Goal: Task Accomplishment & Management: Complete application form

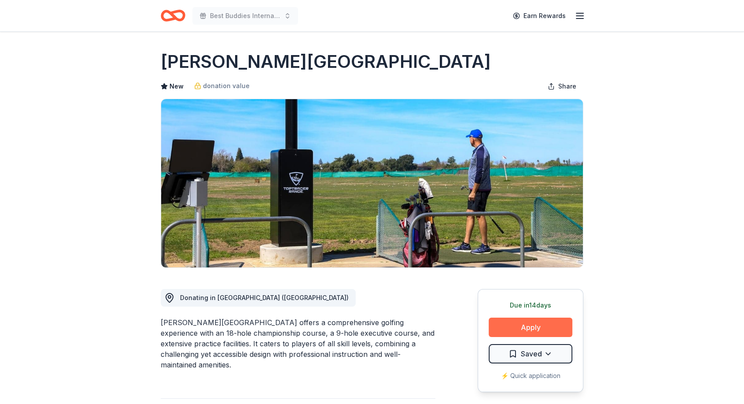
click at [529, 321] on button "Apply" at bounding box center [531, 326] width 84 height 19
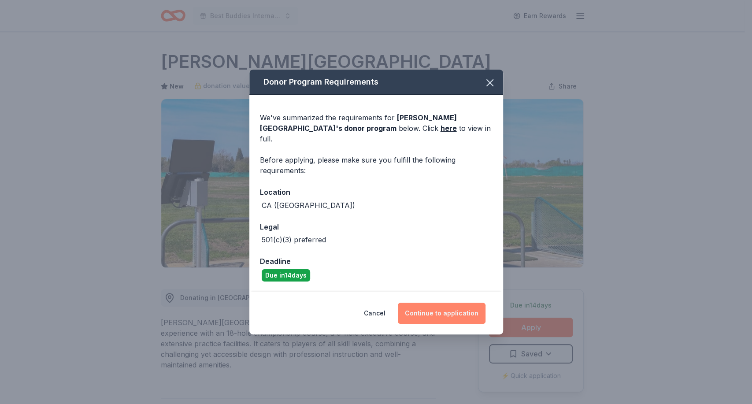
click at [434, 304] on button "Continue to application" at bounding box center [442, 313] width 88 height 21
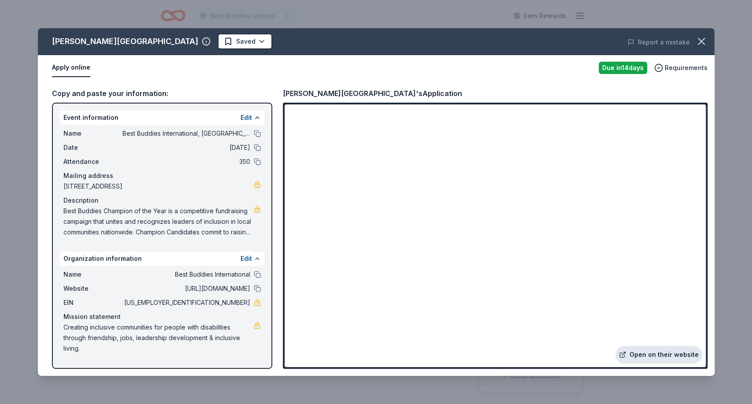
click at [651, 352] on link "Open on their website" at bounding box center [658, 355] width 87 height 18
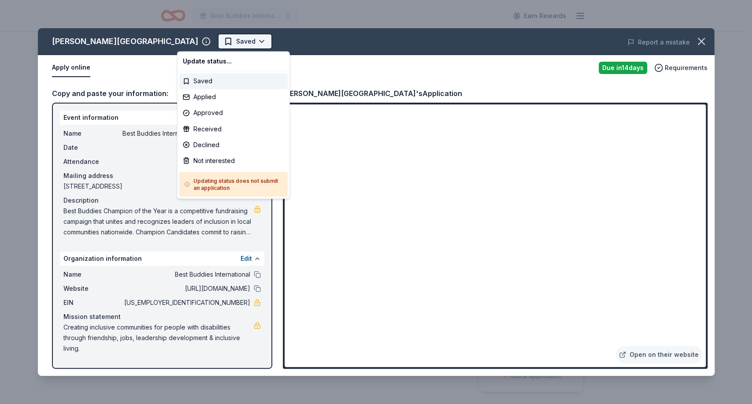
click at [219, 37] on html "Best Buddies International, Sacramento, Champion of the Year Gala Earn Rewards …" at bounding box center [376, 202] width 752 height 404
click at [204, 100] on div "Applied" at bounding box center [233, 97] width 108 height 16
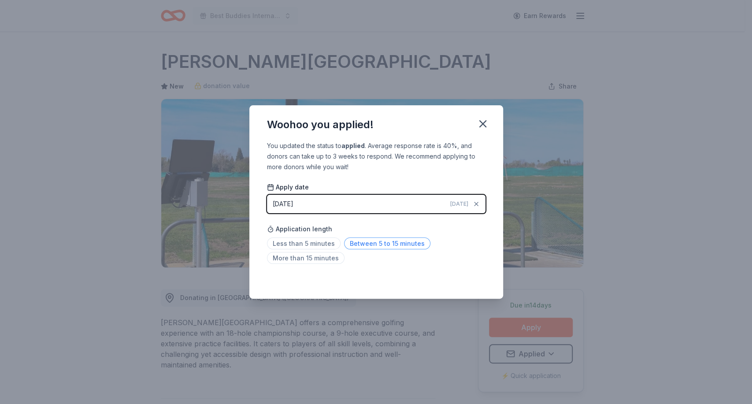
click at [380, 244] on span "Between 5 to 15 minutes" at bounding box center [387, 243] width 86 height 12
click at [479, 123] on icon "button" at bounding box center [482, 124] width 12 height 12
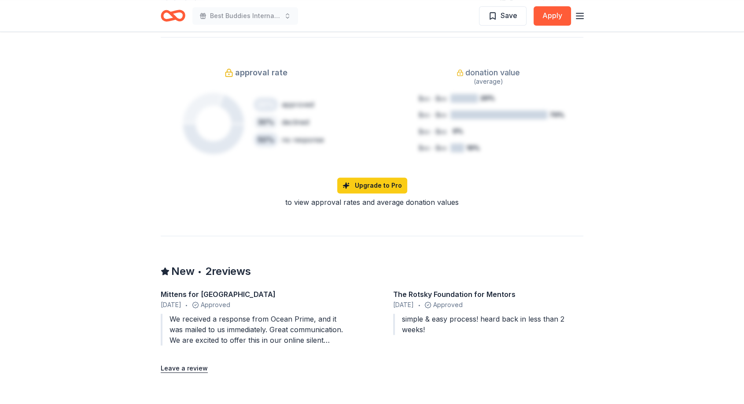
scroll to position [736, 0]
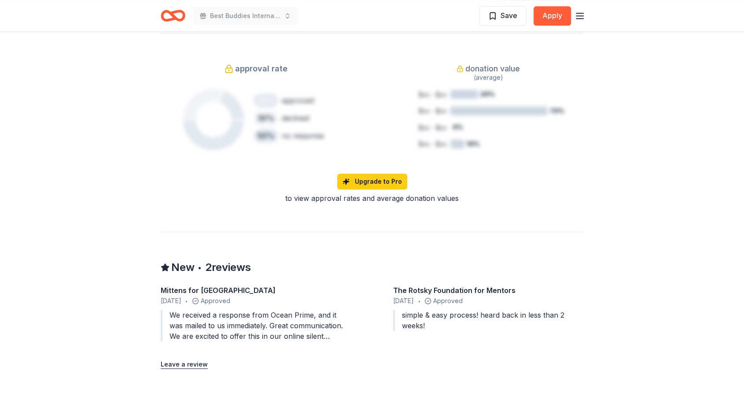
drag, startPoint x: 392, startPoint y: 293, endPoint x: 505, endPoint y: 295, distance: 112.3
click at [505, 295] on div "Mittens for Detroit October 2023 • Approved We received a response from Ocean P…" at bounding box center [372, 315] width 423 height 60
click at [525, 181] on div "Upgrade to Pro" at bounding box center [372, 181] width 423 height 16
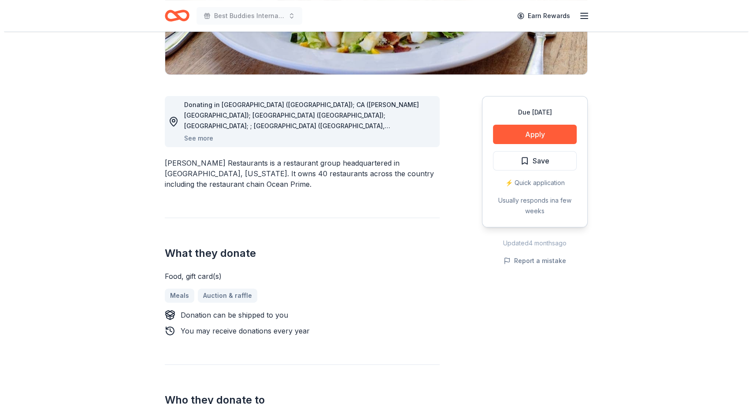
scroll to position [191, 0]
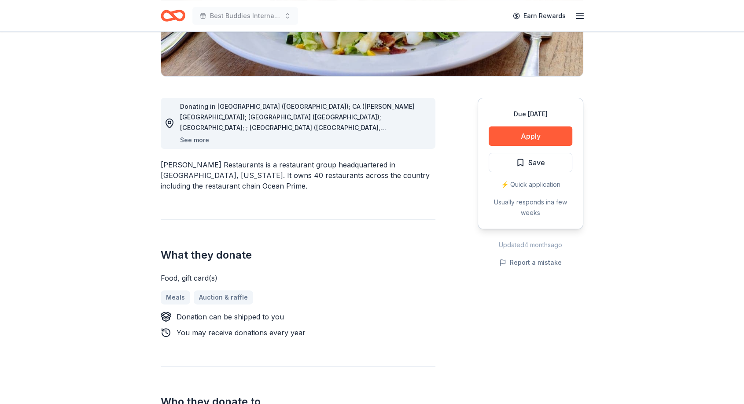
click at [193, 140] on button "See more" at bounding box center [194, 140] width 29 height 11
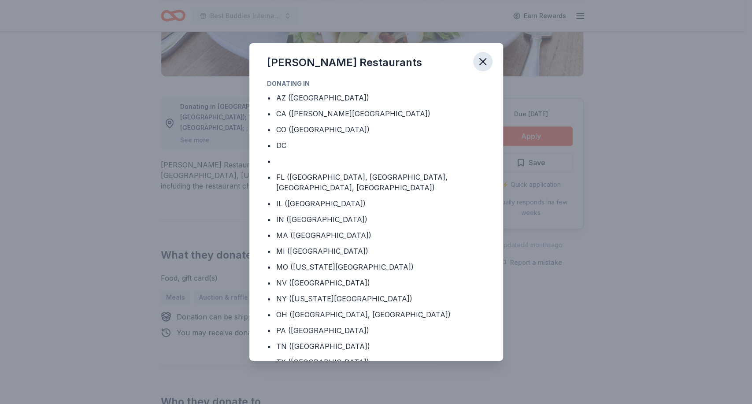
click at [480, 59] on icon "button" at bounding box center [483, 62] width 6 height 6
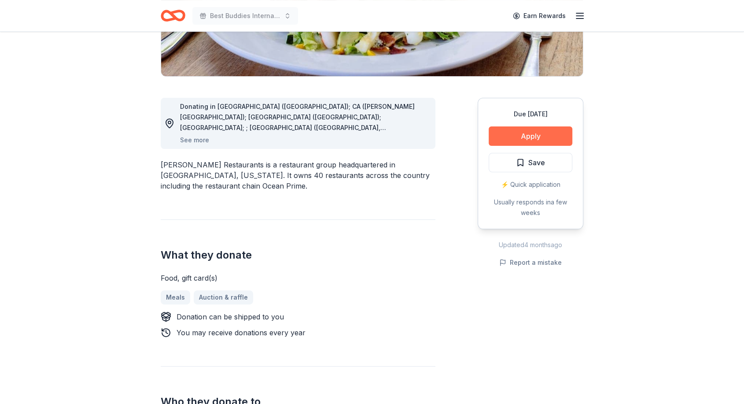
click at [528, 137] on button "Apply" at bounding box center [531, 135] width 84 height 19
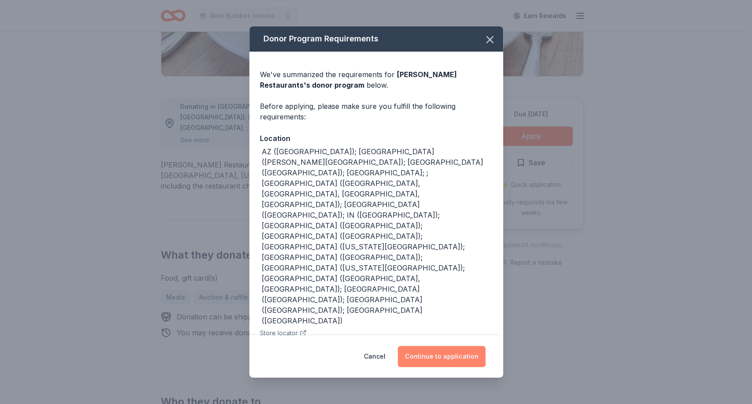
click at [437, 353] on button "Continue to application" at bounding box center [442, 356] width 88 height 21
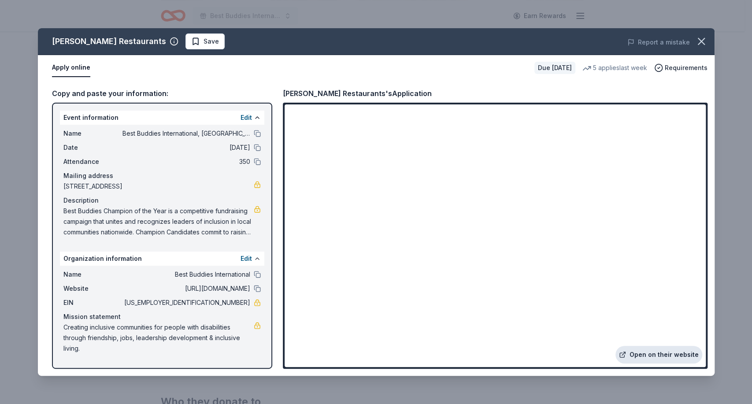
click at [656, 354] on link "Open on their website" at bounding box center [658, 355] width 87 height 18
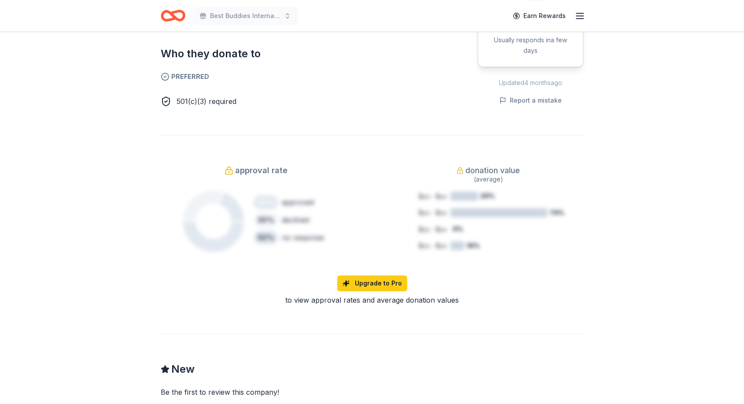
scroll to position [532, 0]
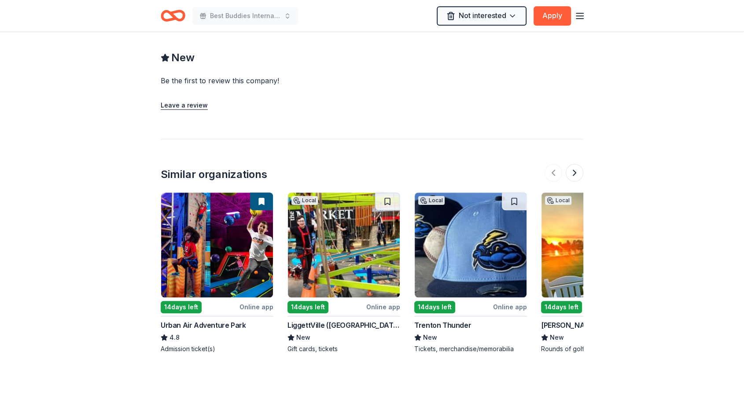
scroll to position [728, 0]
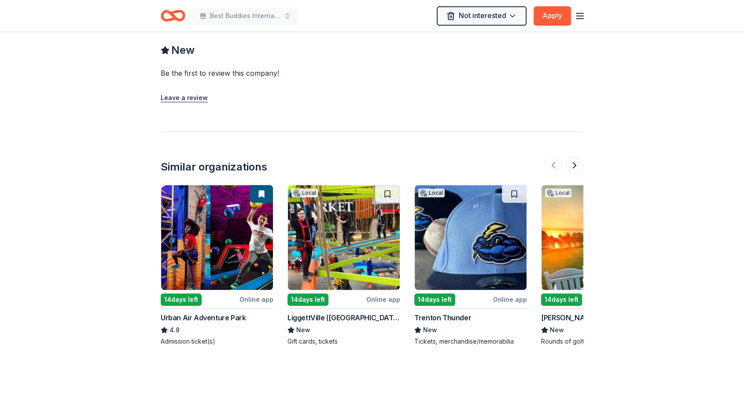
drag, startPoint x: 742, startPoint y: 279, endPoint x: 742, endPoint y: 152, distance: 126.8
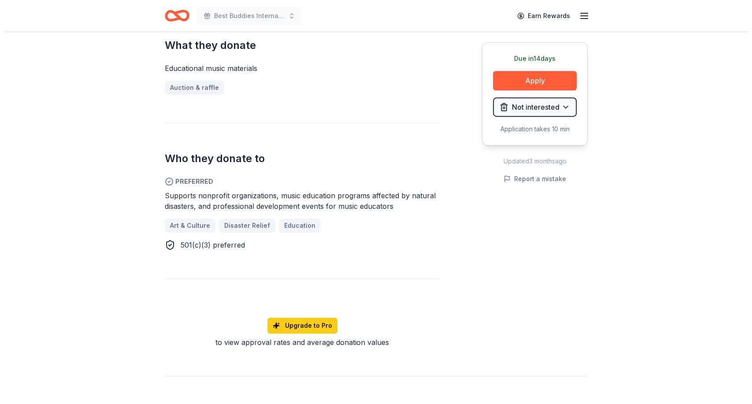
scroll to position [366, 0]
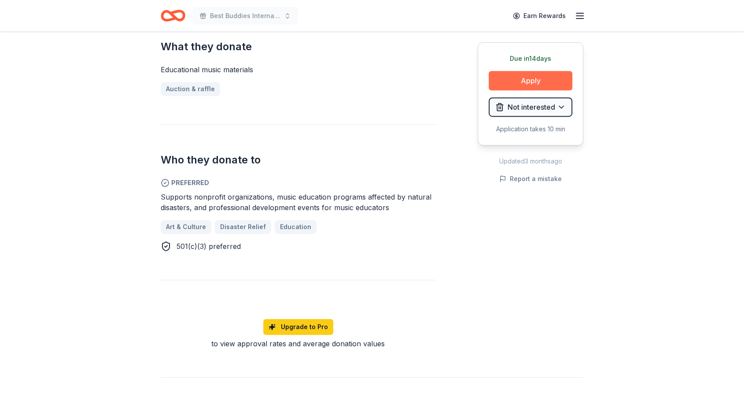
click at [535, 83] on button "Apply" at bounding box center [531, 80] width 84 height 19
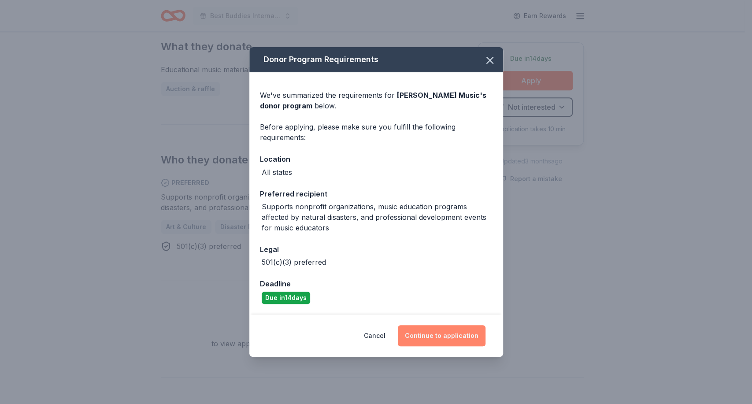
click at [435, 332] on button "Continue to application" at bounding box center [442, 335] width 88 height 21
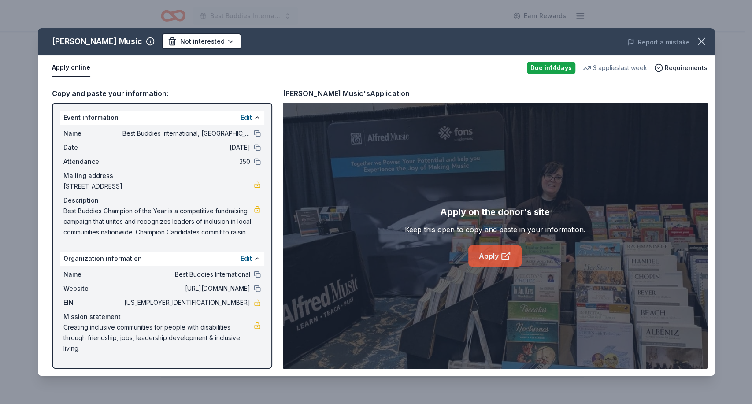
click at [489, 253] on link "Apply" at bounding box center [494, 255] width 53 height 21
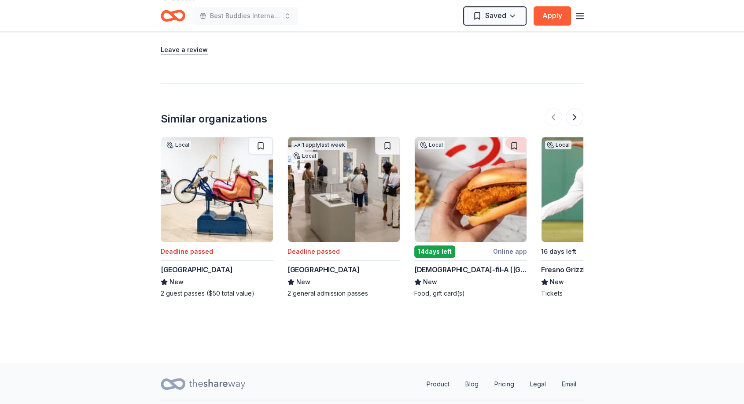
scroll to position [923, 0]
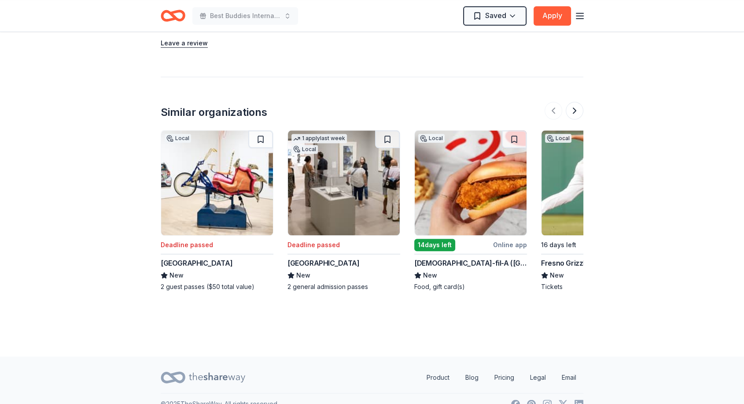
click at [570, 161] on img at bounding box center [598, 182] width 112 height 105
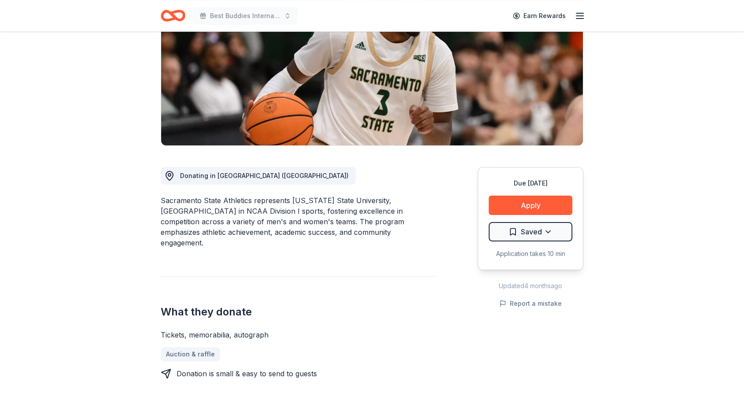
scroll to position [123, 0]
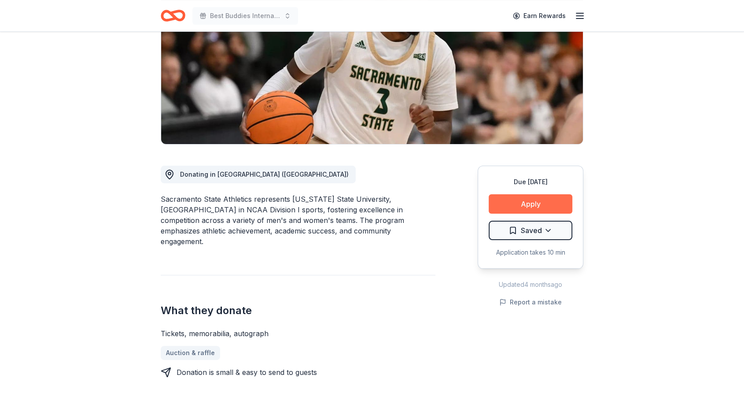
click at [529, 195] on button "Apply" at bounding box center [531, 203] width 84 height 19
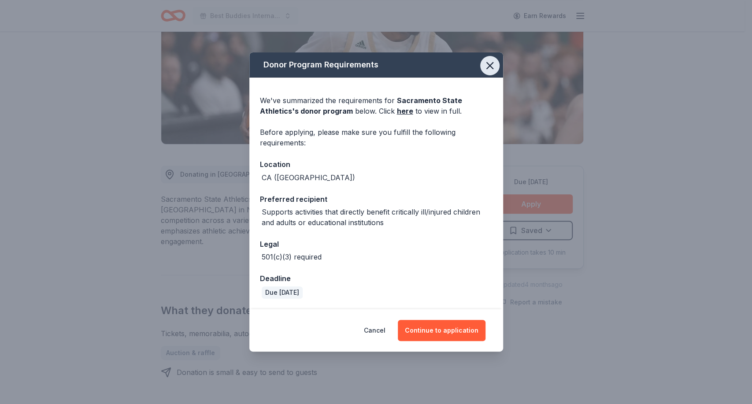
click at [484, 70] on icon "button" at bounding box center [489, 65] width 12 height 12
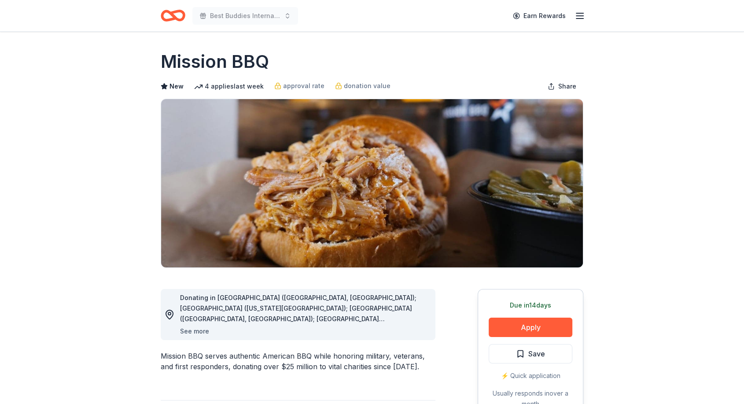
click at [192, 328] on button "See more" at bounding box center [194, 331] width 29 height 11
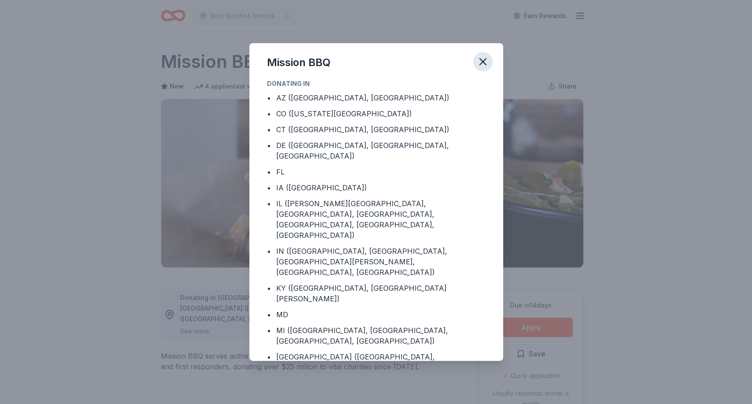
click at [484, 55] on icon "button" at bounding box center [482, 61] width 12 height 12
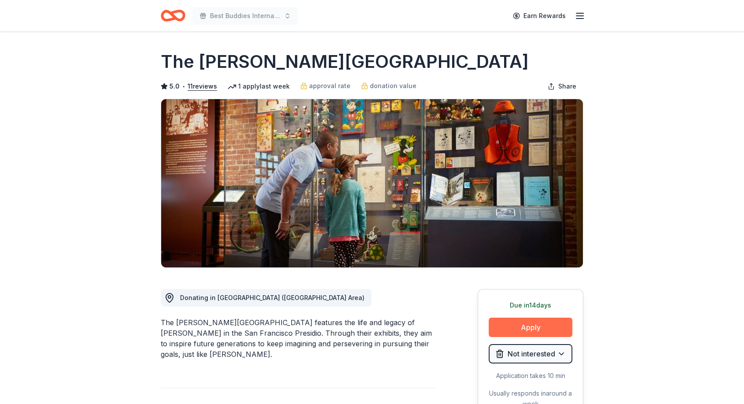
click at [538, 328] on button "Apply" at bounding box center [531, 326] width 84 height 19
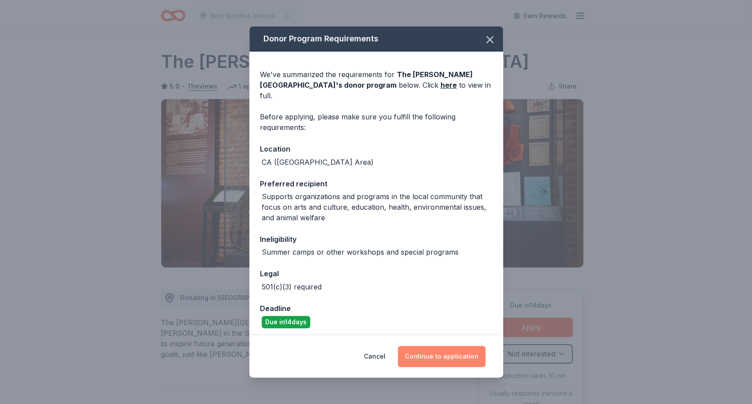
click at [437, 354] on button "Continue to application" at bounding box center [442, 356] width 88 height 21
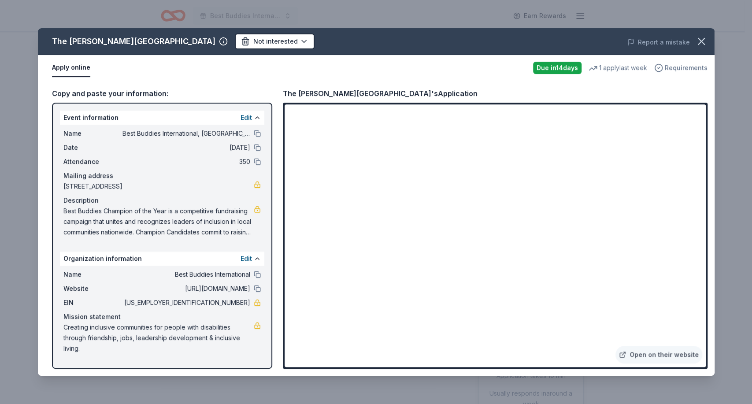
click at [669, 68] on span "Requirements" at bounding box center [685, 68] width 43 height 11
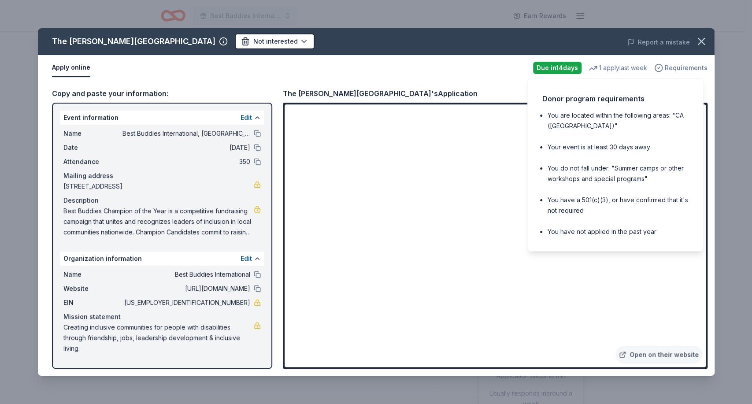
click at [669, 68] on span "Requirements" at bounding box center [685, 68] width 43 height 11
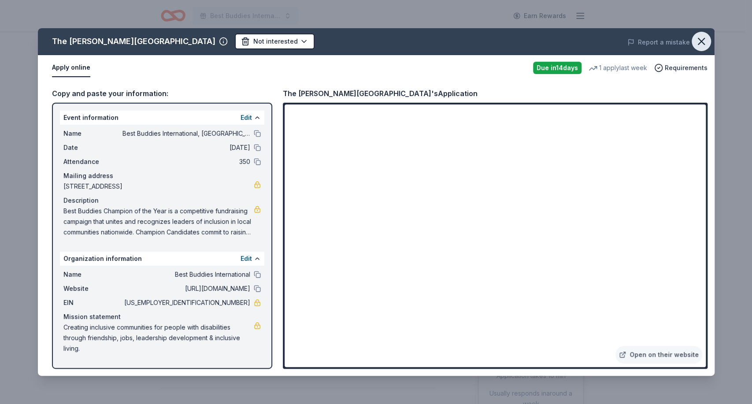
click at [669, 40] on icon "button" at bounding box center [701, 41] width 6 height 6
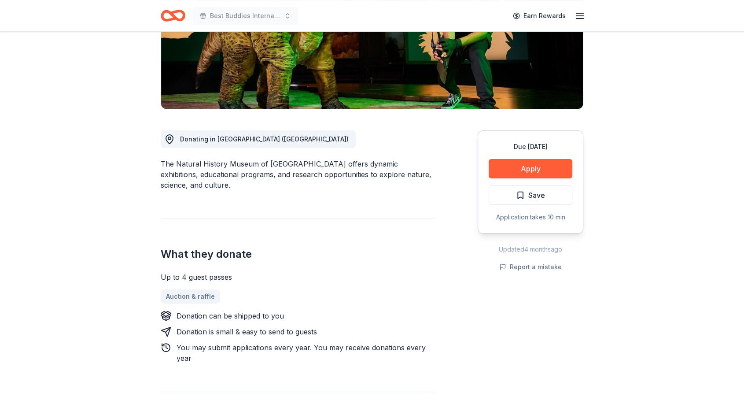
scroll to position [177, 0]
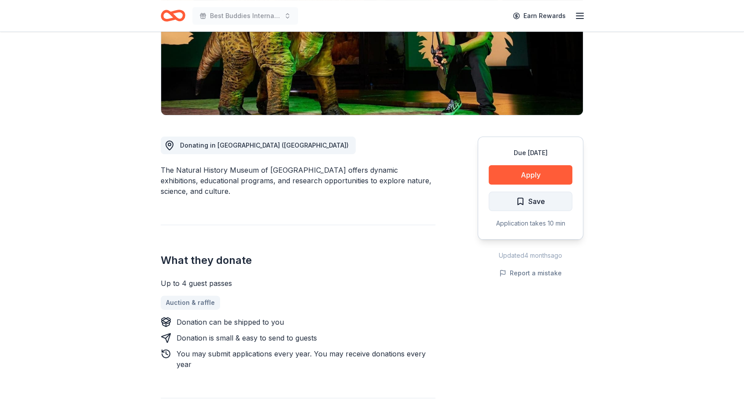
click at [518, 196] on span "Save" at bounding box center [530, 201] width 29 height 11
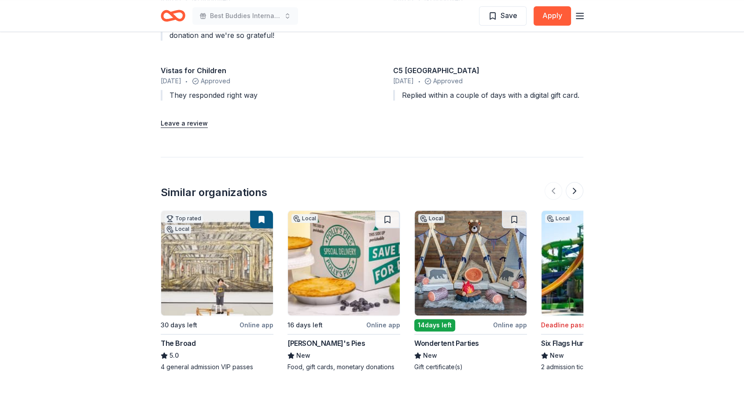
scroll to position [995, 0]
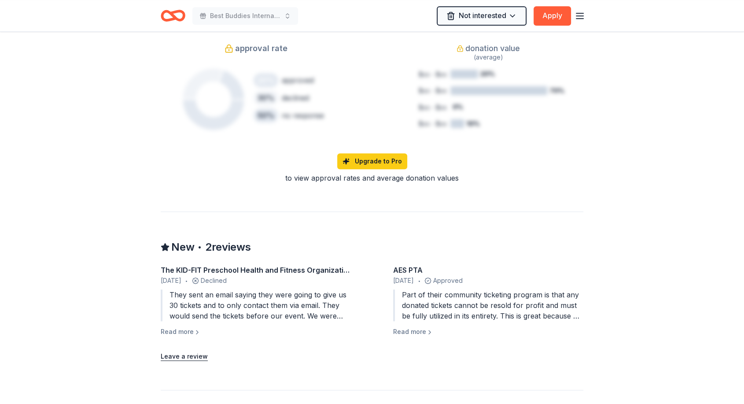
scroll to position [665, 0]
click at [175, 328] on button "Read more" at bounding box center [181, 330] width 40 height 11
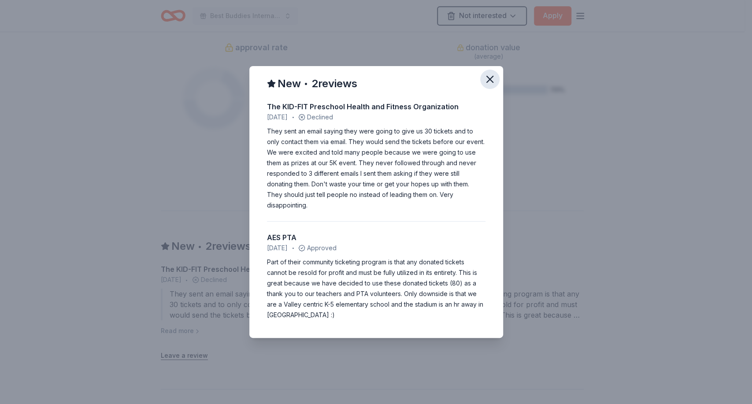
click at [488, 82] on icon "button" at bounding box center [490, 79] width 6 height 6
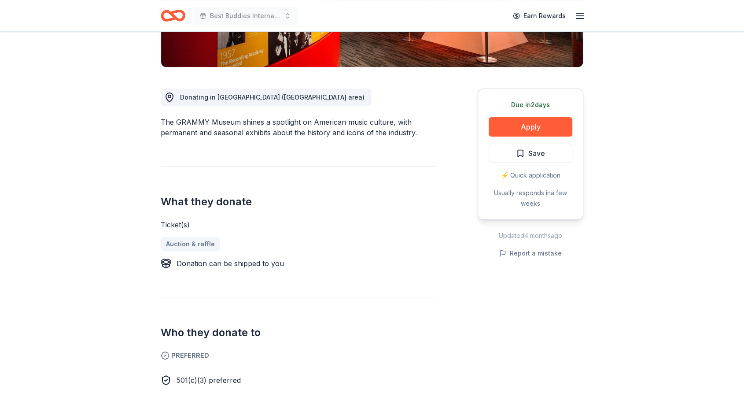
scroll to position [195, 0]
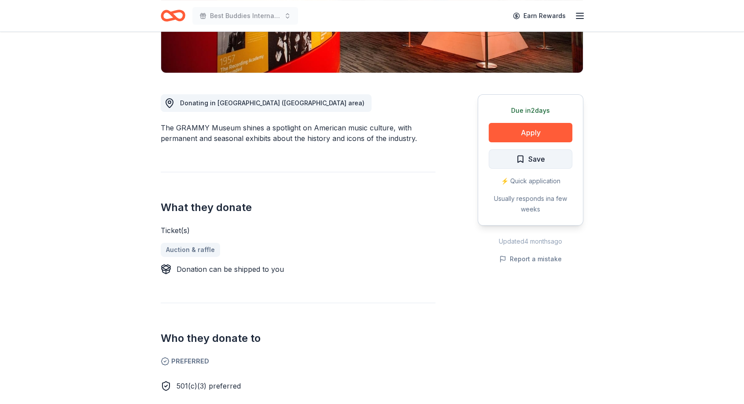
click at [525, 158] on span "Save" at bounding box center [530, 158] width 29 height 11
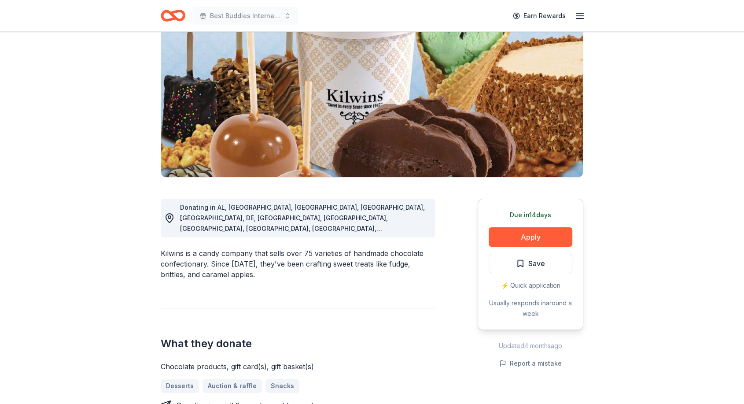
scroll to position [96, 0]
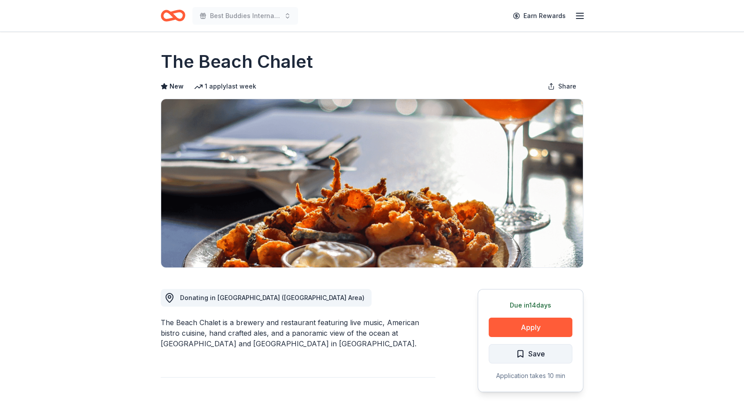
click at [535, 354] on span "Save" at bounding box center [536, 353] width 17 height 11
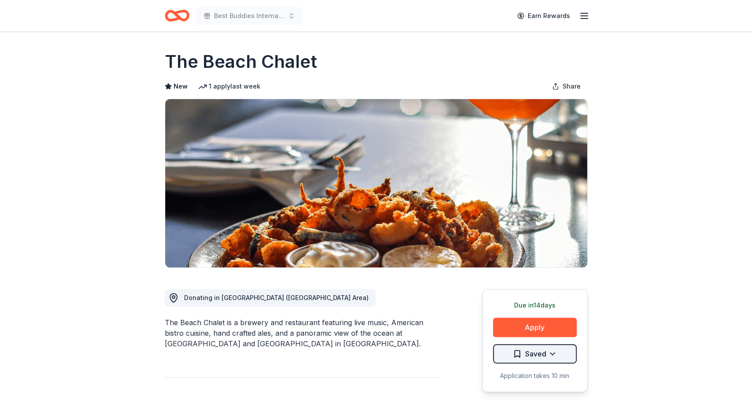
click at [546, 351] on html "Best Buddies International, Sacramento, Champion of the Year Gala Earn Rewards …" at bounding box center [376, 202] width 752 height 404
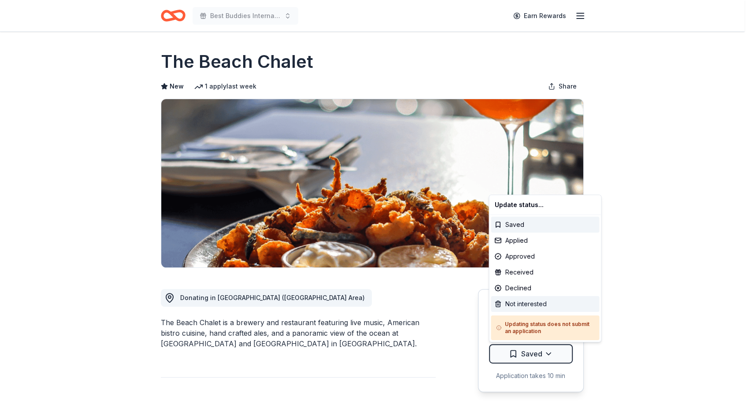
click at [522, 301] on div "Not interested" at bounding box center [545, 304] width 108 height 16
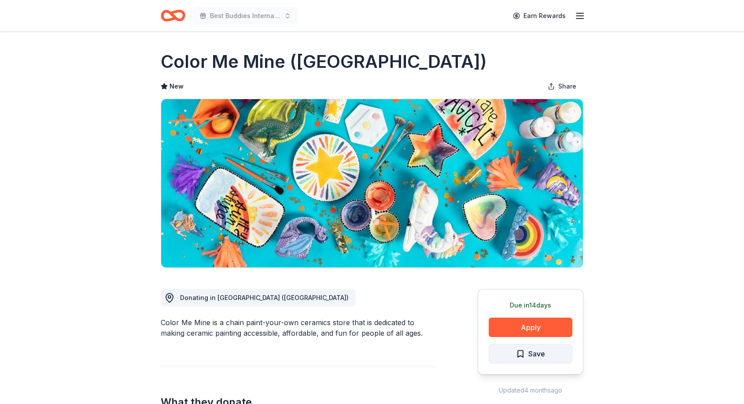
click at [506, 357] on button "Save" at bounding box center [531, 353] width 84 height 19
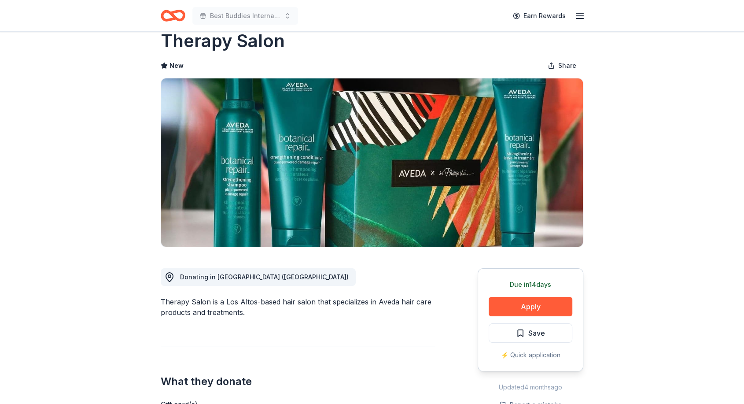
scroll to position [19, 0]
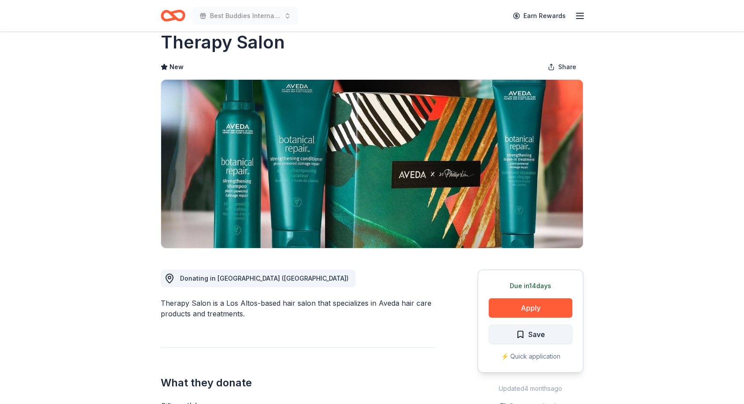
click at [525, 333] on span "Save" at bounding box center [530, 333] width 29 height 11
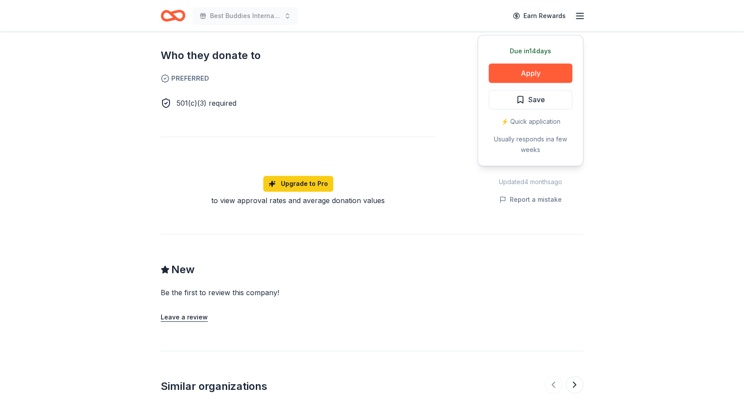
scroll to position [478, 0]
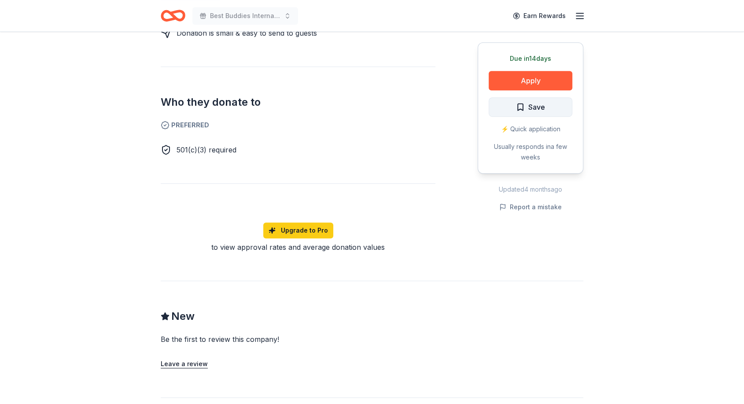
click at [529, 100] on button "Save" at bounding box center [531, 106] width 84 height 19
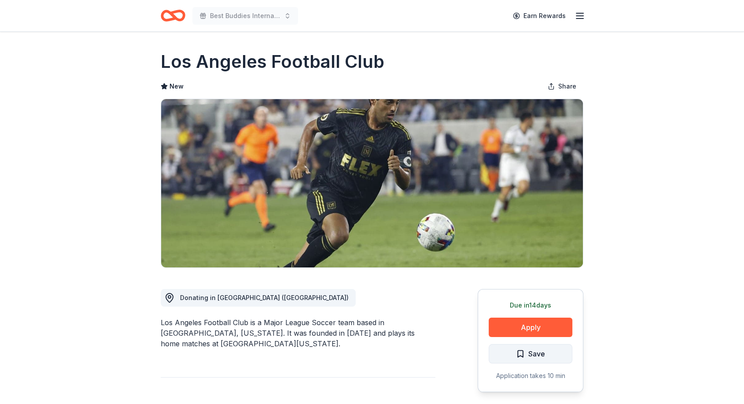
click at [510, 354] on button "Save" at bounding box center [531, 353] width 84 height 19
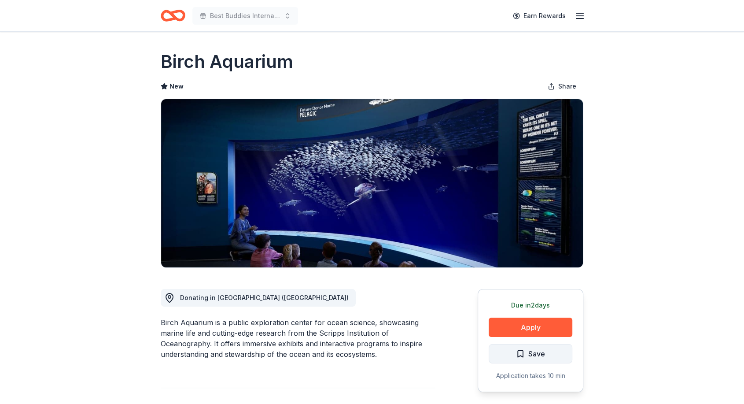
click at [537, 356] on span "Save" at bounding box center [536, 353] width 17 height 11
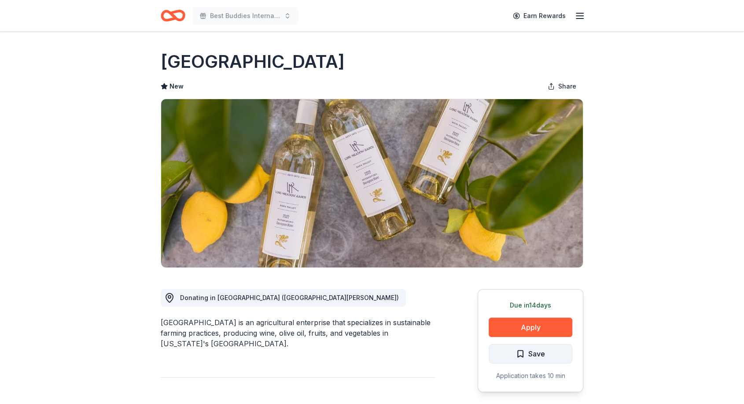
click at [551, 354] on button "Save" at bounding box center [531, 353] width 84 height 19
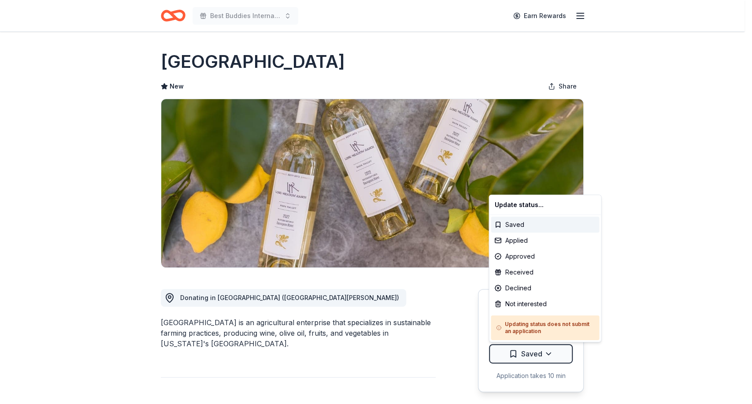
click at [551, 354] on html "Best Buddies International, [GEOGRAPHIC_DATA], Champion of the Year Gala Earn R…" at bounding box center [376, 202] width 752 height 404
click at [533, 297] on div "Not interested" at bounding box center [545, 304] width 108 height 16
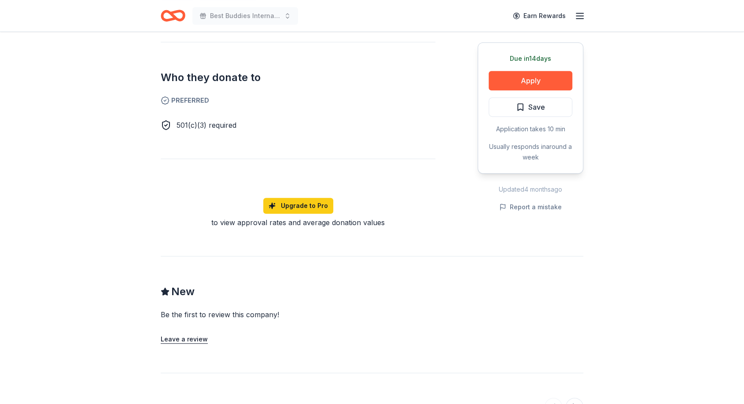
scroll to position [465, 0]
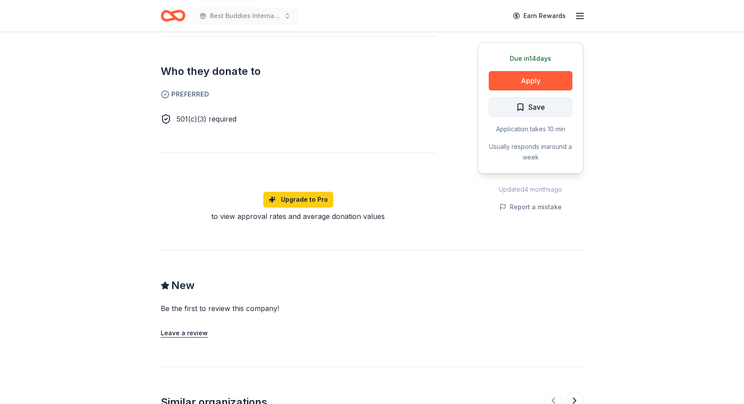
click at [526, 102] on span "Save" at bounding box center [530, 106] width 29 height 11
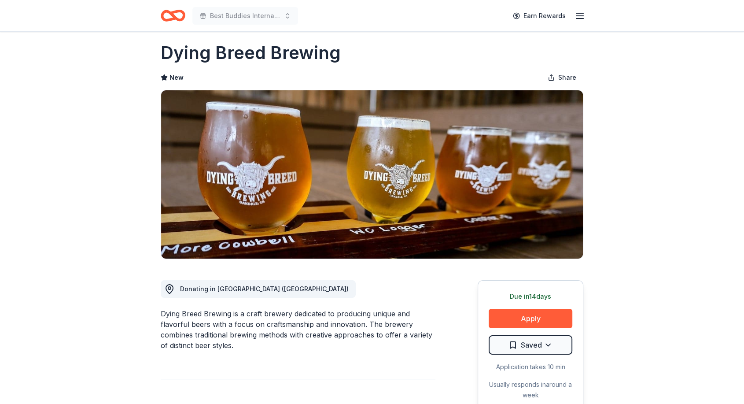
scroll to position [0, 0]
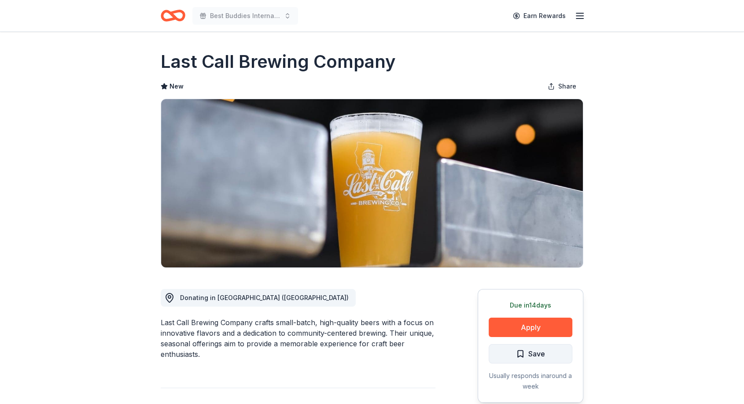
click at [524, 354] on span "Save" at bounding box center [530, 353] width 29 height 11
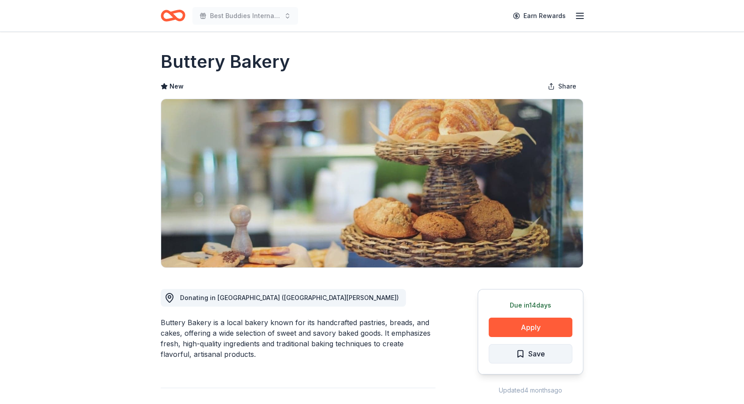
click at [539, 355] on span "Save" at bounding box center [536, 353] width 17 height 11
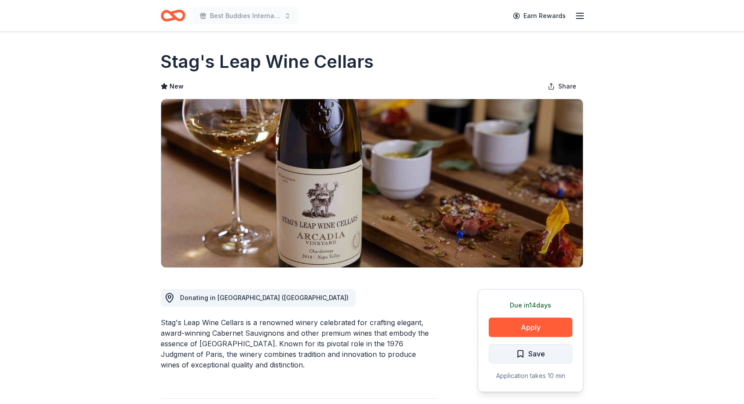
click at [528, 353] on span "Save" at bounding box center [536, 353] width 17 height 11
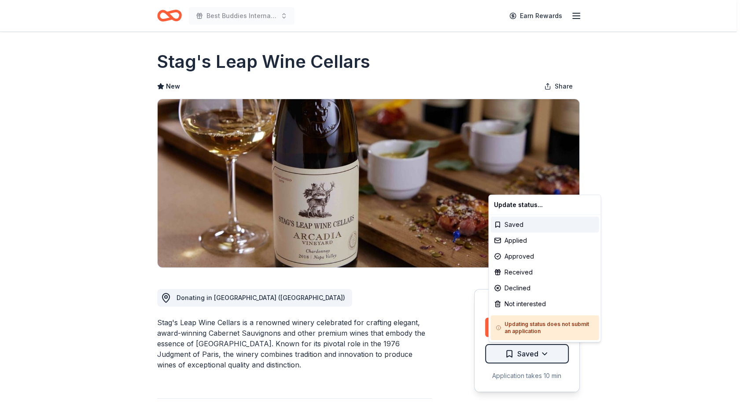
click at [547, 353] on html "Best Buddies International, Sacramento, Champion of the Year Gala Earn Rewards …" at bounding box center [372, 202] width 744 height 404
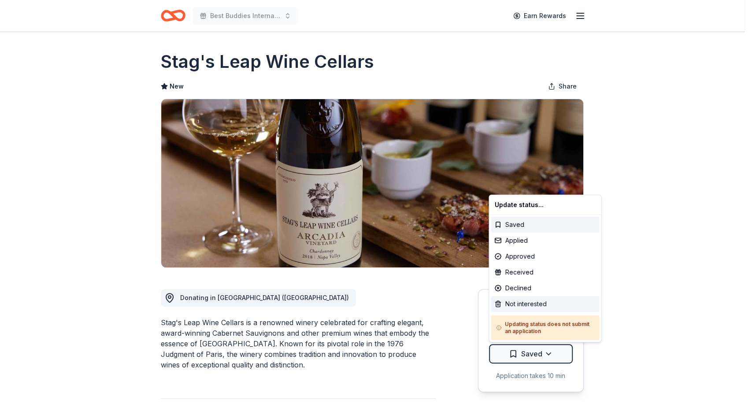
click at [525, 302] on div "Not interested" at bounding box center [545, 304] width 108 height 16
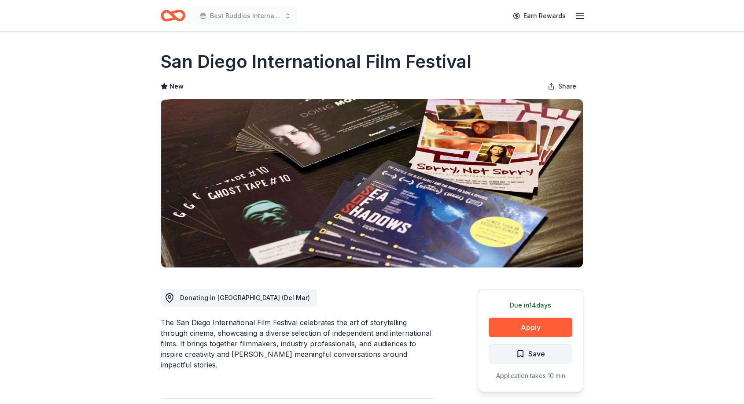
click at [532, 356] on span "Save" at bounding box center [536, 353] width 17 height 11
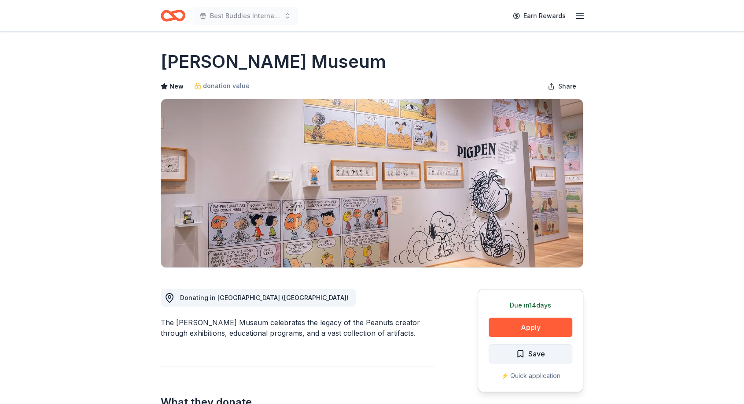
click at [540, 351] on span "Save" at bounding box center [536, 353] width 17 height 11
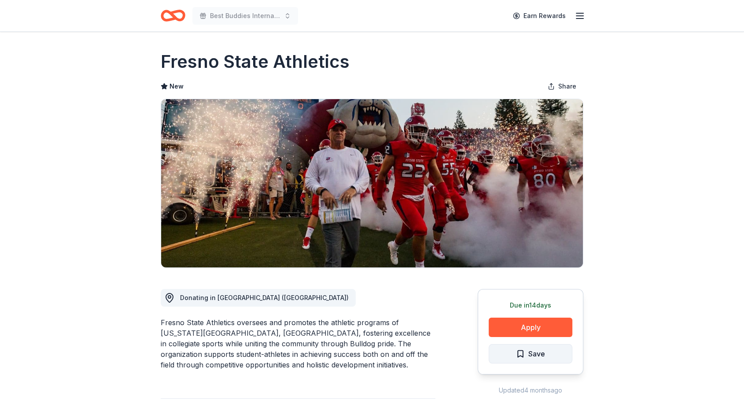
click at [529, 354] on span "Save" at bounding box center [536, 353] width 17 height 11
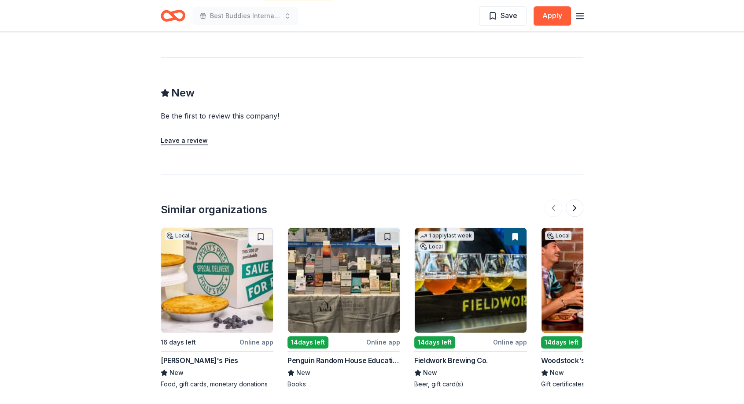
scroll to position [716, 0]
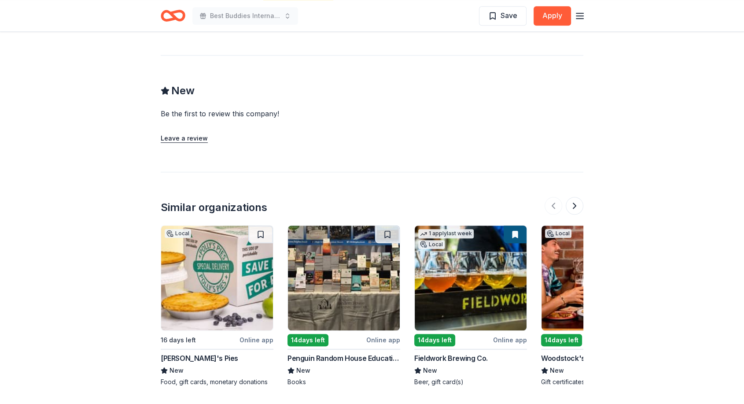
click at [346, 254] on img at bounding box center [344, 277] width 112 height 105
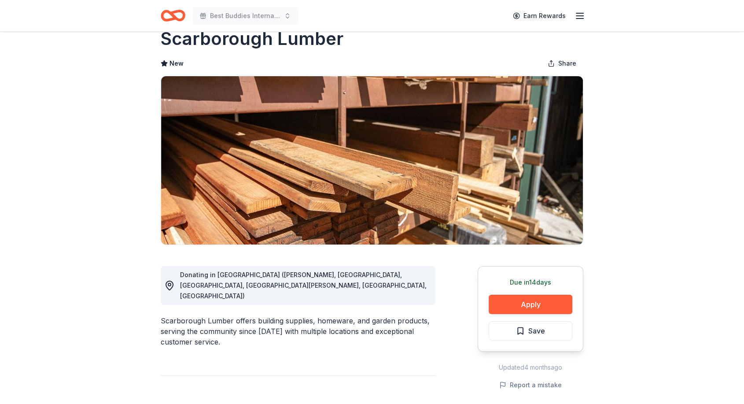
scroll to position [0, 0]
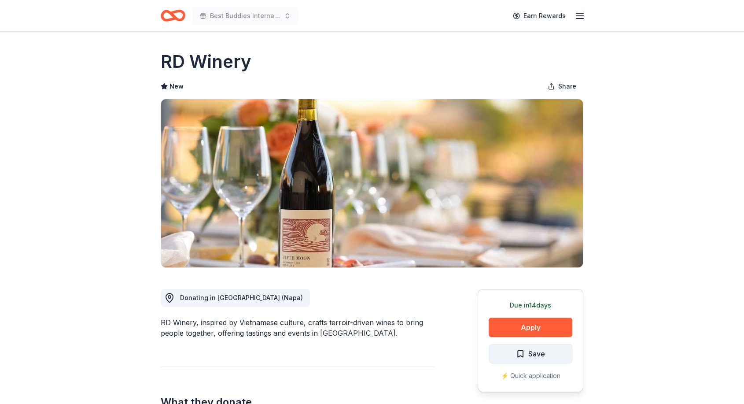
click at [523, 354] on span "Save" at bounding box center [530, 353] width 29 height 11
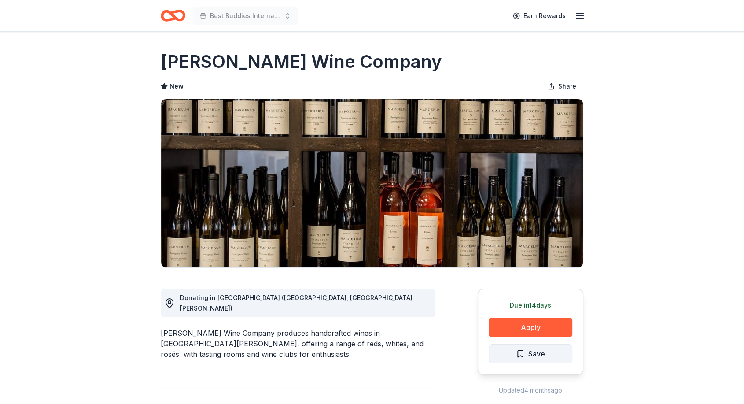
click at [533, 356] on span "Save" at bounding box center [536, 353] width 17 height 11
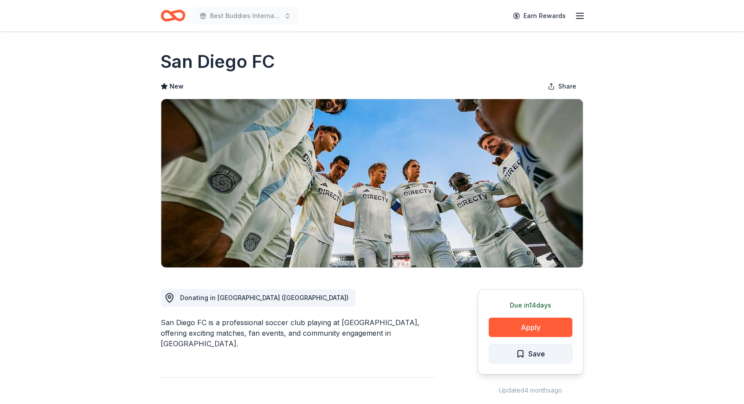
click at [538, 350] on span "Save" at bounding box center [536, 353] width 17 height 11
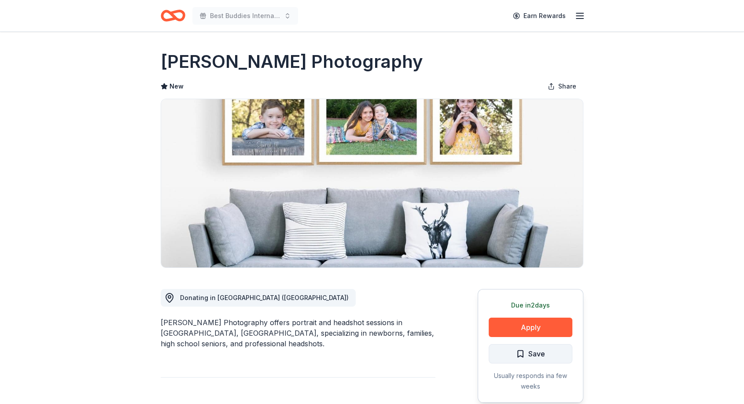
click at [534, 354] on span "Save" at bounding box center [536, 353] width 17 height 11
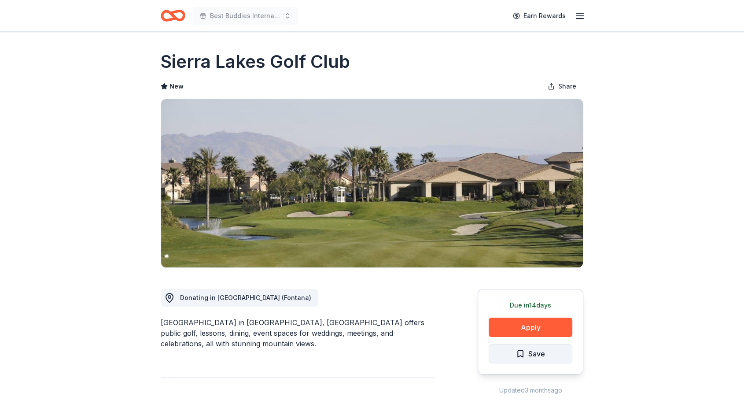
click at [529, 351] on span "Save" at bounding box center [536, 353] width 17 height 11
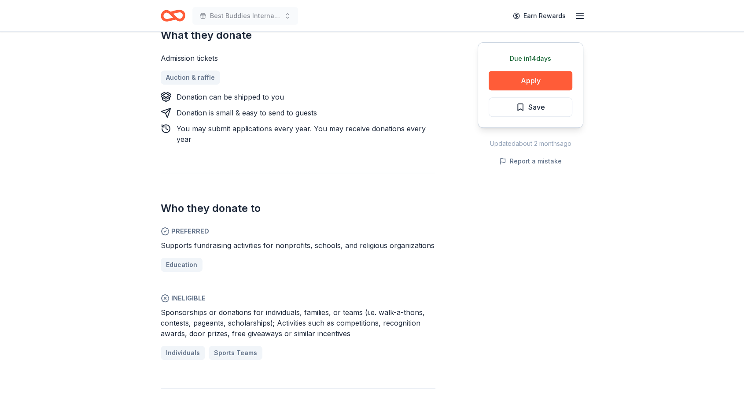
scroll to position [720, 0]
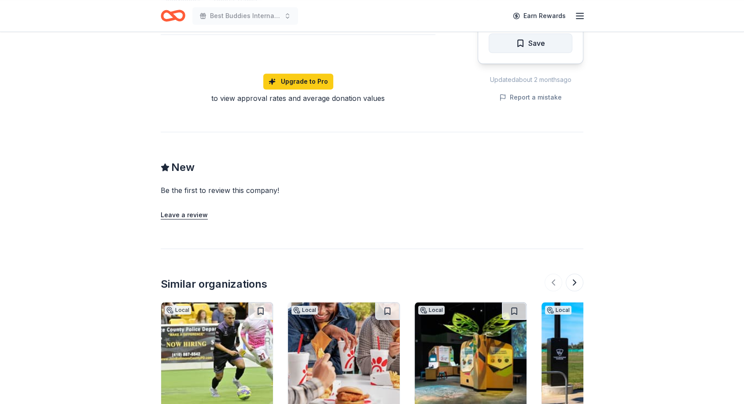
click at [532, 46] on span "Save" at bounding box center [536, 42] width 17 height 11
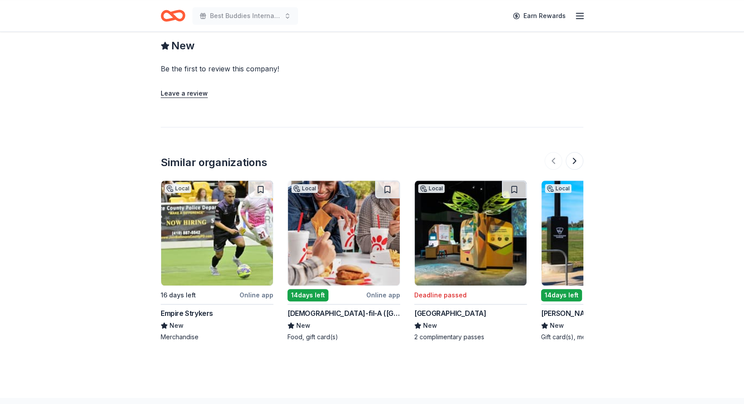
scroll to position [22, 0]
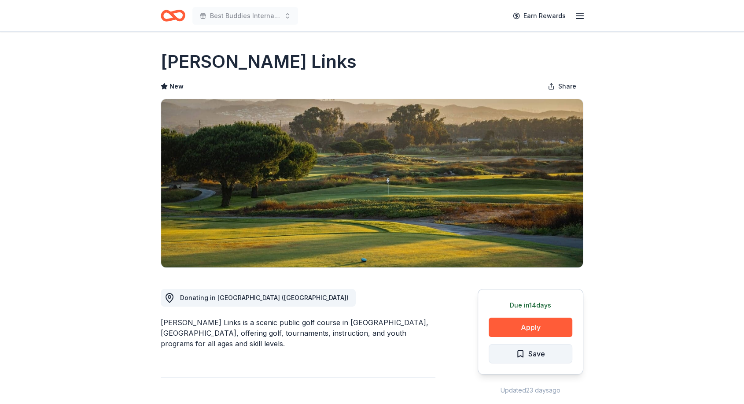
click at [521, 354] on span "Save" at bounding box center [530, 353] width 29 height 11
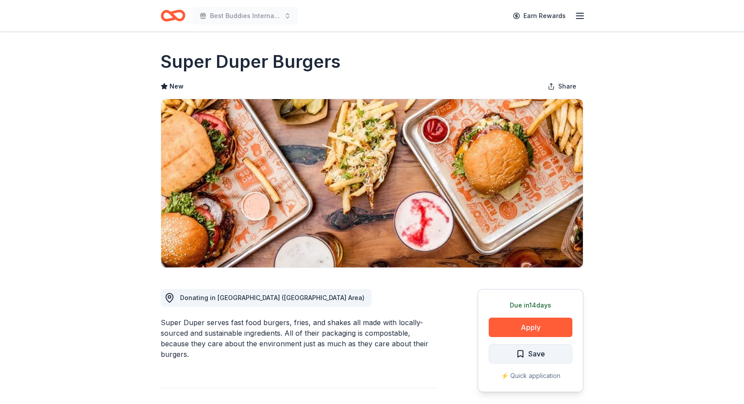
click at [531, 354] on span "Save" at bounding box center [536, 353] width 17 height 11
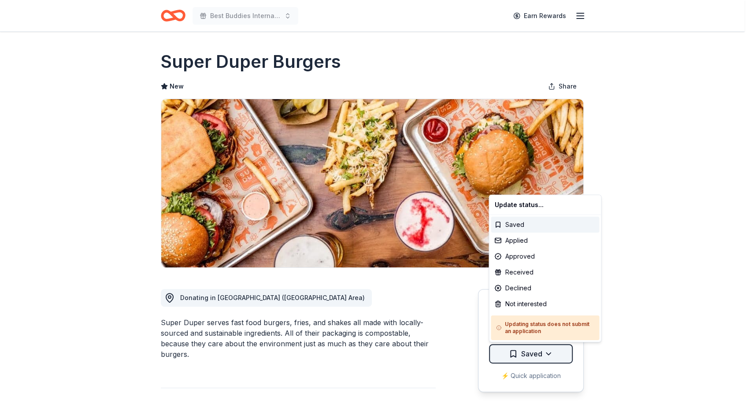
click at [531, 356] on html "Best Buddies International, Sacramento, Champion of the Year Gala Earn Rewards …" at bounding box center [376, 202] width 752 height 404
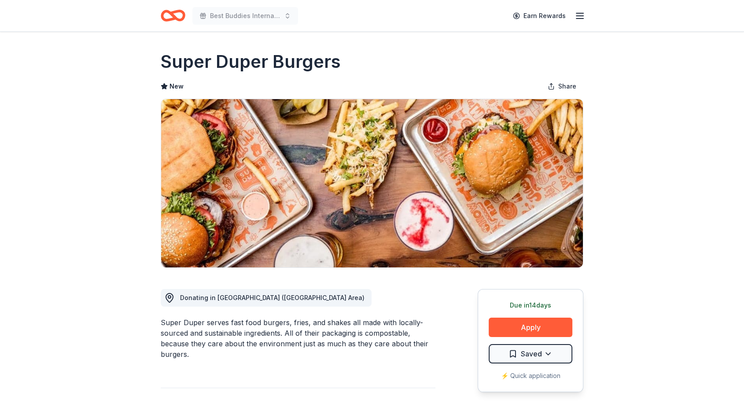
click at [669, 236] on html "Best Buddies International, Sacramento, Champion of the Year Gala Earn Rewards …" at bounding box center [372, 202] width 744 height 404
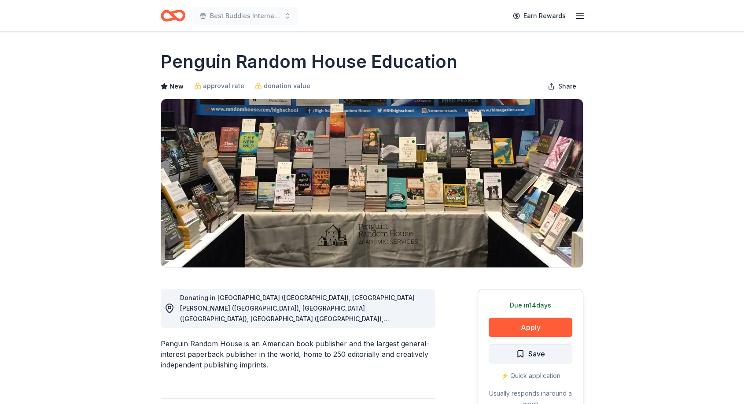
click at [532, 351] on span "Save" at bounding box center [536, 353] width 17 height 11
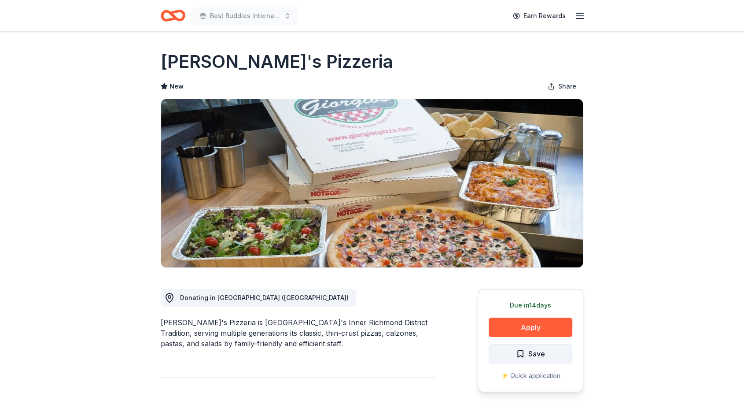
click at [523, 355] on span "Save" at bounding box center [530, 353] width 29 height 11
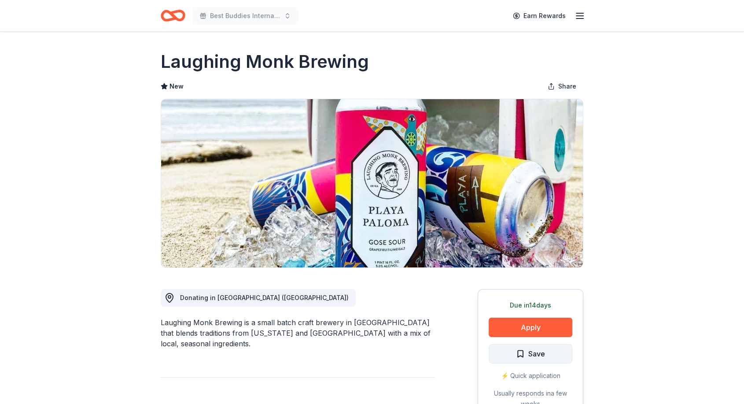
click at [525, 352] on span "Save" at bounding box center [530, 353] width 29 height 11
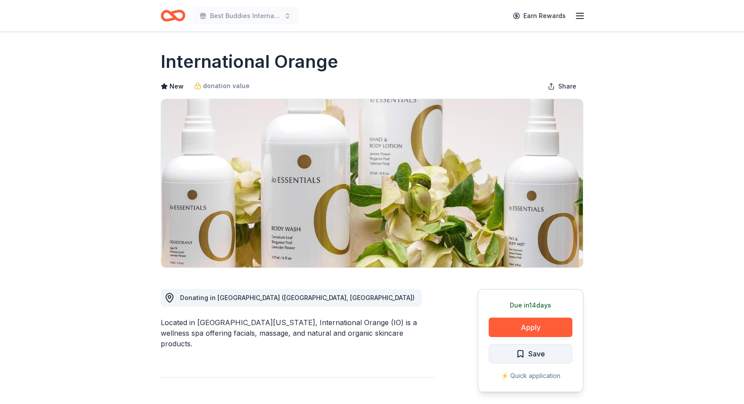
click at [521, 356] on span "Save" at bounding box center [530, 353] width 29 height 11
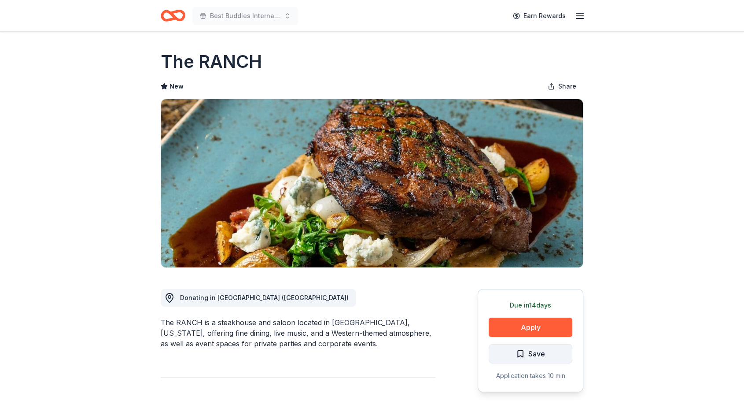
click at [546, 347] on button "Save" at bounding box center [531, 353] width 84 height 19
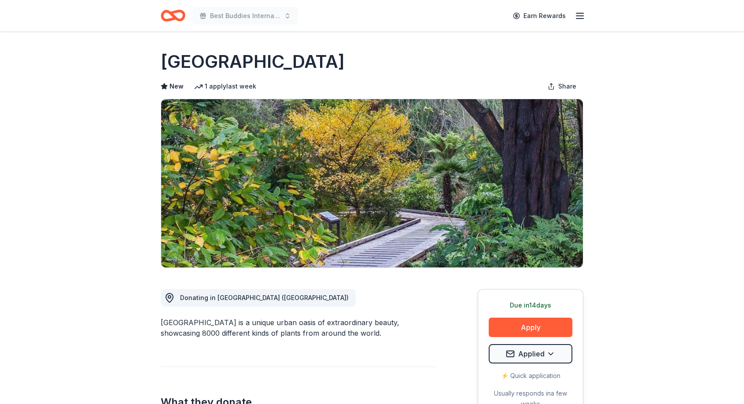
drag, startPoint x: 743, startPoint y: 93, endPoint x: 751, endPoint y: 140, distance: 47.3
click at [669, 140] on html "Best Buddies International, Sacramento, Champion of the Year Gala Earn Rewards …" at bounding box center [372, 202] width 744 height 404
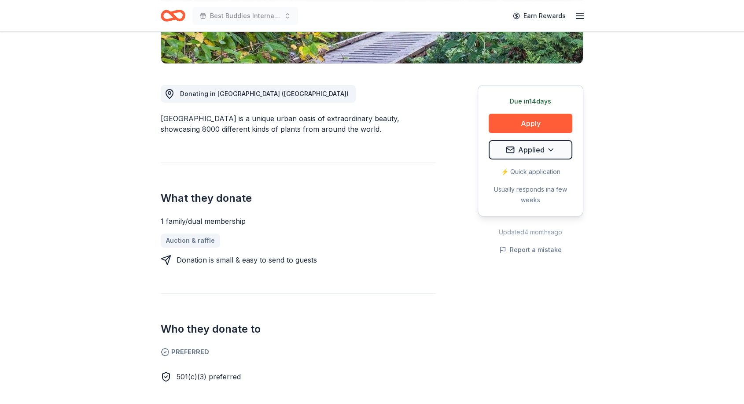
scroll to position [238, 0]
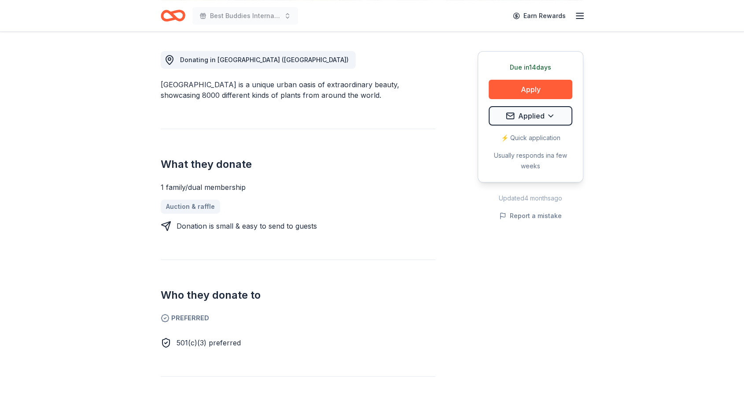
drag, startPoint x: 160, startPoint y: 185, endPoint x: 250, endPoint y: 184, distance: 89.8
click at [250, 184] on div "1 family/dual membership" at bounding box center [298, 187] width 275 height 11
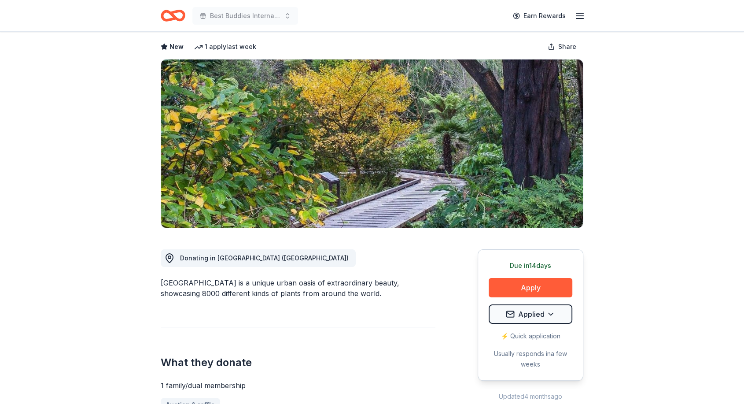
scroll to position [0, 0]
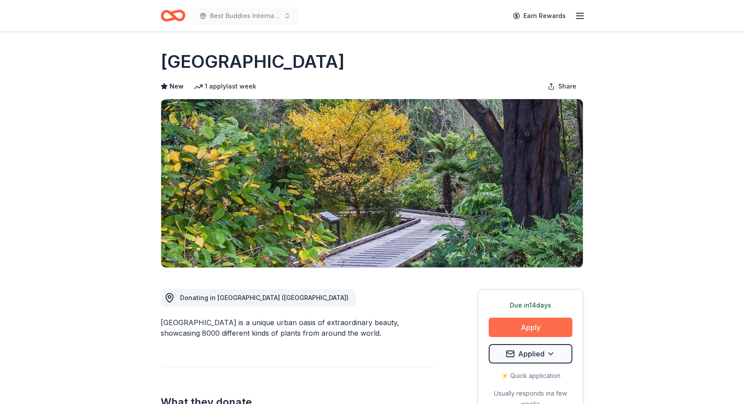
click at [524, 320] on button "Apply" at bounding box center [531, 326] width 84 height 19
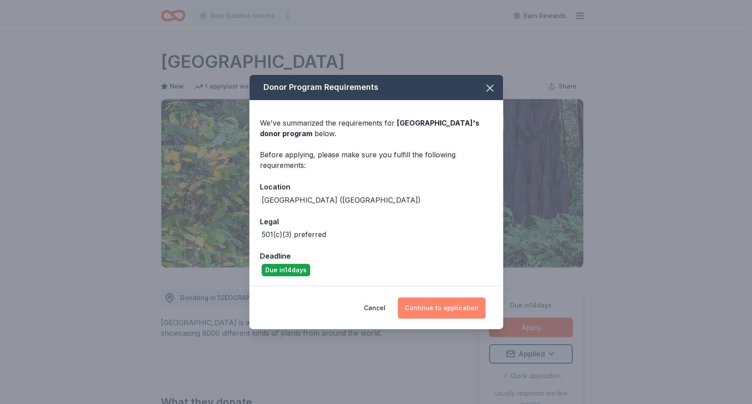
click at [423, 306] on button "Continue to application" at bounding box center [442, 307] width 88 height 21
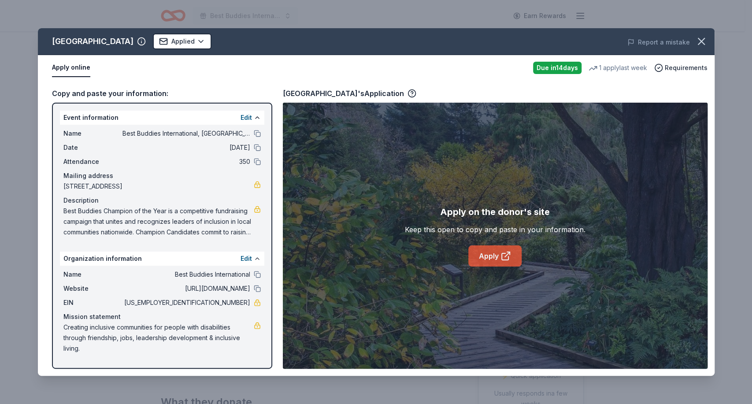
click at [483, 255] on link "Apply" at bounding box center [494, 255] width 53 height 21
click at [669, 40] on icon "button" at bounding box center [701, 41] width 12 height 12
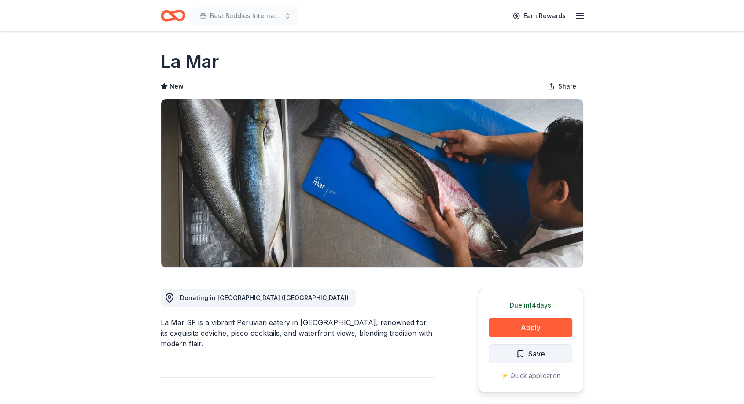
click at [518, 347] on button "Save" at bounding box center [531, 353] width 84 height 19
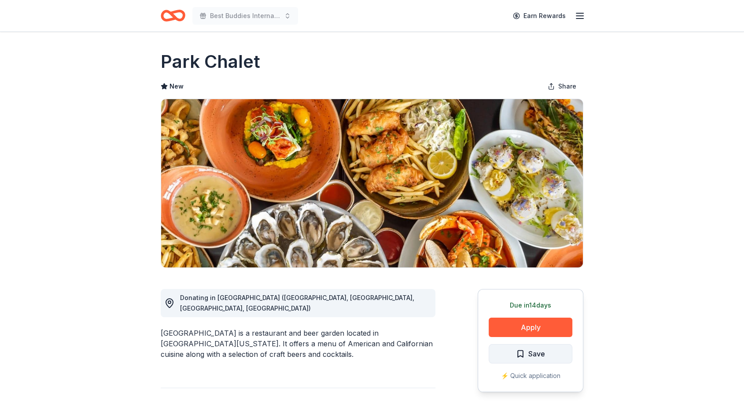
click at [525, 353] on span "Save" at bounding box center [530, 353] width 29 height 11
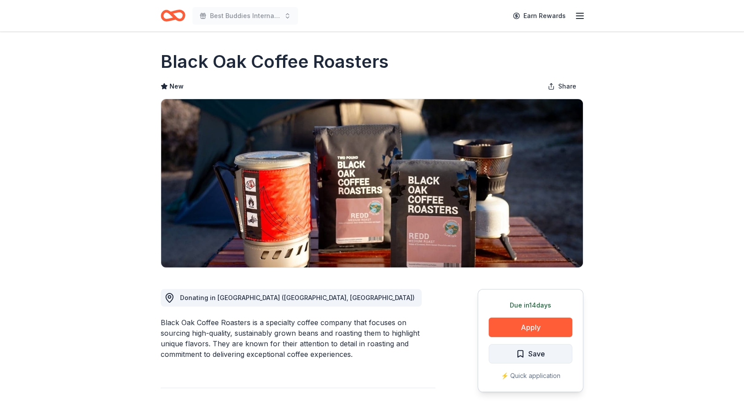
click at [536, 352] on span "Save" at bounding box center [536, 353] width 17 height 11
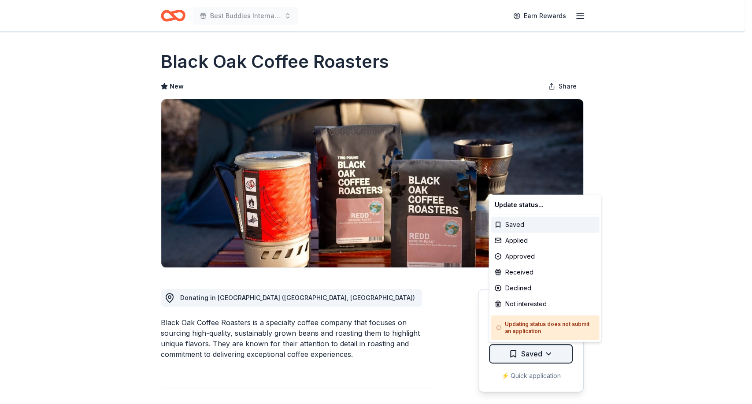
click at [545, 353] on html "Best Buddies International, Sacramento, Champion of the Year Gala Earn Rewards …" at bounding box center [376, 202] width 752 height 404
click at [527, 297] on div "Not interested" at bounding box center [545, 304] width 108 height 16
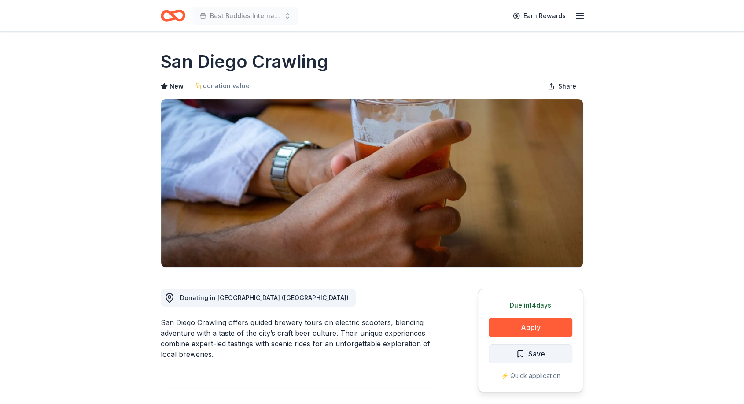
click at [542, 352] on span "Save" at bounding box center [536, 353] width 17 height 11
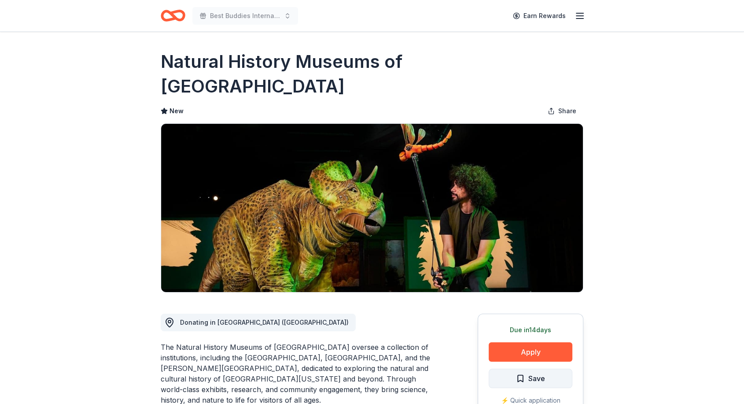
click at [527, 363] on span "Save" at bounding box center [530, 378] width 29 height 11
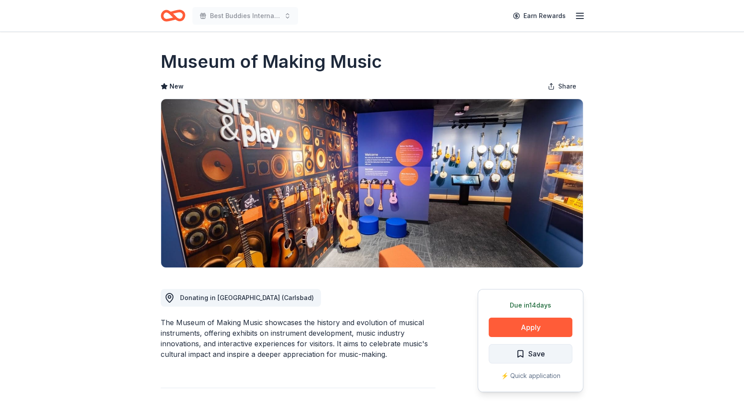
click at [522, 349] on span "Save" at bounding box center [530, 353] width 29 height 11
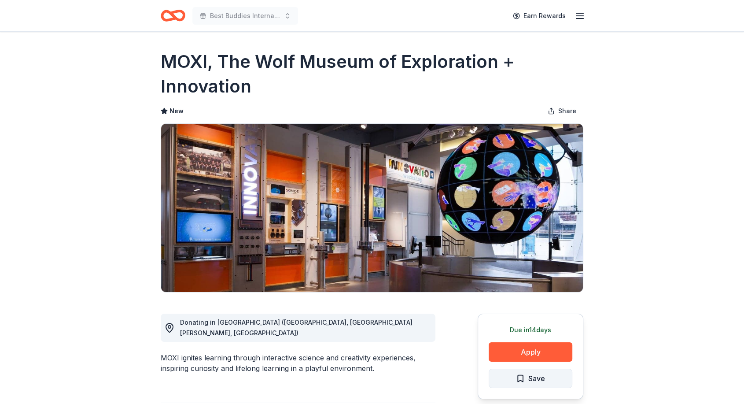
click at [528, 363] on button "Save" at bounding box center [531, 378] width 84 height 19
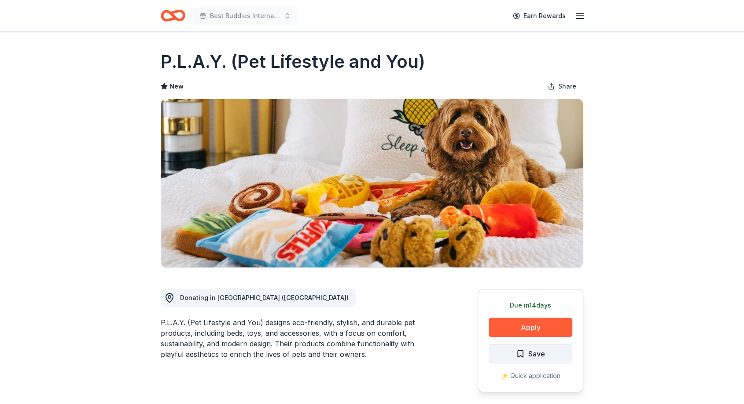
click at [530, 353] on span "Save" at bounding box center [536, 353] width 17 height 11
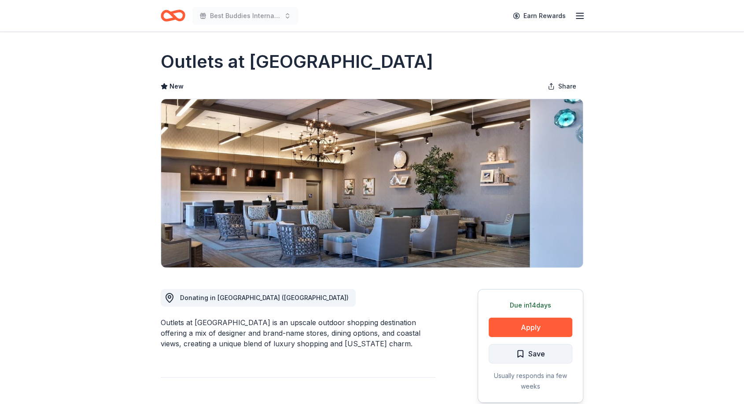
click at [549, 354] on button "Save" at bounding box center [531, 353] width 84 height 19
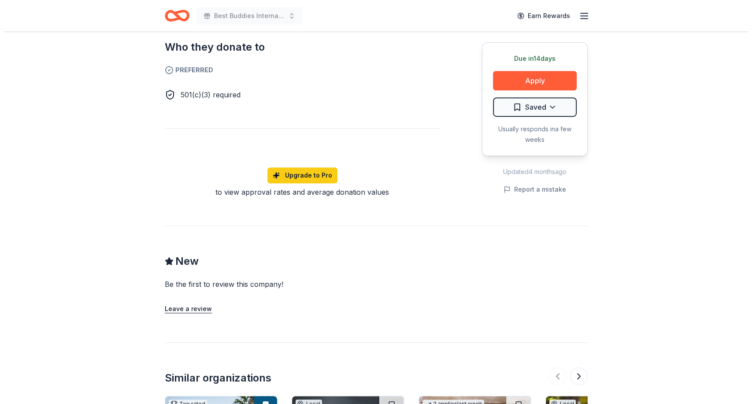
scroll to position [513, 0]
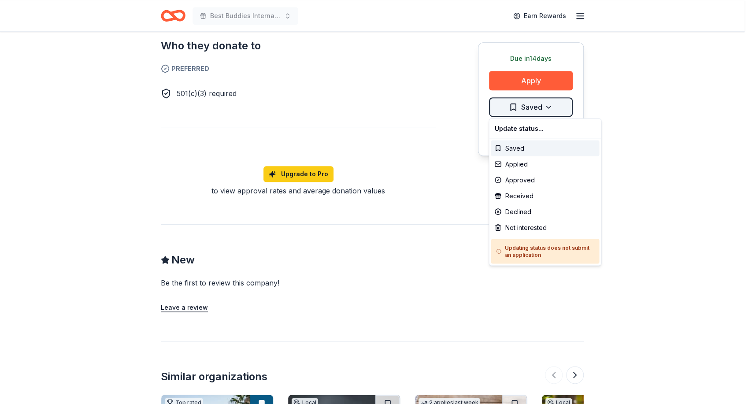
click at [524, 227] on div "Not interested" at bounding box center [545, 227] width 108 height 16
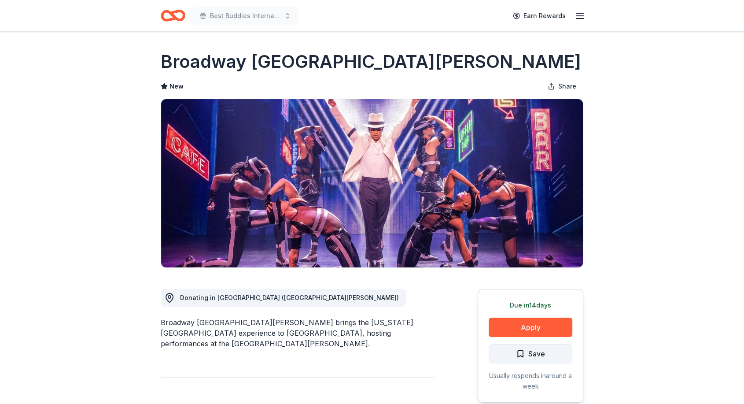
click at [554, 359] on button "Save" at bounding box center [531, 353] width 84 height 19
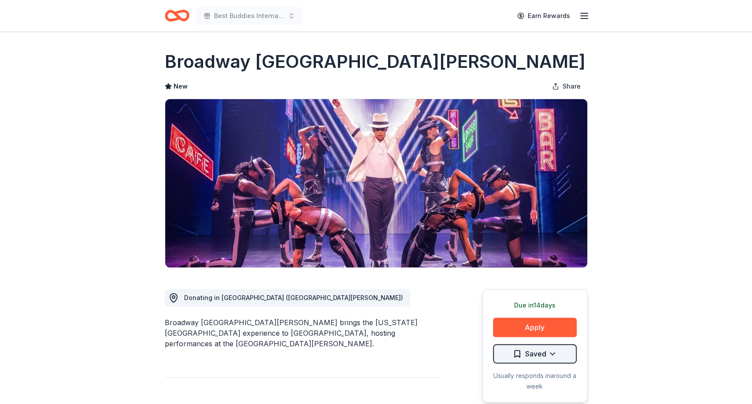
click at [547, 352] on html "Best Buddies International, [GEOGRAPHIC_DATA], Champion of the Year Gala Earn R…" at bounding box center [376, 202] width 752 height 404
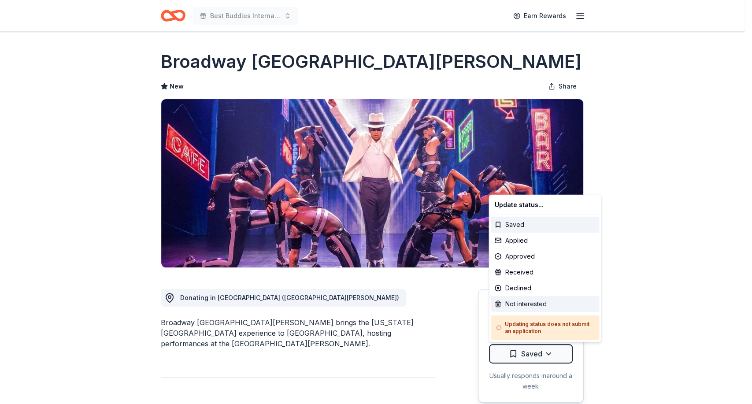
click at [535, 300] on div "Not interested" at bounding box center [545, 304] width 108 height 16
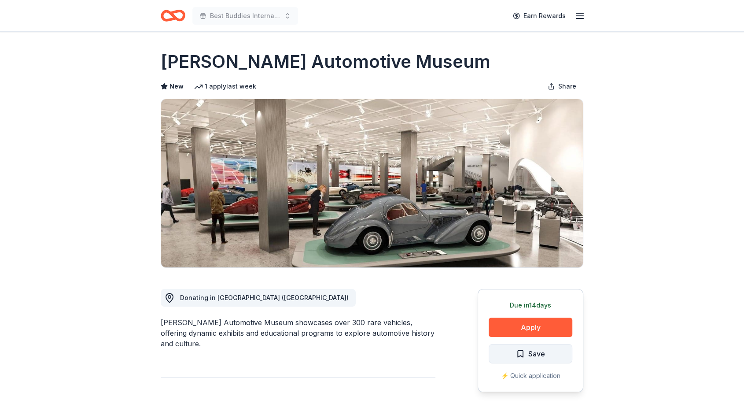
click at [545, 351] on button "Save" at bounding box center [531, 353] width 84 height 19
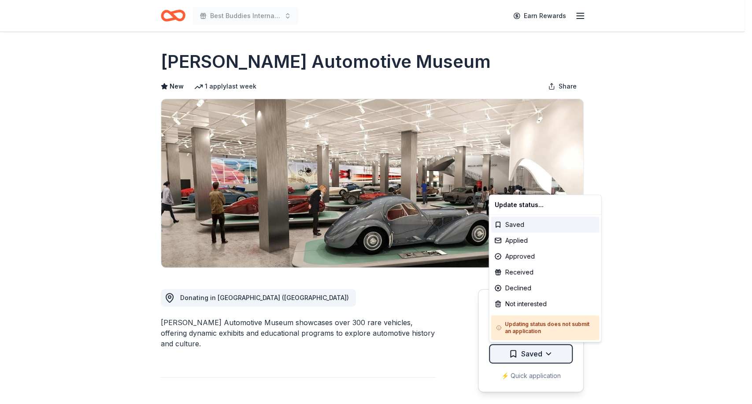
click at [546, 352] on html "Best Buddies International, Sacramento, Champion of the Year Gala Earn Rewards …" at bounding box center [376, 202] width 752 height 404
click at [518, 303] on div "Not interested" at bounding box center [545, 304] width 108 height 16
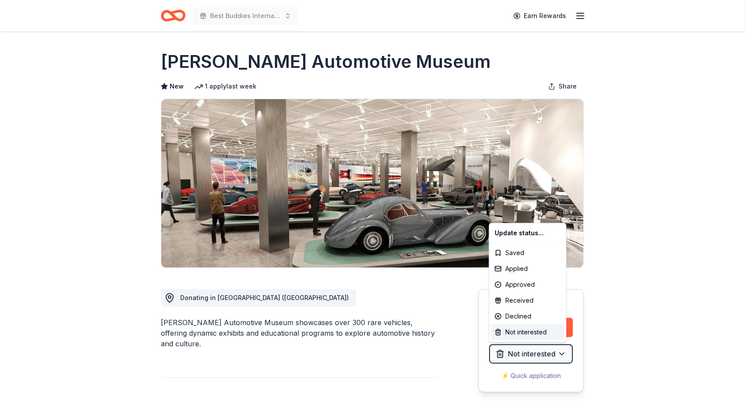
click at [669, 295] on html "Best Buddies International, Sacramento, Champion of the Year Gala Earn Rewards …" at bounding box center [376, 202] width 752 height 404
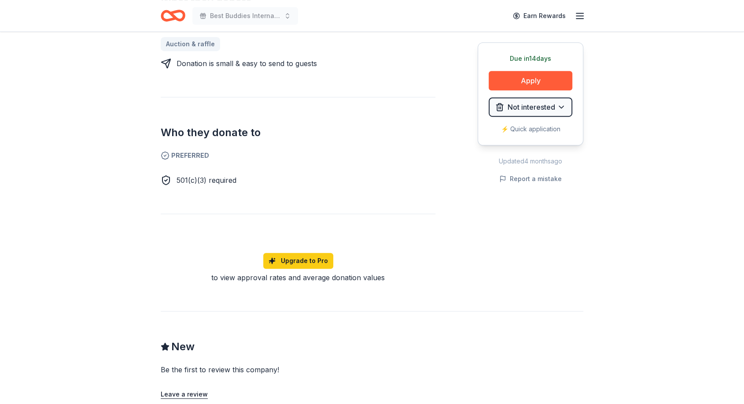
scroll to position [450, 0]
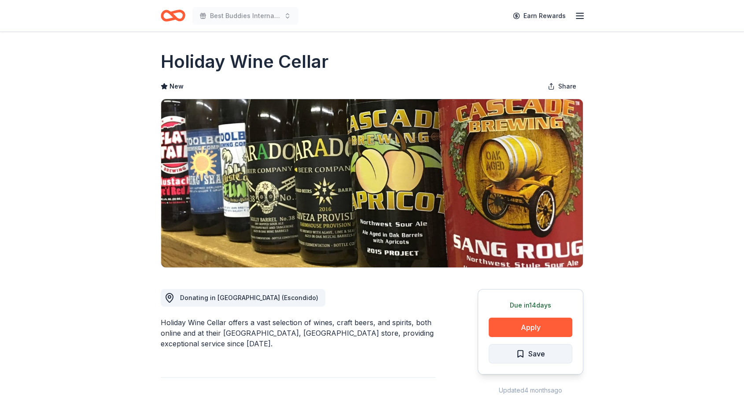
click at [515, 358] on button "Save" at bounding box center [531, 353] width 84 height 19
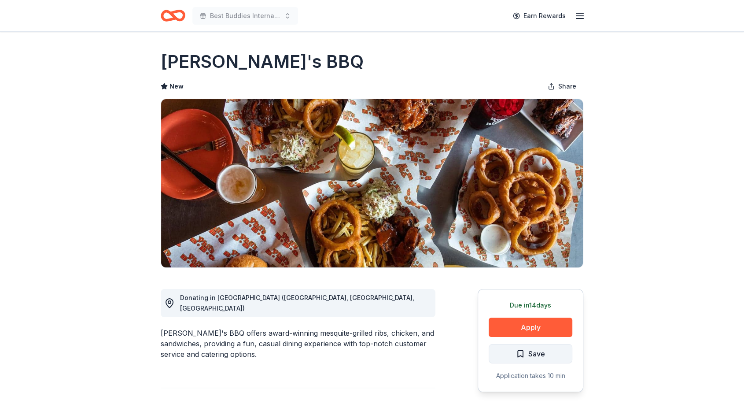
click at [521, 359] on button "Save" at bounding box center [531, 353] width 84 height 19
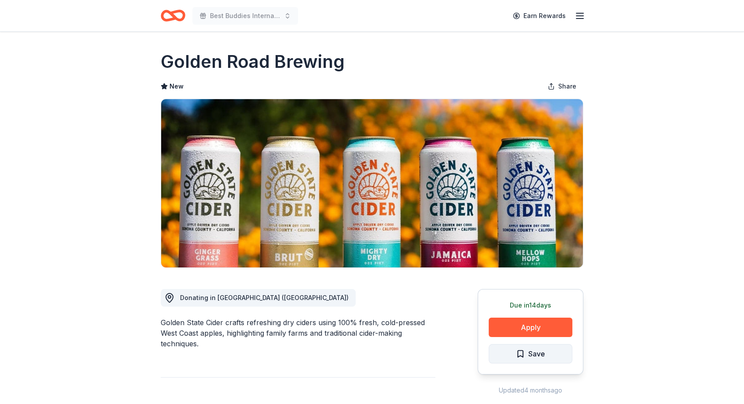
click at [534, 358] on span "Save" at bounding box center [536, 353] width 17 height 11
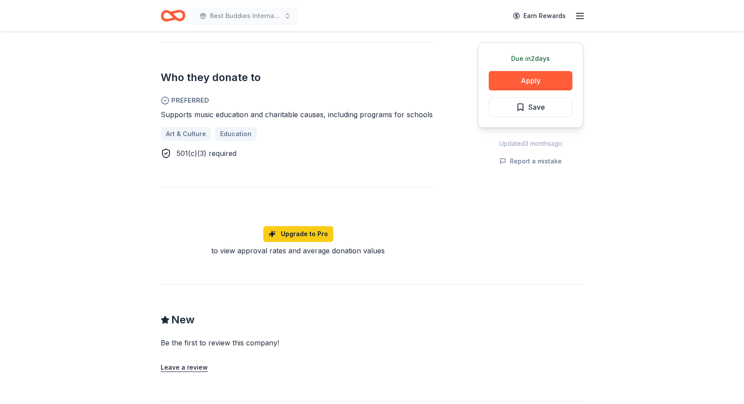
scroll to position [445, 0]
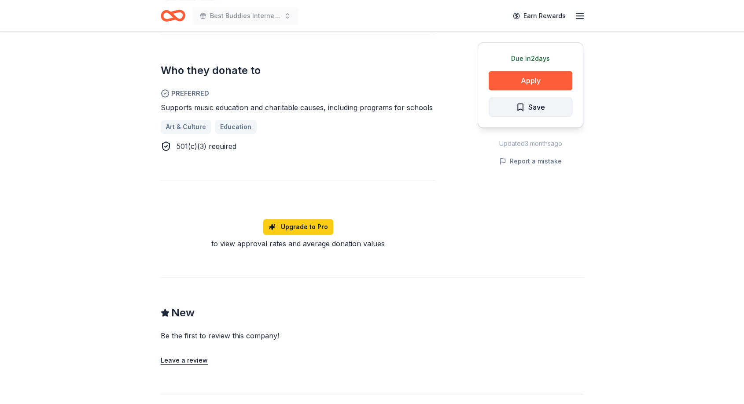
click at [529, 107] on span "Save" at bounding box center [536, 106] width 17 height 11
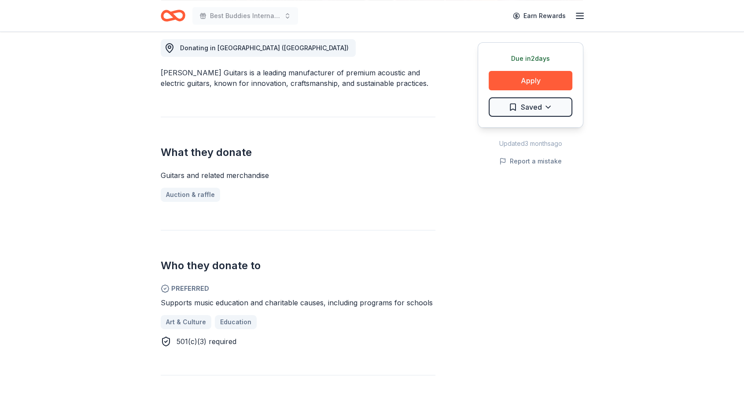
scroll to position [0, 0]
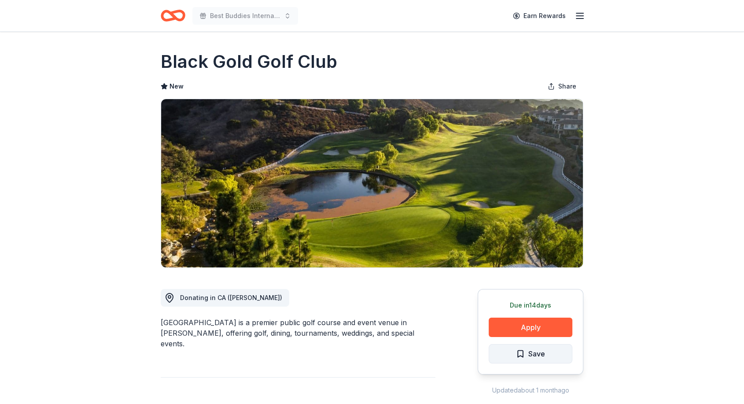
click at [524, 350] on span "Save" at bounding box center [530, 353] width 29 height 11
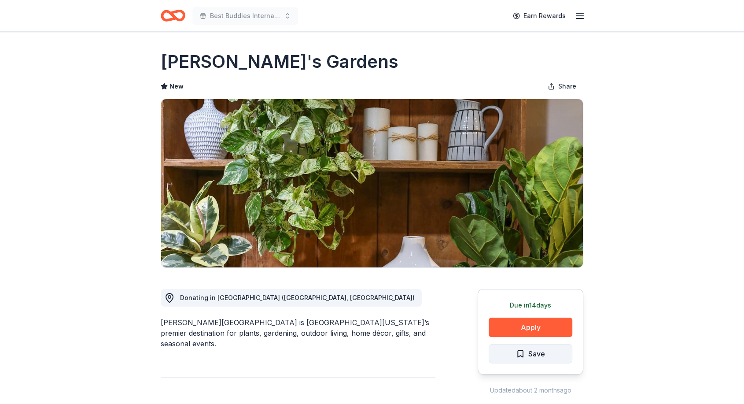
click at [518, 354] on span "Save" at bounding box center [530, 353] width 29 height 11
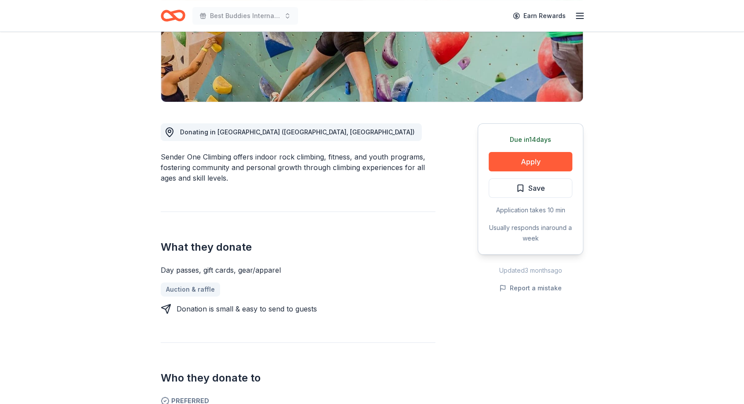
scroll to position [137, 0]
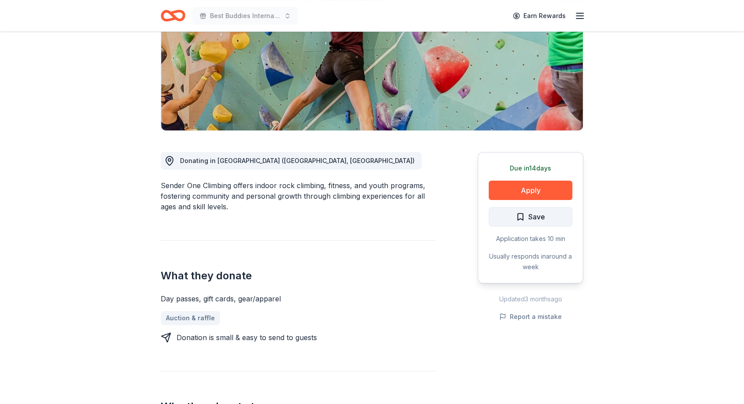
click at [550, 210] on button "Save" at bounding box center [531, 216] width 84 height 19
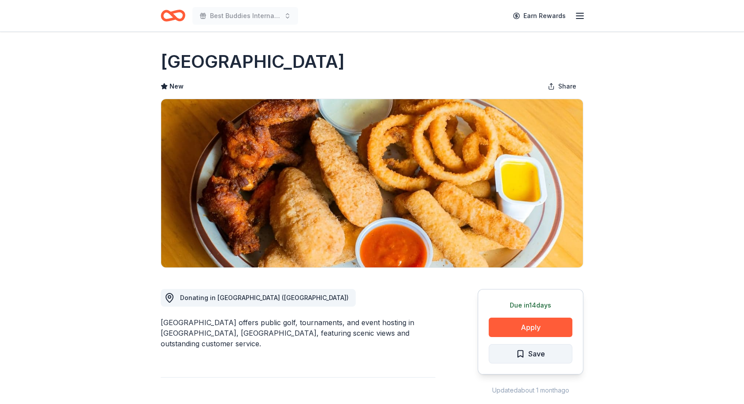
click at [530, 354] on span "Save" at bounding box center [536, 353] width 17 height 11
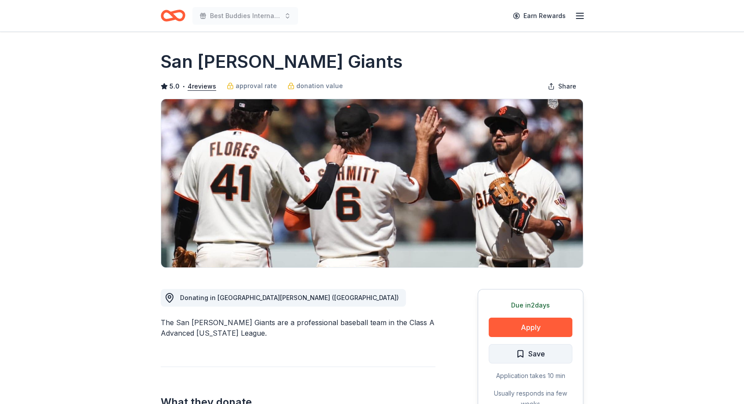
click at [535, 357] on span "Save" at bounding box center [536, 353] width 17 height 11
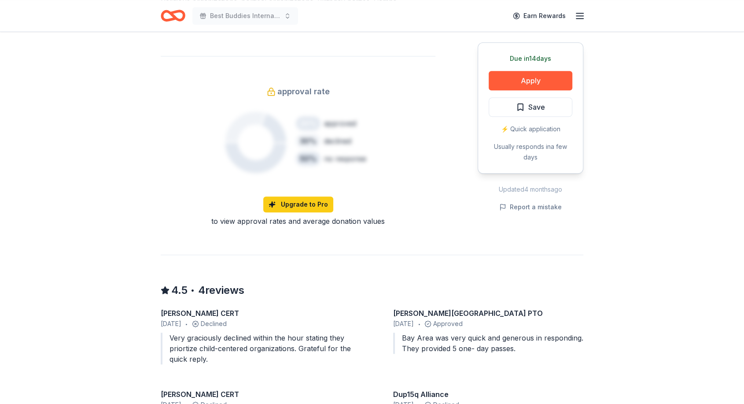
scroll to position [676, 0]
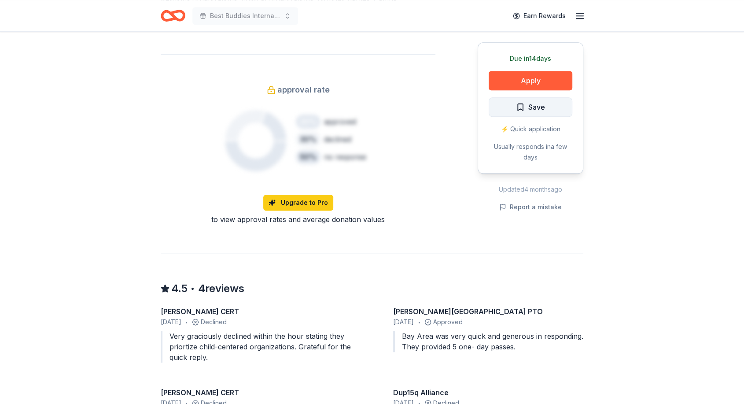
click at [546, 103] on button "Save" at bounding box center [531, 106] width 84 height 19
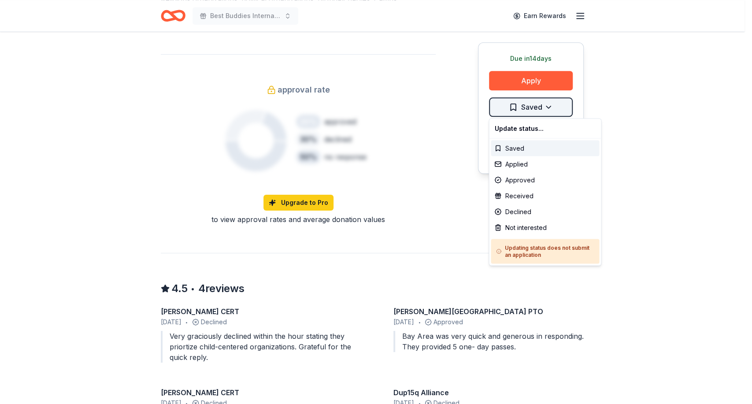
click at [513, 225] on div "Not interested" at bounding box center [545, 227] width 108 height 16
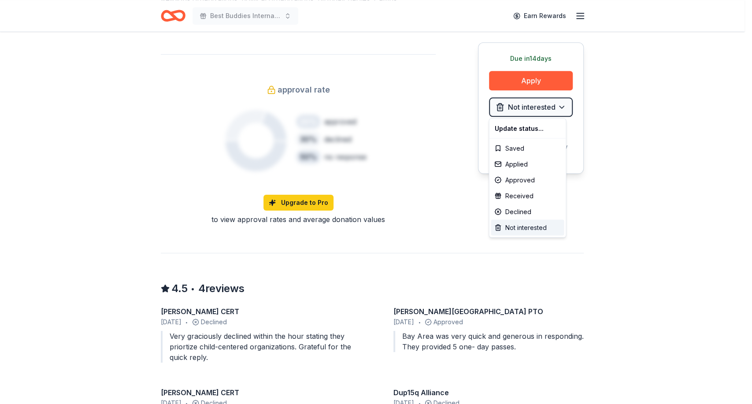
click at [528, 226] on div "Not interested" at bounding box center [527, 227] width 73 height 16
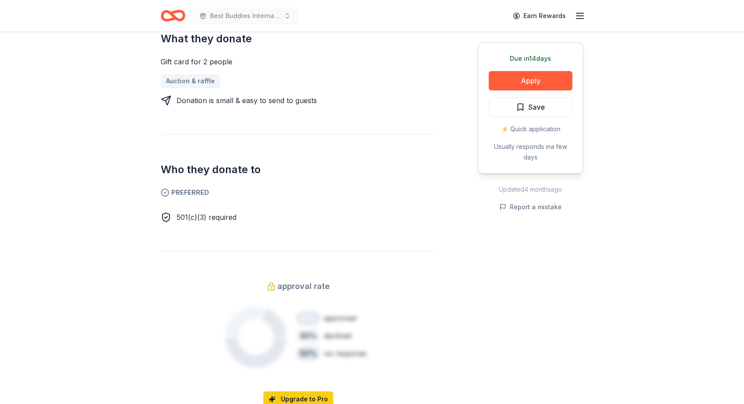
scroll to position [365, 0]
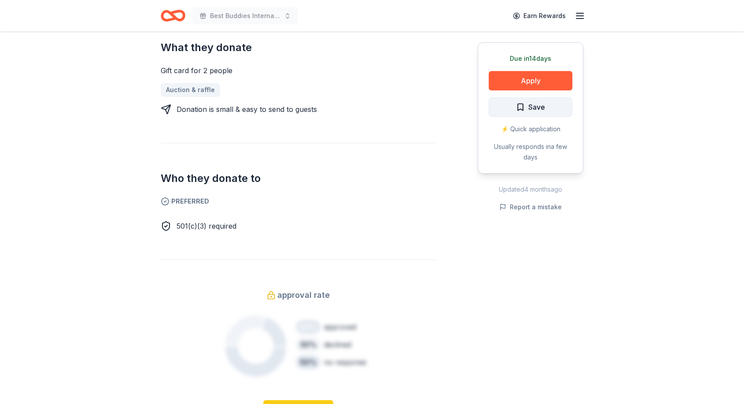
click at [520, 103] on span "Save" at bounding box center [530, 106] width 29 height 11
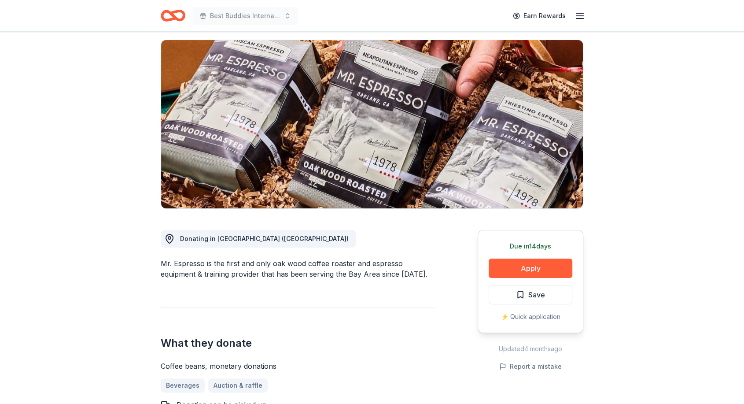
scroll to position [56, 0]
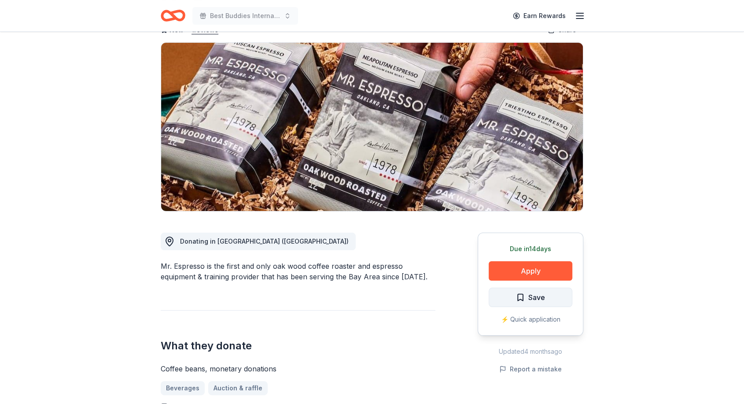
click at [512, 290] on button "Save" at bounding box center [531, 297] width 84 height 19
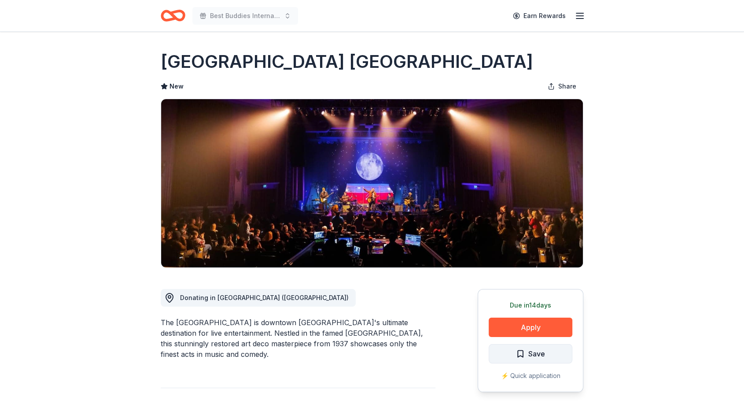
click at [508, 346] on button "Save" at bounding box center [531, 353] width 84 height 19
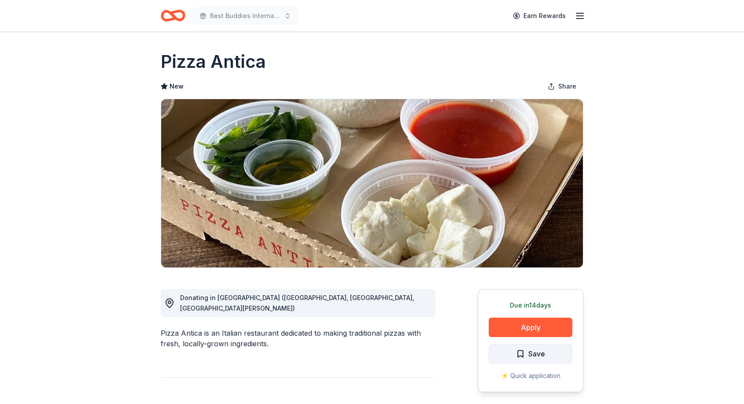
click at [539, 357] on span "Save" at bounding box center [536, 353] width 17 height 11
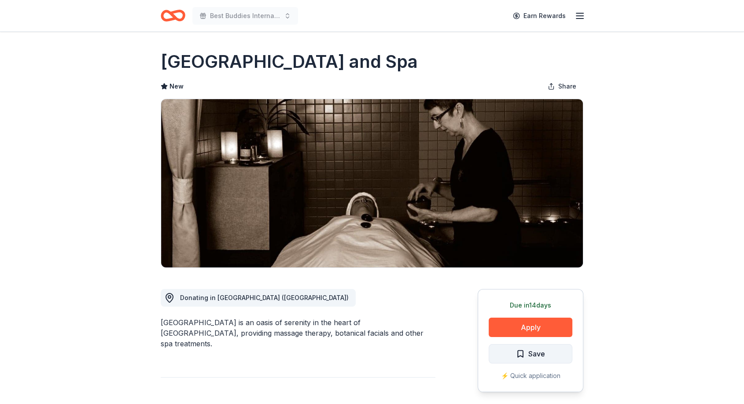
click at [506, 358] on button "Save" at bounding box center [531, 353] width 84 height 19
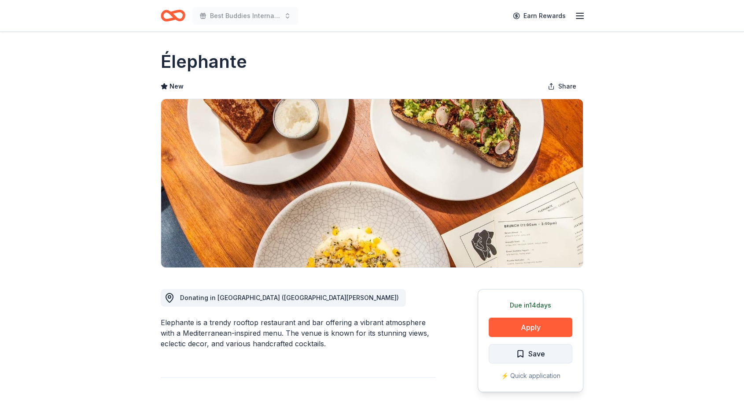
click at [509, 358] on button "Save" at bounding box center [531, 353] width 84 height 19
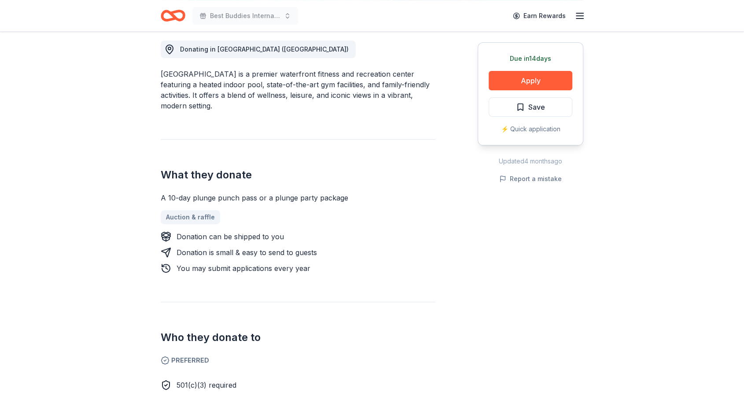
scroll to position [244, 0]
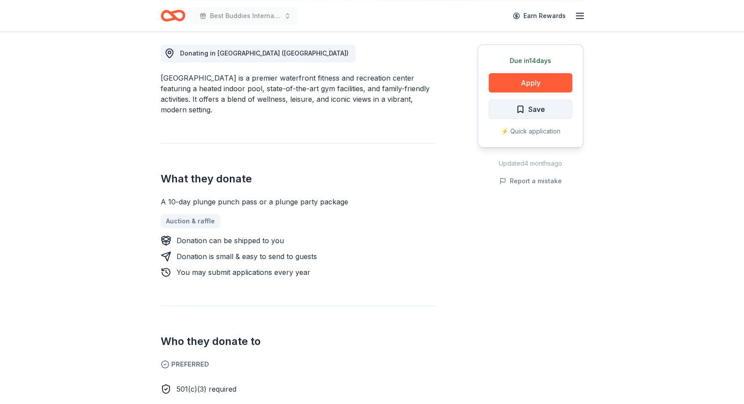
click at [531, 113] on span "Save" at bounding box center [536, 108] width 17 height 11
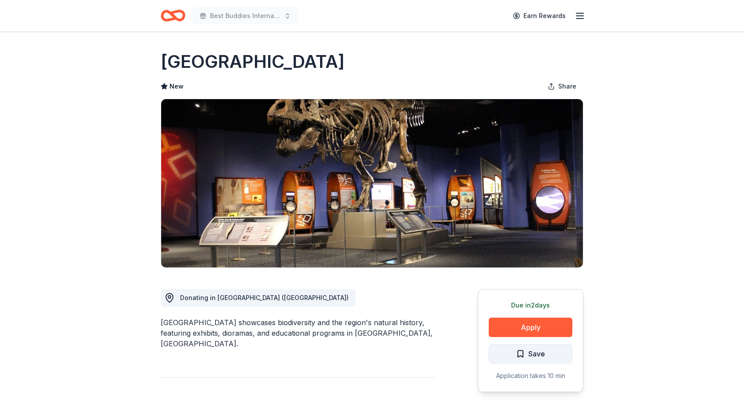
click at [535, 350] on span "Save" at bounding box center [536, 353] width 17 height 11
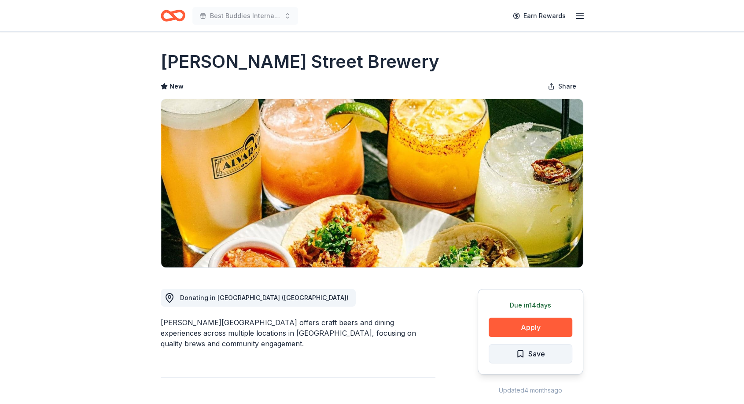
click at [533, 351] on span "Save" at bounding box center [536, 353] width 17 height 11
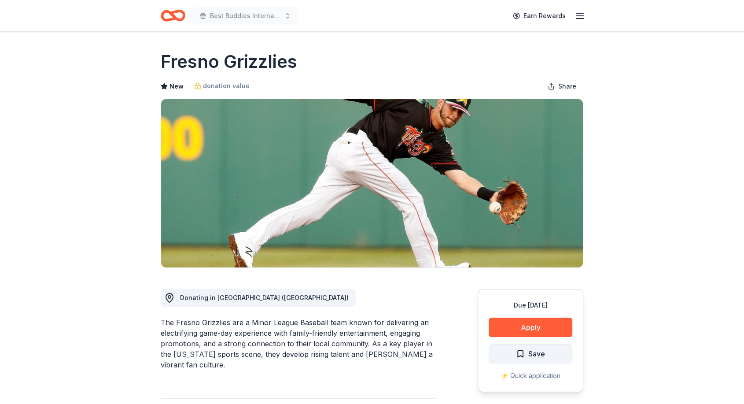
click at [539, 348] on span "Save" at bounding box center [536, 353] width 17 height 11
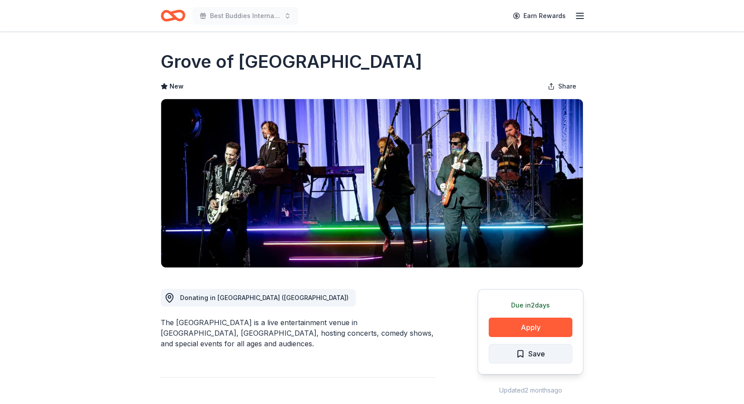
click at [534, 352] on span "Save" at bounding box center [536, 353] width 17 height 11
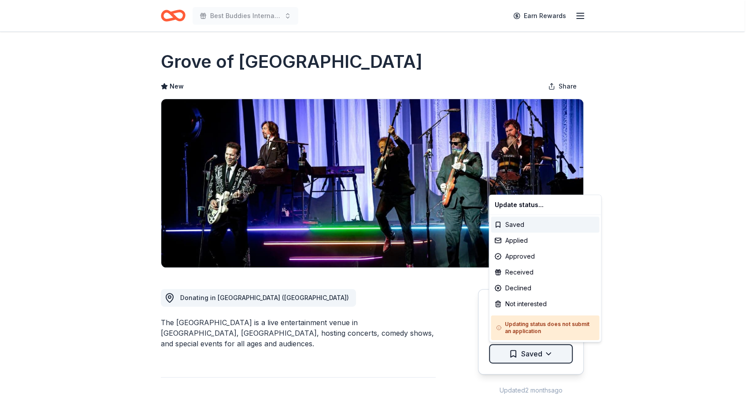
click at [550, 350] on html "Best Buddies International, [GEOGRAPHIC_DATA], Champion of the Year Gala Earn R…" at bounding box center [376, 202] width 752 height 404
click at [533, 298] on div "Not interested" at bounding box center [545, 304] width 108 height 16
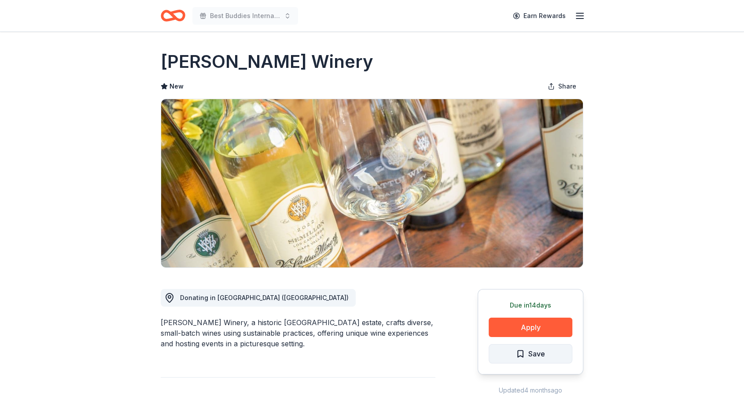
click at [520, 353] on span "Save" at bounding box center [530, 353] width 29 height 11
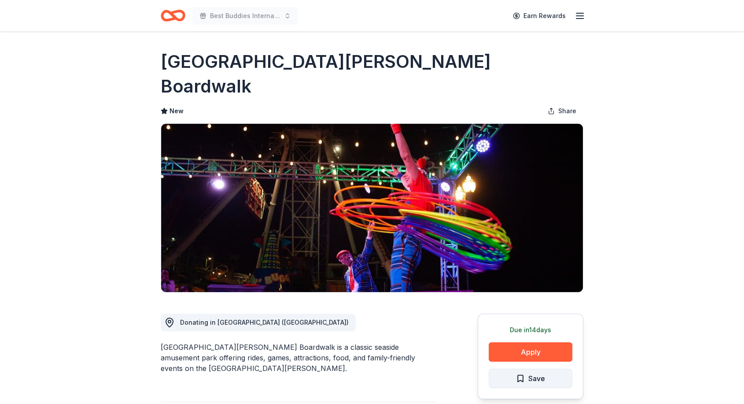
click at [522, 363] on span "Save" at bounding box center [530, 378] width 29 height 11
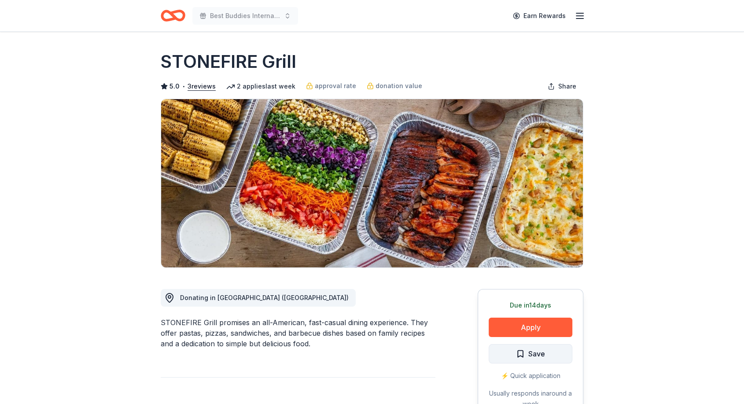
click at [518, 351] on span "Save" at bounding box center [530, 353] width 29 height 11
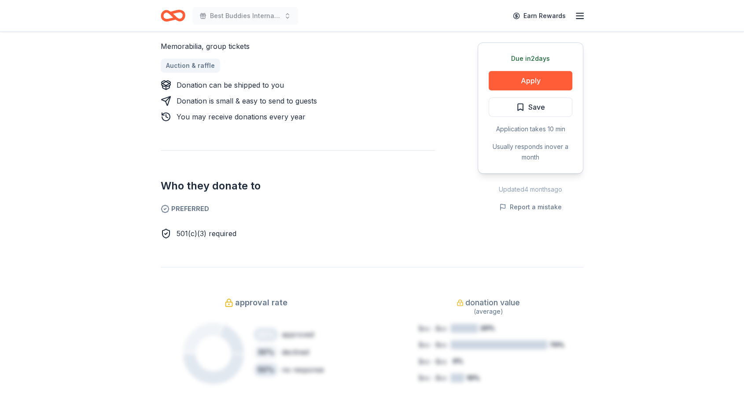
scroll to position [373, 0]
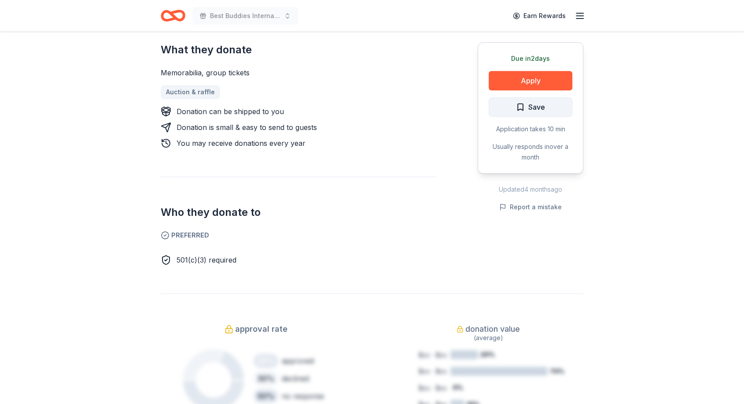
click at [539, 107] on span "Save" at bounding box center [536, 106] width 17 height 11
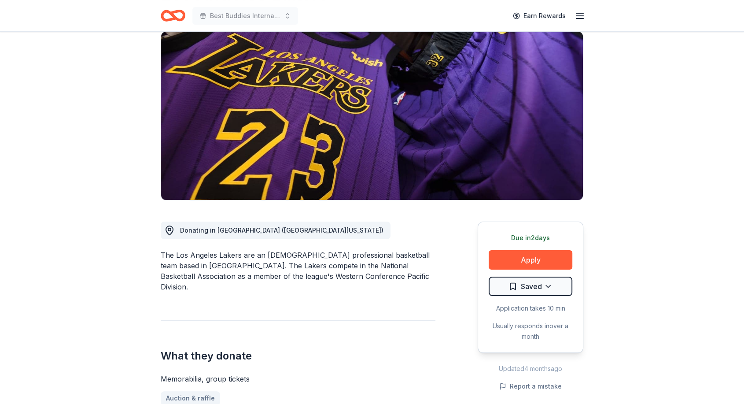
scroll to position [0, 0]
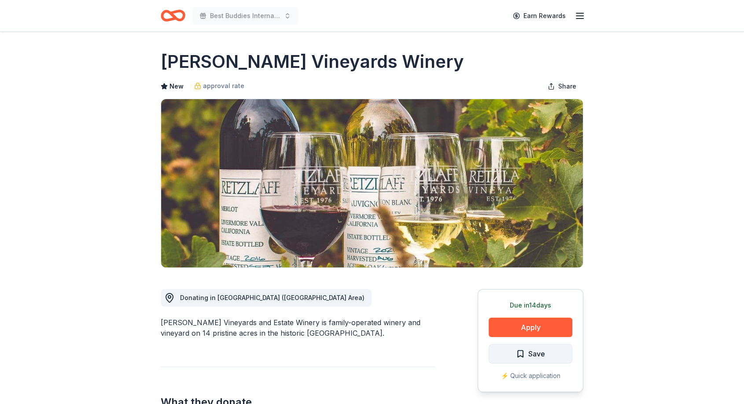
click at [539, 348] on span "Save" at bounding box center [536, 353] width 17 height 11
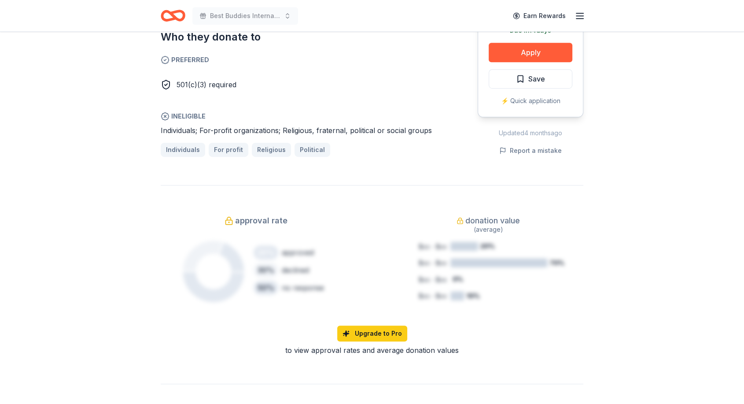
scroll to position [226, 0]
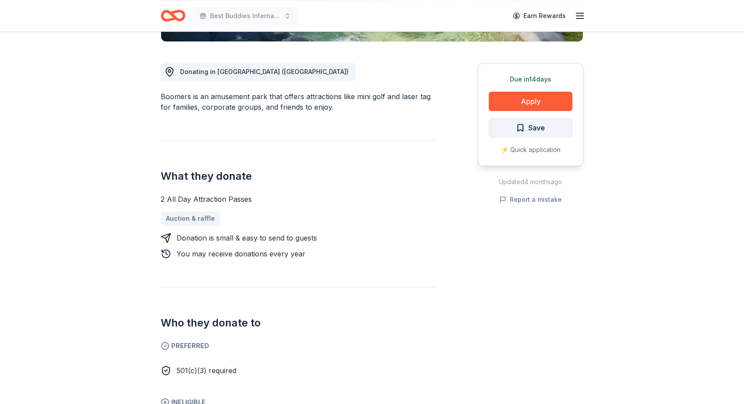
click at [511, 127] on button "Save" at bounding box center [531, 127] width 84 height 19
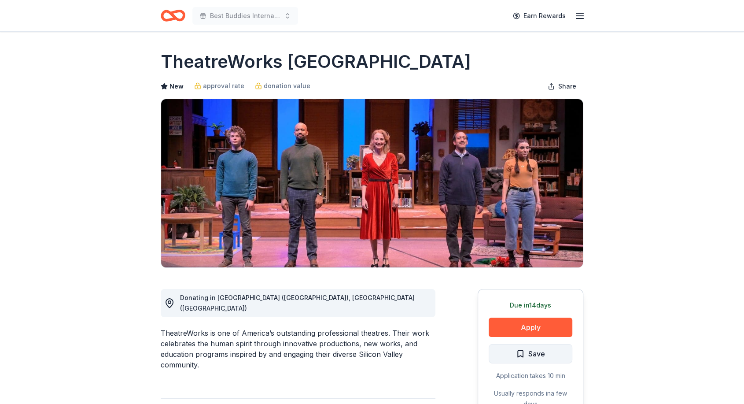
click at [506, 348] on button "Save" at bounding box center [531, 353] width 84 height 19
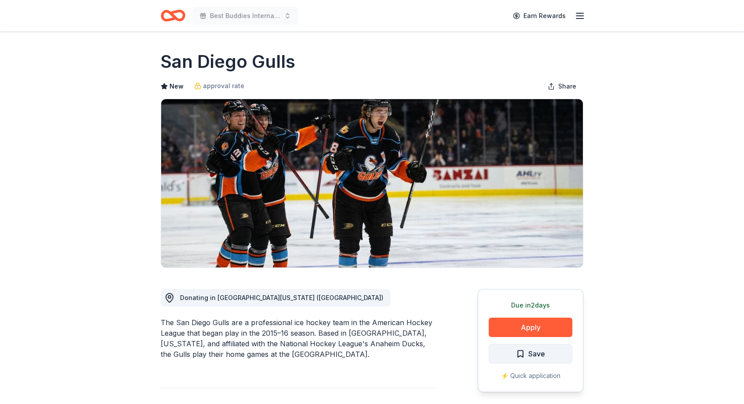
click at [528, 351] on span "Save" at bounding box center [536, 353] width 17 height 11
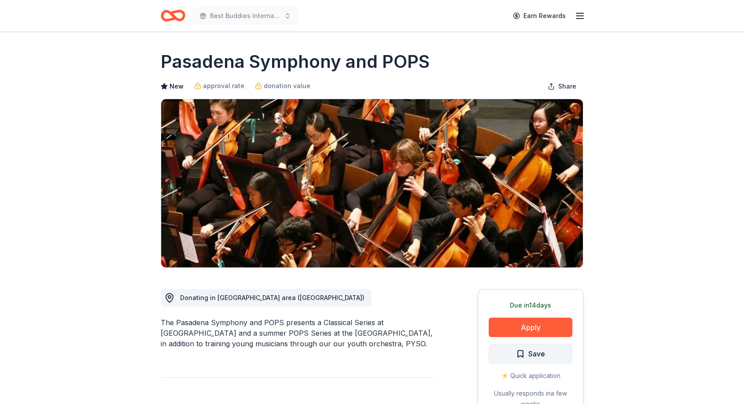
click at [526, 358] on span "Save" at bounding box center [530, 353] width 29 height 11
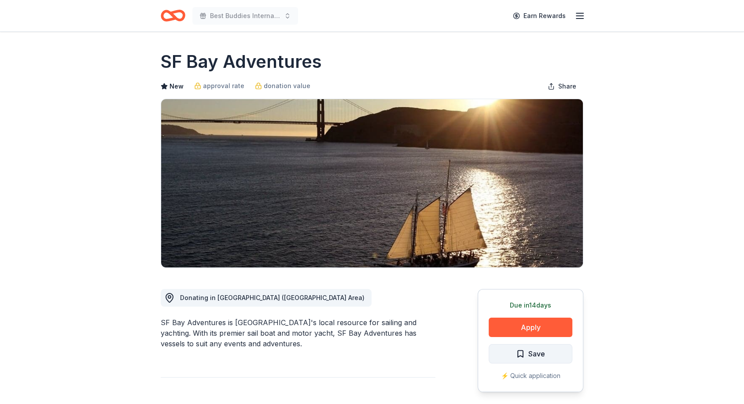
click at [515, 349] on button "Save" at bounding box center [531, 353] width 84 height 19
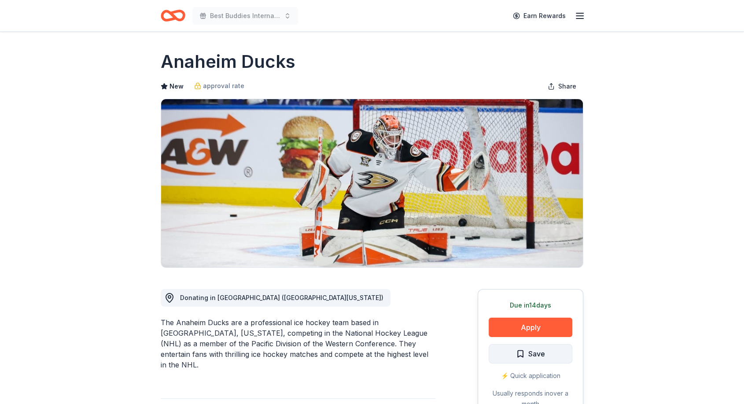
click at [519, 350] on span "Save" at bounding box center [530, 353] width 29 height 11
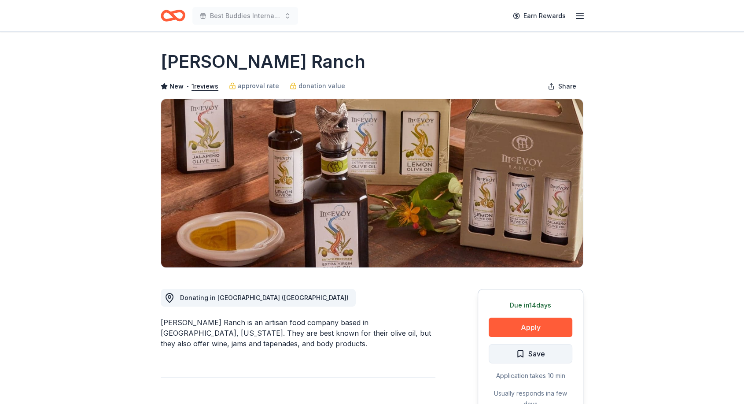
click at [535, 354] on span "Save" at bounding box center [536, 353] width 17 height 11
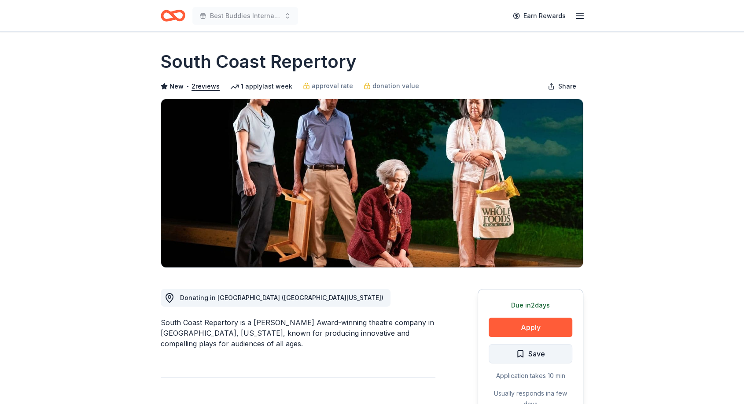
click at [528, 357] on span "Save" at bounding box center [530, 353] width 29 height 11
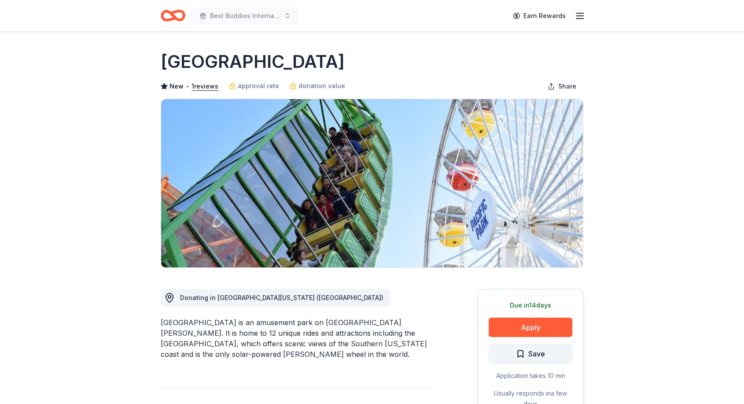
click at [529, 354] on span "Save" at bounding box center [536, 353] width 17 height 11
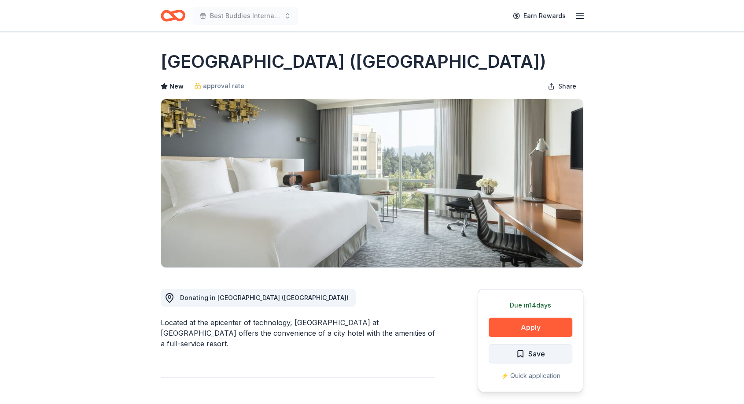
click at [532, 351] on span "Save" at bounding box center [536, 353] width 17 height 11
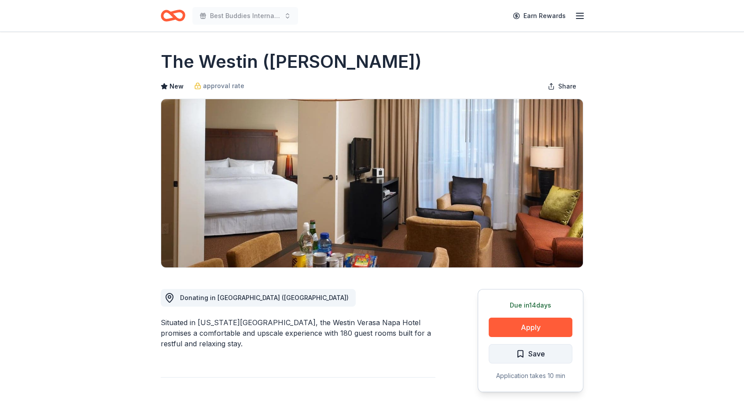
click at [520, 348] on span "Save" at bounding box center [530, 353] width 29 height 11
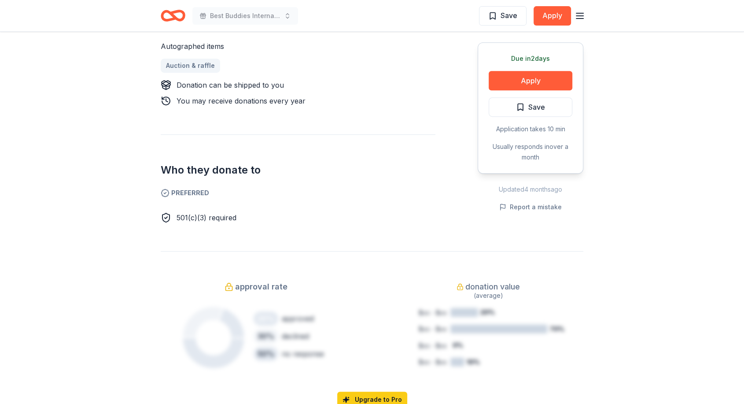
scroll to position [251, 0]
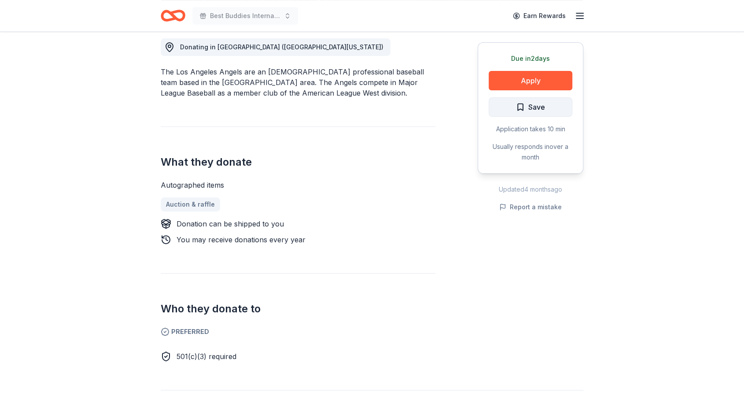
click at [540, 105] on span "Save" at bounding box center [536, 106] width 17 height 11
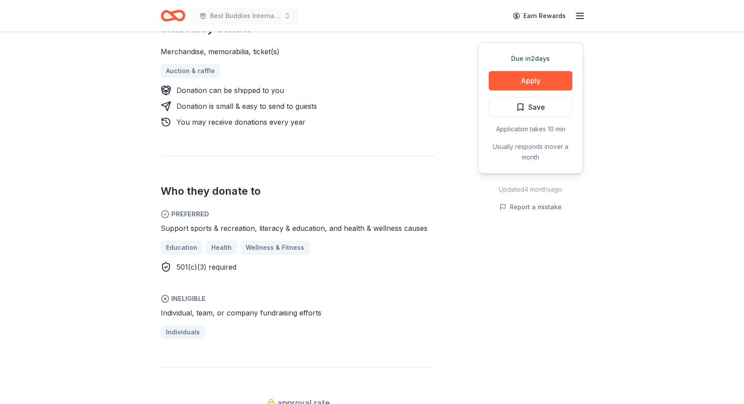
scroll to position [375, 0]
click at [531, 112] on span "Save" at bounding box center [536, 106] width 17 height 11
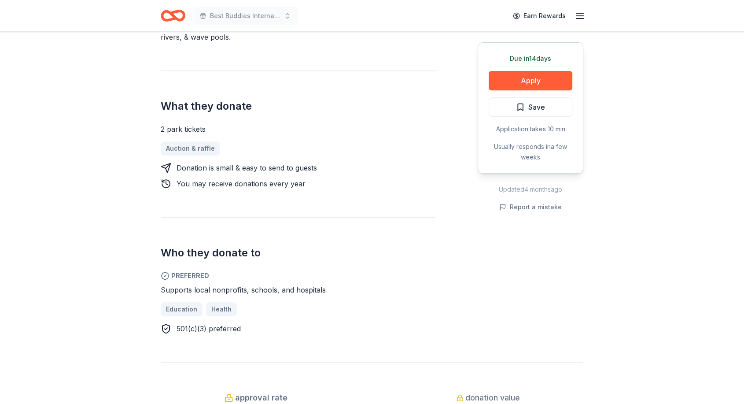
scroll to position [334, 0]
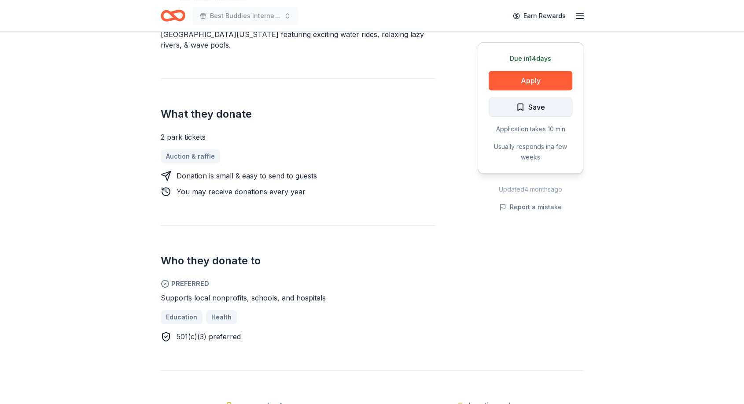
click at [532, 111] on span "Save" at bounding box center [536, 106] width 17 height 11
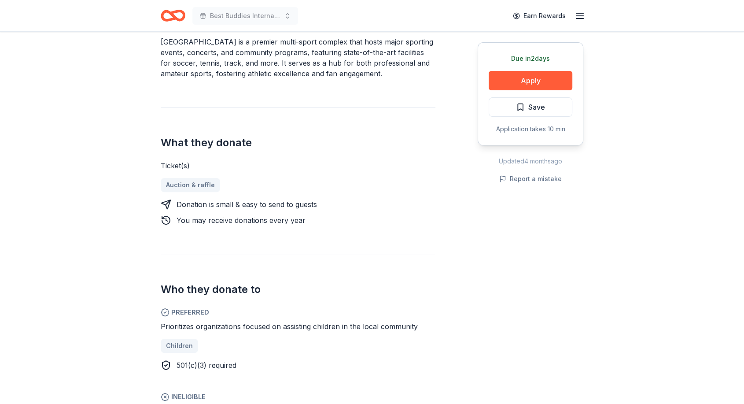
scroll to position [241, 0]
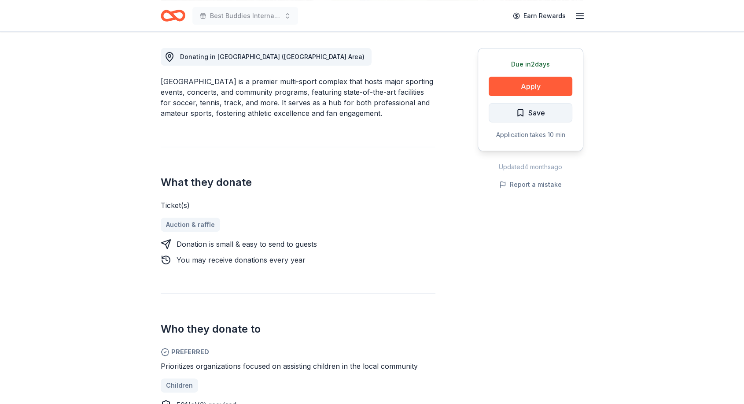
click at [532, 107] on span "Save" at bounding box center [536, 112] width 17 height 11
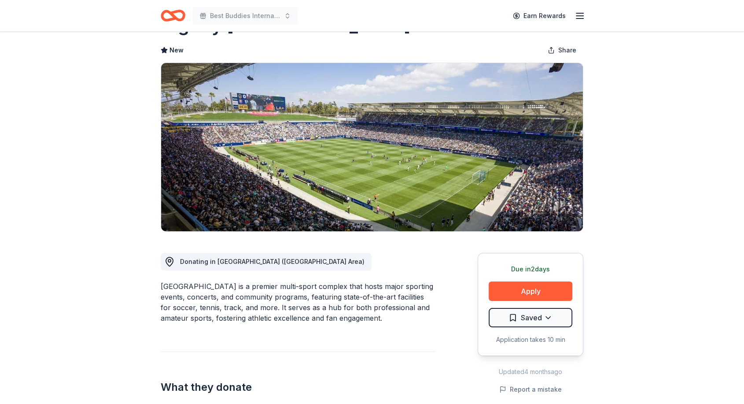
scroll to position [0, 0]
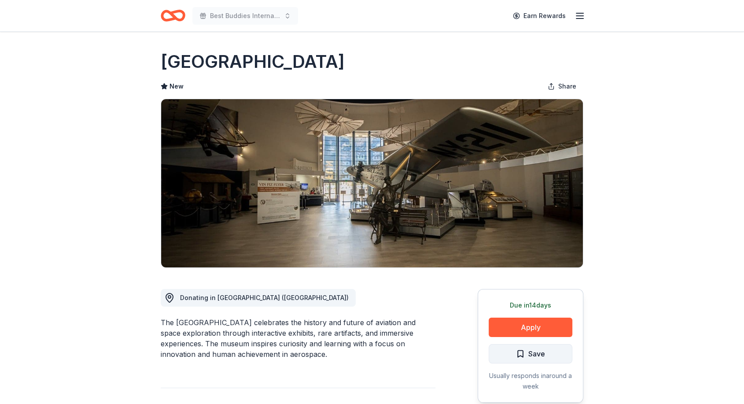
click at [540, 353] on span "Save" at bounding box center [536, 353] width 17 height 11
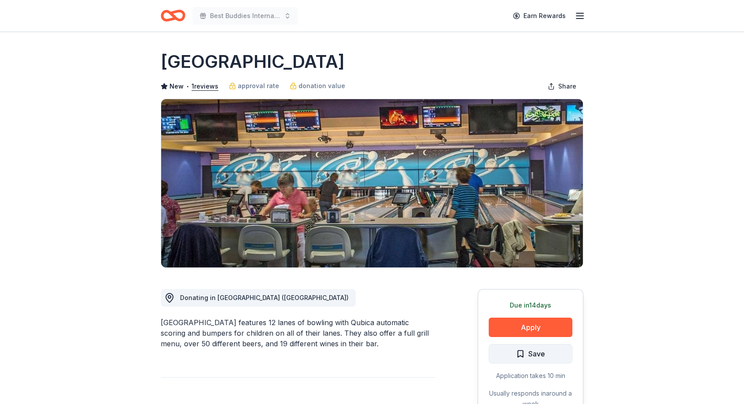
click at [532, 354] on span "Save" at bounding box center [536, 353] width 17 height 11
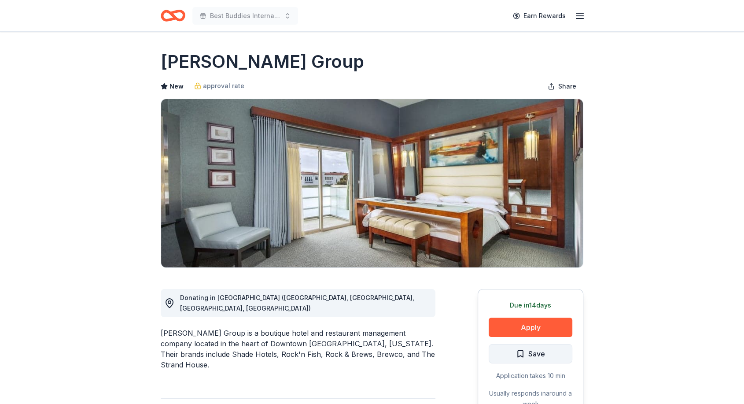
click at [507, 353] on button "Save" at bounding box center [531, 353] width 84 height 19
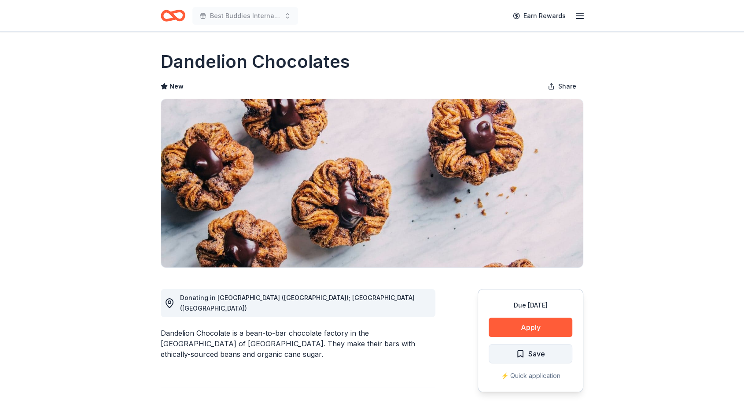
click at [535, 350] on span "Save" at bounding box center [536, 353] width 17 height 11
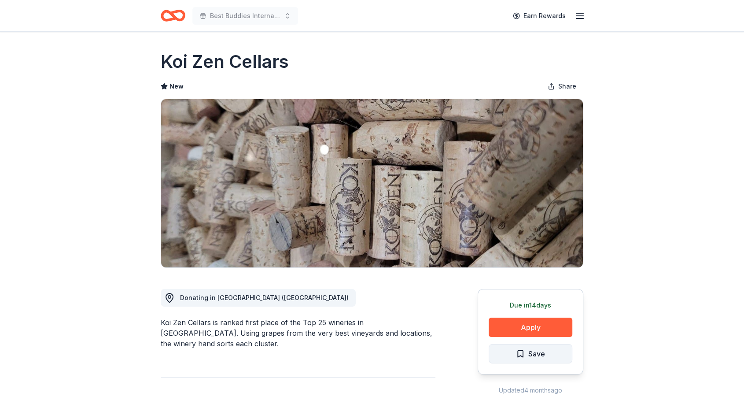
click at [520, 349] on span "Save" at bounding box center [530, 353] width 29 height 11
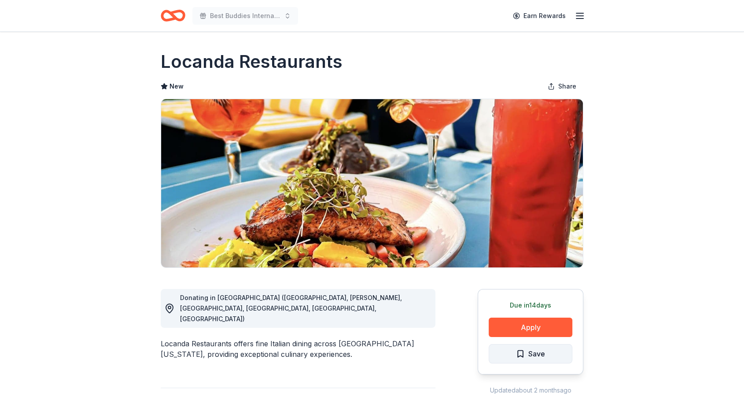
click at [537, 352] on span "Save" at bounding box center [536, 353] width 17 height 11
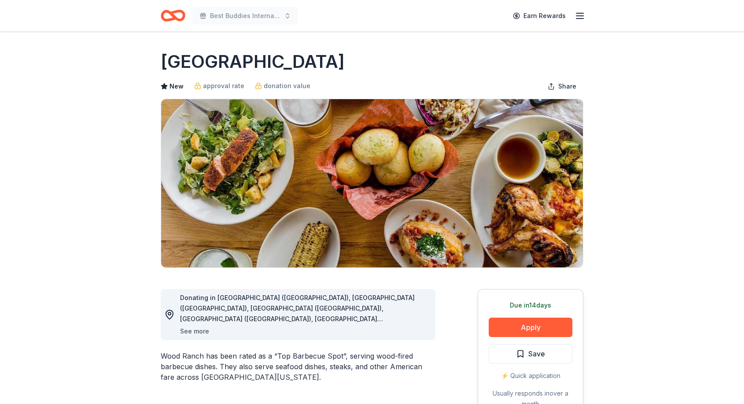
click at [189, 332] on button "See more" at bounding box center [194, 331] width 29 height 11
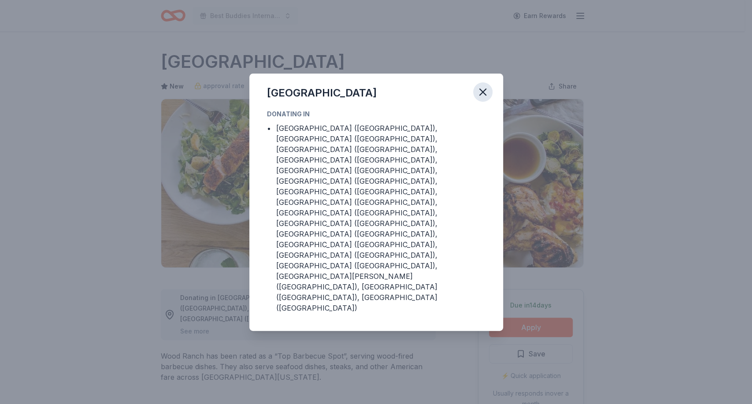
click at [482, 102] on button "button" at bounding box center [482, 91] width 19 height 19
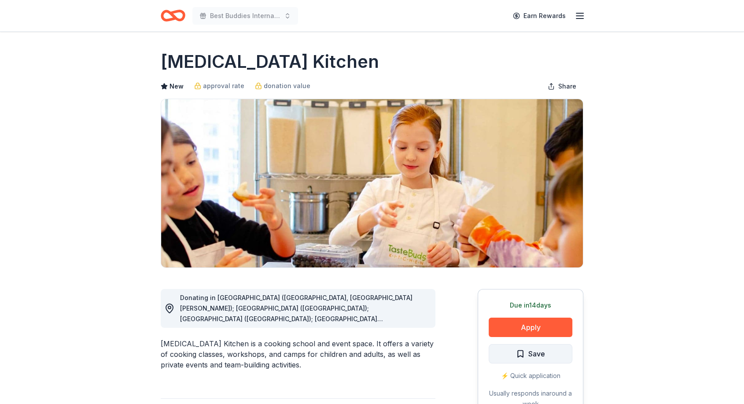
click at [544, 348] on span "Save" at bounding box center [536, 353] width 17 height 11
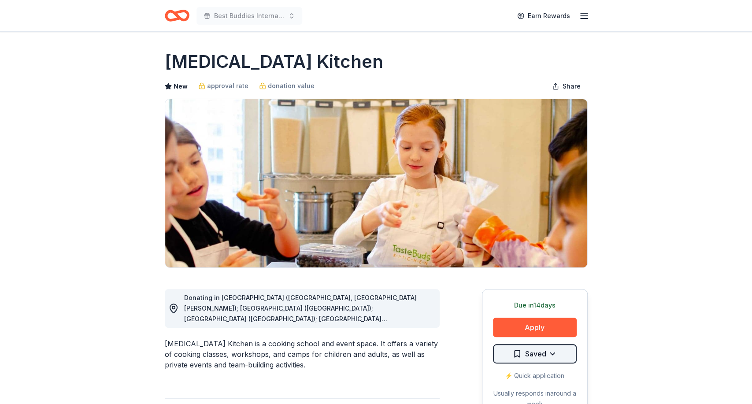
click at [553, 350] on html "Best Buddies International, [GEOGRAPHIC_DATA], Champion of the Year Gala Earn R…" at bounding box center [376, 202] width 752 height 404
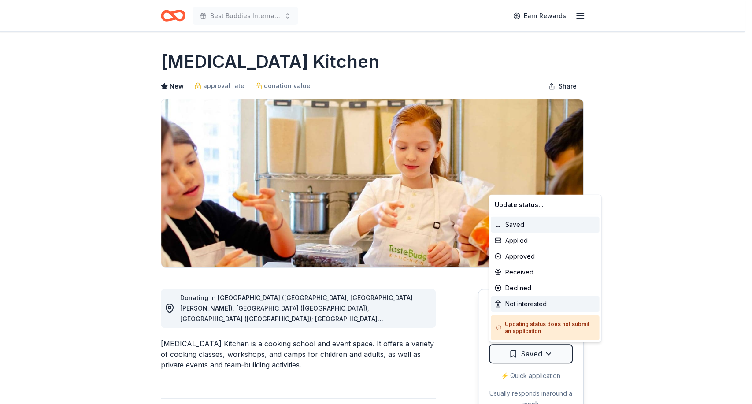
click at [539, 299] on div "Not interested" at bounding box center [545, 304] width 108 height 16
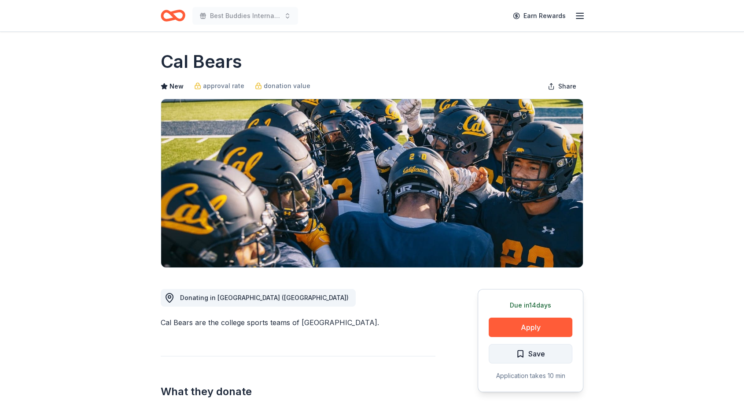
click at [523, 351] on span "Save" at bounding box center [530, 353] width 29 height 11
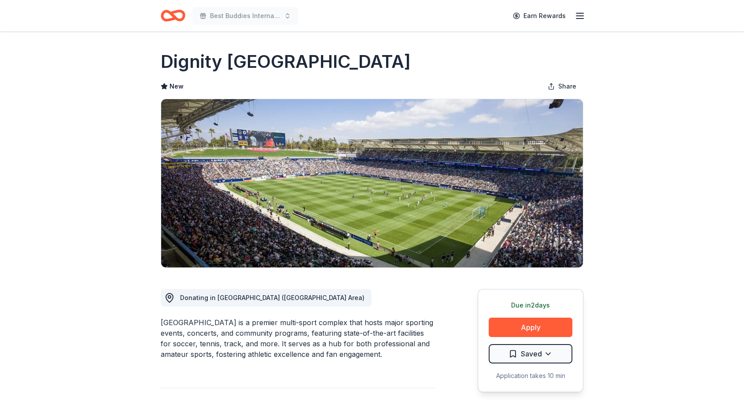
drag, startPoint x: 160, startPoint y: 63, endPoint x: 374, endPoint y: 62, distance: 214.0
click at [374, 62] on h1 "Dignity Health Sports Park" at bounding box center [286, 61] width 250 height 25
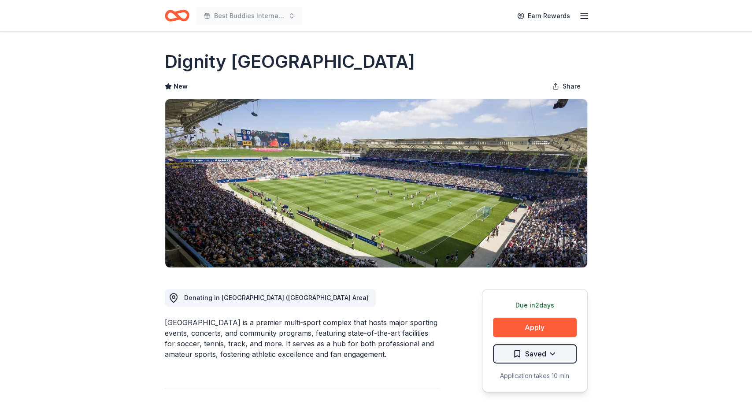
click at [545, 351] on html "Best Buddies International, Sacramento, Champion of the Year Gala Earn Rewards …" at bounding box center [376, 202] width 752 height 404
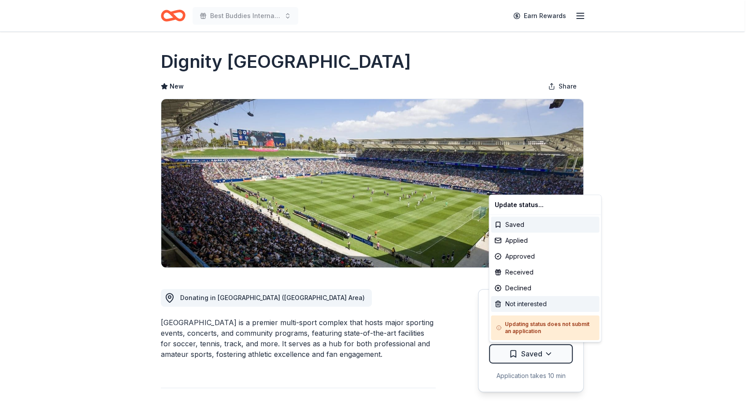
click at [530, 301] on div "Not interested" at bounding box center [545, 304] width 108 height 16
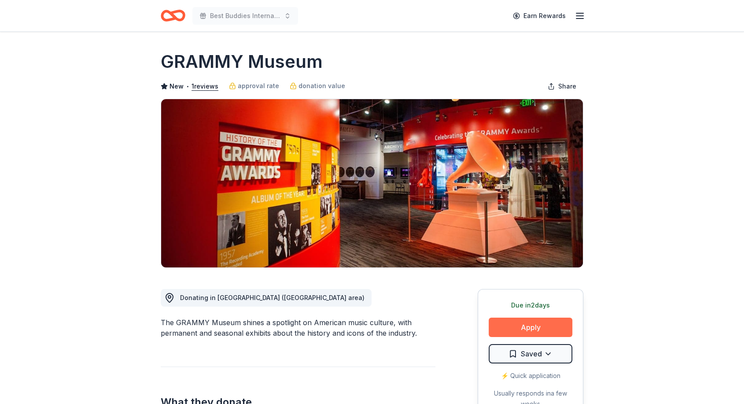
click at [520, 324] on button "Apply" at bounding box center [531, 326] width 84 height 19
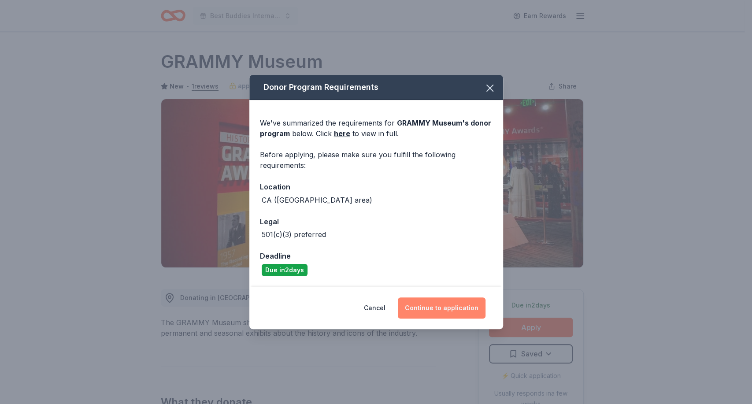
click at [443, 306] on button "Continue to application" at bounding box center [442, 307] width 88 height 21
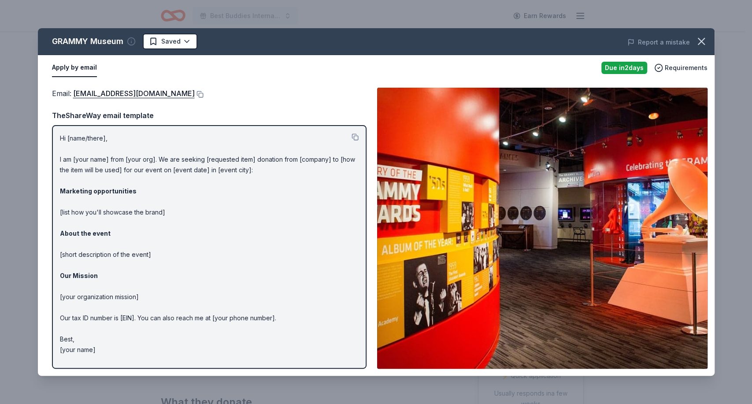
click at [133, 37] on icon "button" at bounding box center [131, 41] width 9 height 9
click at [280, 35] on div "GRAMMY Museum Saved" at bounding box center [241, 41] width 406 height 16
click at [129, 38] on circle "button" at bounding box center [130, 41] width 7 height 7
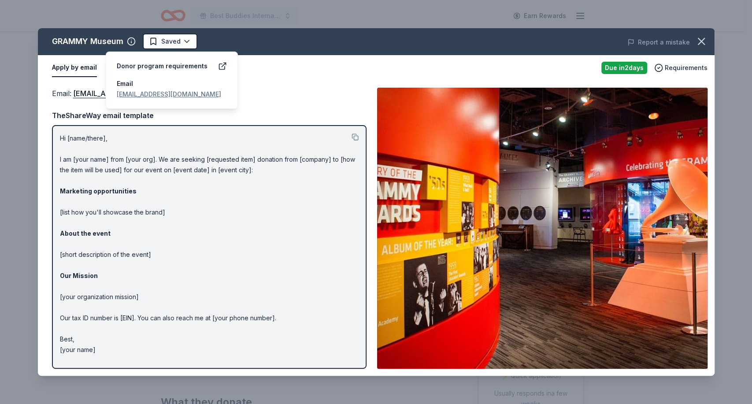
click at [146, 92] on link "donationrequests@grammymuseum.org" at bounding box center [169, 93] width 104 height 7
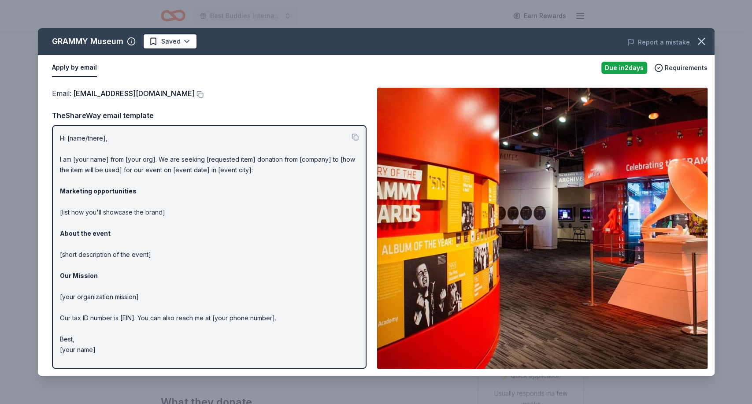
click at [274, 64] on div "Apply by email" at bounding box center [323, 68] width 542 height 18
click at [203, 92] on button at bounding box center [199, 94] width 9 height 7
click at [185, 43] on html "Best Buddies International, Sacramento, Champion of the Year Gala Earn Rewards …" at bounding box center [376, 202] width 752 height 404
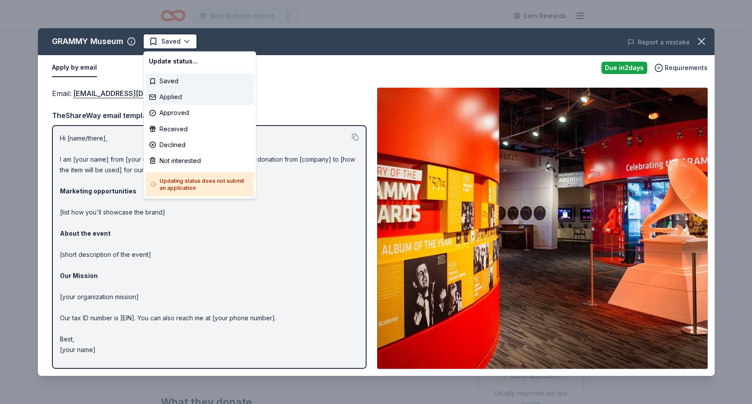
click at [178, 92] on div "Applied" at bounding box center [199, 97] width 108 height 16
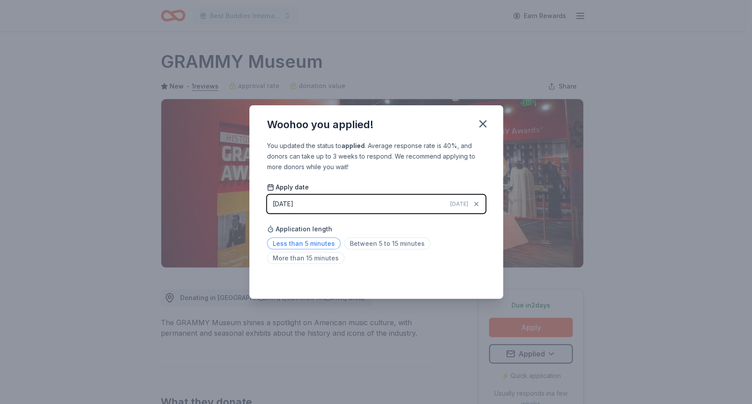
click at [308, 244] on span "Less than 5 minutes" at bounding box center [304, 243] width 74 height 12
click at [483, 122] on icon "button" at bounding box center [483, 124] width 6 height 6
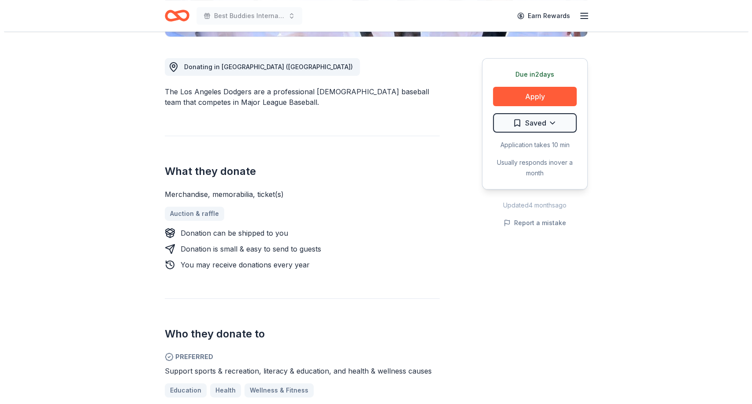
scroll to position [229, 0]
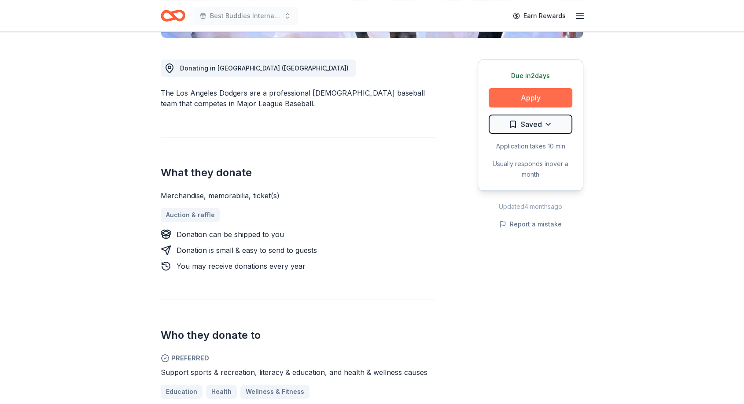
click at [535, 99] on button "Apply" at bounding box center [531, 97] width 84 height 19
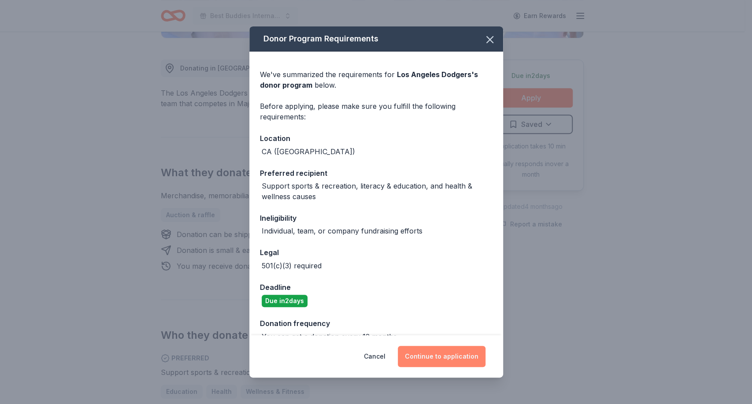
click at [426, 352] on button "Continue to application" at bounding box center [442, 356] width 88 height 21
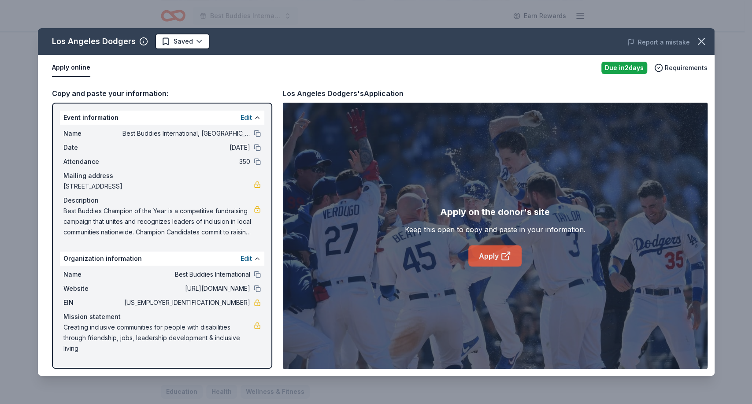
click at [492, 257] on link "Apply" at bounding box center [494, 255] width 53 height 21
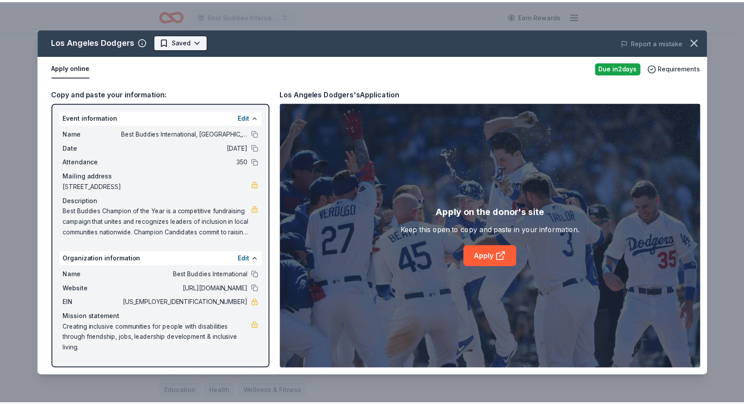
scroll to position [0, 0]
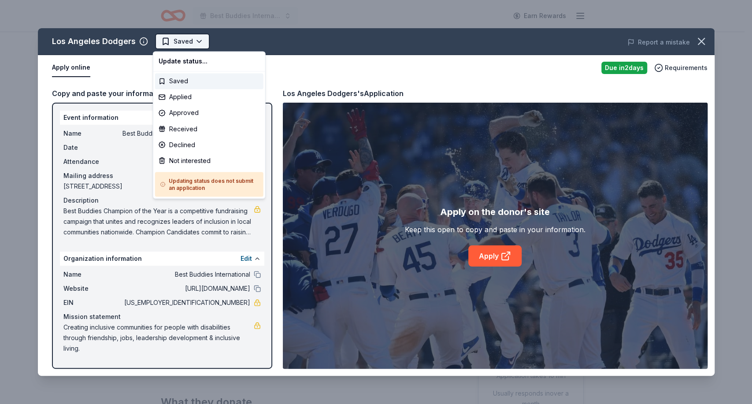
click at [197, 37] on html "Best Buddies International, Sacramento, Champion of the Year Gala Earn Rewards …" at bounding box center [376, 202] width 752 height 404
click at [196, 162] on div "Not interested" at bounding box center [209, 160] width 108 height 16
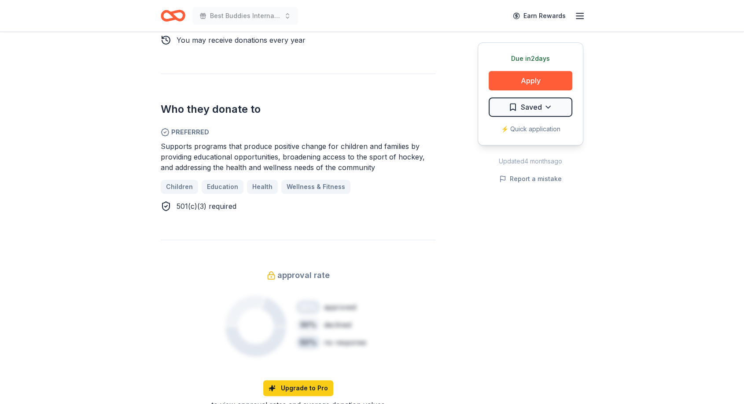
scroll to position [459, 0]
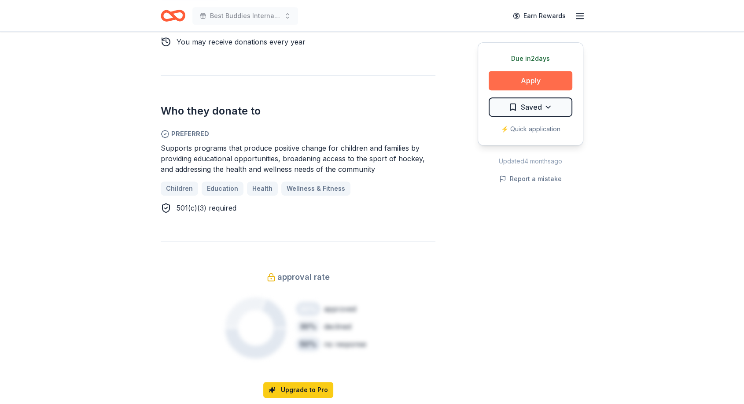
click at [543, 80] on button "Apply" at bounding box center [531, 80] width 84 height 19
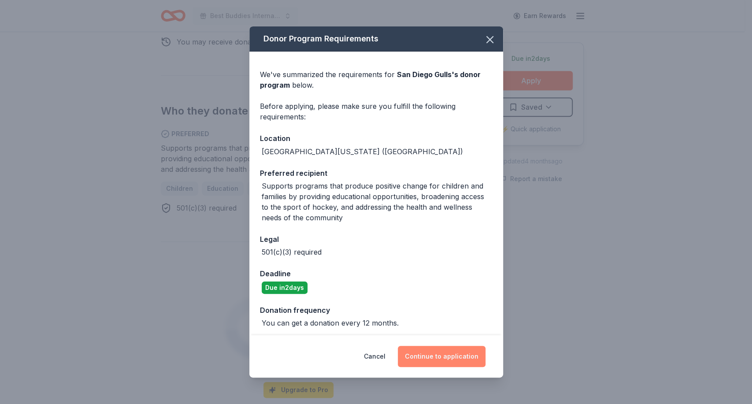
click at [426, 360] on button "Continue to application" at bounding box center [442, 356] width 88 height 21
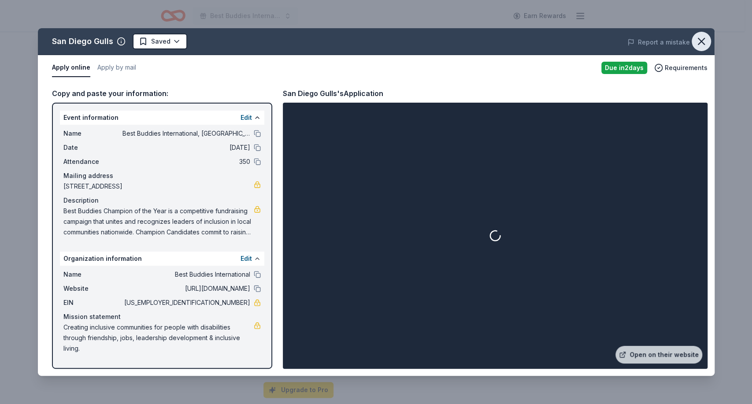
click at [698, 39] on icon "button" at bounding box center [701, 41] width 6 height 6
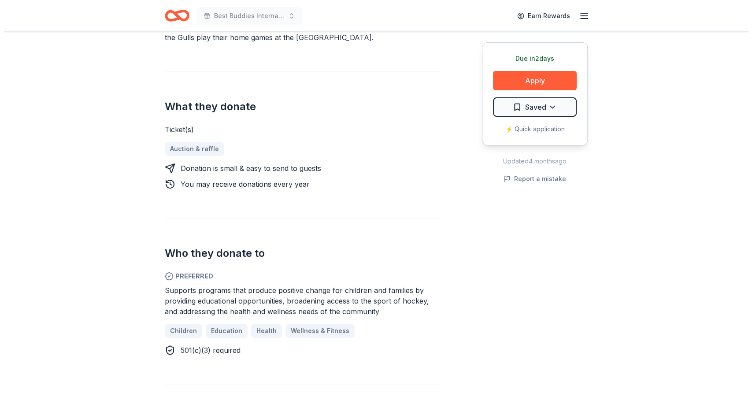
scroll to position [310, 0]
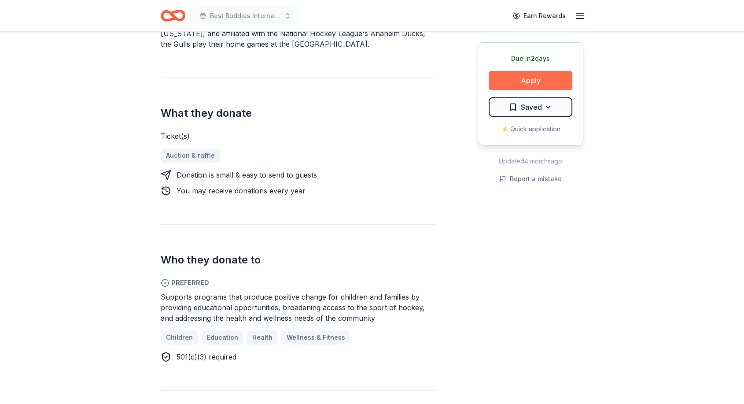
click at [528, 82] on button "Apply" at bounding box center [531, 80] width 84 height 19
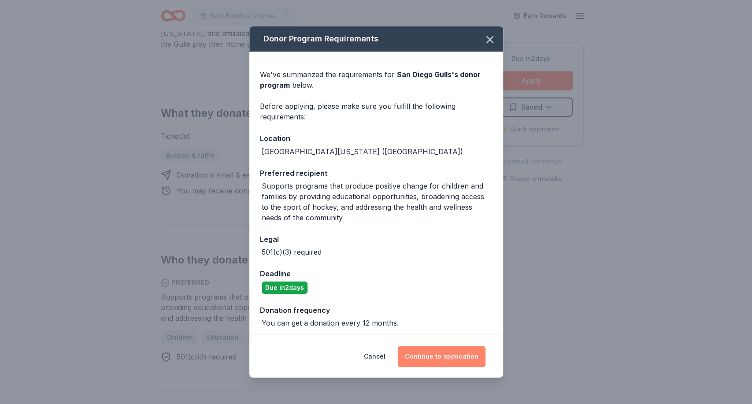
click at [431, 353] on button "Continue to application" at bounding box center [442, 356] width 88 height 21
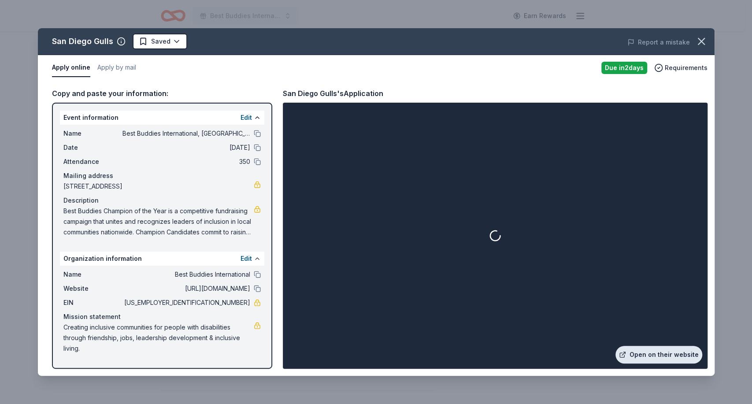
click at [643, 355] on link "Open on their website" at bounding box center [658, 355] width 87 height 18
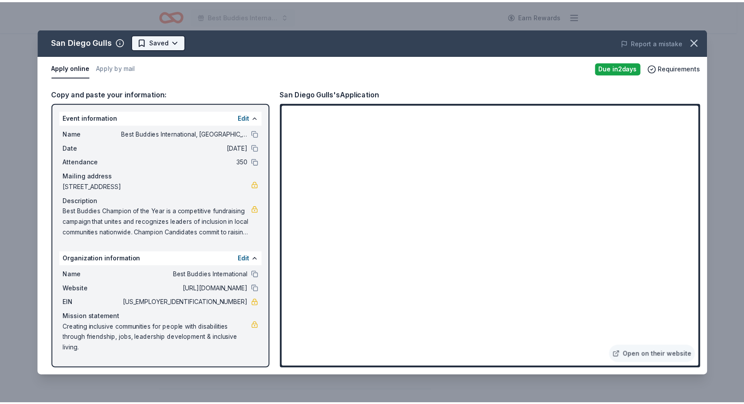
scroll to position [0, 0]
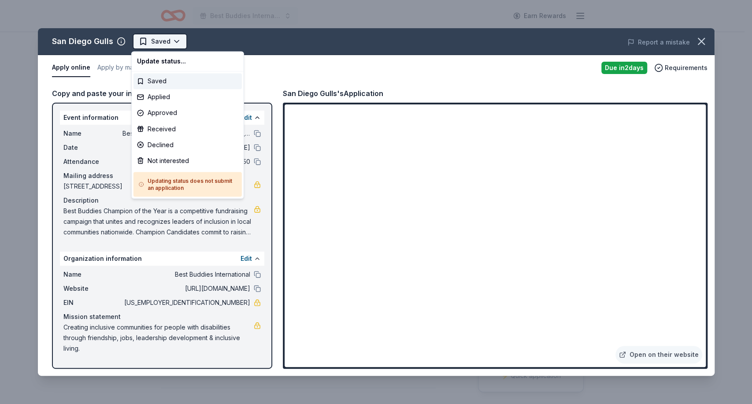
click at [171, 40] on html "Best Buddies International, Sacramento, Champion of the Year Gala Earn Rewards …" at bounding box center [376, 202] width 752 height 404
click at [171, 164] on div "Not interested" at bounding box center [187, 160] width 108 height 16
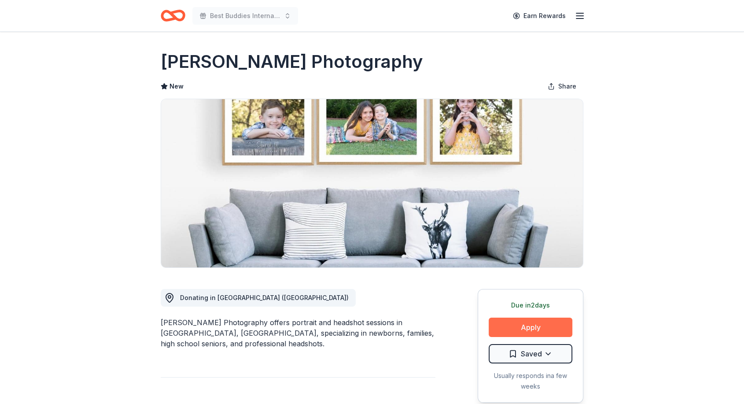
click at [527, 325] on button "Apply" at bounding box center [531, 326] width 84 height 19
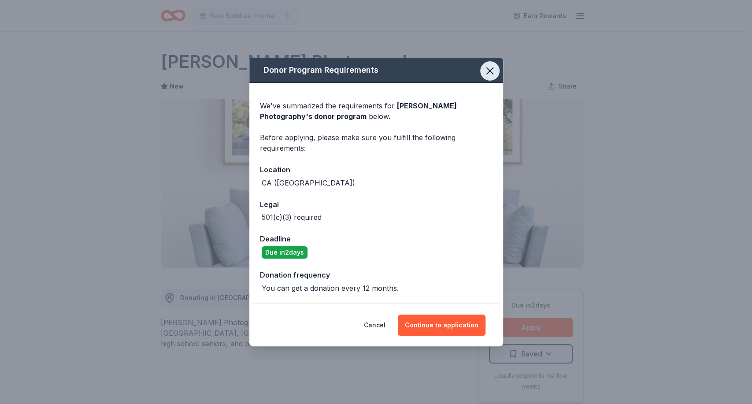
click at [488, 69] on icon "button" at bounding box center [489, 71] width 12 height 12
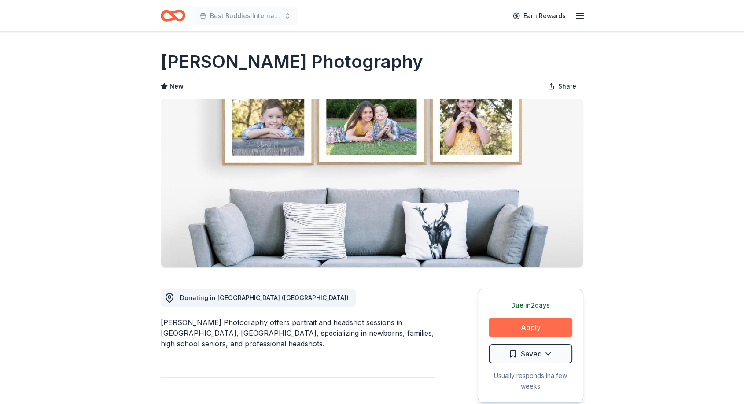
click at [516, 321] on button "Apply" at bounding box center [531, 326] width 84 height 19
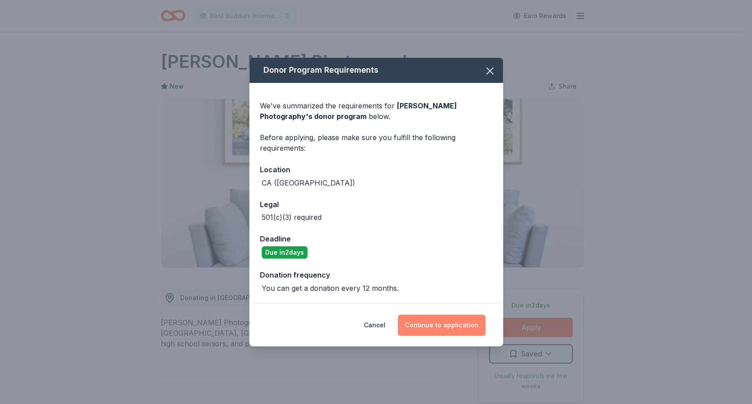
click at [428, 331] on button "Continue to application" at bounding box center [442, 324] width 88 height 21
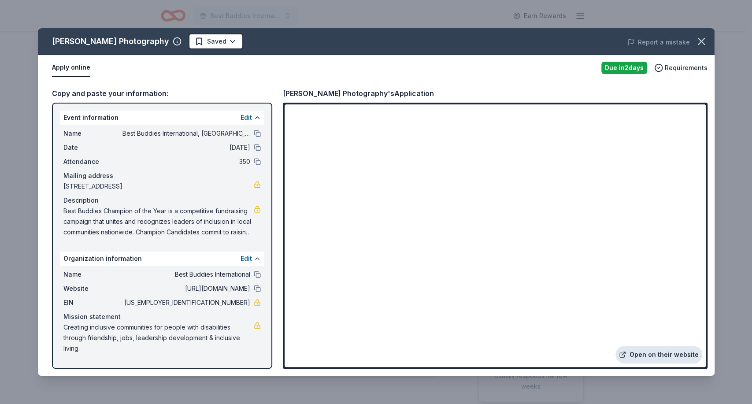
click at [641, 354] on link "Open on their website" at bounding box center [658, 355] width 87 height 18
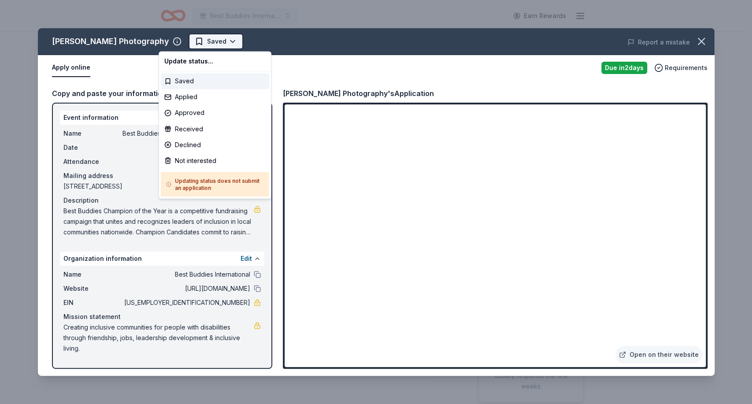
click at [200, 38] on html "Best Buddies International, [GEOGRAPHIC_DATA], Champion of the Year Gala Earn R…" at bounding box center [376, 202] width 752 height 404
click at [192, 161] on div "Not interested" at bounding box center [215, 160] width 108 height 16
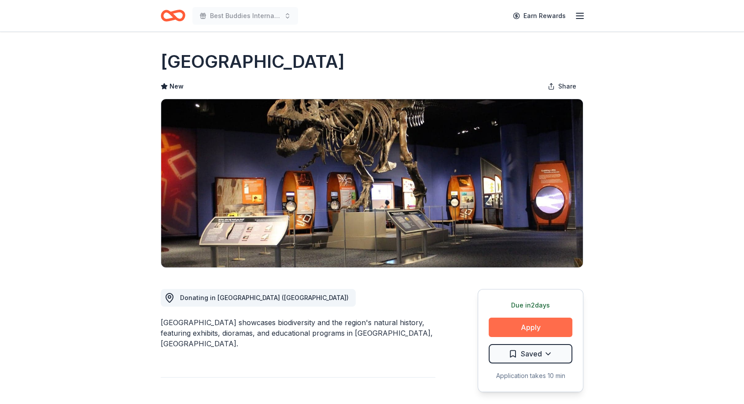
click at [527, 325] on button "Apply" at bounding box center [531, 326] width 84 height 19
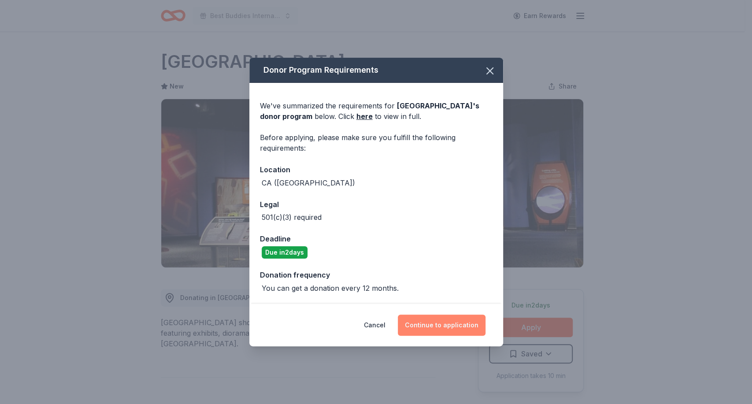
click at [442, 325] on button "Continue to application" at bounding box center [442, 324] width 88 height 21
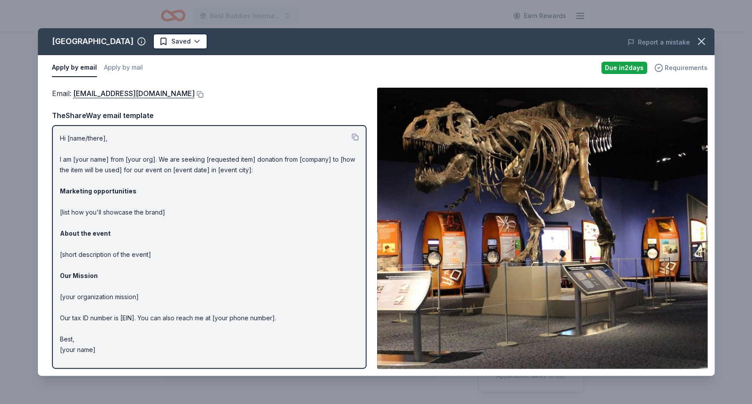
click at [672, 64] on span "Requirements" at bounding box center [685, 68] width 43 height 11
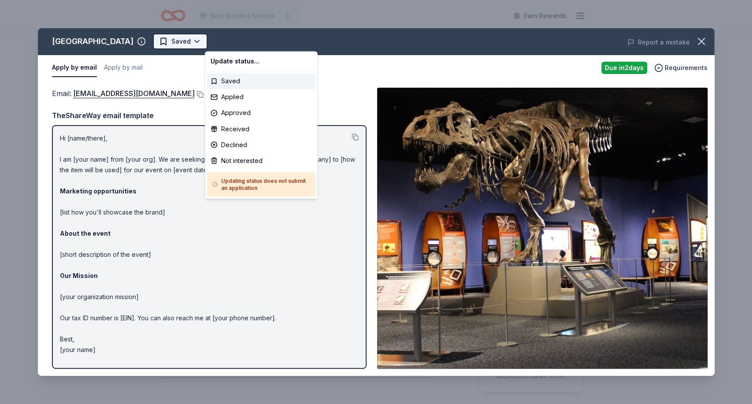
click at [246, 41] on html "Best Buddies International, Sacramento, Champion of the Year Gala Earn Rewards …" at bounding box center [376, 202] width 752 height 404
click at [245, 156] on div "Not interested" at bounding box center [261, 160] width 108 height 16
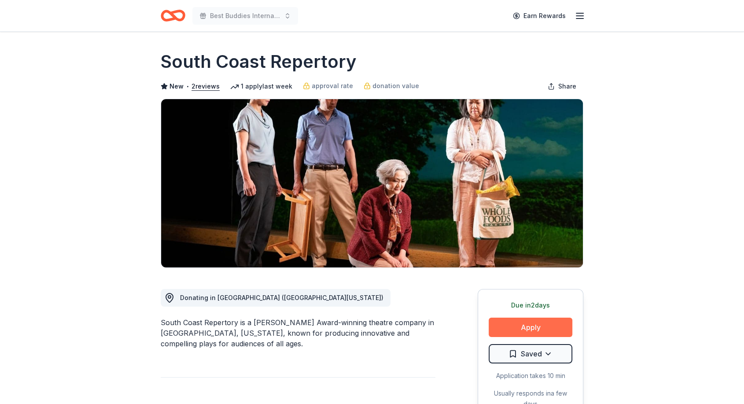
click at [524, 328] on button "Apply" at bounding box center [531, 326] width 84 height 19
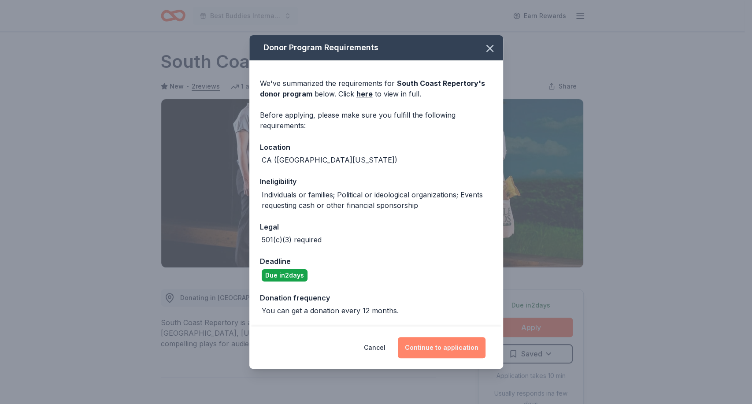
click at [426, 347] on button "Continue to application" at bounding box center [442, 347] width 88 height 21
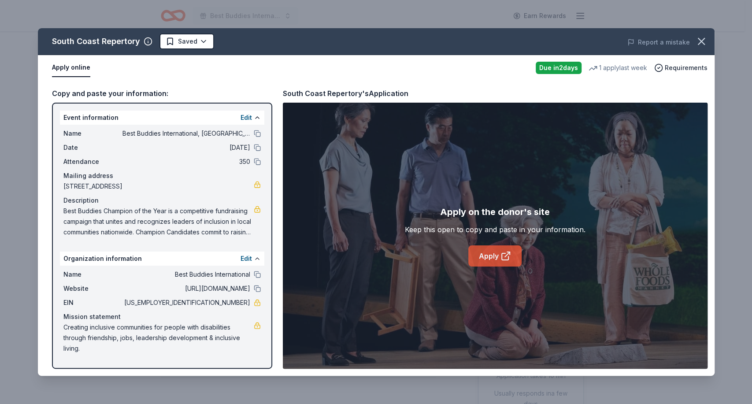
click at [488, 253] on link "Apply" at bounding box center [494, 255] width 53 height 21
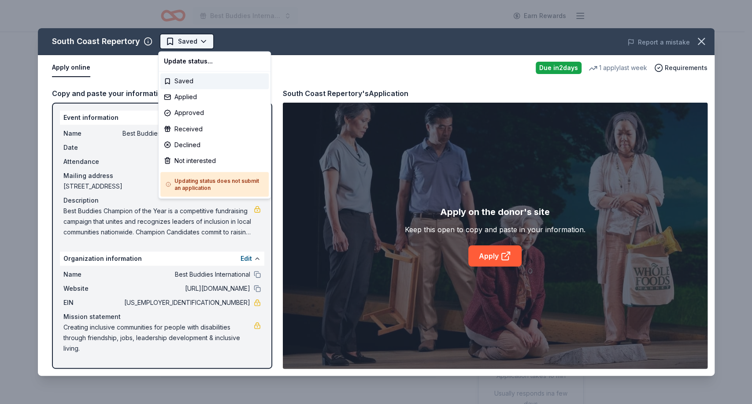
click at [201, 39] on html "Best Buddies International, Sacramento, Champion of the Year Gala Earn Rewards …" at bounding box center [376, 202] width 752 height 404
click at [196, 156] on div "Not interested" at bounding box center [214, 160] width 108 height 16
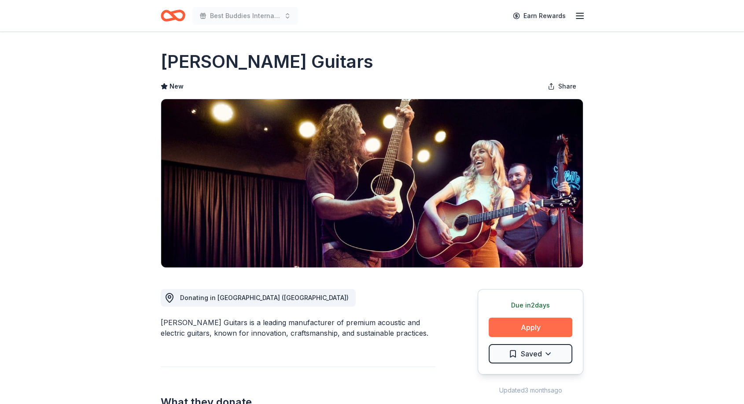
click at [525, 332] on button "Apply" at bounding box center [531, 326] width 84 height 19
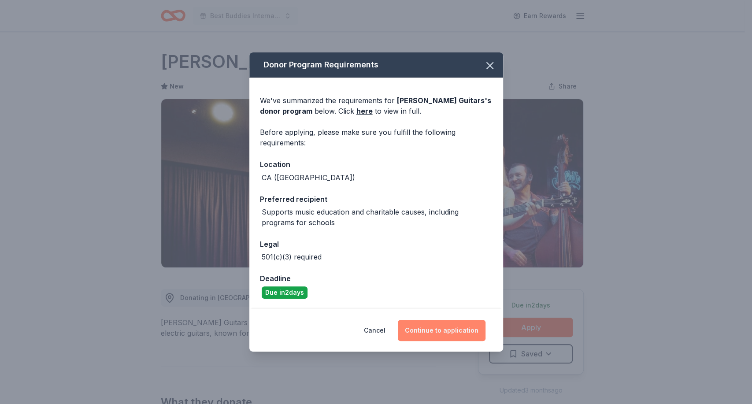
click at [446, 328] on button "Continue to application" at bounding box center [442, 330] width 88 height 21
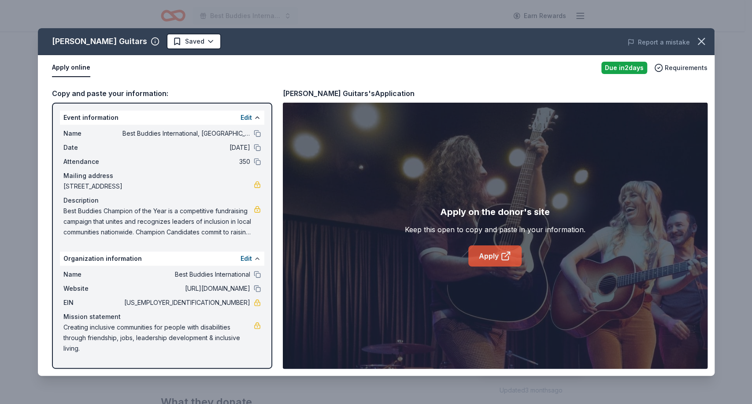
click at [497, 259] on link "Apply" at bounding box center [494, 255] width 53 height 21
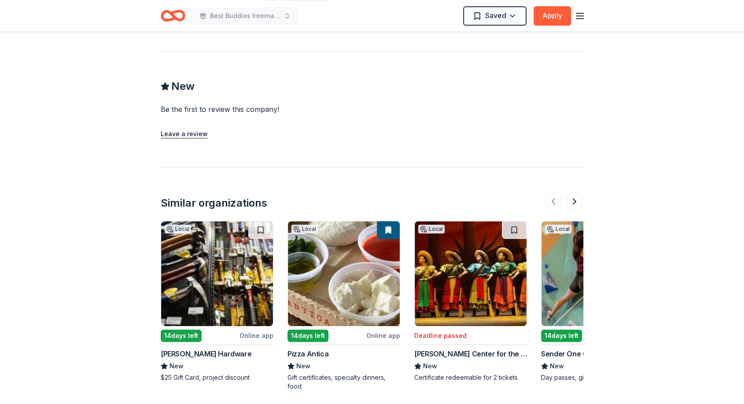
scroll to position [675, 0]
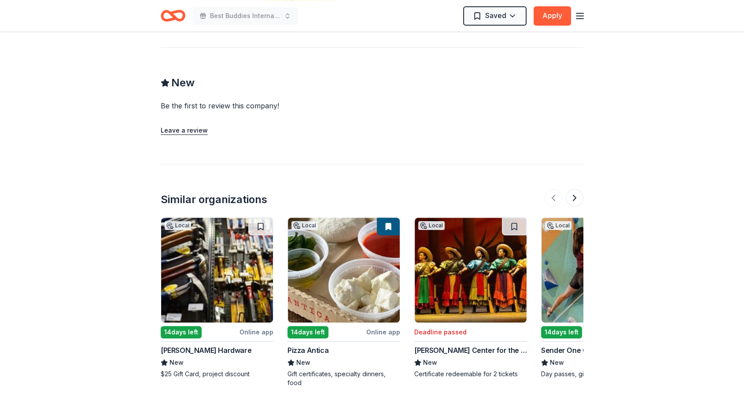
click at [561, 266] on img at bounding box center [598, 270] width 112 height 105
click at [575, 191] on button at bounding box center [575, 198] width 18 height 18
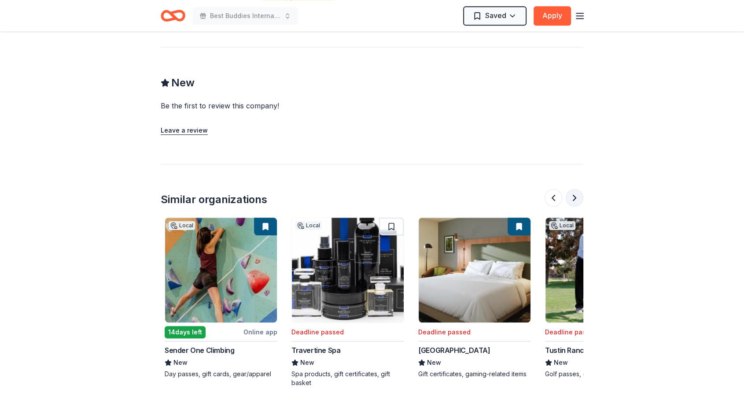
scroll to position [0, 380]
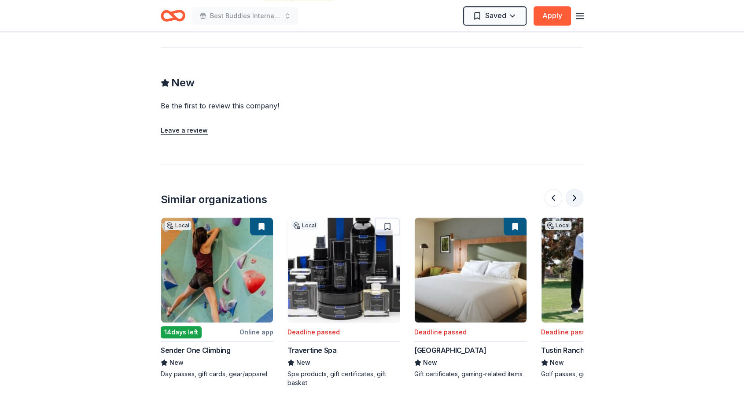
click at [575, 191] on button at bounding box center [575, 198] width 18 height 18
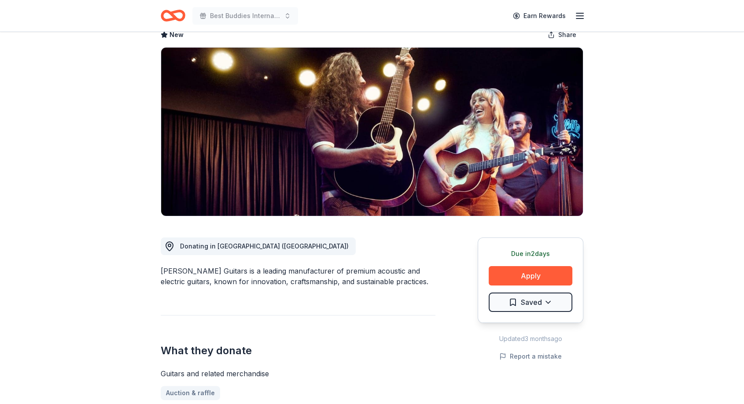
scroll to position [0, 0]
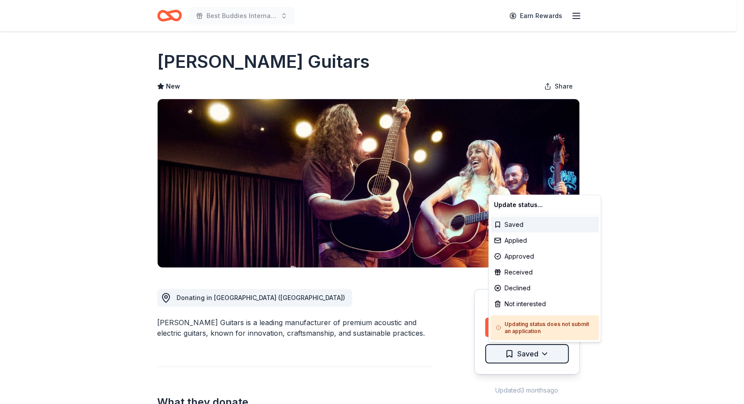
click at [547, 350] on html "Best Buddies International, Sacramento, Champion of the Year Gala Earn Rewards …" at bounding box center [372, 202] width 744 height 404
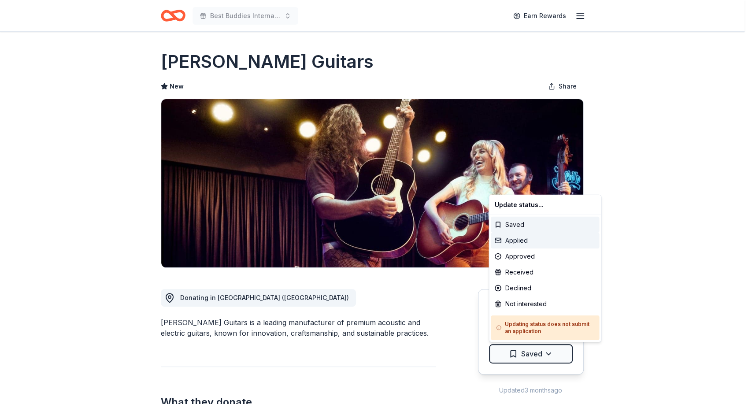
click at [528, 237] on div "Applied" at bounding box center [545, 241] width 108 height 16
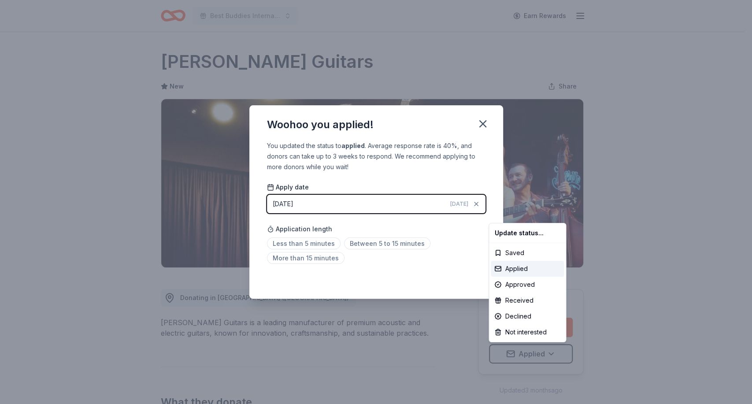
click at [377, 244] on html "Best Buddies International, Sacramento, Champion of the Year Gala Earn Rewards …" at bounding box center [376, 202] width 752 height 404
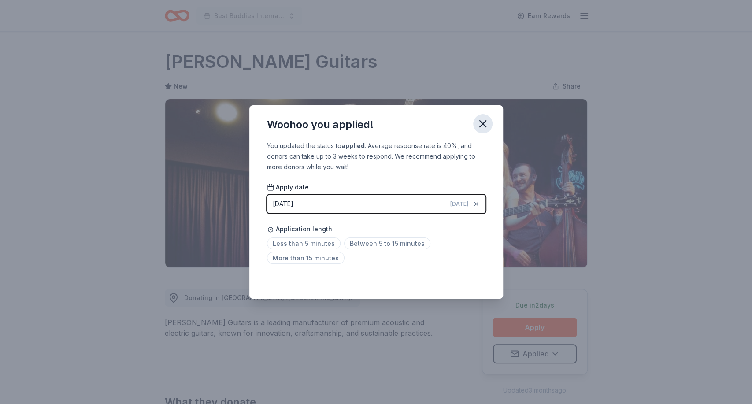
click at [481, 123] on icon "button" at bounding box center [483, 124] width 6 height 6
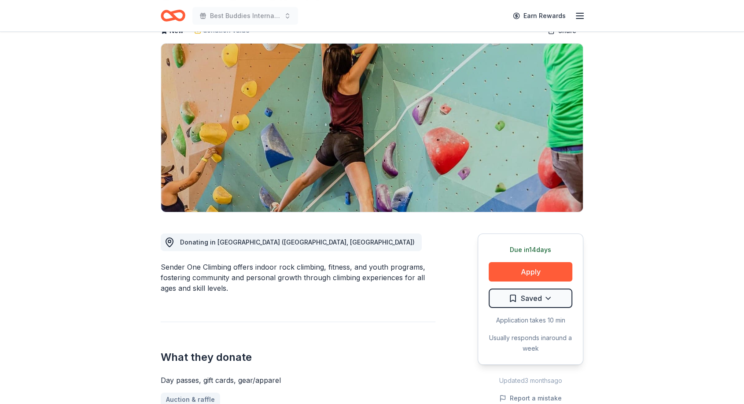
scroll to position [52, 0]
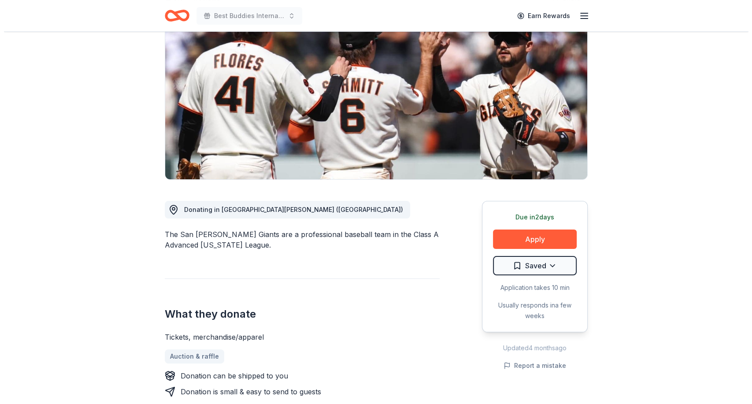
scroll to position [79, 0]
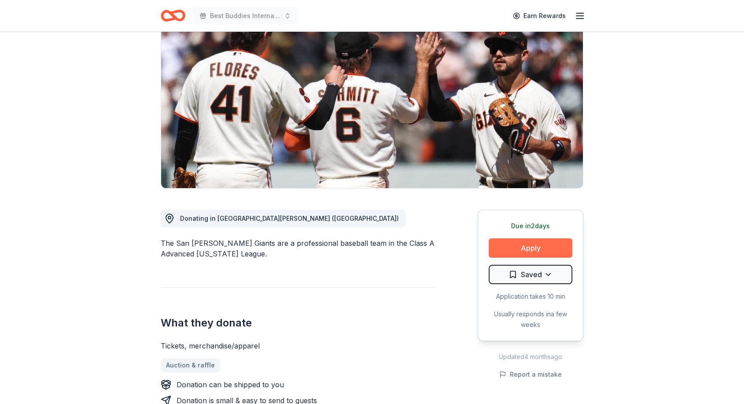
click at [530, 244] on button "Apply" at bounding box center [531, 247] width 84 height 19
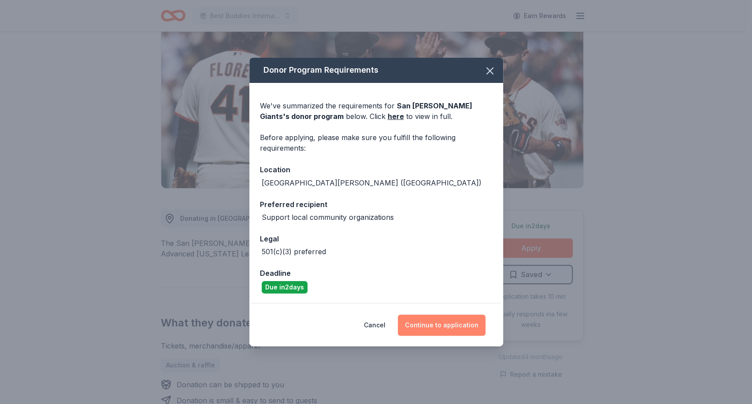
click at [437, 324] on button "Continue to application" at bounding box center [442, 324] width 88 height 21
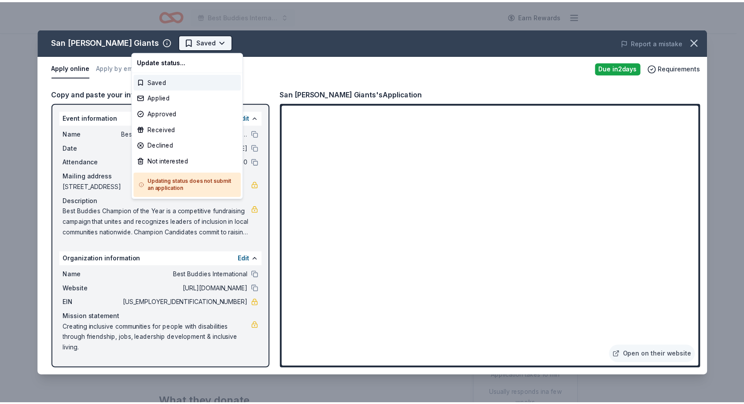
scroll to position [0, 0]
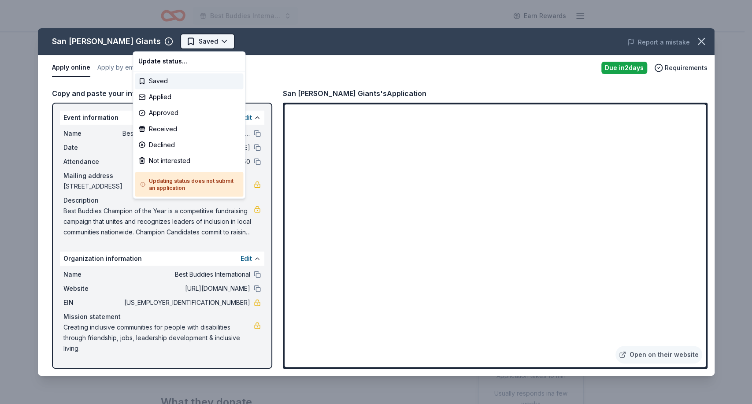
click at [175, 36] on html "Best Buddies International, Sacramento, Champion of the Year Gala Earn Rewards …" at bounding box center [376, 202] width 752 height 404
click at [160, 161] on div "Not interested" at bounding box center [189, 160] width 108 height 16
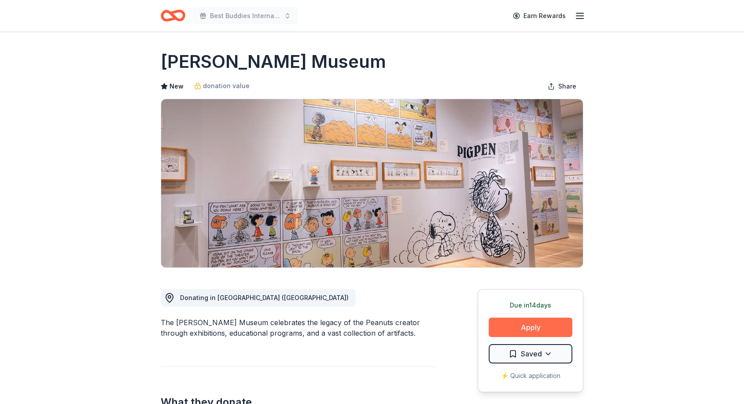
click at [530, 323] on button "Apply" at bounding box center [531, 326] width 84 height 19
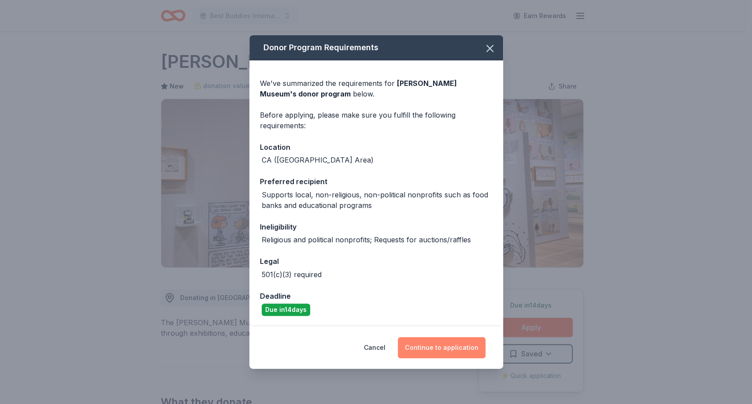
click at [432, 349] on button "Continue to application" at bounding box center [442, 347] width 88 height 21
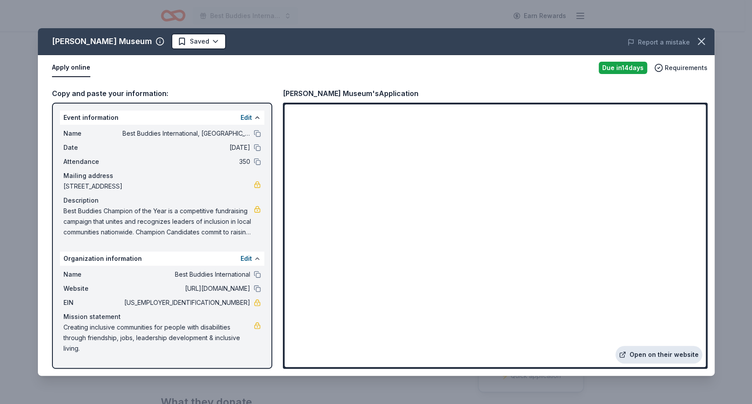
click at [646, 354] on link "Open on their website" at bounding box center [658, 355] width 87 height 18
click at [217, 39] on html "Best Buddies International, Sacramento, Champion of the Year Gala Earn Rewards …" at bounding box center [376, 202] width 752 height 404
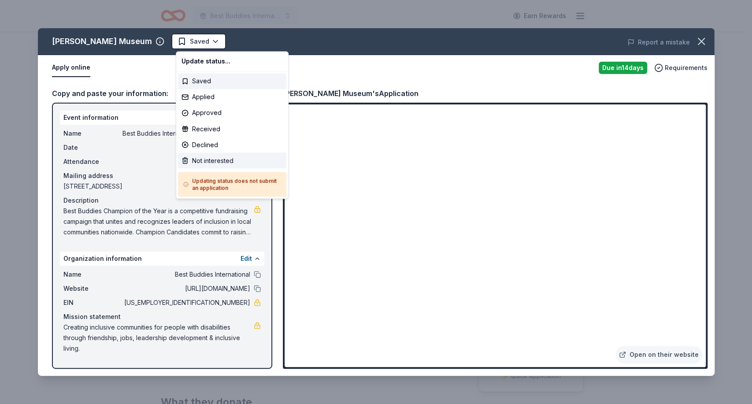
click at [206, 159] on div "Not interested" at bounding box center [232, 160] width 108 height 16
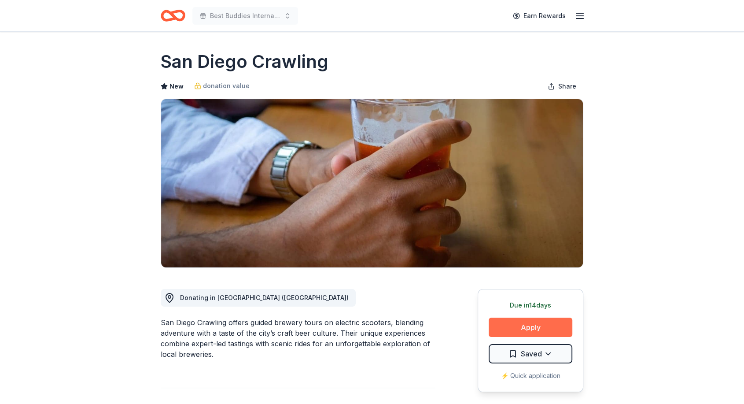
click at [533, 325] on button "Apply" at bounding box center [531, 326] width 84 height 19
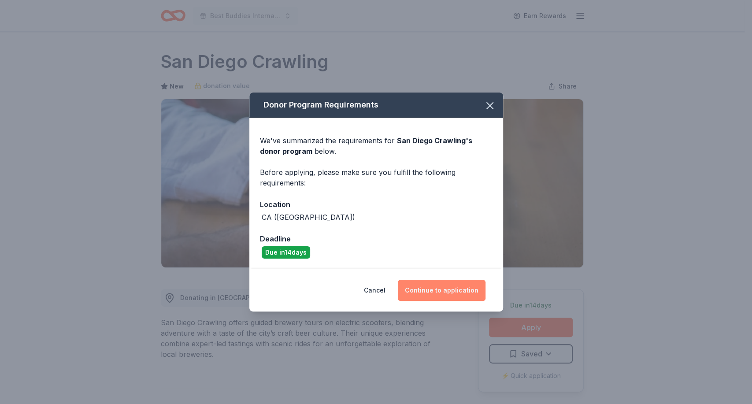
click at [439, 289] on button "Continue to application" at bounding box center [442, 290] width 88 height 21
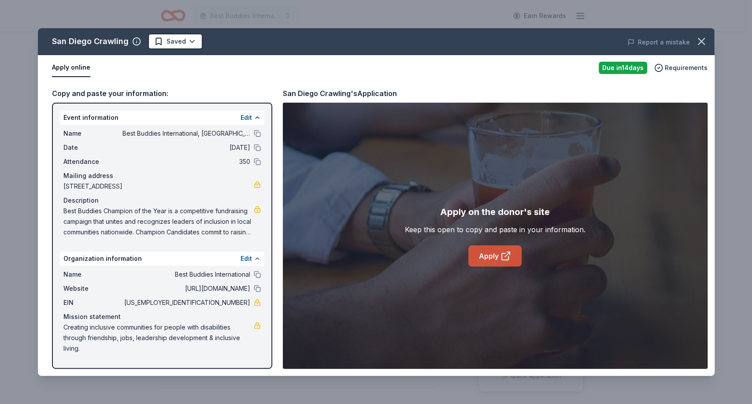
click at [491, 251] on link "Apply" at bounding box center [494, 255] width 53 height 21
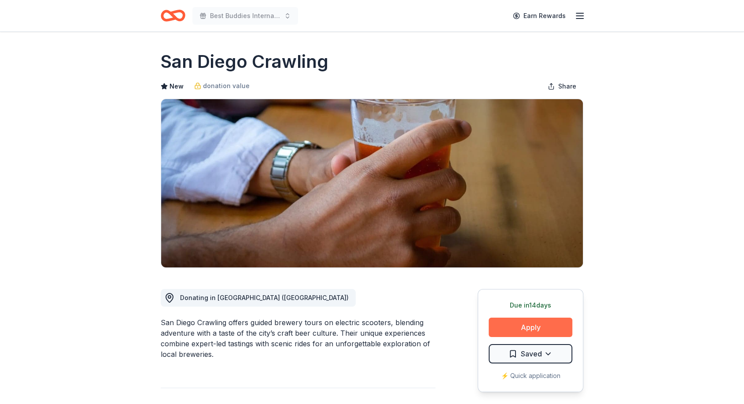
click at [529, 325] on button "Apply" at bounding box center [531, 326] width 84 height 19
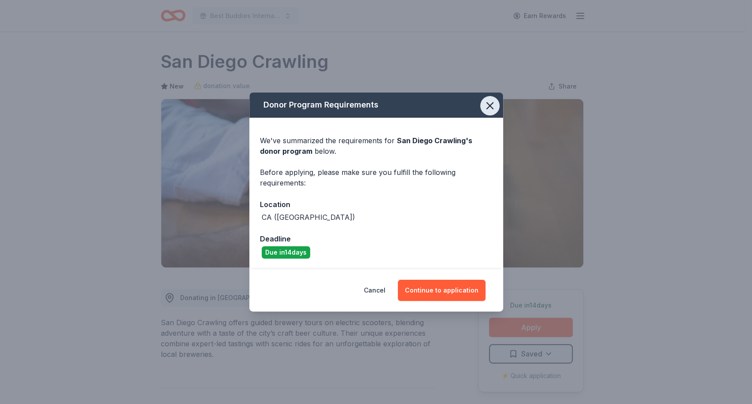
click at [487, 102] on icon "button" at bounding box center [489, 106] width 12 height 12
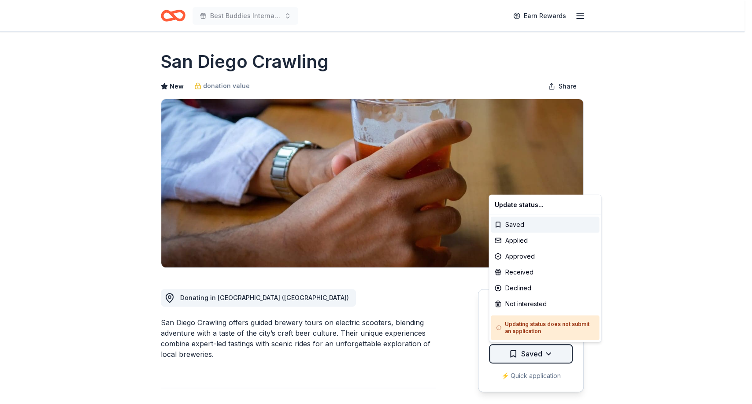
click at [546, 351] on html "Best Buddies International, [GEOGRAPHIC_DATA], Champion of the Year Gala Earn R…" at bounding box center [376, 202] width 752 height 404
click at [521, 237] on div "Applied" at bounding box center [545, 241] width 108 height 16
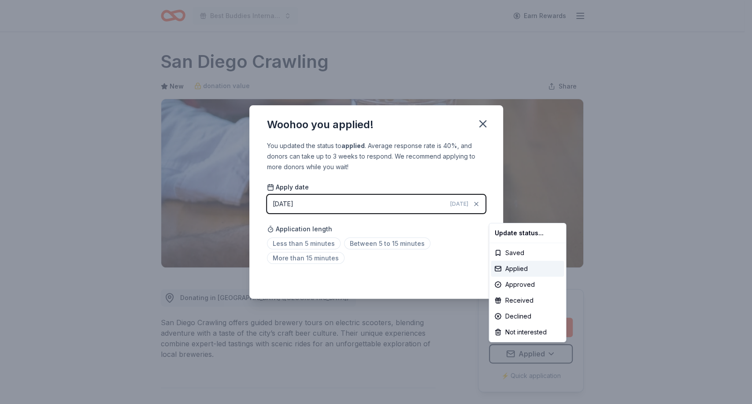
click at [306, 244] on html "Best Buddies International, Sacramento, Champion of the Year Gala Earn Rewards …" at bounding box center [376, 202] width 752 height 404
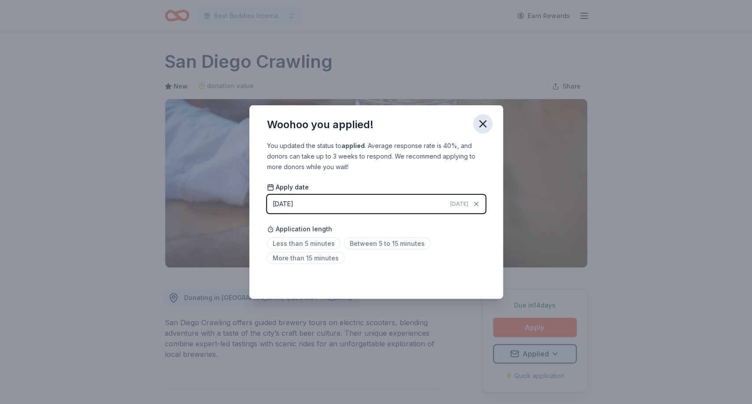
click at [481, 120] on icon "button" at bounding box center [482, 124] width 12 height 12
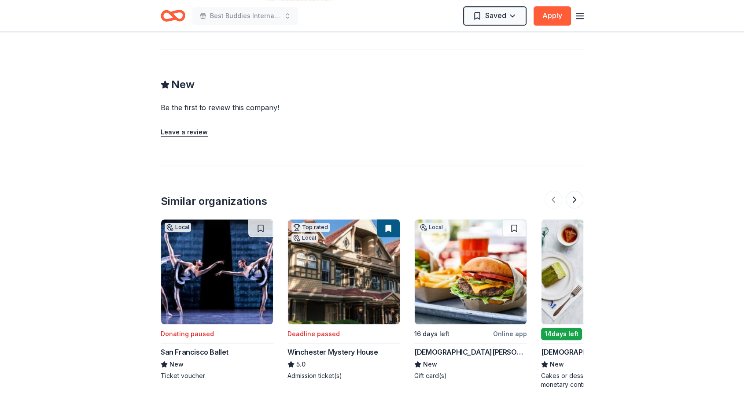
scroll to position [678, 0]
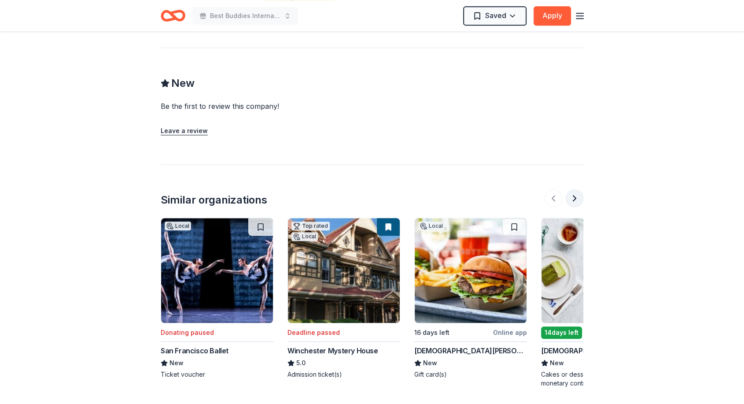
click at [576, 190] on button at bounding box center [575, 198] width 18 height 18
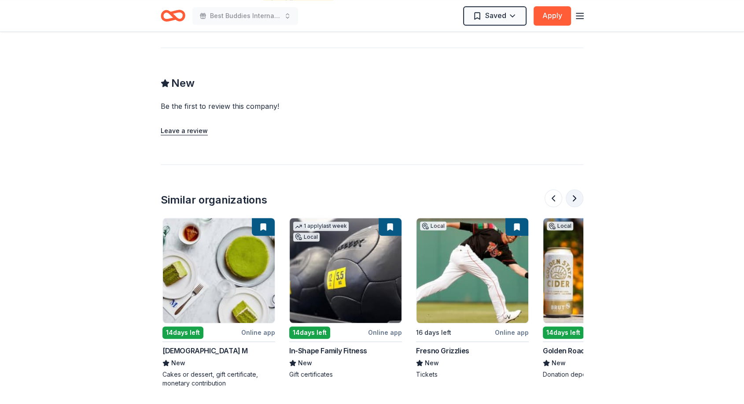
scroll to position [0, 380]
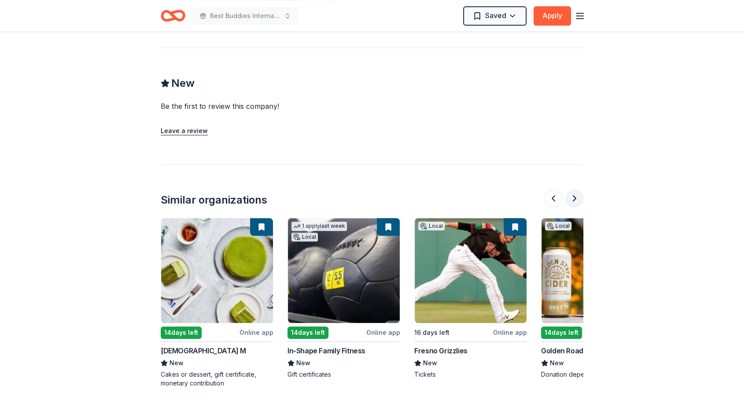
click at [576, 190] on button at bounding box center [575, 198] width 18 height 18
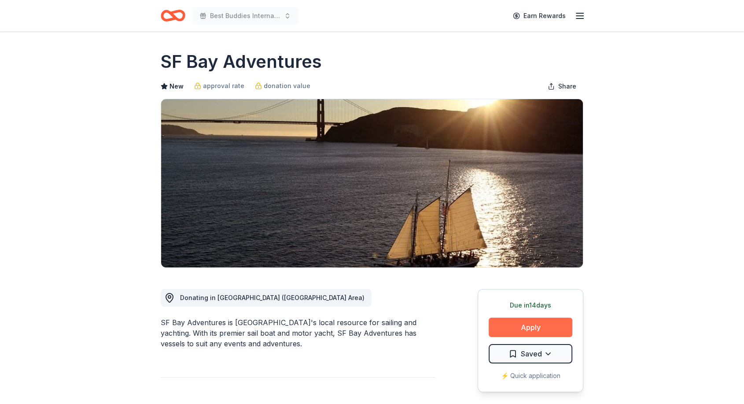
click at [523, 332] on button "Apply" at bounding box center [531, 326] width 84 height 19
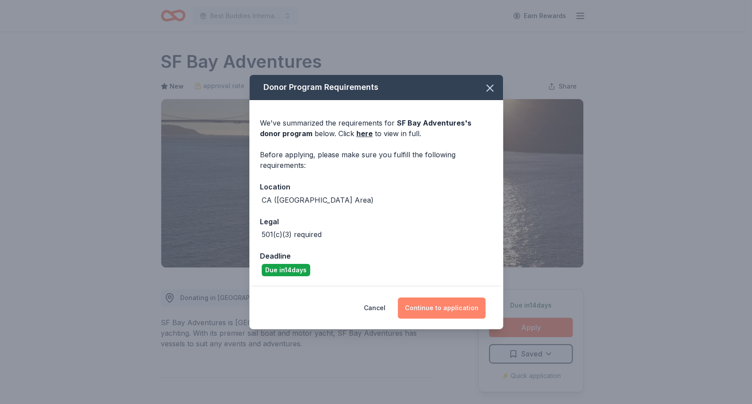
click at [444, 299] on button "Continue to application" at bounding box center [442, 307] width 88 height 21
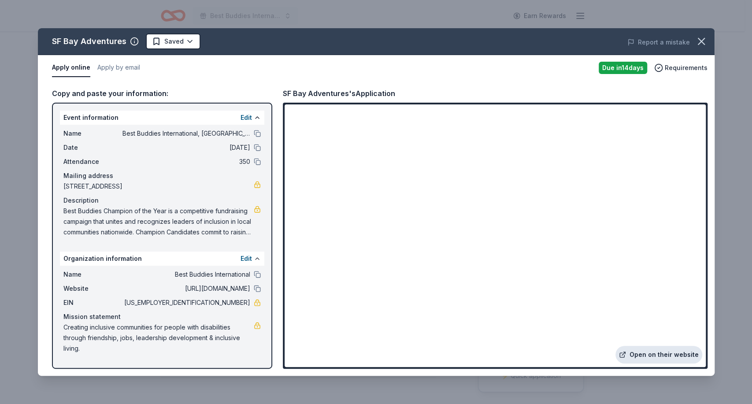
click at [638, 349] on link "Open on their website" at bounding box center [658, 355] width 87 height 18
click at [654, 352] on link "Open on their website" at bounding box center [658, 355] width 87 height 18
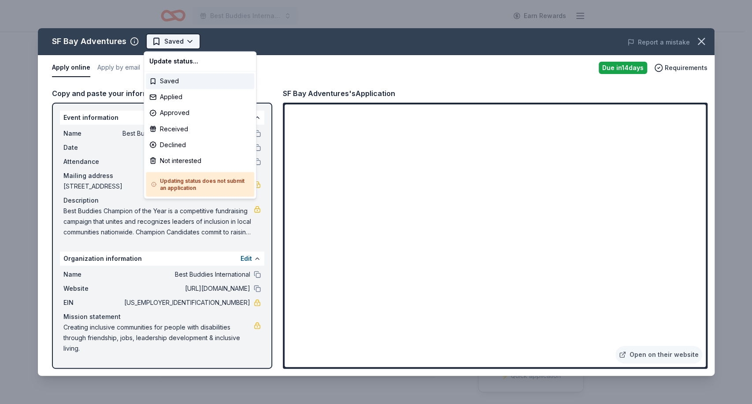
click at [187, 37] on html "Best Buddies International, Sacramento, Champion of the Year Gala Earn Rewards …" at bounding box center [376, 202] width 752 height 404
click at [176, 98] on div "Applied" at bounding box center [200, 97] width 108 height 16
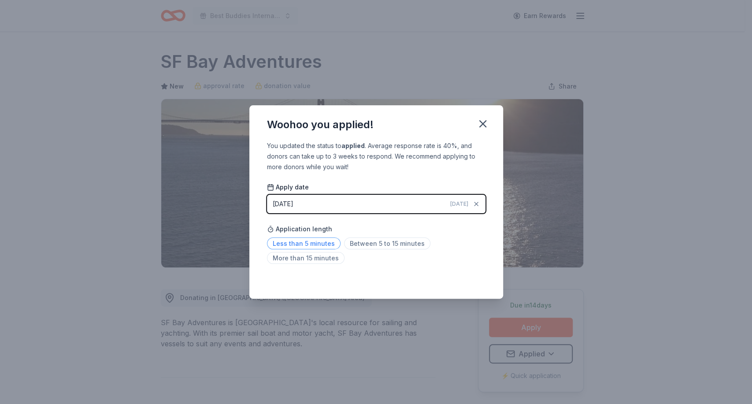
click at [310, 243] on span "Less than 5 minutes" at bounding box center [304, 243] width 74 height 12
click at [484, 118] on icon "button" at bounding box center [482, 124] width 12 height 12
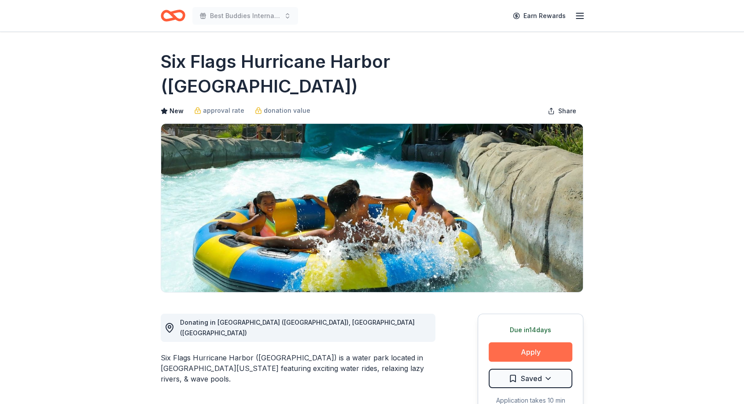
click at [509, 342] on button "Apply" at bounding box center [531, 351] width 84 height 19
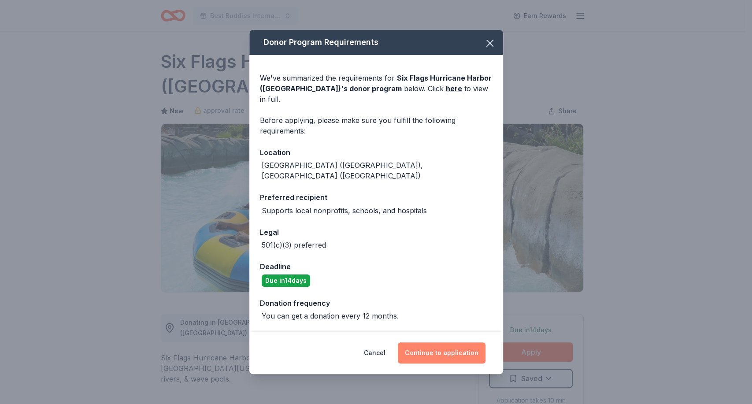
click at [433, 343] on button "Continue to application" at bounding box center [442, 352] width 88 height 21
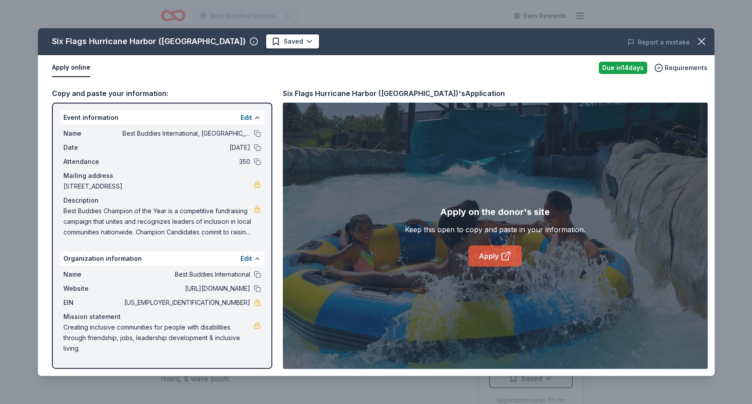
click at [492, 251] on link "Apply" at bounding box center [494, 255] width 53 height 21
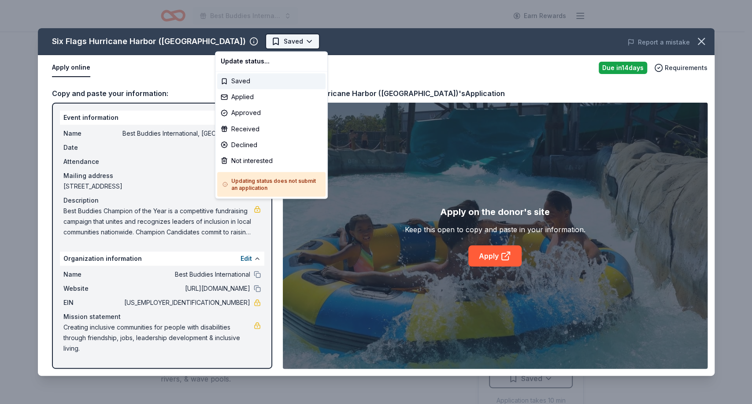
click at [260, 39] on html "Best Buddies International, [GEOGRAPHIC_DATA], Champion of the Year Gala Earn R…" at bounding box center [376, 202] width 752 height 404
click at [252, 161] on div "Not interested" at bounding box center [271, 160] width 108 height 16
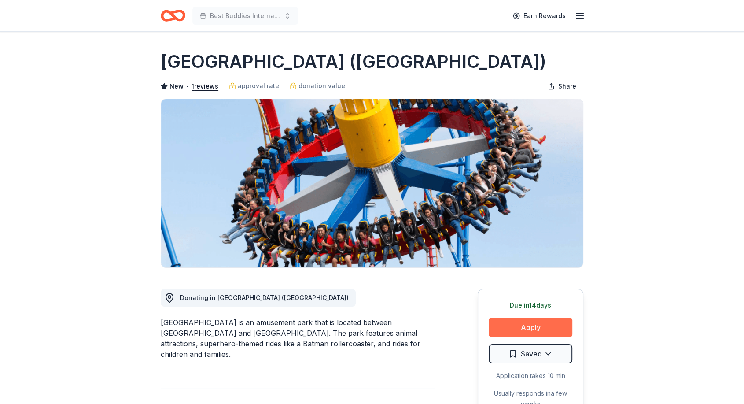
click at [538, 320] on button "Apply" at bounding box center [531, 326] width 84 height 19
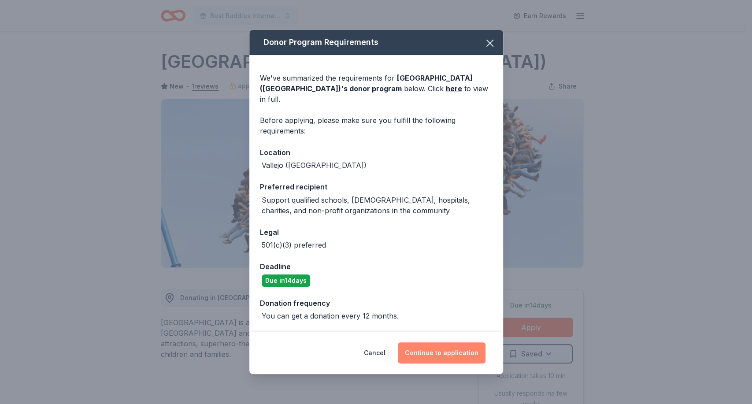
click at [419, 342] on button "Continue to application" at bounding box center [442, 352] width 88 height 21
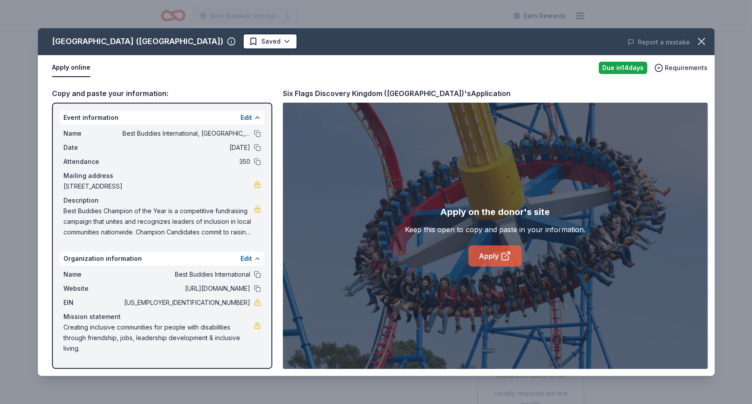
click at [492, 255] on link "Apply" at bounding box center [494, 255] width 53 height 21
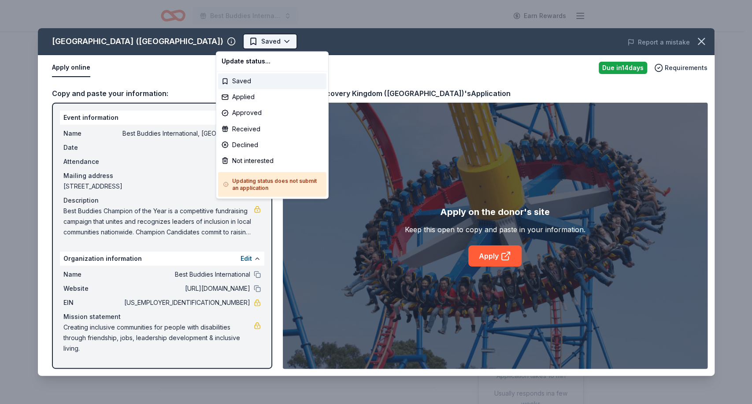
click at [256, 41] on html "Best Buddies International, [GEOGRAPHIC_DATA], Champion of the Year Gala Earn R…" at bounding box center [376, 202] width 752 height 404
click at [238, 159] on div "Not interested" at bounding box center [272, 160] width 108 height 16
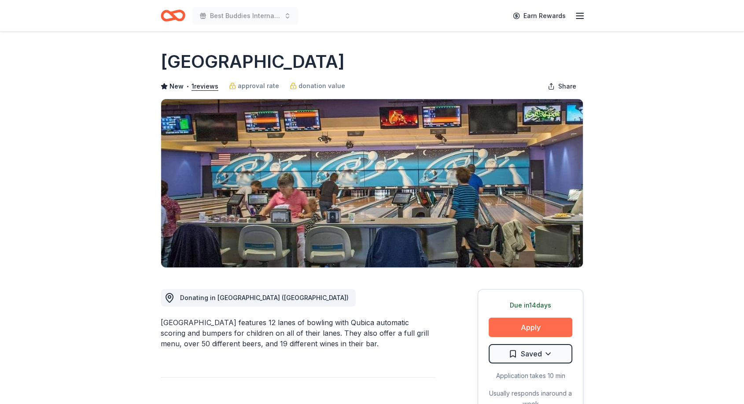
click at [529, 322] on button "Apply" at bounding box center [531, 326] width 84 height 19
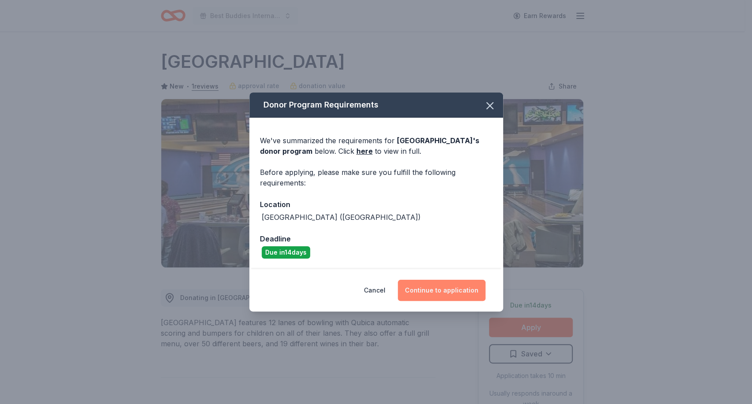
click at [443, 284] on button "Continue to application" at bounding box center [442, 290] width 88 height 21
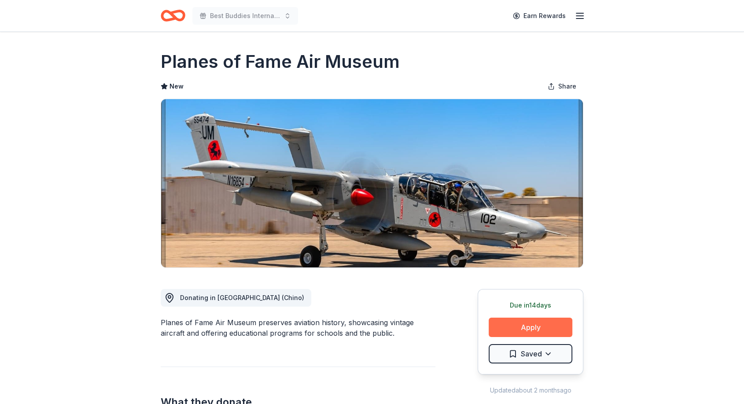
click at [524, 333] on button "Apply" at bounding box center [531, 326] width 84 height 19
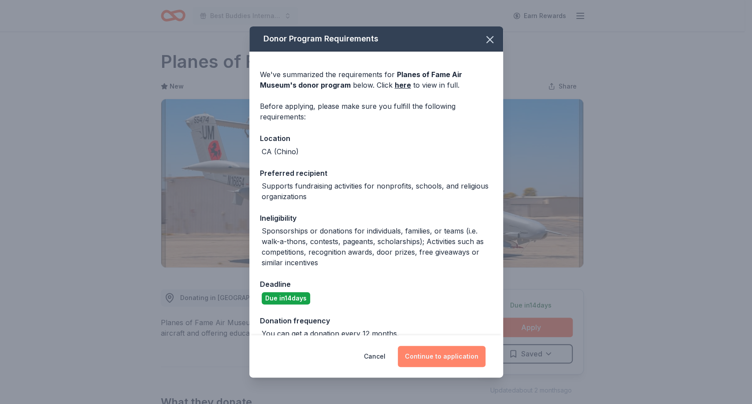
click at [443, 356] on button "Continue to application" at bounding box center [442, 356] width 88 height 21
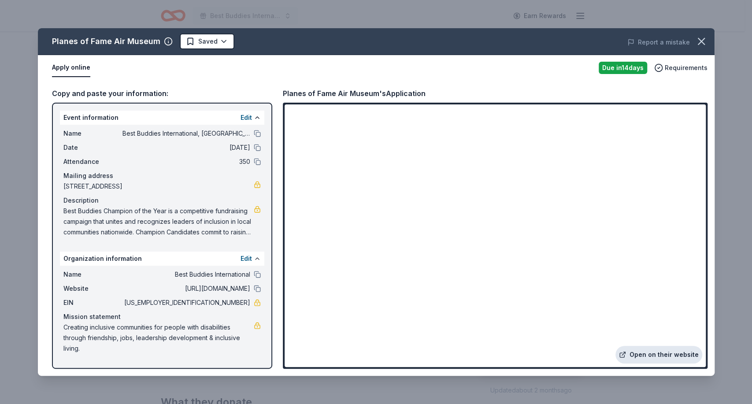
click at [646, 357] on link "Open on their website" at bounding box center [658, 355] width 87 height 18
click at [222, 38] on html "Best Buddies International, Sacramento, Champion of the Year Gala Earn Rewards …" at bounding box center [376, 202] width 752 height 404
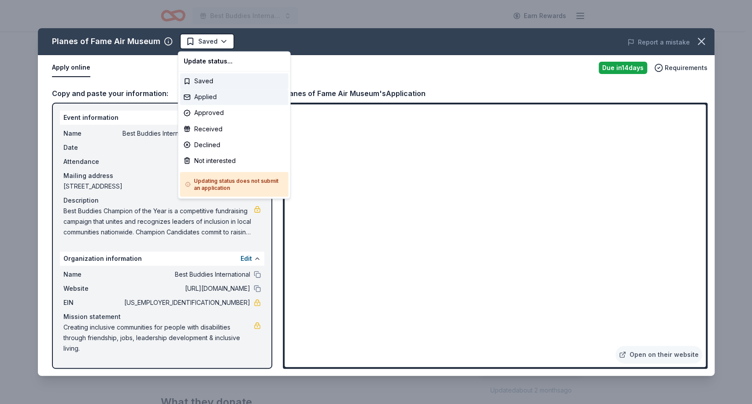
click at [204, 96] on div "Applied" at bounding box center [234, 97] width 108 height 16
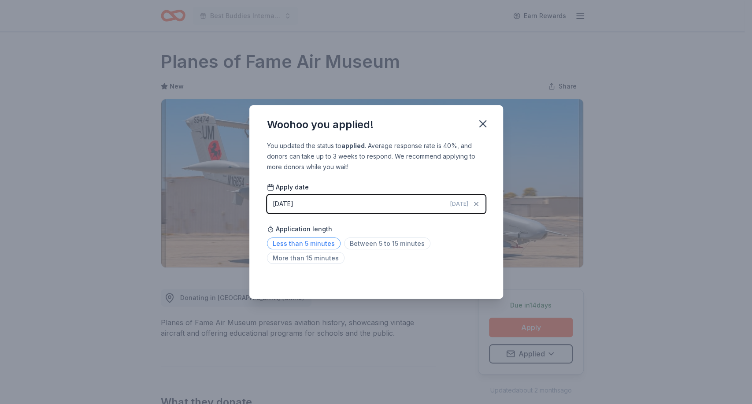
click at [314, 244] on span "Less than 5 minutes" at bounding box center [304, 243] width 74 height 12
click at [480, 125] on icon "button" at bounding box center [482, 124] width 12 height 12
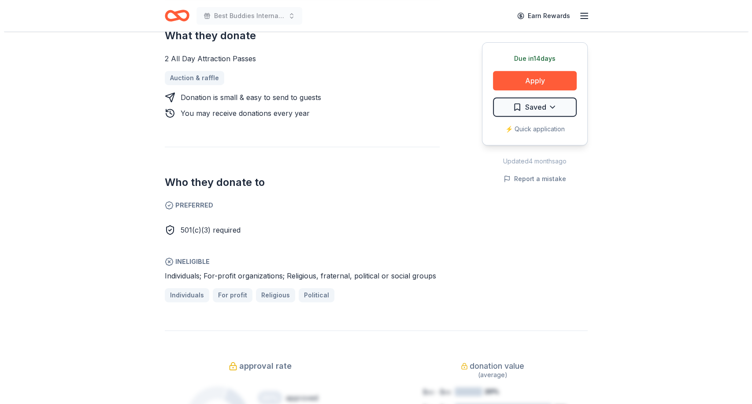
scroll to position [361, 0]
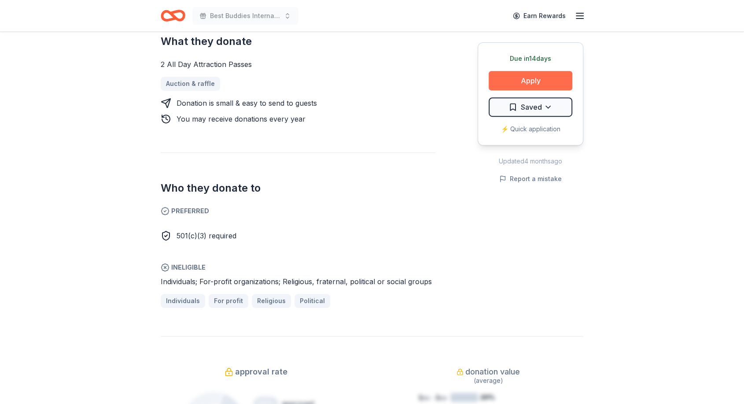
click at [535, 78] on button "Apply" at bounding box center [531, 80] width 84 height 19
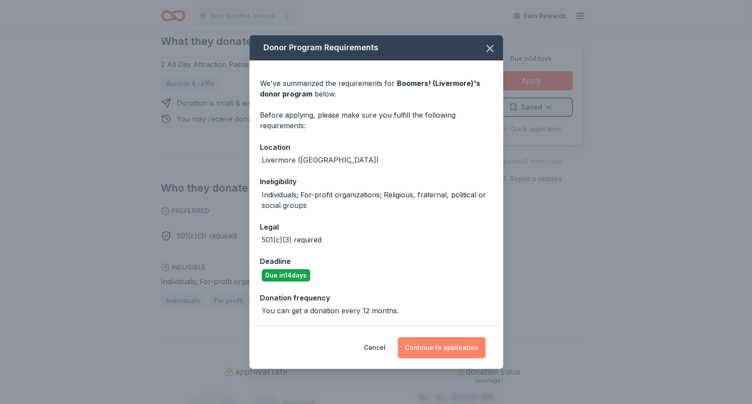
click at [447, 345] on button "Continue to application" at bounding box center [442, 347] width 88 height 21
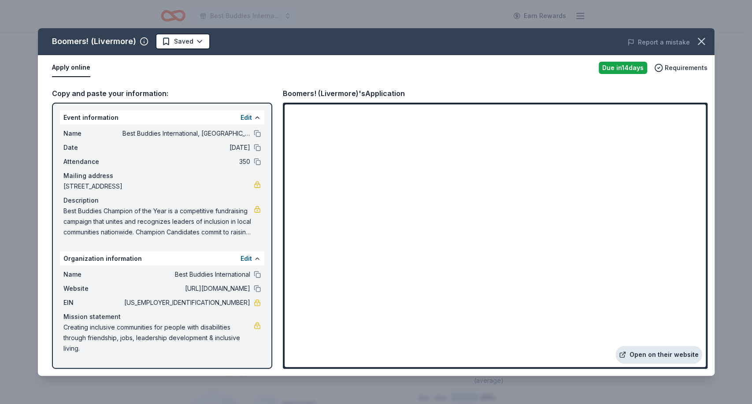
click at [647, 355] on link "Open on their website" at bounding box center [658, 355] width 87 height 18
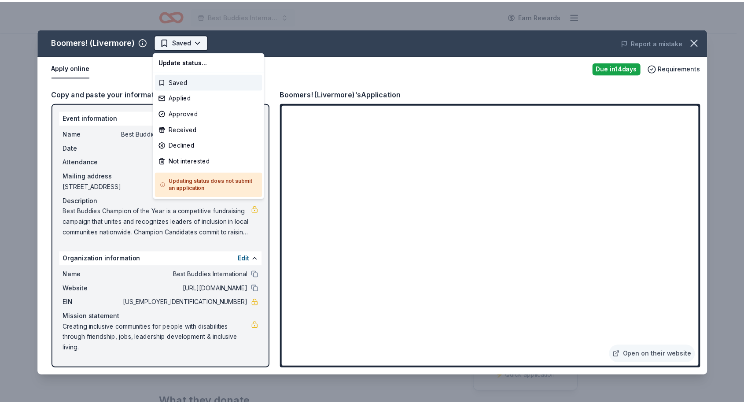
scroll to position [0, 0]
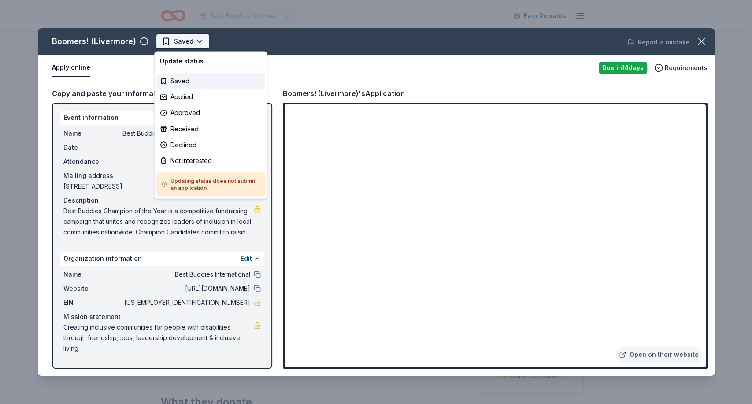
click at [197, 40] on html "Best Buddies International, Sacramento, Champion of the Year Gala Earn Rewards …" at bounding box center [376, 202] width 752 height 404
click at [191, 162] on div "Not interested" at bounding box center [210, 160] width 108 height 16
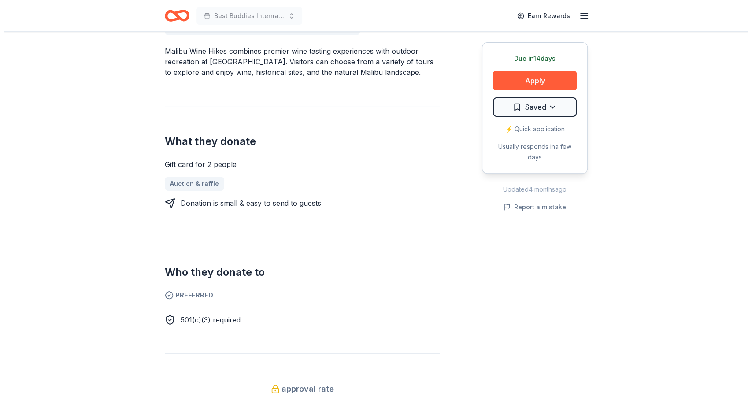
scroll to position [280, 0]
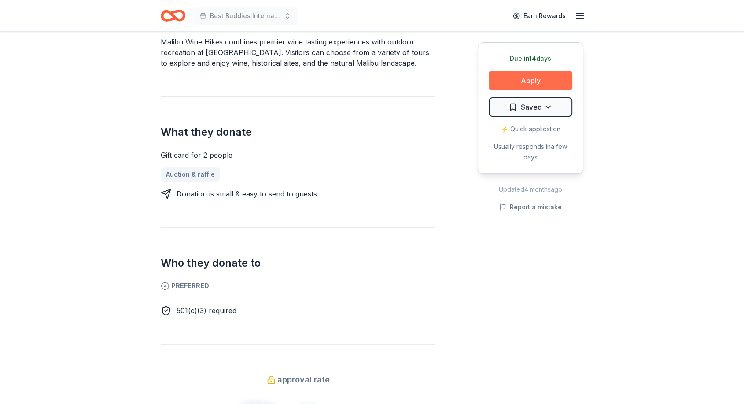
click at [539, 87] on button "Apply" at bounding box center [531, 80] width 84 height 19
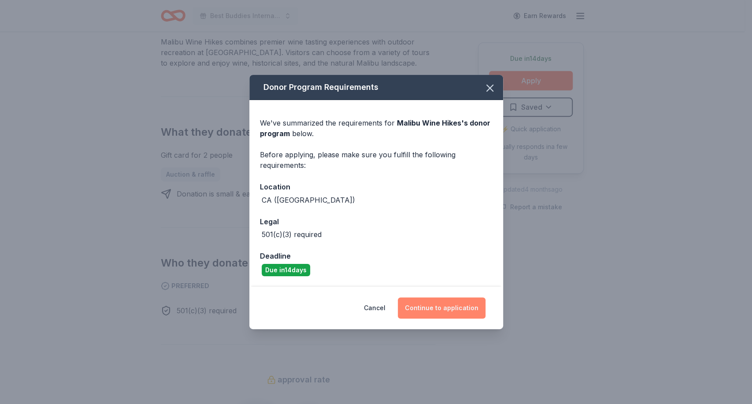
click at [441, 305] on button "Continue to application" at bounding box center [442, 307] width 88 height 21
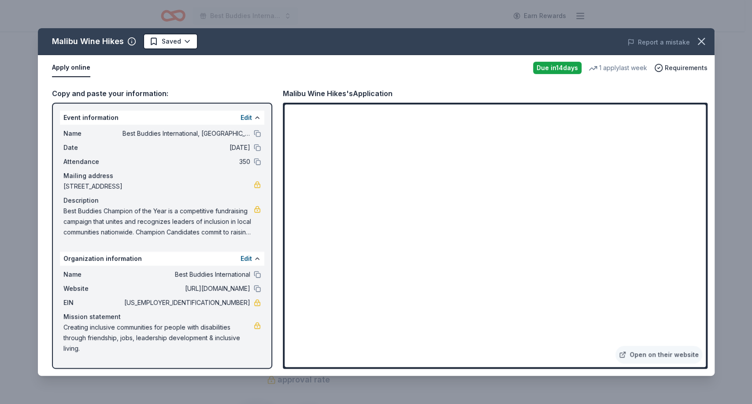
drag, startPoint x: 44, startPoint y: 40, endPoint x: 96, endPoint y: 38, distance: 52.0
click at [96, 38] on div "Malibu Wine Hikes Saved" at bounding box center [241, 41] width 406 height 16
click at [653, 355] on link "Open on their website" at bounding box center [658, 355] width 87 height 18
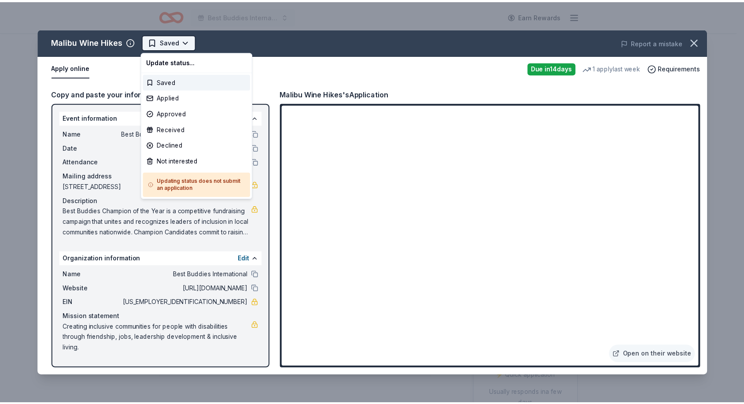
scroll to position [0, 0]
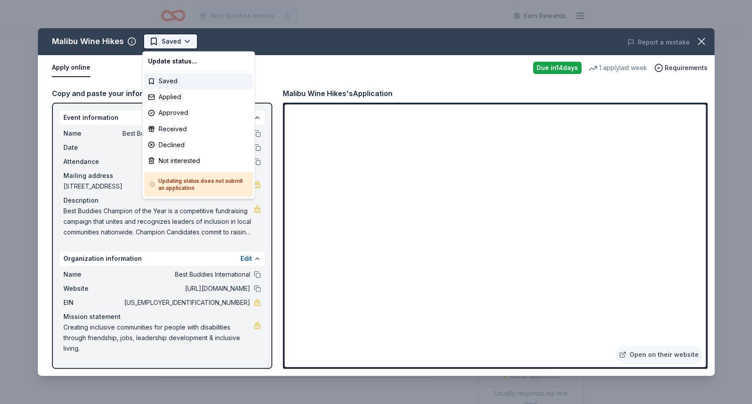
click at [185, 37] on html "Best Buddies International, [GEOGRAPHIC_DATA], Champion of the Year Gala Earn R…" at bounding box center [376, 202] width 752 height 404
click at [176, 160] on div "Not interested" at bounding box center [198, 160] width 108 height 16
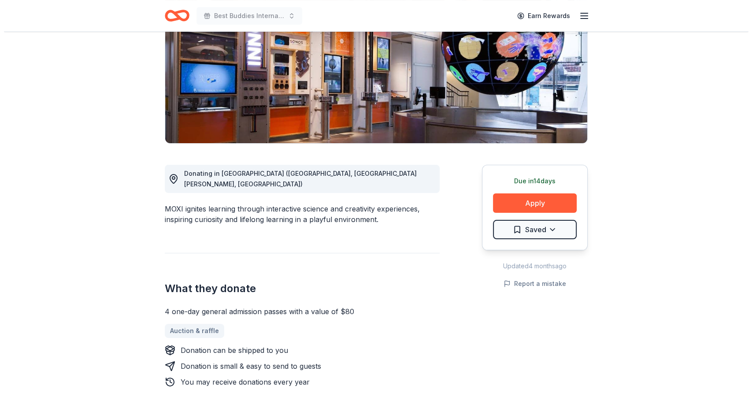
scroll to position [146, 0]
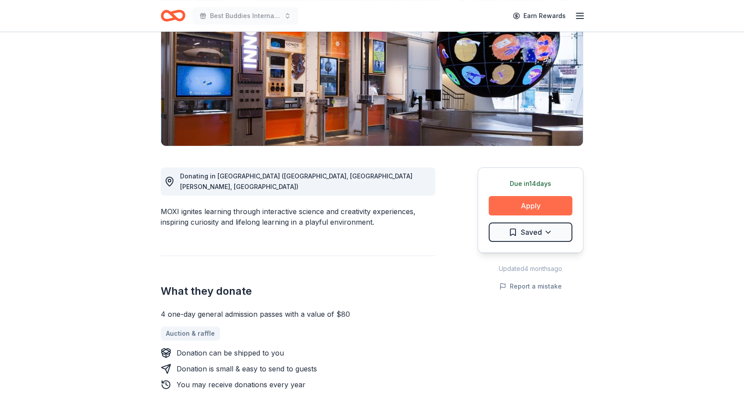
click at [526, 202] on button "Apply" at bounding box center [531, 205] width 84 height 19
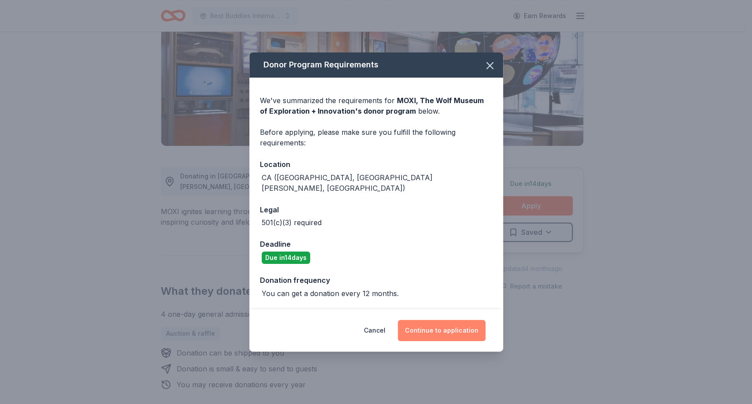
click at [426, 326] on button "Continue to application" at bounding box center [442, 330] width 88 height 21
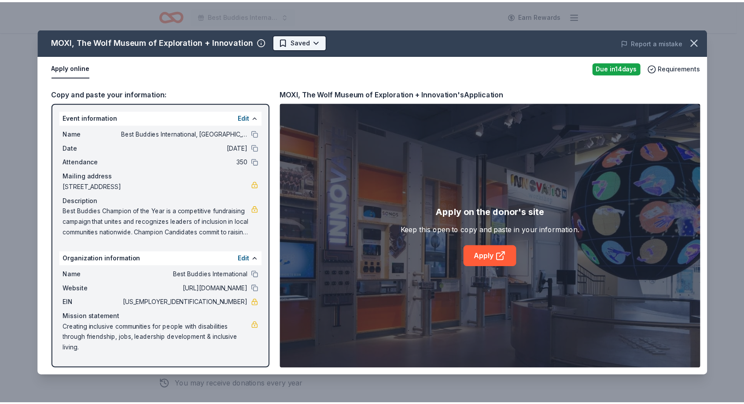
scroll to position [0, 0]
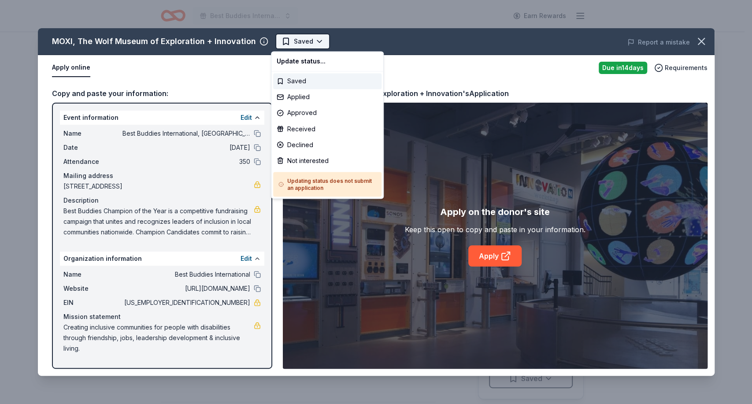
click at [314, 37] on html "Best Buddies International, Sacramento, Champion of the Year Gala Earn Rewards …" at bounding box center [376, 202] width 752 height 404
click at [310, 159] on div "Not interested" at bounding box center [327, 160] width 108 height 16
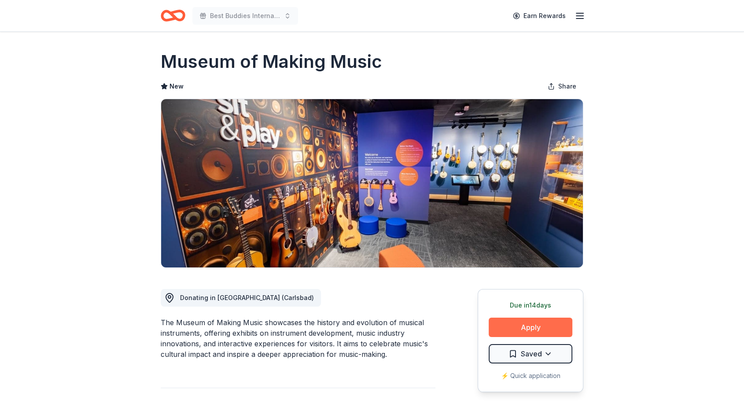
click at [538, 329] on button "Apply" at bounding box center [531, 326] width 84 height 19
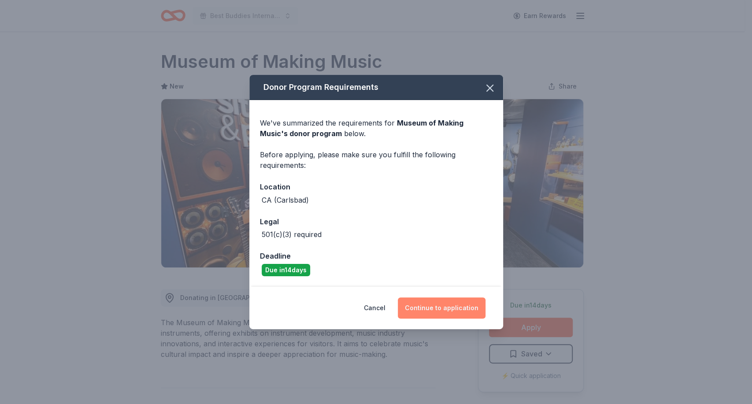
click at [454, 304] on button "Continue to application" at bounding box center [442, 307] width 88 height 21
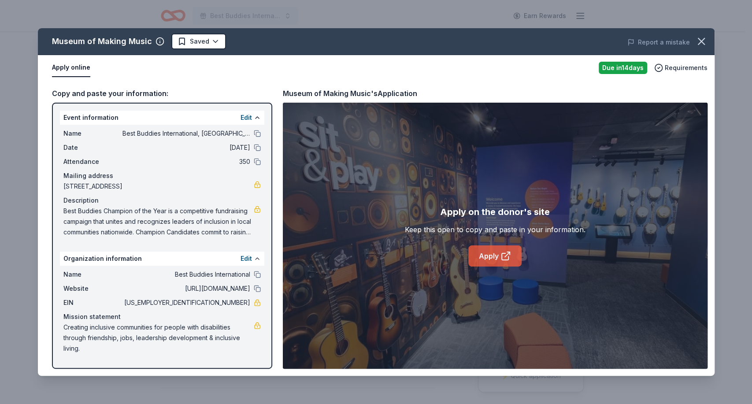
click at [498, 253] on link "Apply" at bounding box center [494, 255] width 53 height 21
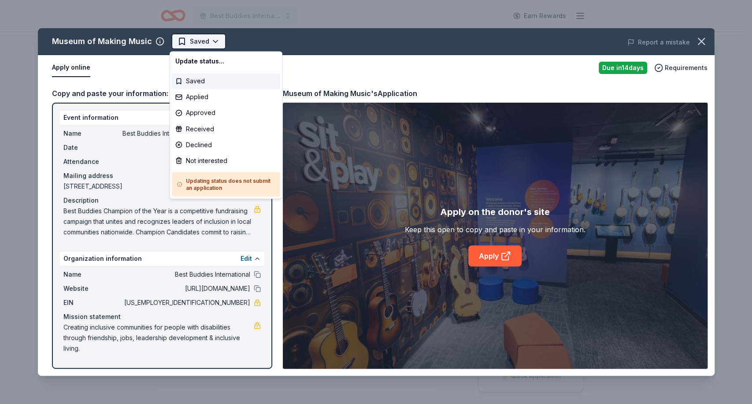
click at [208, 43] on html "Best Buddies International, [GEOGRAPHIC_DATA], Champion of the Year Gala Earn R…" at bounding box center [376, 202] width 752 height 404
click at [208, 158] on div "Not interested" at bounding box center [226, 160] width 108 height 16
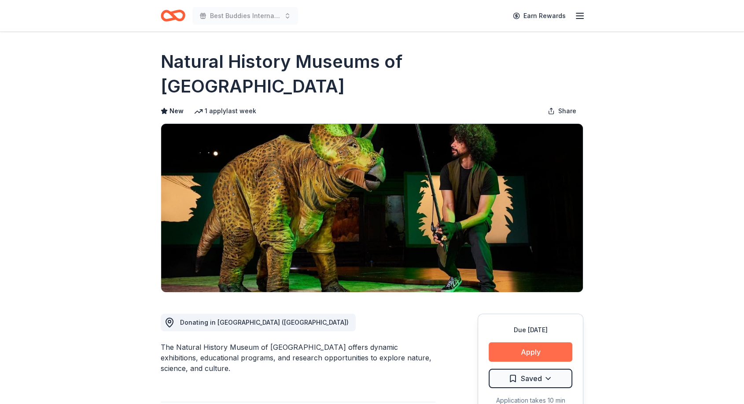
click at [517, 342] on button "Apply" at bounding box center [531, 351] width 84 height 19
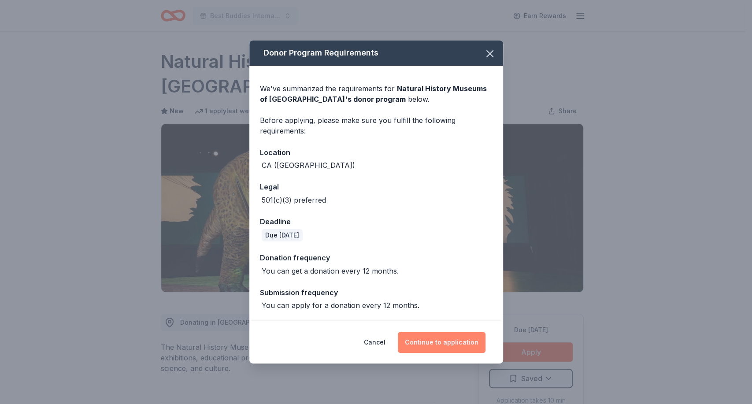
click at [438, 343] on button "Continue to application" at bounding box center [442, 342] width 88 height 21
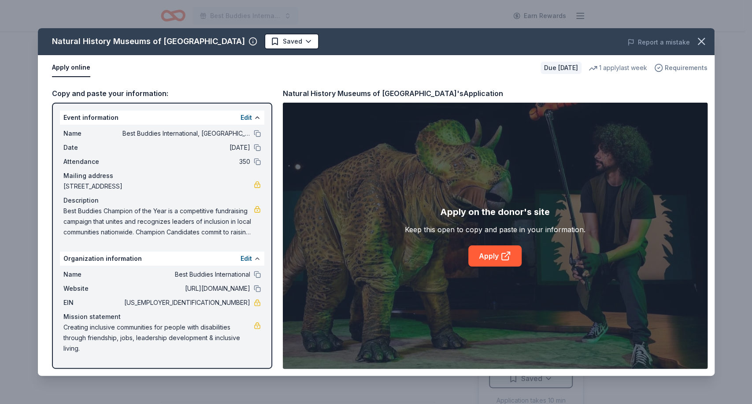
click at [672, 66] on span "Requirements" at bounding box center [685, 68] width 43 height 11
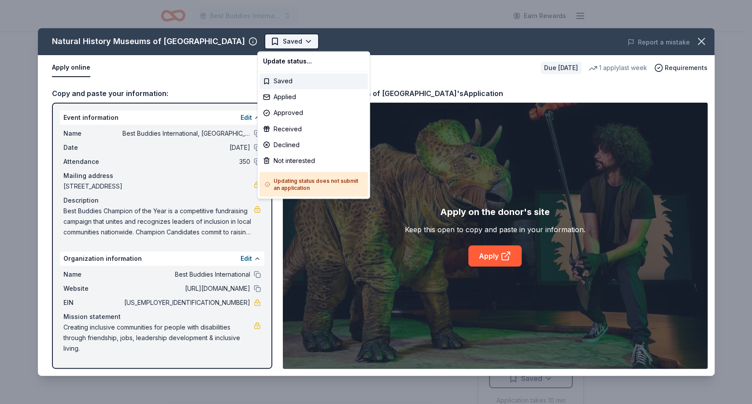
click at [299, 38] on html "Best Buddies International, Sacramento, Champion of the Year Gala Earn Rewards …" at bounding box center [376, 202] width 752 height 404
click at [288, 159] on div "Not interested" at bounding box center [313, 160] width 108 height 16
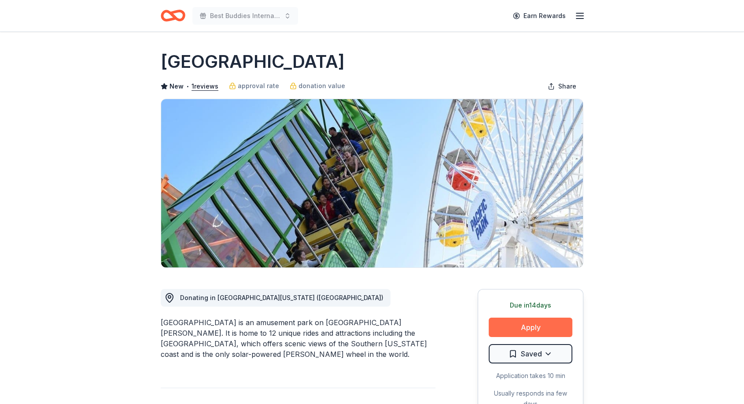
click at [528, 320] on button "Apply" at bounding box center [531, 326] width 84 height 19
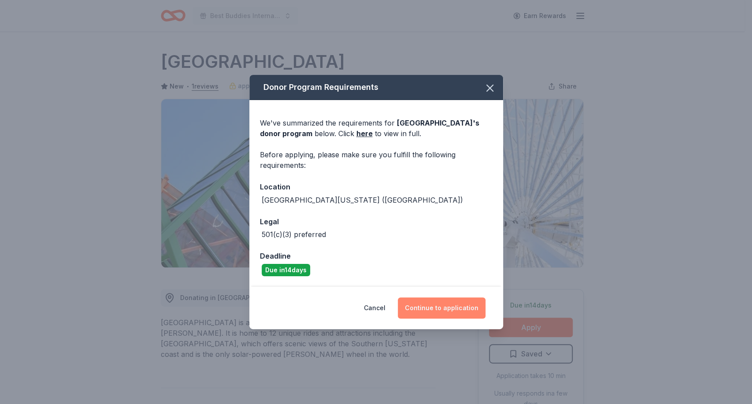
click at [438, 309] on button "Continue to application" at bounding box center [442, 307] width 88 height 21
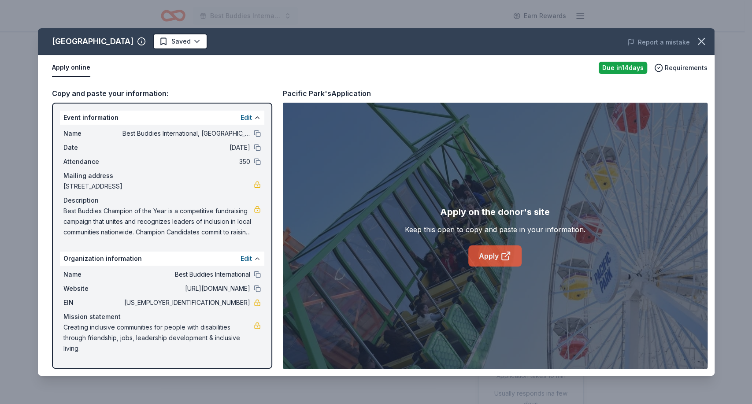
click at [487, 247] on link "Apply" at bounding box center [494, 255] width 53 height 21
click at [489, 256] on link "Apply" at bounding box center [494, 255] width 53 height 21
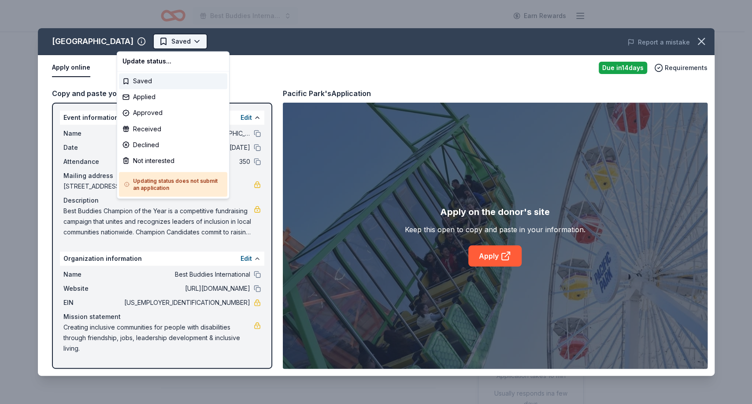
click at [159, 39] on html "Best Buddies International, Sacramento, Champion of the Year Gala Earn Rewards …" at bounding box center [376, 202] width 752 height 404
click at [161, 158] on div "Not interested" at bounding box center [173, 160] width 108 height 16
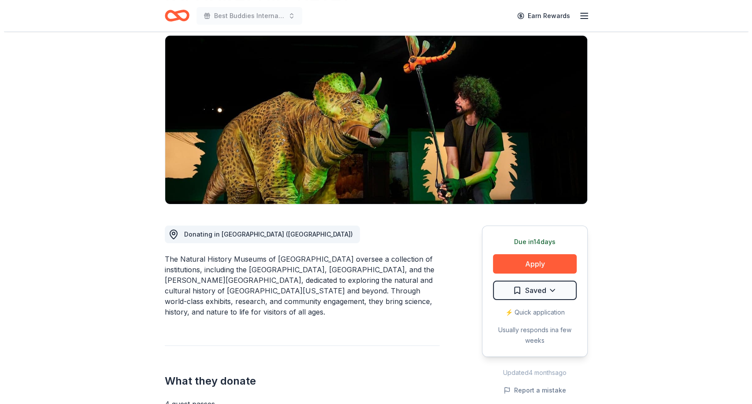
scroll to position [126, 0]
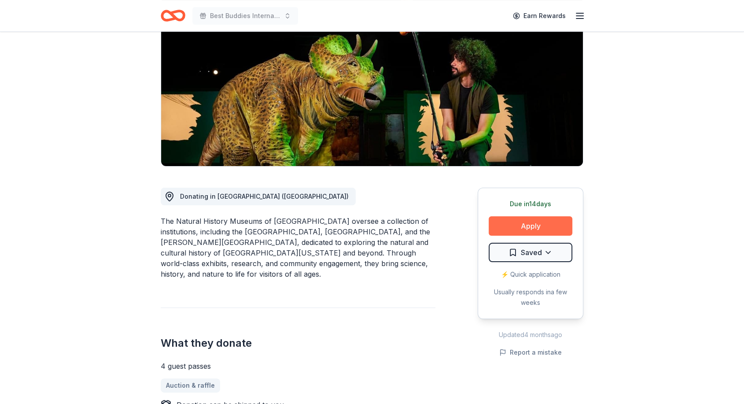
click at [538, 216] on button "Apply" at bounding box center [531, 225] width 84 height 19
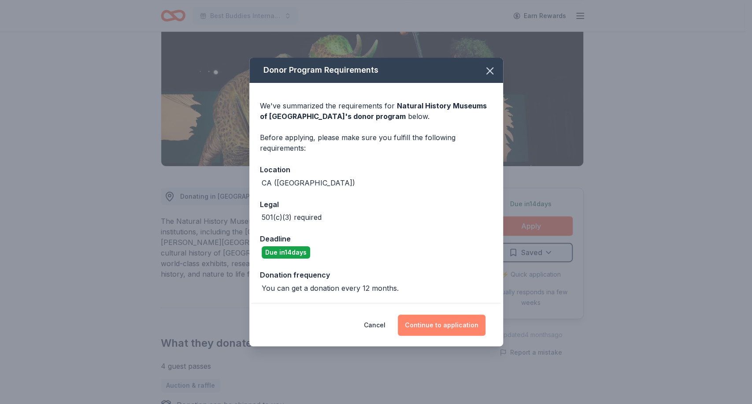
click at [441, 320] on button "Continue to application" at bounding box center [442, 324] width 88 height 21
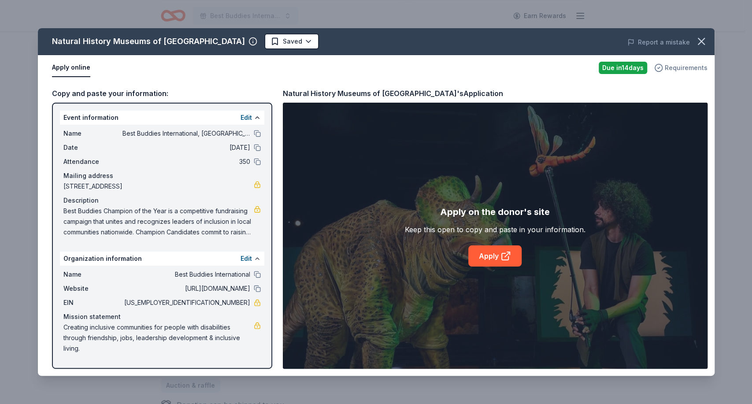
click at [679, 70] on span "Requirements" at bounding box center [685, 68] width 43 height 11
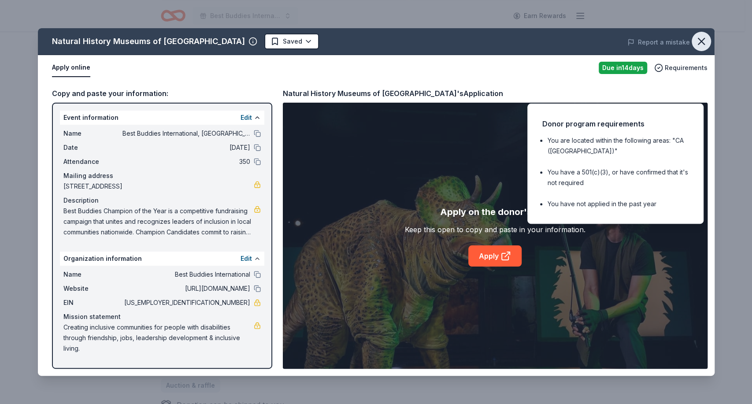
click at [699, 36] on icon "button" at bounding box center [701, 41] width 12 height 12
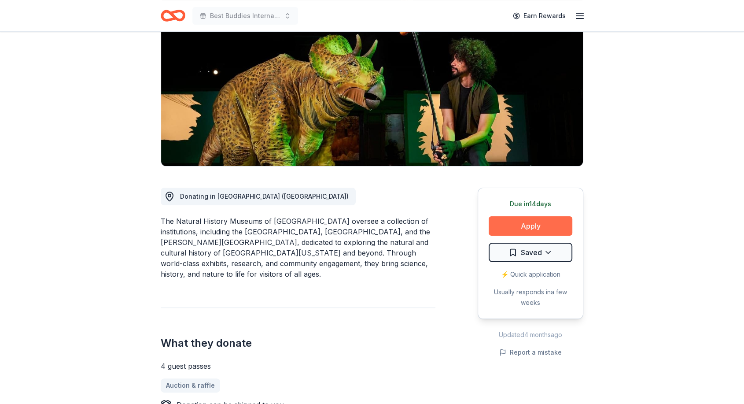
click at [544, 216] on button "Apply" at bounding box center [531, 225] width 84 height 19
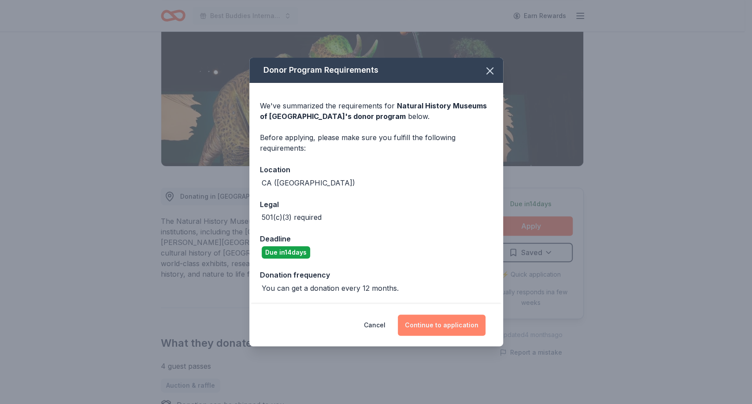
click at [441, 325] on button "Continue to application" at bounding box center [442, 324] width 88 height 21
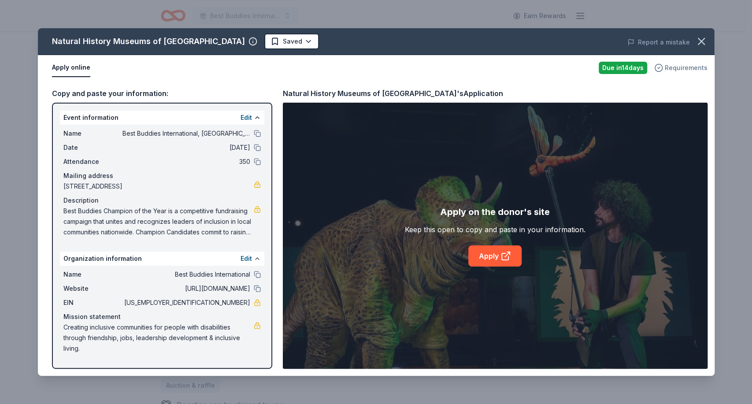
click at [679, 67] on span "Requirements" at bounding box center [685, 68] width 43 height 11
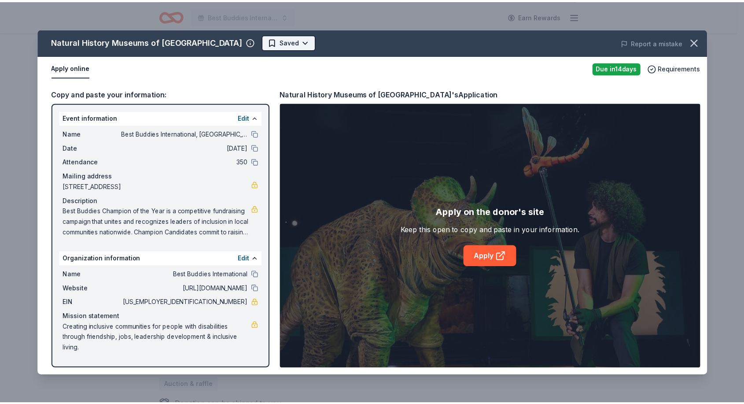
scroll to position [0, 0]
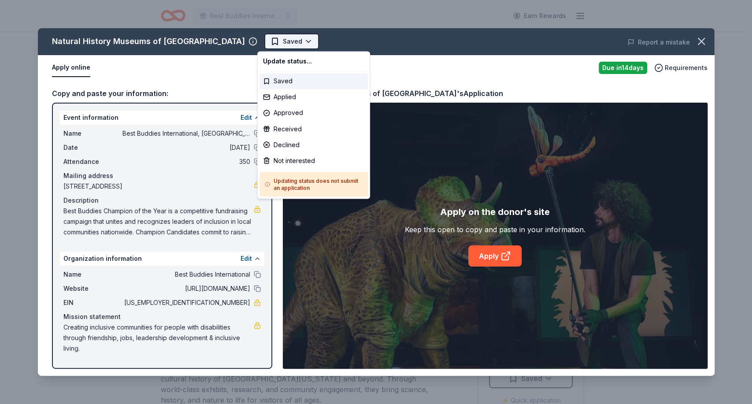
click at [298, 41] on html "Best Buddies International, [GEOGRAPHIC_DATA], Champion of the Year Gala Earn R…" at bounding box center [376, 202] width 752 height 404
click at [284, 160] on div "Not interested" at bounding box center [313, 160] width 108 height 16
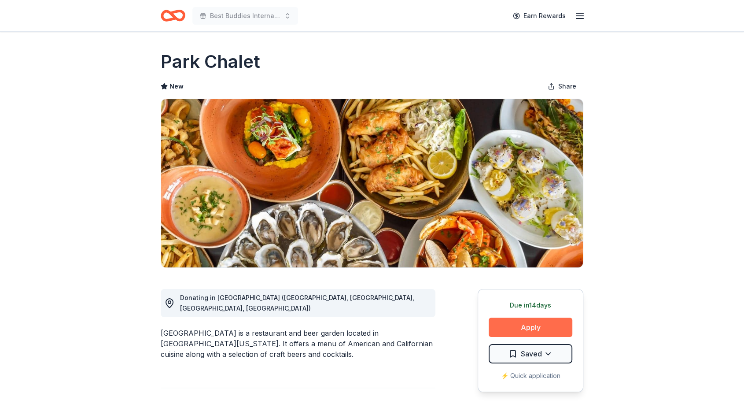
click at [520, 321] on button "Apply" at bounding box center [531, 326] width 84 height 19
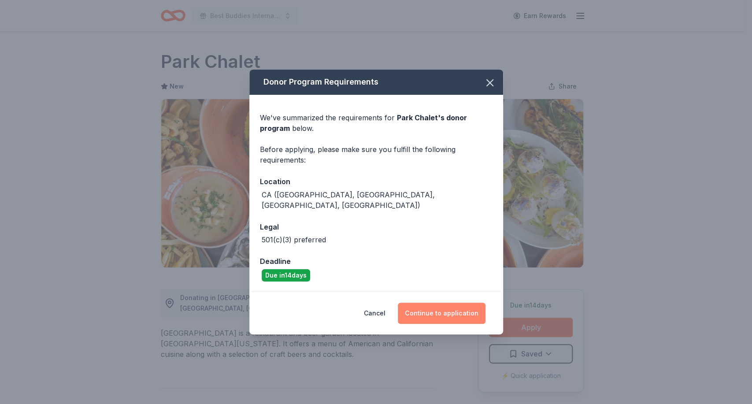
click at [434, 303] on button "Continue to application" at bounding box center [442, 313] width 88 height 21
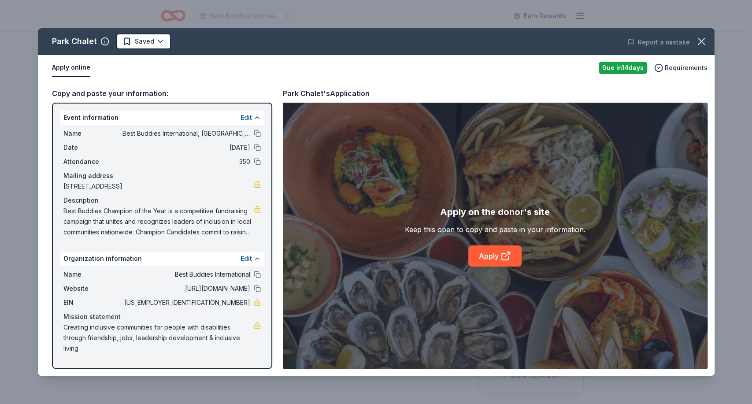
click at [482, 244] on div "Apply on the donor's site Keep this open to copy and paste in your information.…" at bounding box center [495, 236] width 181 height 62
click at [484, 255] on link "Apply" at bounding box center [494, 255] width 53 height 21
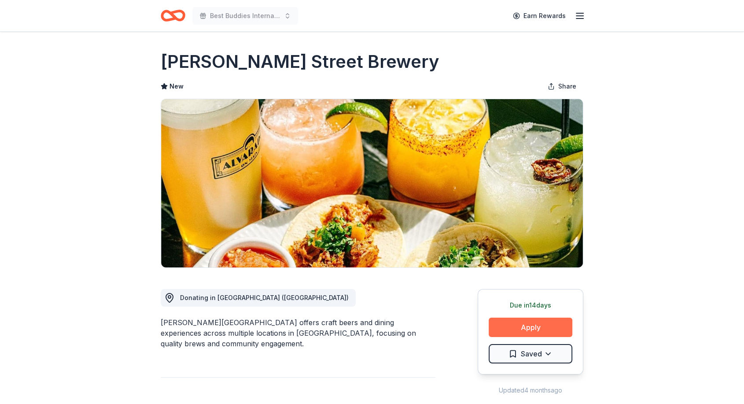
click at [523, 324] on button "Apply" at bounding box center [531, 326] width 84 height 19
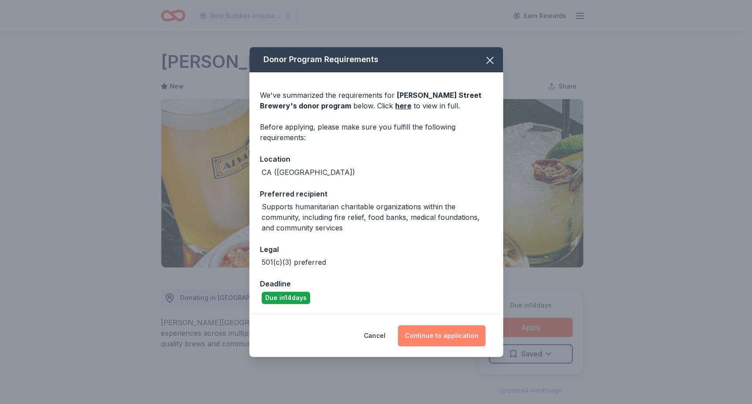
click at [424, 336] on button "Continue to application" at bounding box center [442, 335] width 88 height 21
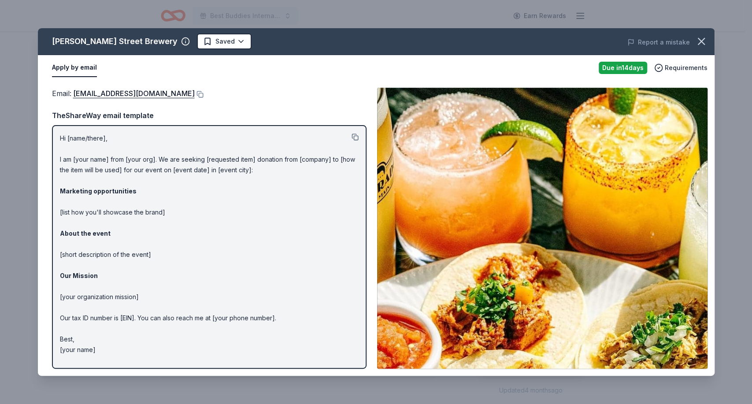
click at [352, 136] on button at bounding box center [354, 136] width 7 height 7
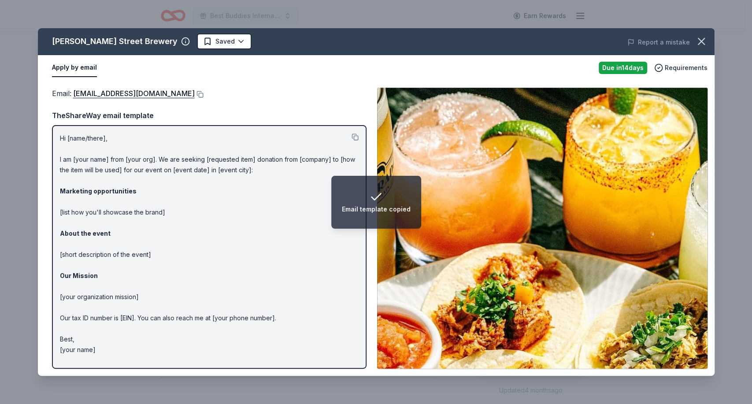
click at [719, 311] on div "Alvardo Street Brewery Saved Report a mistake Apply by email Due in 14 days Req…" at bounding box center [376, 202] width 752 height 404
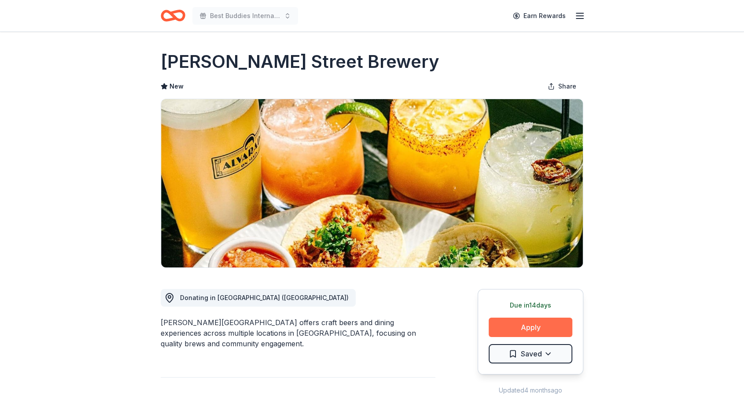
click at [536, 327] on button "Apply" at bounding box center [531, 326] width 84 height 19
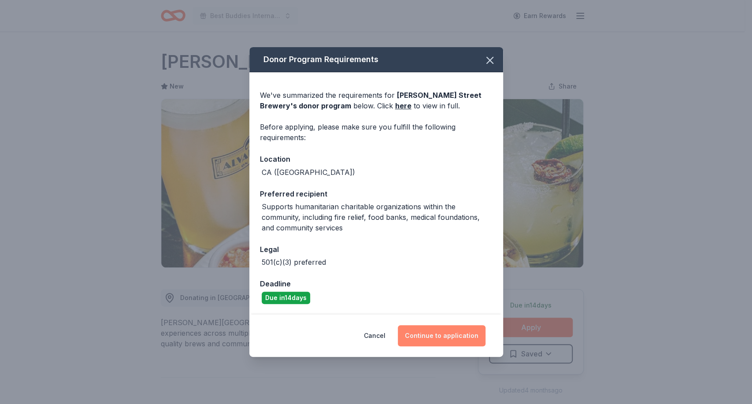
click at [432, 336] on button "Continue to application" at bounding box center [442, 335] width 88 height 21
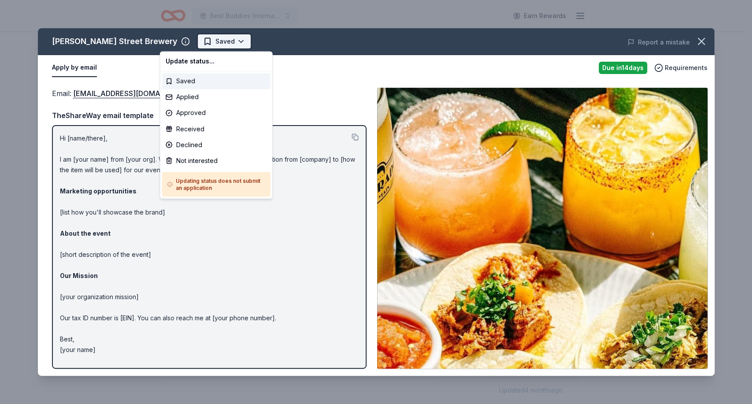
click at [201, 35] on html "Best Buddies International, Sacramento, Champion of the Year Gala Earn Rewards …" at bounding box center [376, 202] width 752 height 404
click at [195, 99] on div "Applied" at bounding box center [216, 97] width 108 height 16
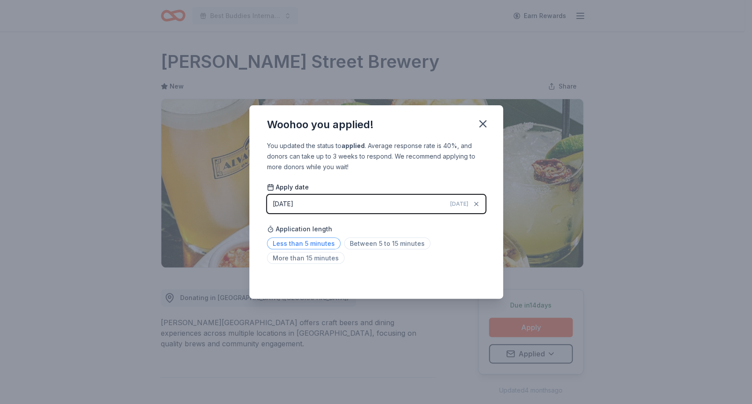
click at [310, 242] on span "Less than 5 minutes" at bounding box center [304, 243] width 74 height 12
click at [480, 122] on icon "button" at bounding box center [483, 124] width 6 height 6
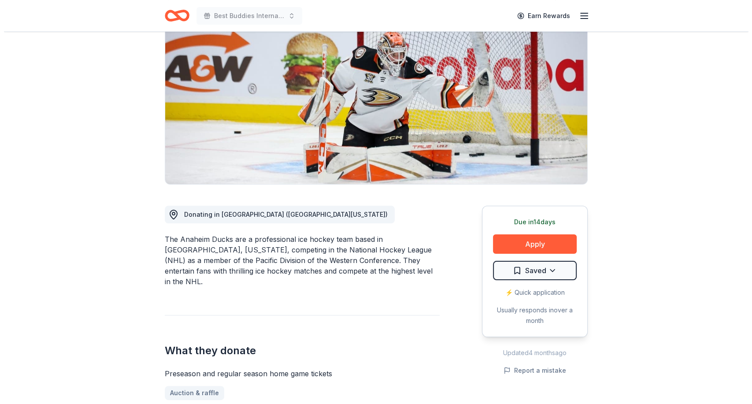
scroll to position [69, 0]
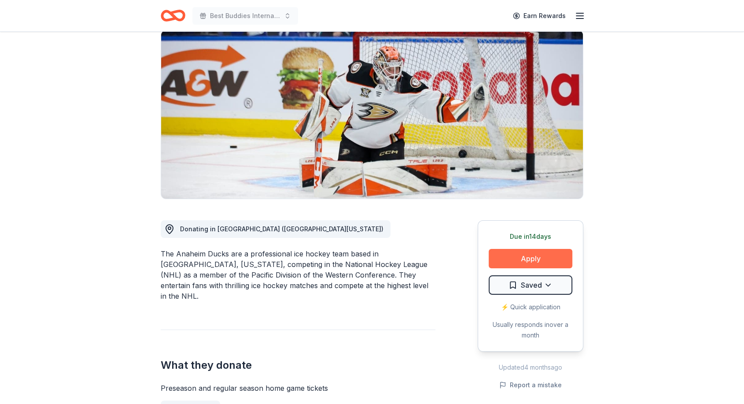
click at [535, 255] on button "Apply" at bounding box center [531, 258] width 84 height 19
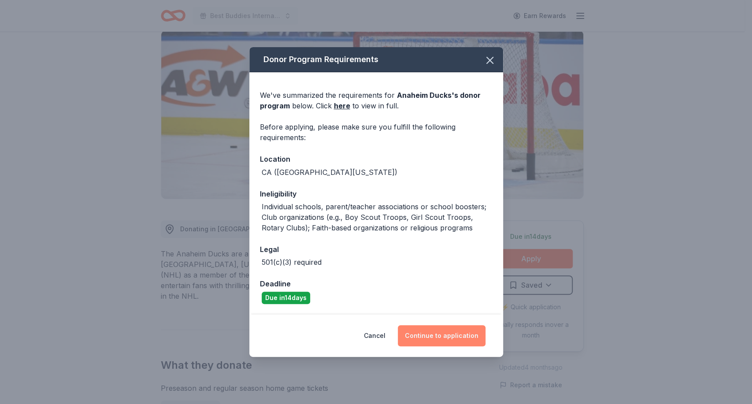
click at [436, 334] on button "Continue to application" at bounding box center [442, 335] width 88 height 21
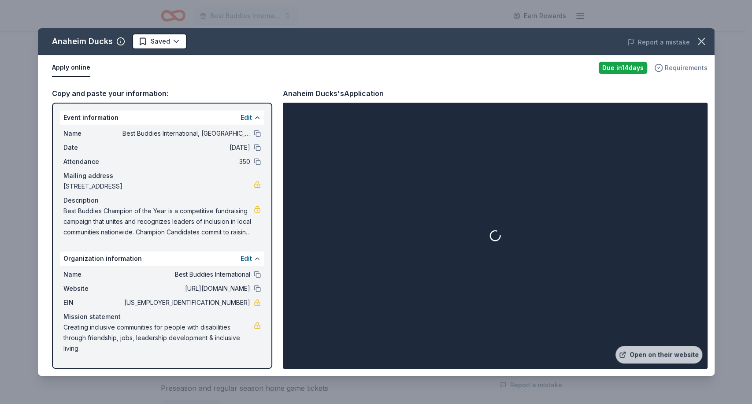
click at [671, 70] on span "Requirements" at bounding box center [685, 68] width 43 height 11
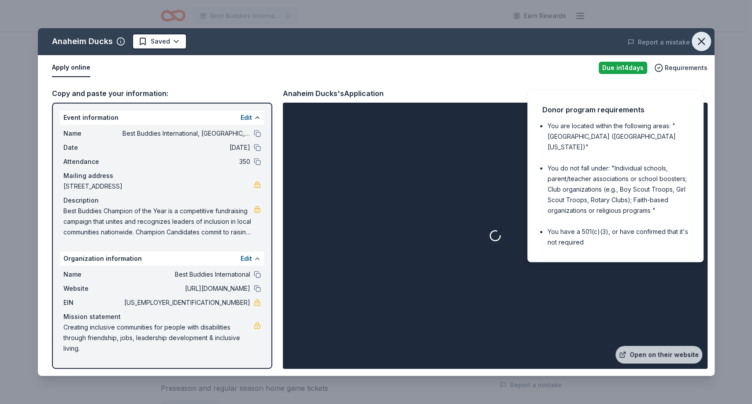
click at [698, 41] on icon "button" at bounding box center [701, 41] width 12 height 12
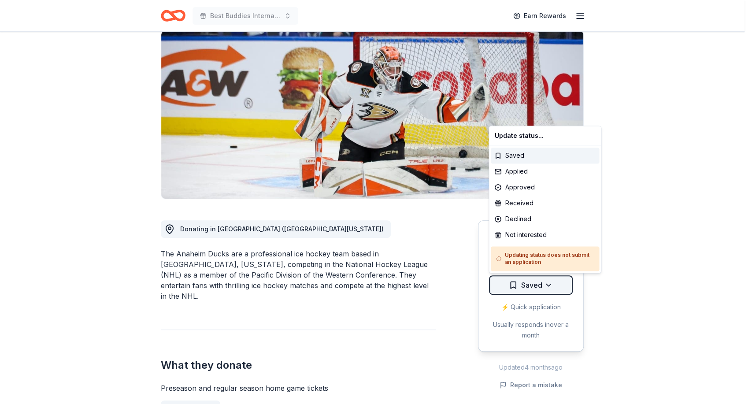
click at [550, 282] on html "Best Buddies International, [GEOGRAPHIC_DATA], Champion of the Year Gala Earn R…" at bounding box center [376, 133] width 752 height 404
click at [511, 234] on div "Not interested" at bounding box center [545, 235] width 108 height 16
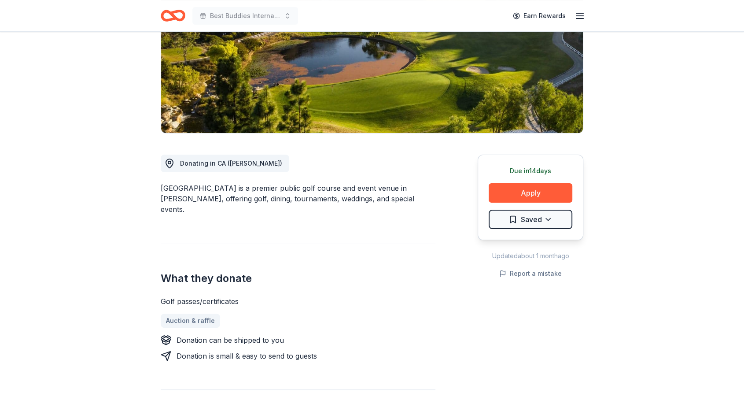
scroll to position [121, 0]
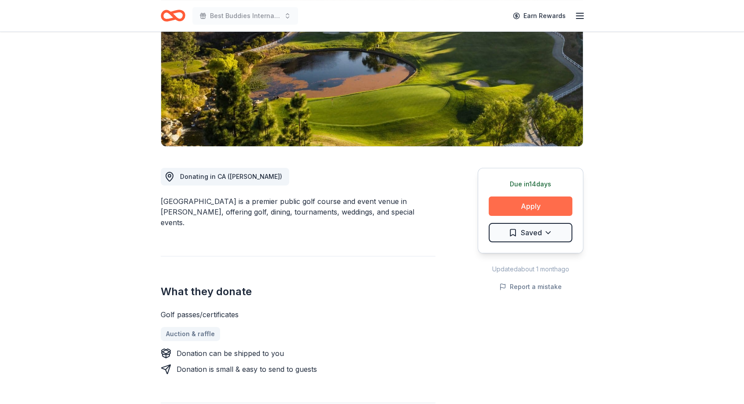
click at [527, 206] on button "Apply" at bounding box center [531, 205] width 84 height 19
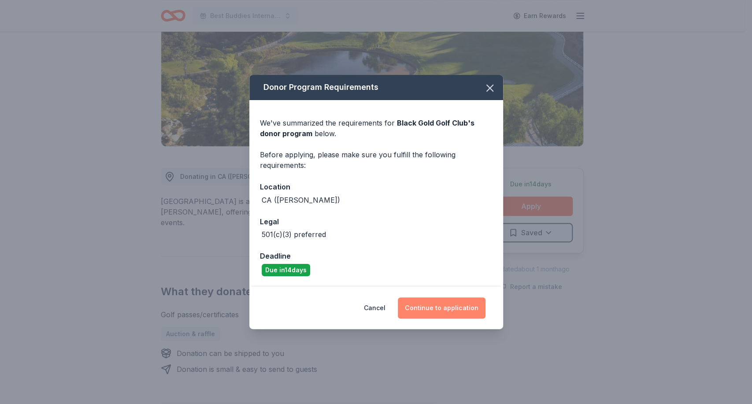
click at [436, 310] on button "Continue to application" at bounding box center [442, 307] width 88 height 21
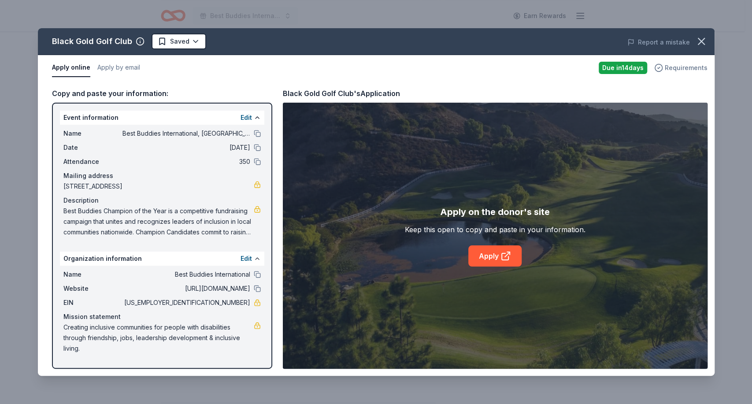
click at [679, 66] on span "Requirements" at bounding box center [685, 68] width 43 height 11
click at [700, 43] on icon "button" at bounding box center [701, 41] width 12 height 12
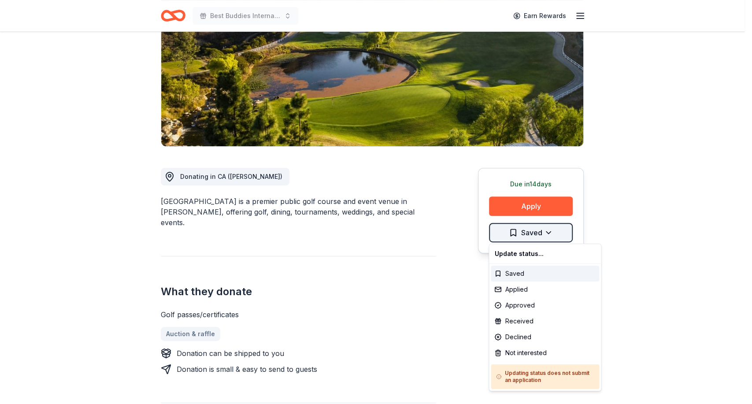
click at [546, 228] on html "Best Buddies International, Sacramento, Champion of the Year Gala Earn Rewards …" at bounding box center [376, 81] width 752 height 404
click at [512, 350] on div "Not interested" at bounding box center [545, 353] width 108 height 16
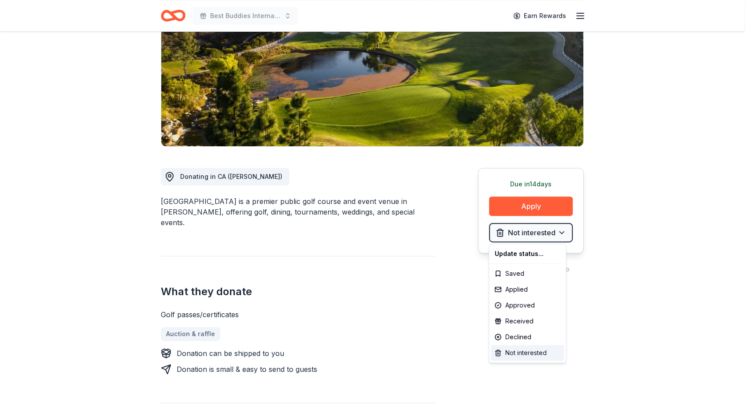
click at [523, 354] on div "Not interested" at bounding box center [527, 353] width 73 height 16
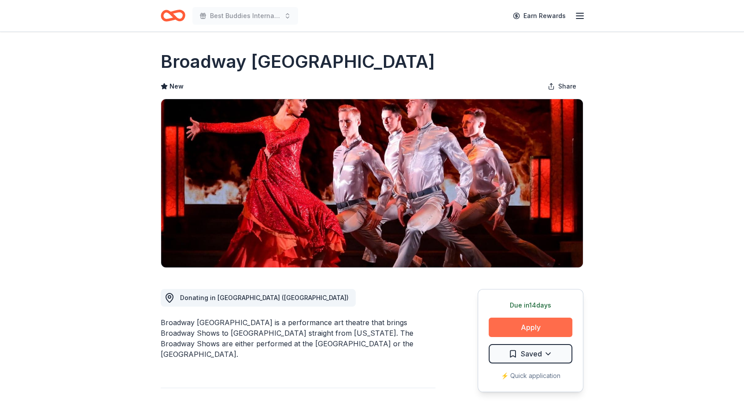
click at [513, 332] on button "Apply" at bounding box center [531, 326] width 84 height 19
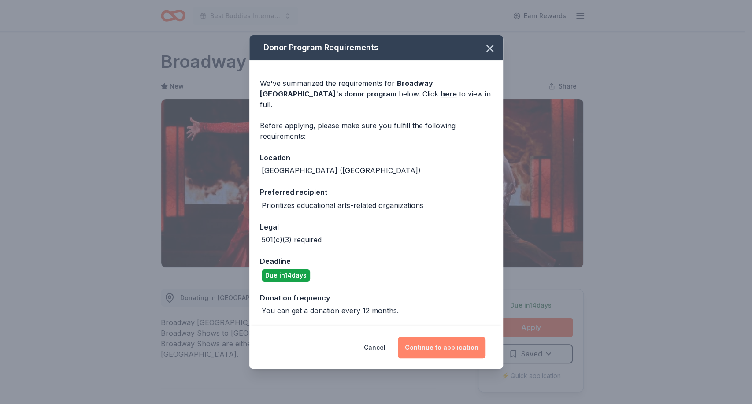
click at [434, 340] on button "Continue to application" at bounding box center [442, 347] width 88 height 21
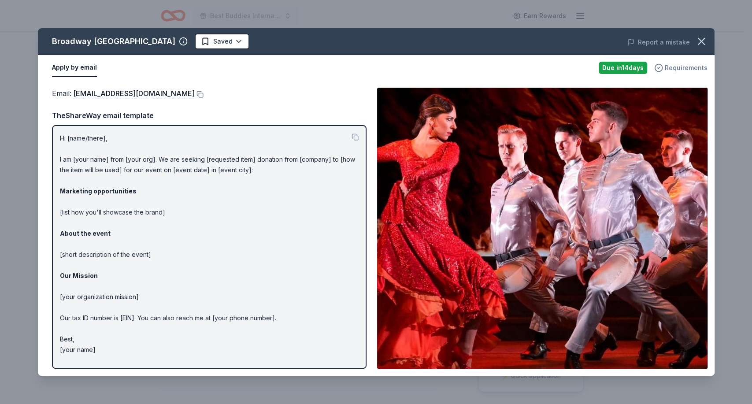
click at [679, 67] on span "Requirements" at bounding box center [685, 68] width 43 height 11
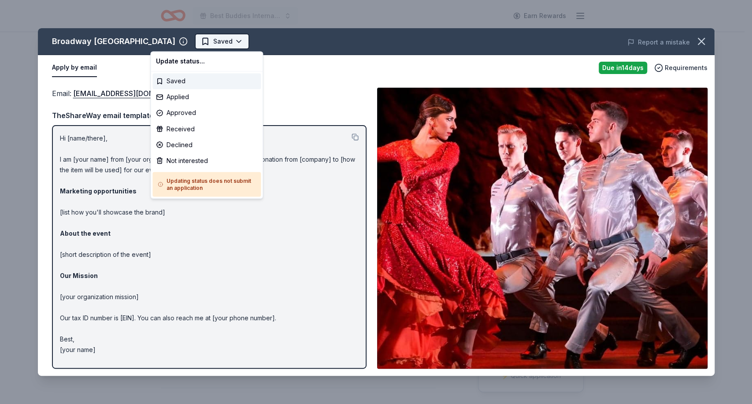
click at [193, 43] on html "Best Buddies International, [GEOGRAPHIC_DATA], Champion of the Year Gala Earn R…" at bounding box center [376, 202] width 752 height 404
click at [191, 163] on div "Not interested" at bounding box center [206, 160] width 108 height 16
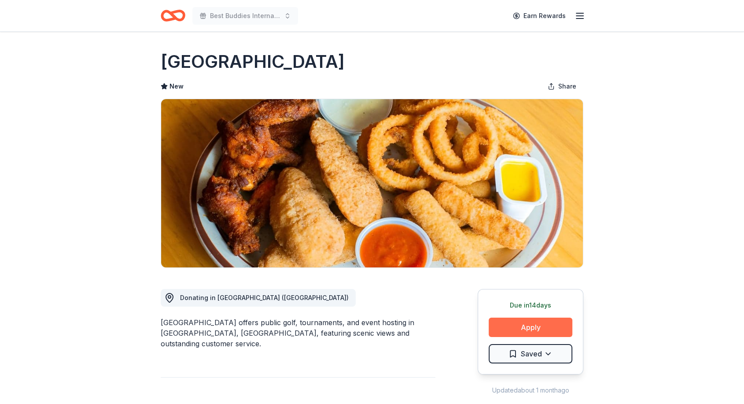
click at [514, 328] on button "Apply" at bounding box center [531, 326] width 84 height 19
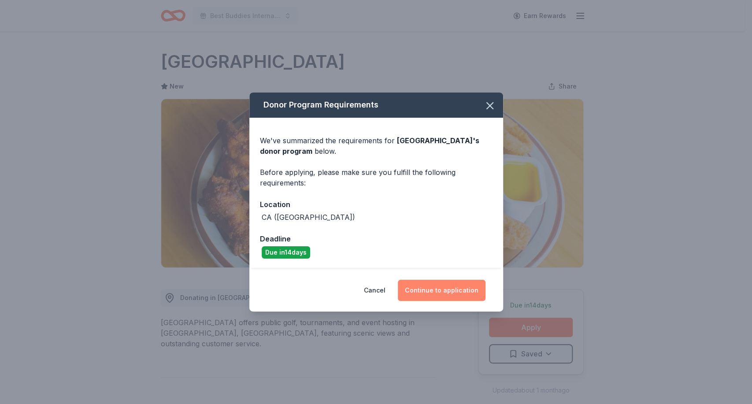
click at [440, 280] on button "Continue to application" at bounding box center [442, 290] width 88 height 21
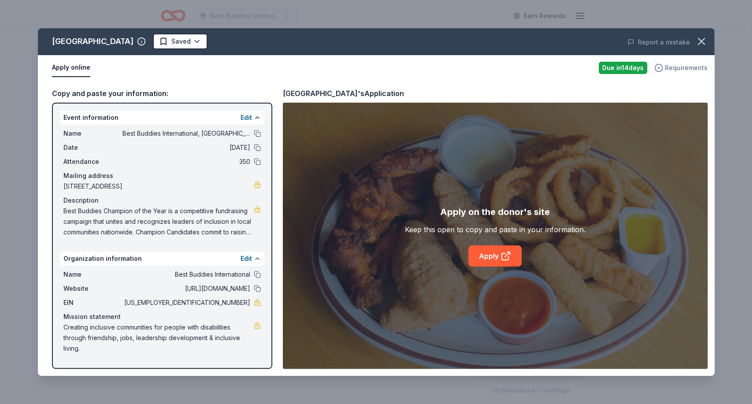
click at [676, 72] on span "Requirements" at bounding box center [685, 68] width 43 height 11
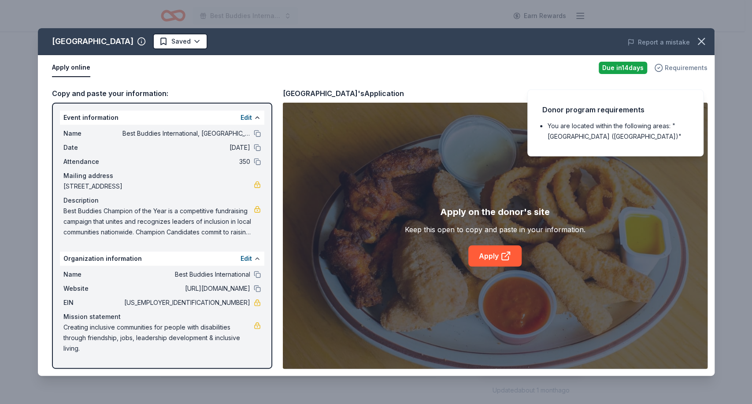
click at [676, 72] on span "Requirements" at bounding box center [685, 68] width 43 height 11
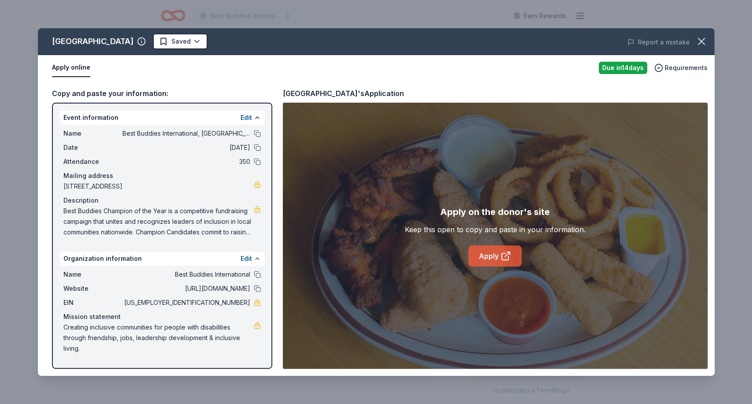
click at [487, 258] on link "Apply" at bounding box center [494, 255] width 53 height 21
click at [185, 45] on html "Best Buddies International, Sacramento, Champion of the Year Gala Earn Rewards …" at bounding box center [376, 202] width 752 height 404
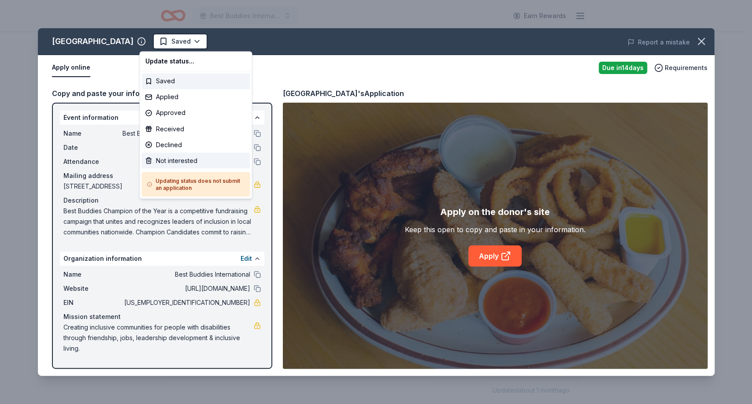
click at [176, 159] on div "Not interested" at bounding box center [195, 160] width 108 height 16
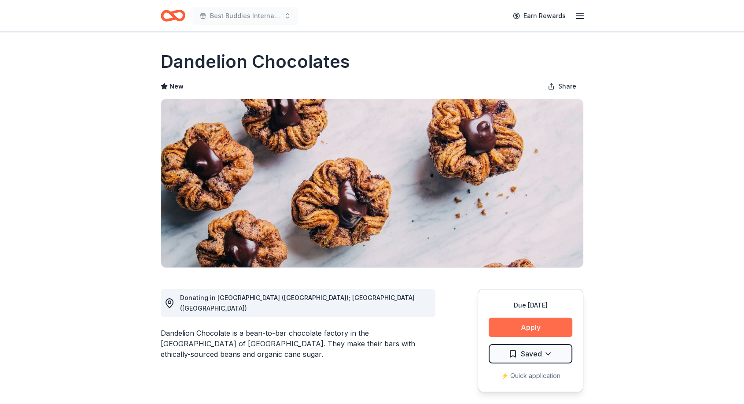
click at [531, 325] on button "Apply" at bounding box center [531, 326] width 84 height 19
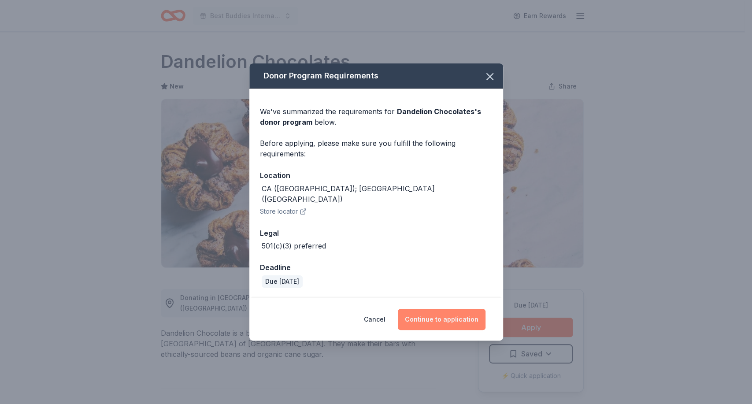
click at [450, 309] on button "Continue to application" at bounding box center [442, 319] width 88 height 21
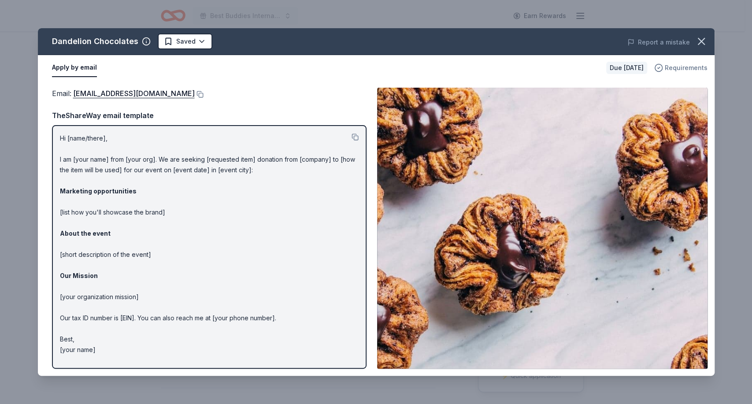
click at [685, 67] on span "Requirements" at bounding box center [685, 68] width 43 height 11
click at [698, 41] on icon "button" at bounding box center [701, 41] width 12 height 12
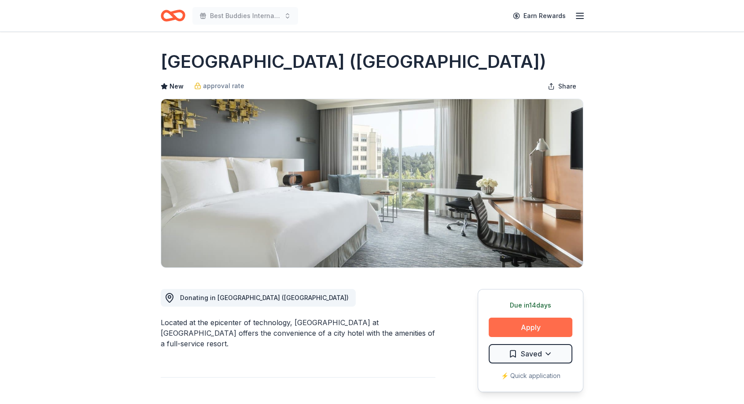
click at [511, 329] on button "Apply" at bounding box center [531, 326] width 84 height 19
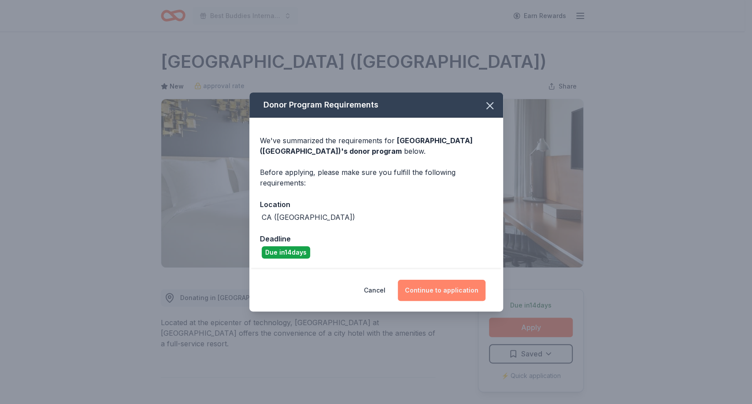
click at [436, 286] on button "Continue to application" at bounding box center [442, 290] width 88 height 21
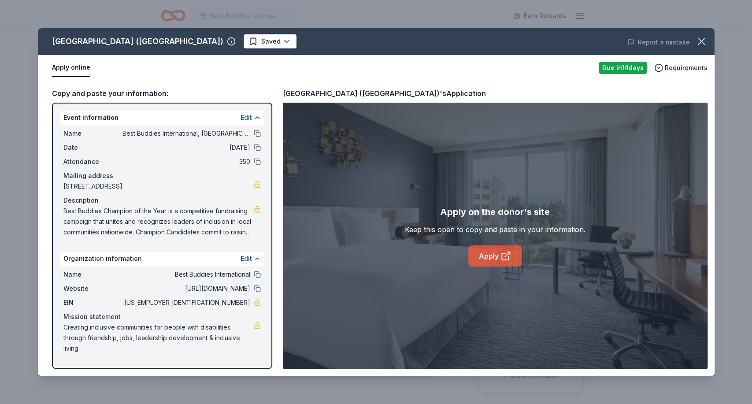
click at [491, 258] on link "Apply" at bounding box center [494, 255] width 53 height 21
click at [74, 66] on button "Apply online" at bounding box center [71, 68] width 38 height 18
click at [679, 64] on span "Requirements" at bounding box center [685, 68] width 43 height 11
click at [548, 64] on div "Apply online" at bounding box center [321, 68] width 539 height 18
click at [492, 251] on link "Apply" at bounding box center [494, 255] width 53 height 21
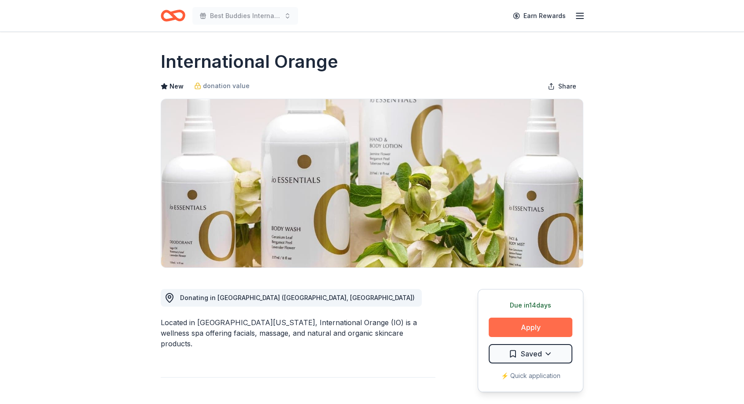
click at [538, 328] on button "Apply" at bounding box center [531, 326] width 84 height 19
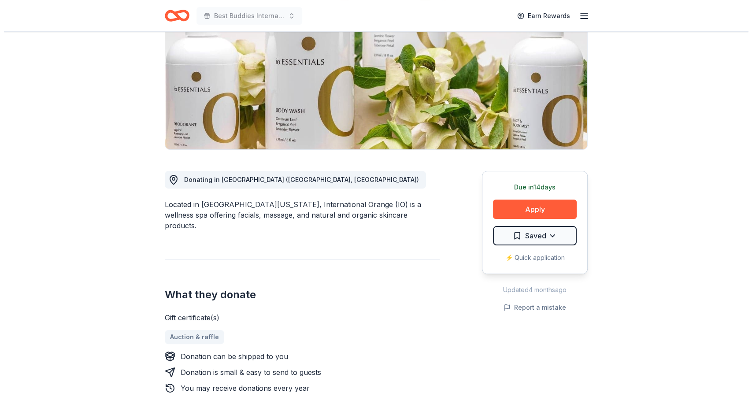
scroll to position [111, 0]
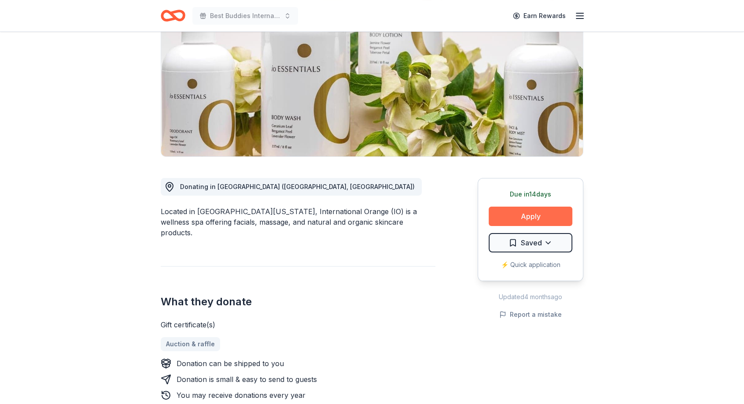
click at [536, 216] on button "Apply" at bounding box center [531, 216] width 84 height 19
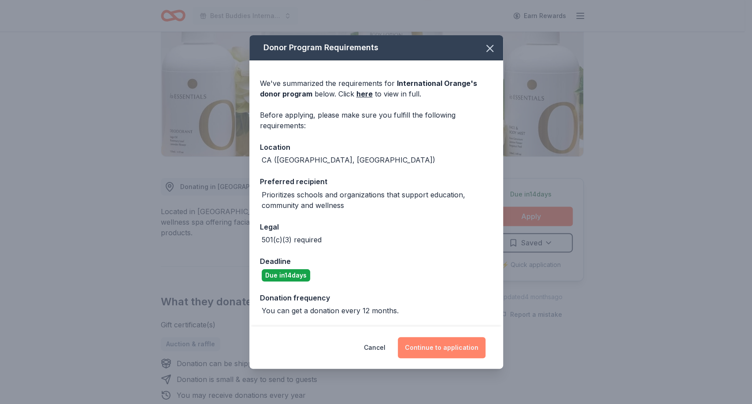
click at [430, 339] on button "Continue to application" at bounding box center [442, 347] width 88 height 21
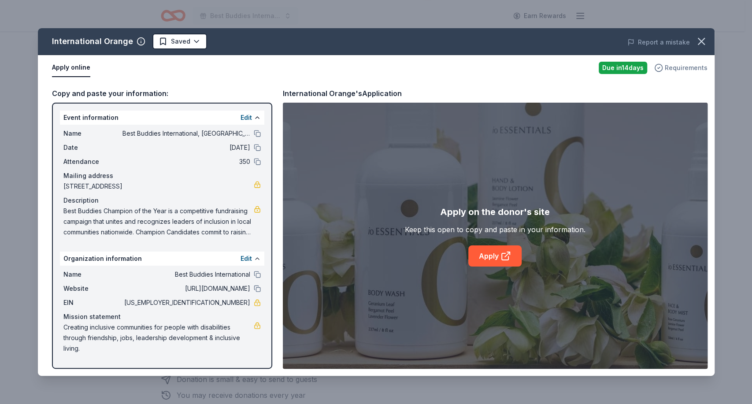
click at [681, 67] on span "Requirements" at bounding box center [685, 68] width 43 height 11
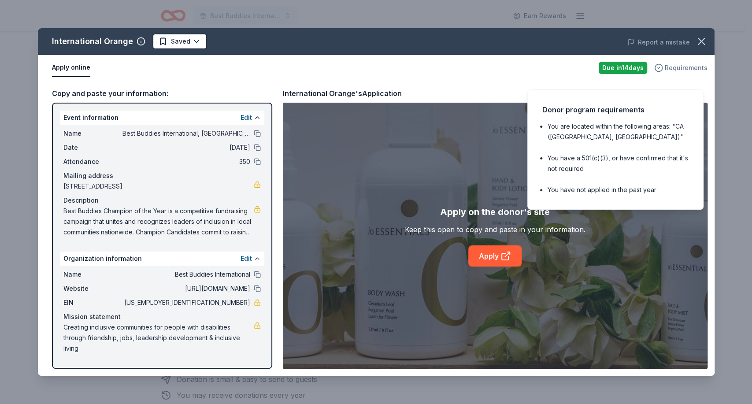
click at [681, 67] on span "Requirements" at bounding box center [685, 68] width 43 height 11
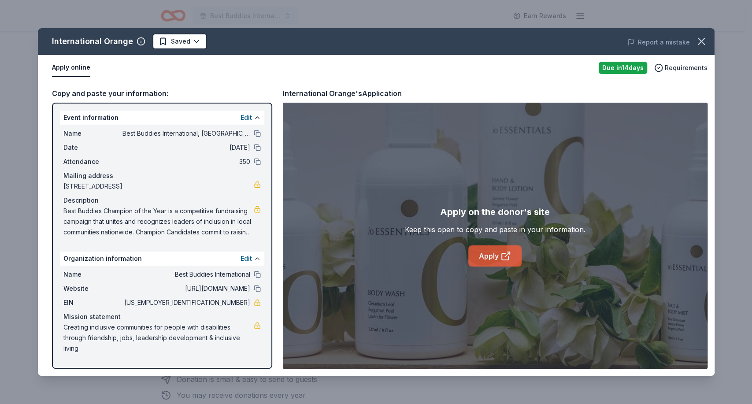
click at [498, 254] on link "Apply" at bounding box center [494, 255] width 53 height 21
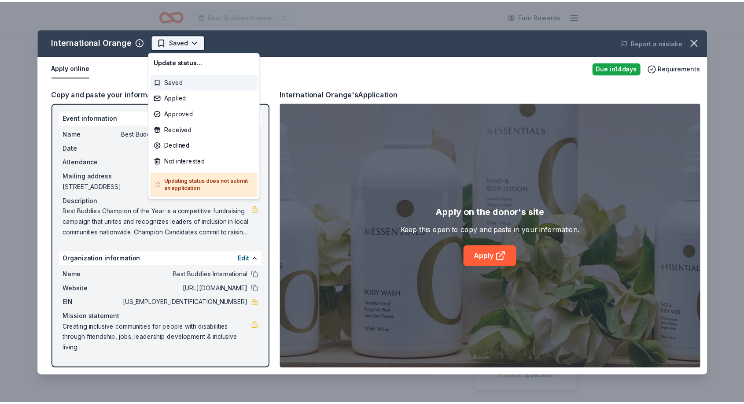
scroll to position [0, 0]
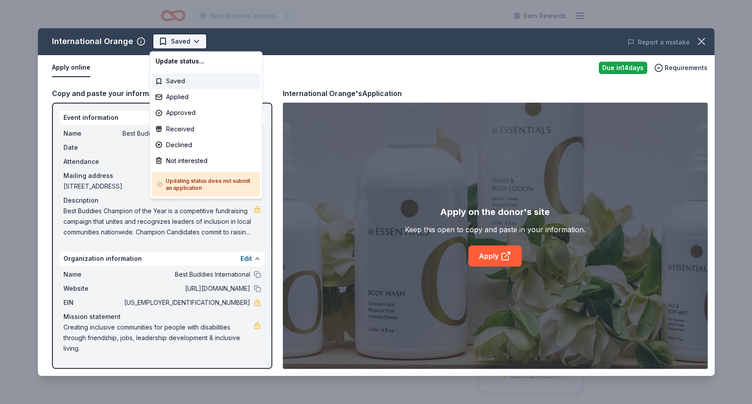
click at [194, 36] on html "Best Buddies International, Sacramento, Champion of the Year Gala Earn Rewards …" at bounding box center [376, 202] width 752 height 404
click at [185, 96] on div "Applied" at bounding box center [206, 97] width 108 height 16
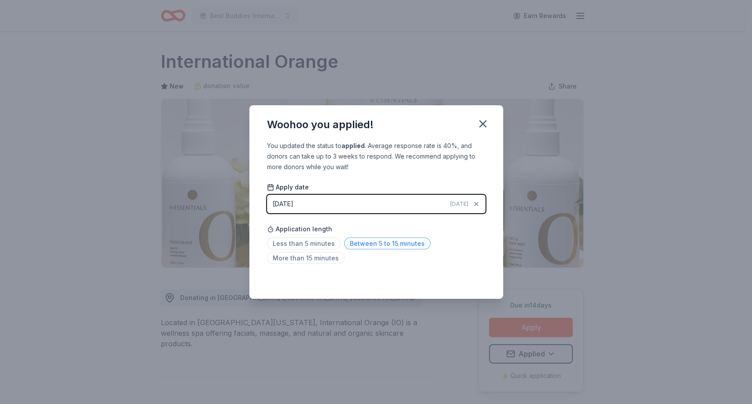
click at [377, 244] on span "Between 5 to 15 minutes" at bounding box center [387, 243] width 86 height 12
click at [481, 125] on icon "button" at bounding box center [482, 124] width 12 height 12
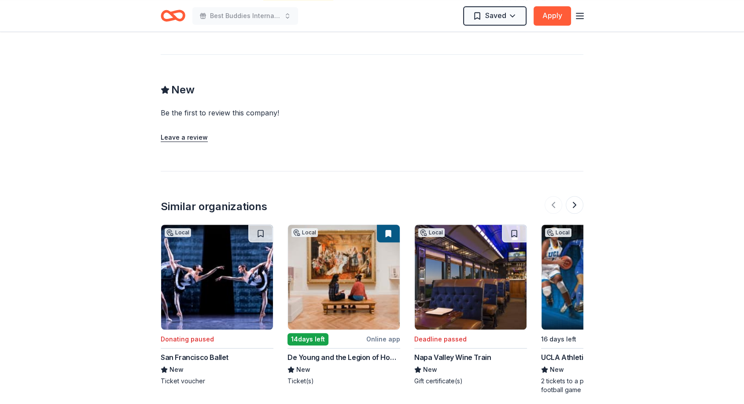
scroll to position [671, 0]
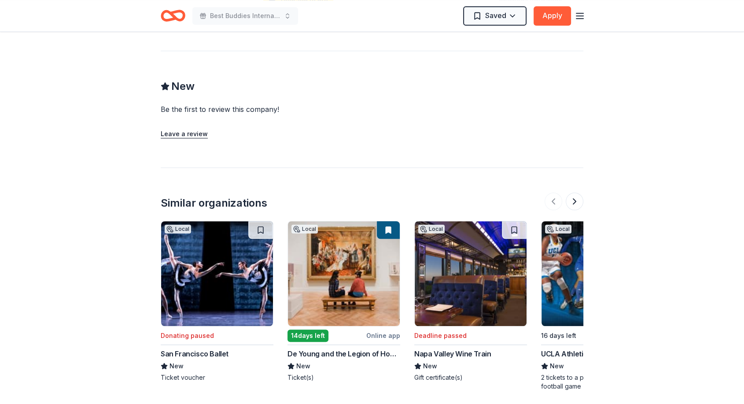
click at [348, 282] on img at bounding box center [344, 273] width 112 height 105
click at [570, 192] on button at bounding box center [575, 201] width 18 height 18
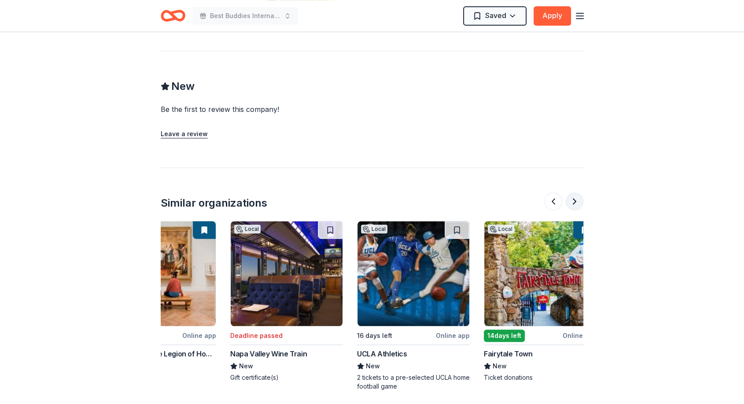
scroll to position [0, 197]
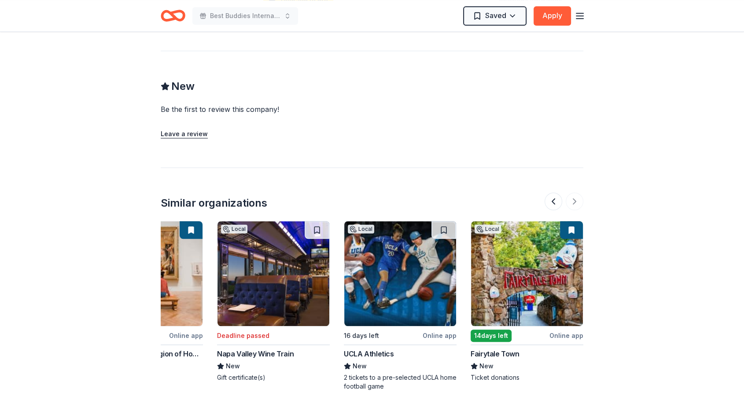
click at [510, 272] on img at bounding box center [527, 273] width 112 height 105
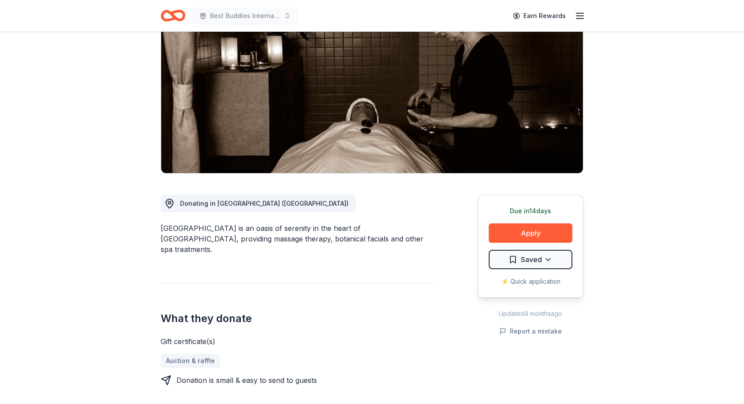
scroll to position [0, 0]
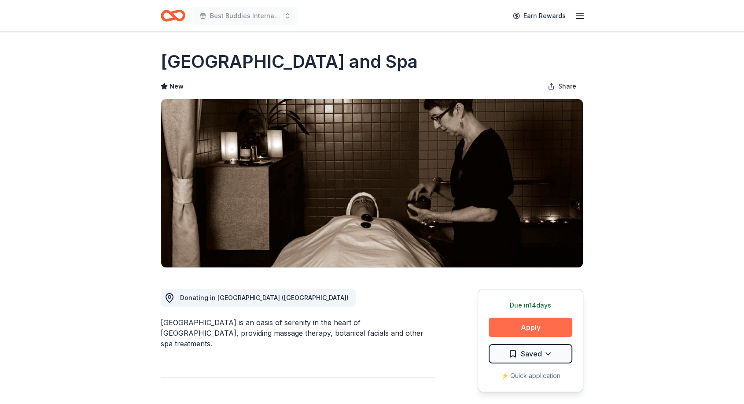
click at [526, 330] on button "Apply" at bounding box center [531, 326] width 84 height 19
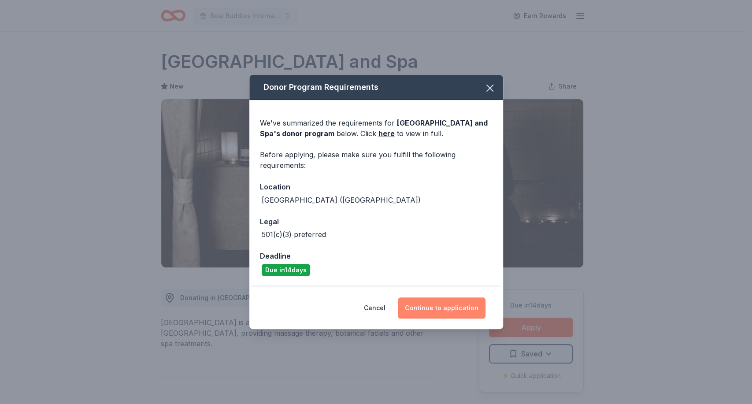
click at [436, 312] on button "Continue to application" at bounding box center [442, 307] width 88 height 21
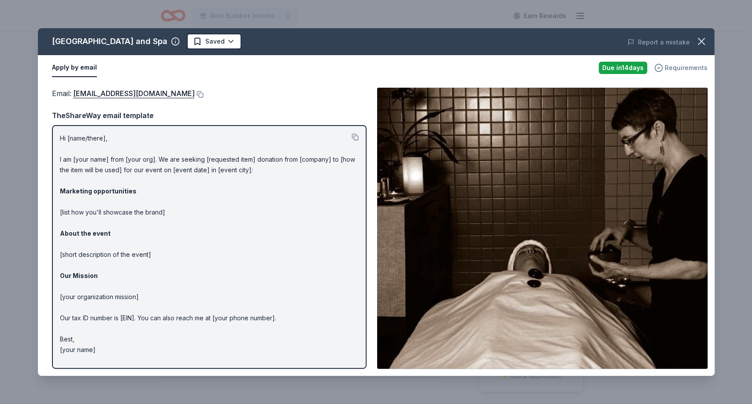
click at [683, 68] on span "Requirements" at bounding box center [685, 68] width 43 height 11
click at [698, 42] on icon "button" at bounding box center [701, 41] width 12 height 12
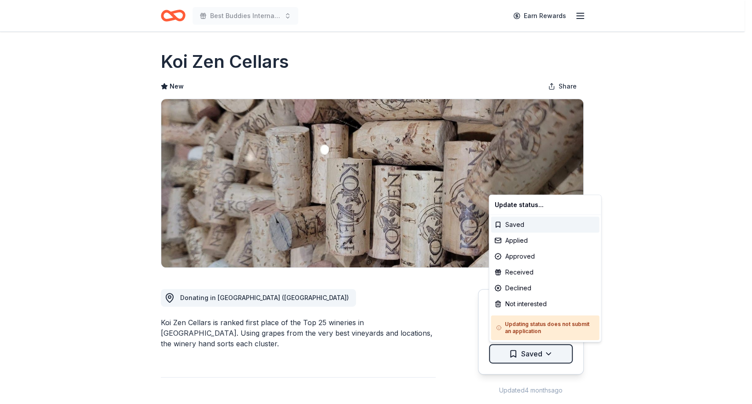
click at [548, 356] on html "Best Buddies International, [GEOGRAPHIC_DATA], Champion of the Year Gala Earn R…" at bounding box center [376, 202] width 752 height 404
click at [530, 303] on div "Not interested" at bounding box center [545, 304] width 108 height 16
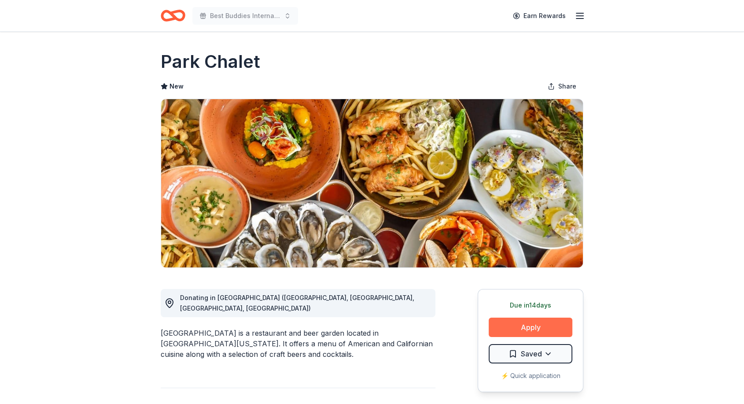
click at [534, 325] on button "Apply" at bounding box center [531, 326] width 84 height 19
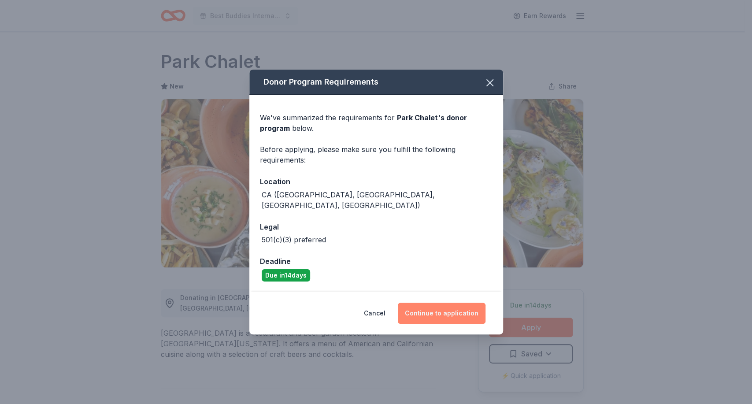
click at [433, 308] on button "Continue to application" at bounding box center [442, 313] width 88 height 21
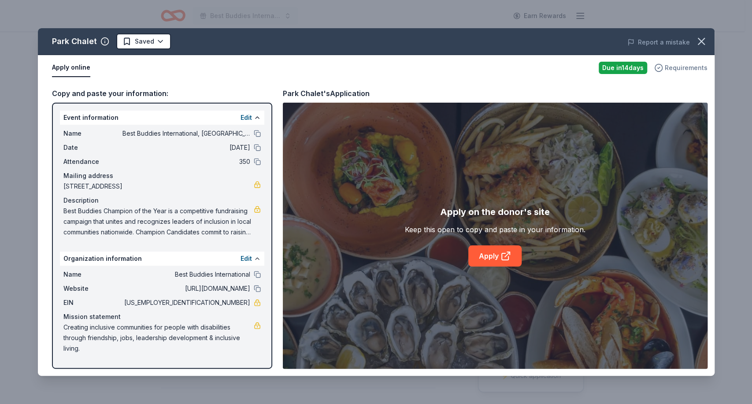
click at [680, 67] on span "Requirements" at bounding box center [685, 68] width 43 height 11
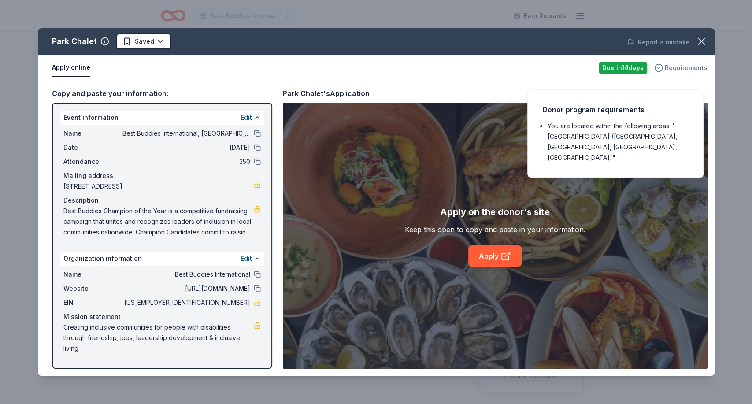
click at [680, 67] on span "Requirements" at bounding box center [685, 68] width 43 height 11
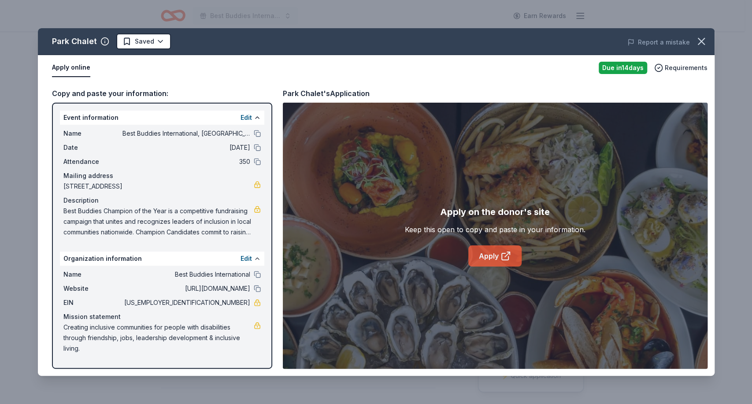
click at [495, 252] on link "Apply" at bounding box center [494, 255] width 53 height 21
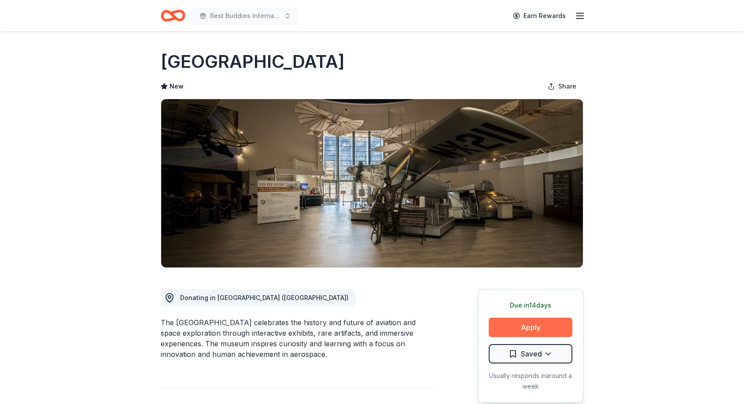
click at [531, 321] on button "Apply" at bounding box center [531, 326] width 84 height 19
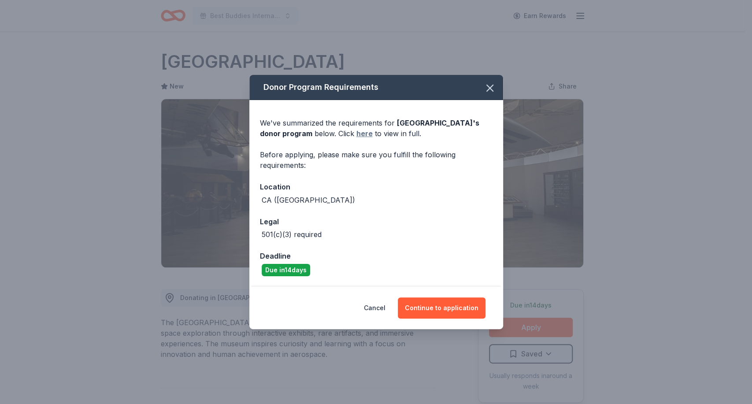
click at [373, 133] on link "here" at bounding box center [364, 133] width 16 height 11
click at [375, 306] on button "Cancel" at bounding box center [375, 307] width 22 height 21
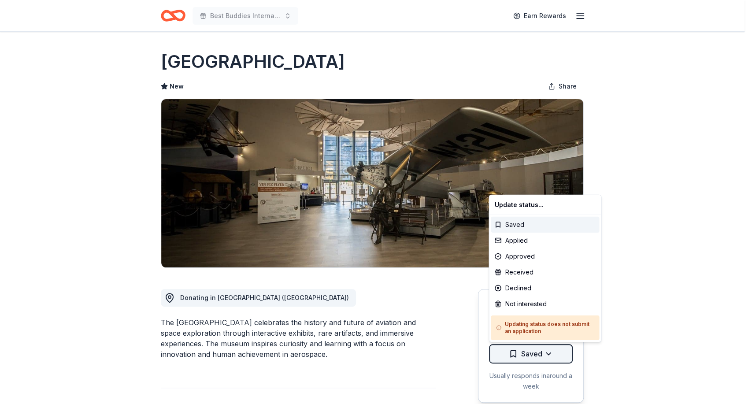
click at [550, 350] on html "Best Buddies International, [GEOGRAPHIC_DATA], Champion of the Year Gala Earn R…" at bounding box center [376, 202] width 752 height 404
click at [532, 299] on div "Not interested" at bounding box center [545, 304] width 108 height 16
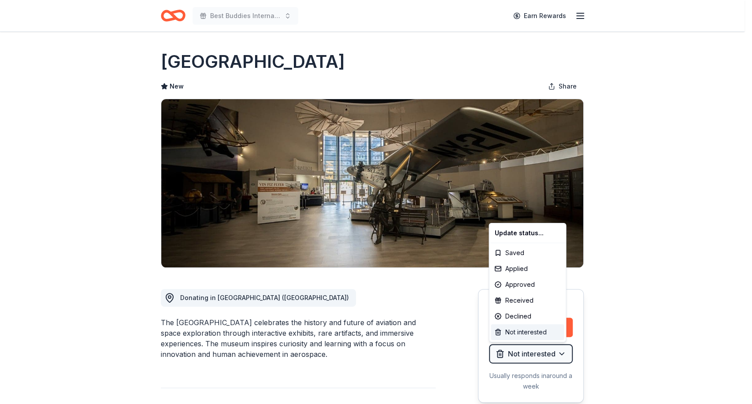
click at [523, 329] on div "Not interested" at bounding box center [527, 332] width 73 height 16
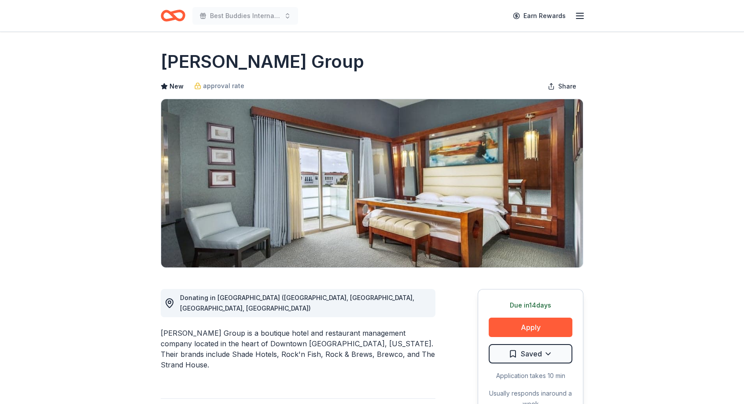
drag, startPoint x: 162, startPoint y: 322, endPoint x: 202, endPoint y: 325, distance: 39.7
click at [202, 328] on div "[PERSON_NAME] Group is a boutique hotel and restaurant management company locat…" at bounding box center [298, 349] width 275 height 42
click at [523, 324] on button "Apply" at bounding box center [531, 326] width 84 height 19
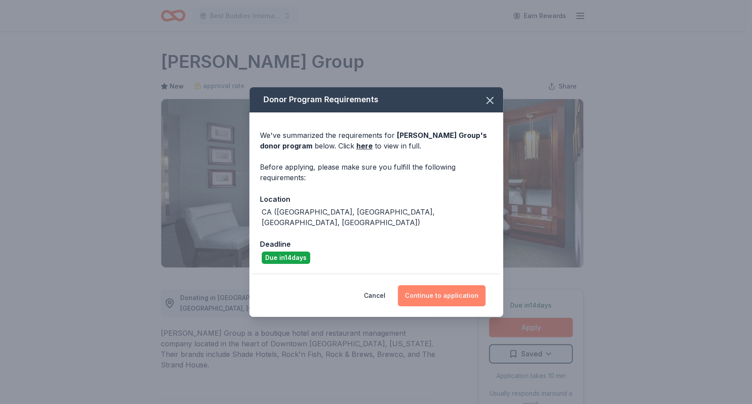
click at [437, 294] on button "Continue to application" at bounding box center [442, 295] width 88 height 21
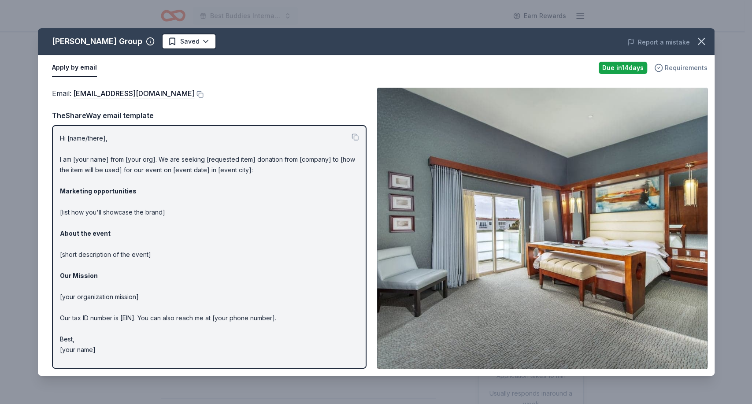
click at [676, 65] on span "Requirements" at bounding box center [685, 68] width 43 height 11
click at [700, 41] on icon "button" at bounding box center [701, 41] width 6 height 6
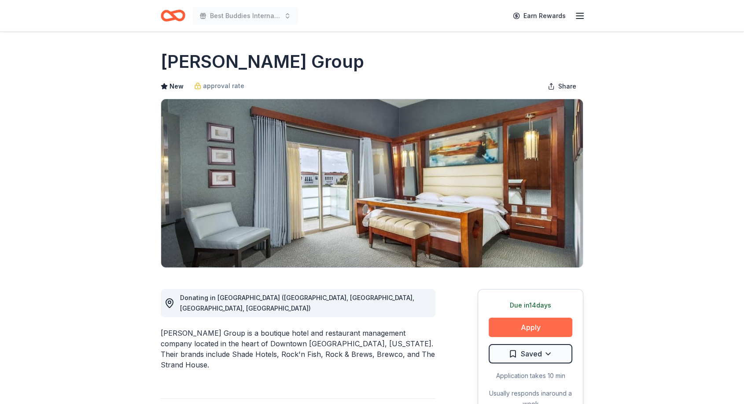
click at [527, 327] on button "Apply" at bounding box center [531, 326] width 84 height 19
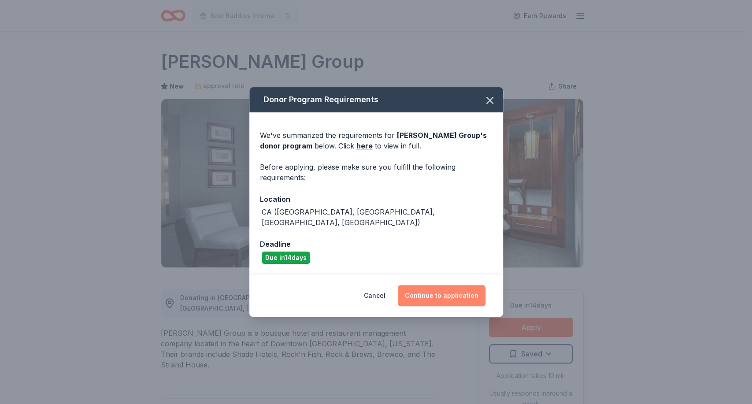
click at [432, 285] on button "Continue to application" at bounding box center [442, 295] width 88 height 21
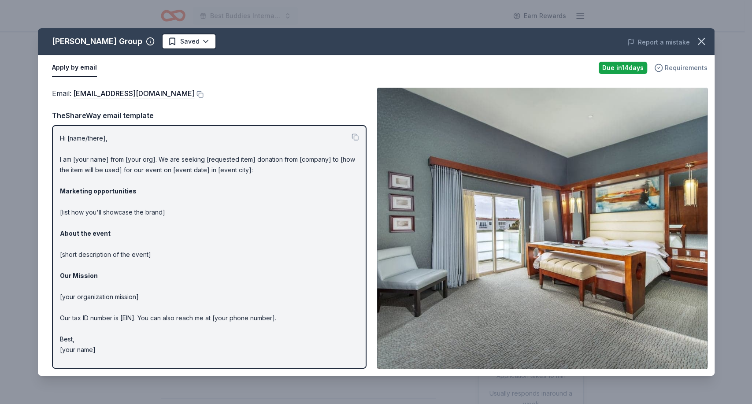
click at [690, 63] on span "Requirements" at bounding box center [685, 68] width 43 height 11
click at [703, 36] on icon "button" at bounding box center [701, 41] width 12 height 12
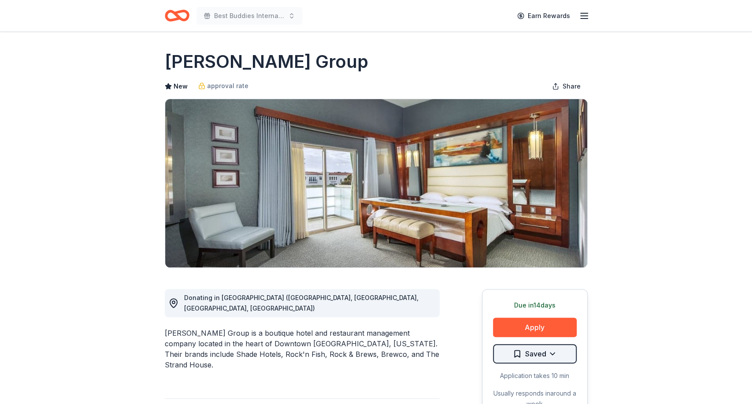
click at [543, 352] on html "Best Buddies International, Sacramento, Champion of the Year Gala Earn Rewards …" at bounding box center [376, 202] width 752 height 404
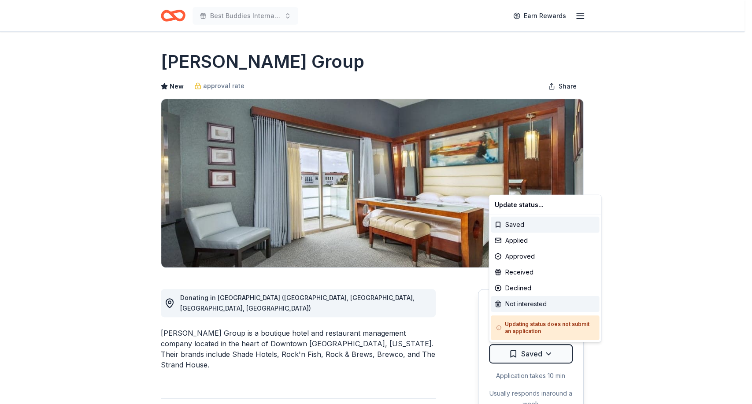
click at [532, 302] on div "Not interested" at bounding box center [545, 304] width 108 height 16
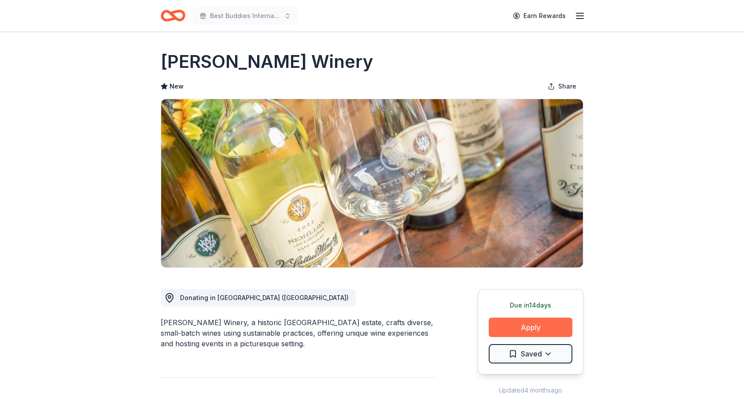
click at [537, 325] on button "Apply" at bounding box center [531, 326] width 84 height 19
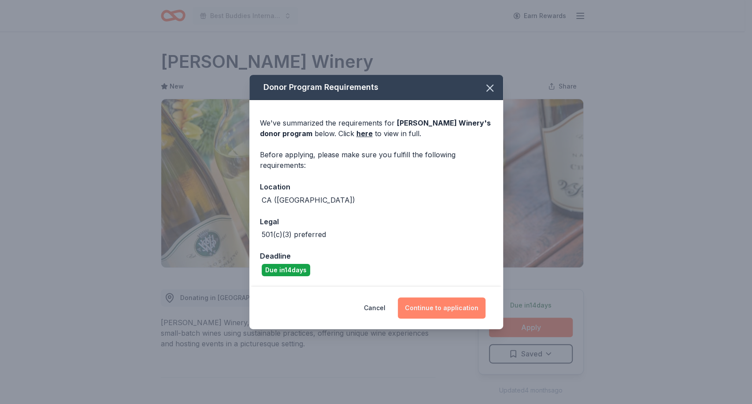
click at [431, 303] on button "Continue to application" at bounding box center [442, 307] width 88 height 21
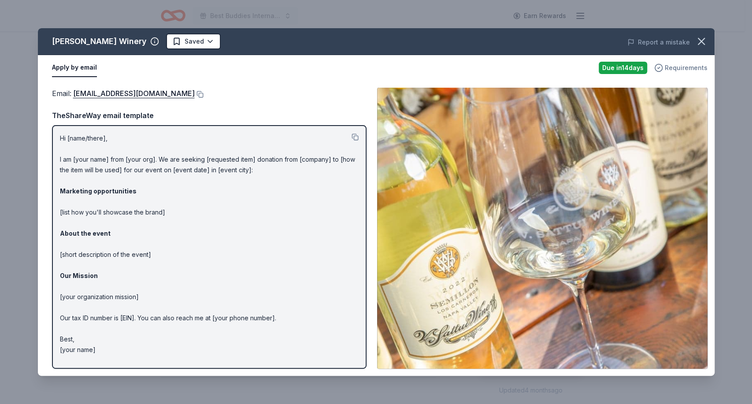
click at [687, 69] on span "Requirements" at bounding box center [685, 68] width 43 height 11
click at [702, 40] on icon "button" at bounding box center [701, 41] width 6 height 6
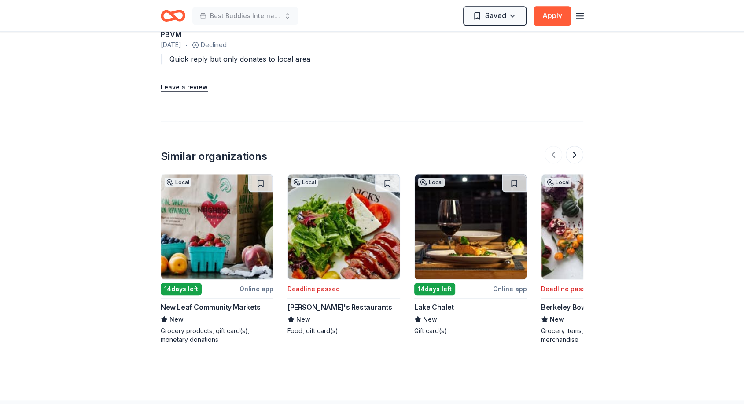
scroll to position [828, 0]
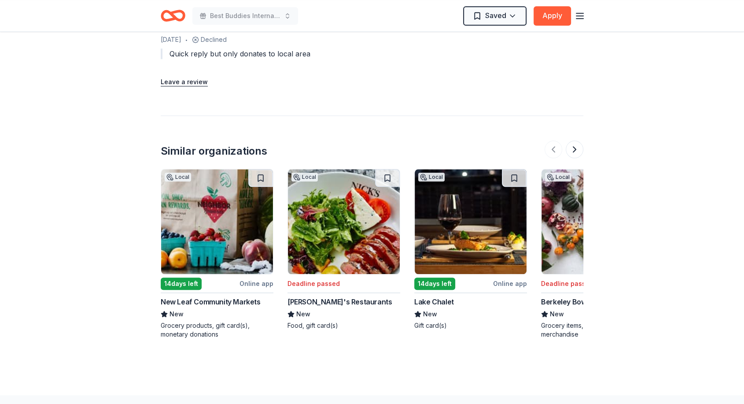
click at [446, 223] on img at bounding box center [471, 221] width 112 height 105
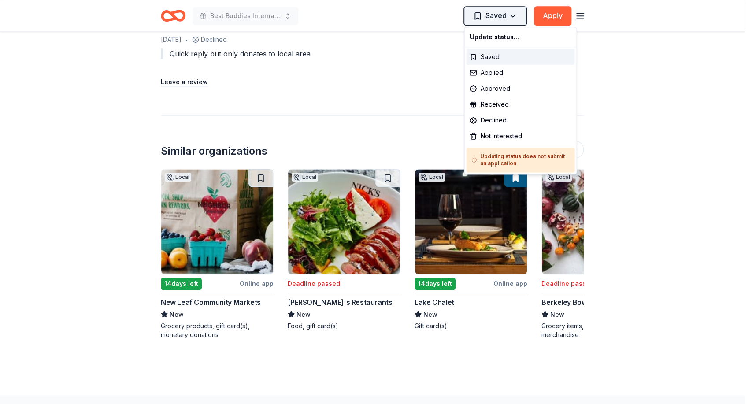
click at [492, 137] on div "Not interested" at bounding box center [520, 136] width 108 height 16
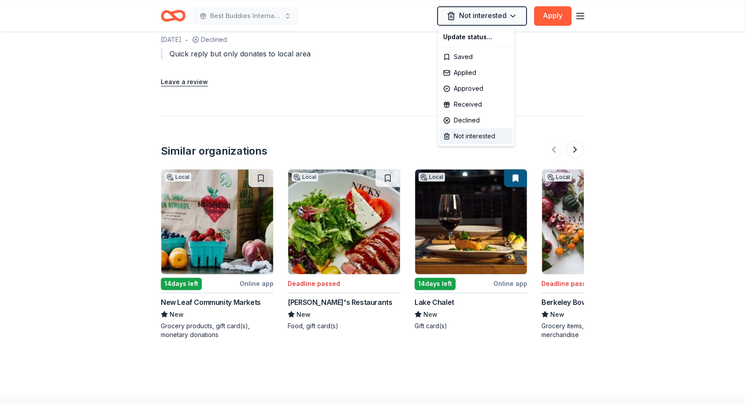
click at [492, 137] on div "Not interested" at bounding box center [475, 136] width 73 height 16
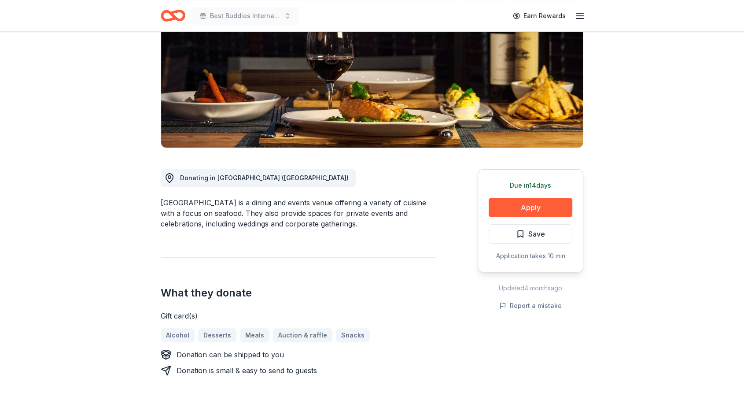
scroll to position [130, 0]
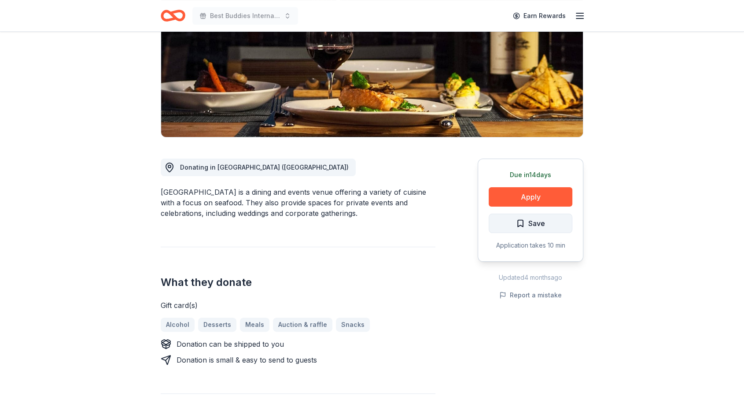
click at [548, 220] on button "Save" at bounding box center [531, 223] width 84 height 19
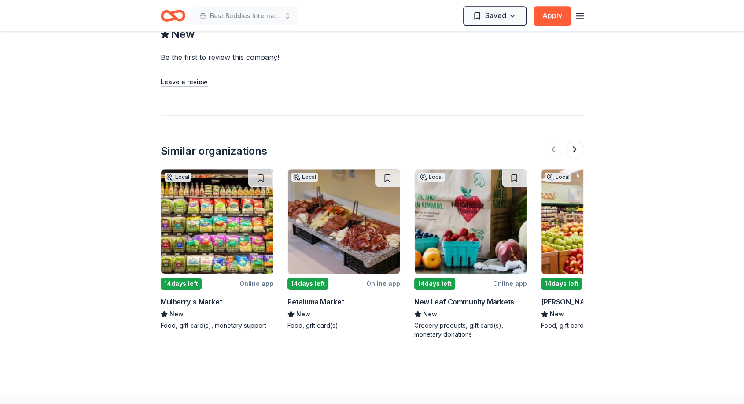
scroll to position [745, 0]
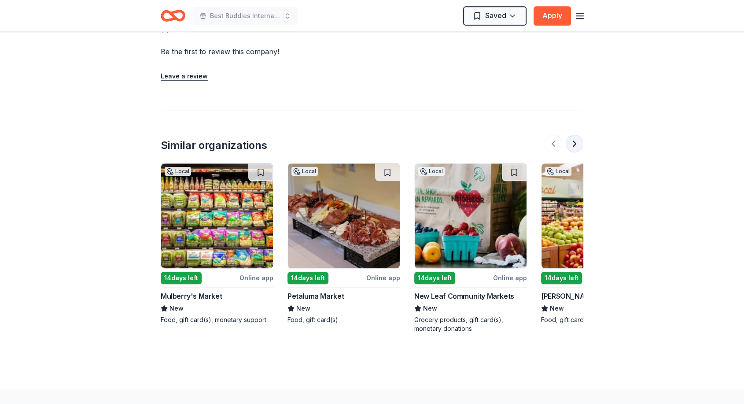
click at [574, 144] on button at bounding box center [575, 144] width 18 height 18
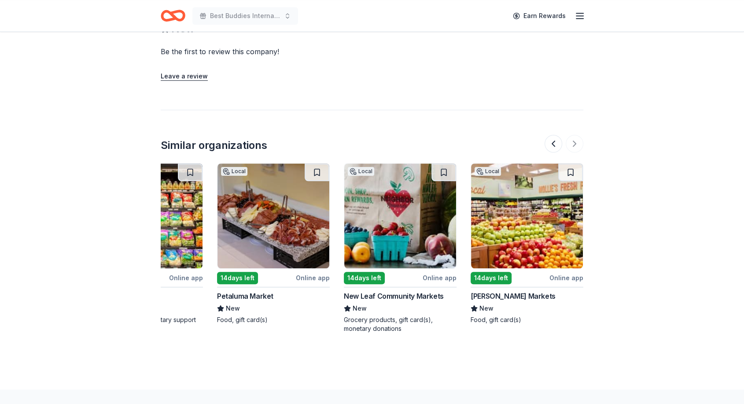
scroll to position [0, 0]
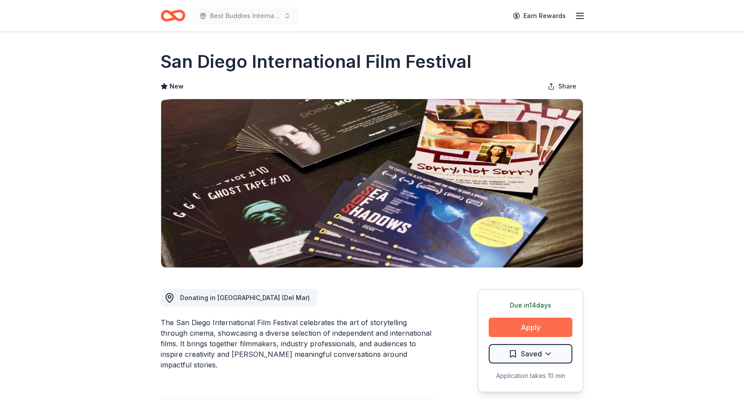
click at [533, 320] on button "Apply" at bounding box center [531, 326] width 84 height 19
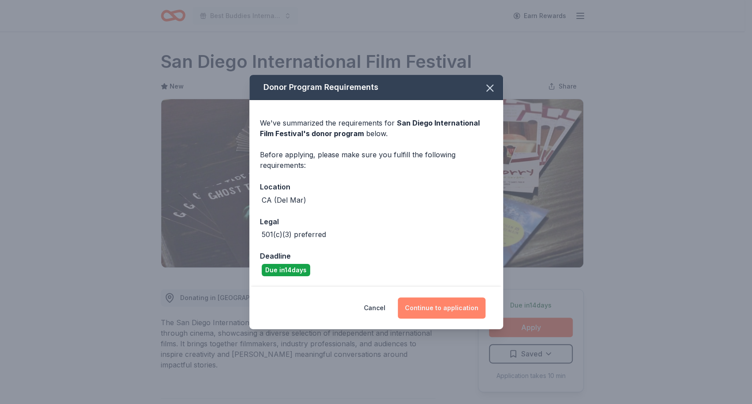
click at [450, 304] on button "Continue to application" at bounding box center [442, 307] width 88 height 21
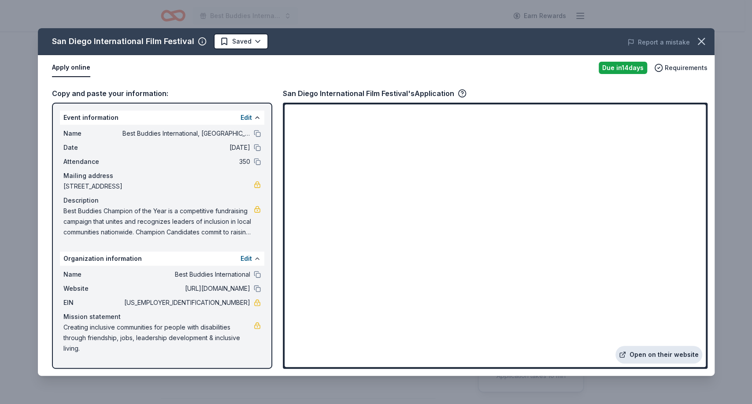
click at [639, 355] on link "Open on their website" at bounding box center [658, 355] width 87 height 18
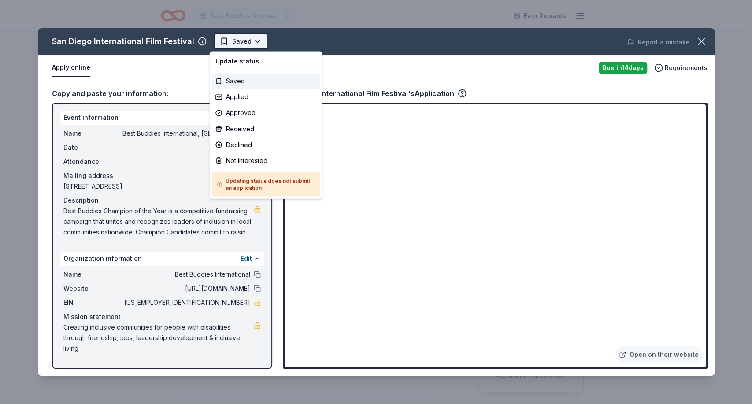
click at [254, 39] on html "Best Buddies International, Sacramento, Champion of the Year Gala Earn Rewards …" at bounding box center [376, 202] width 752 height 404
click at [241, 100] on div "Applied" at bounding box center [266, 97] width 108 height 16
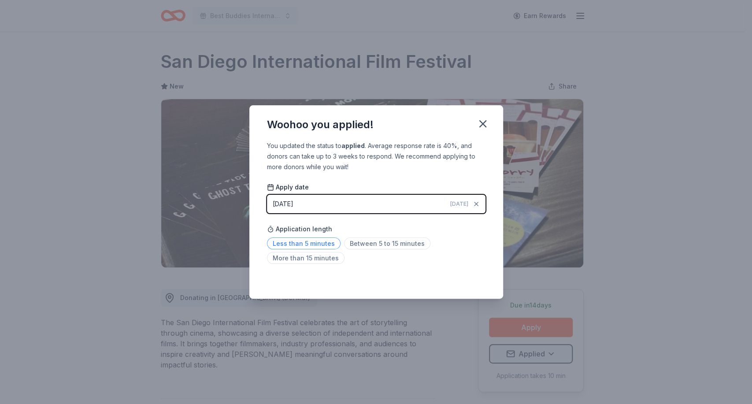
click at [295, 244] on span "Less than 5 minutes" at bounding box center [304, 243] width 74 height 12
click at [459, 173] on div "You updated the status to applied . Average response rate is 40%, and donors ca…" at bounding box center [376, 219] width 254 height 159
click at [482, 124] on icon "button" at bounding box center [483, 124] width 6 height 6
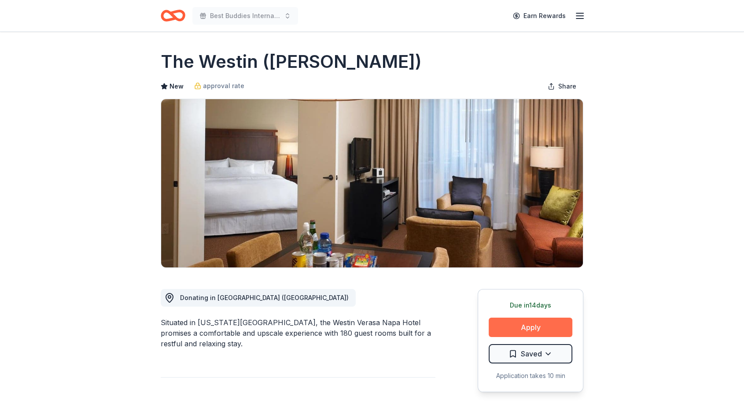
click at [531, 318] on button "Apply" at bounding box center [531, 326] width 84 height 19
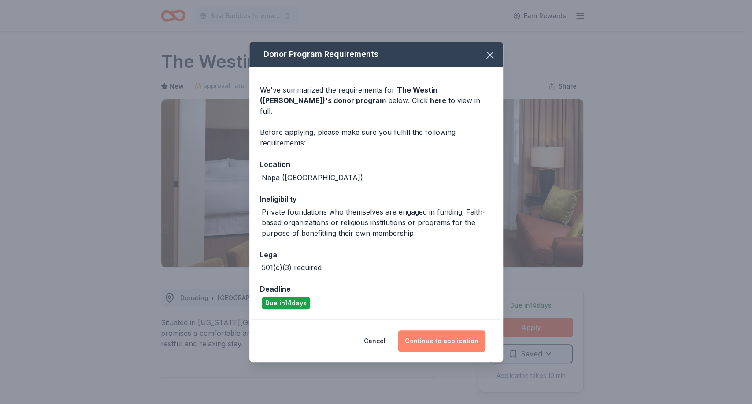
click at [432, 334] on button "Continue to application" at bounding box center [442, 340] width 88 height 21
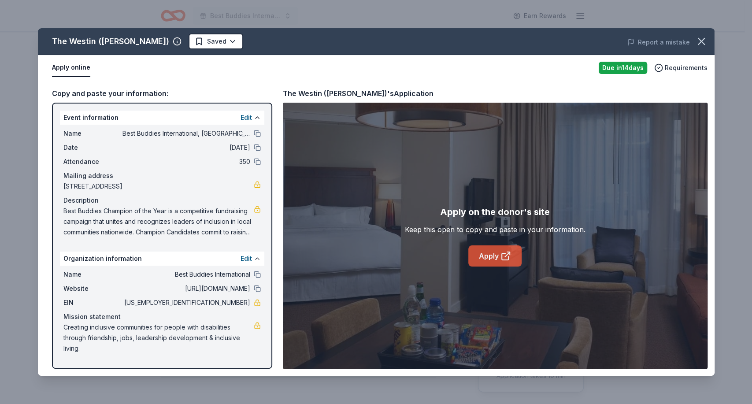
click at [492, 249] on link "Apply" at bounding box center [494, 255] width 53 height 21
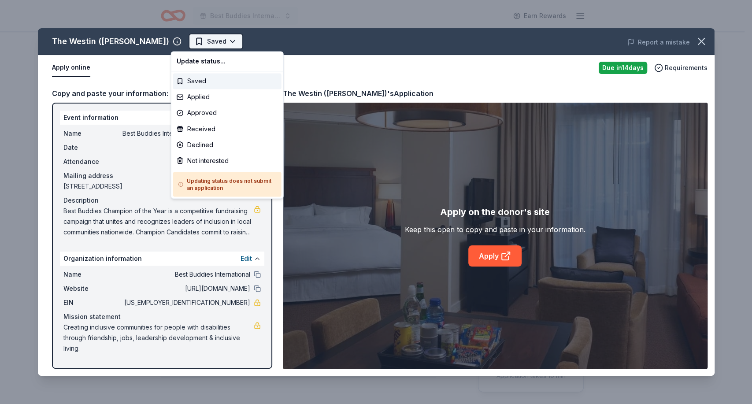
click at [215, 41] on html "Best Buddies International, Sacramento, Champion of the Year Gala Earn Rewards …" at bounding box center [376, 202] width 752 height 404
click at [192, 155] on div "Not interested" at bounding box center [227, 160] width 108 height 16
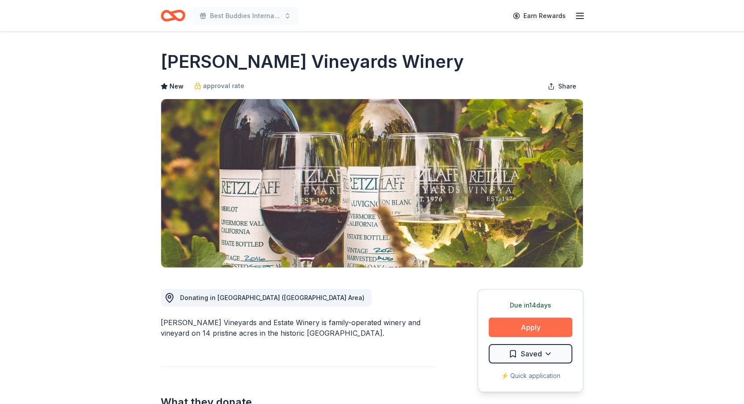
click at [530, 323] on button "Apply" at bounding box center [531, 326] width 84 height 19
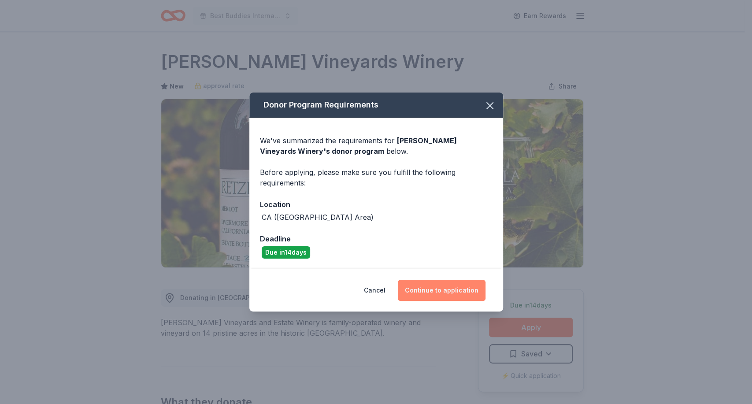
click at [434, 280] on button "Continue to application" at bounding box center [442, 290] width 88 height 21
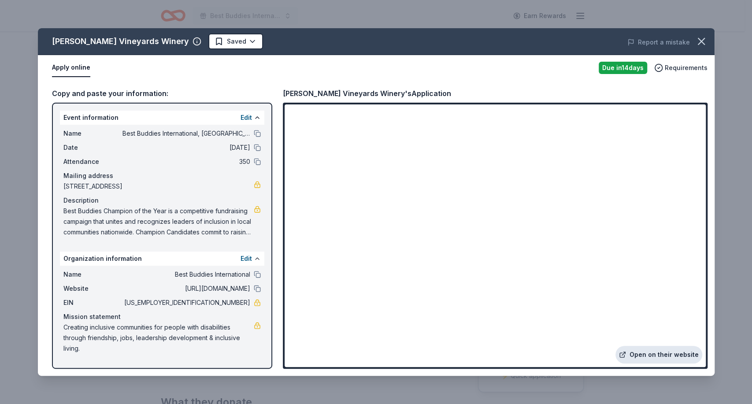
click at [660, 351] on link "Open on their website" at bounding box center [658, 355] width 87 height 18
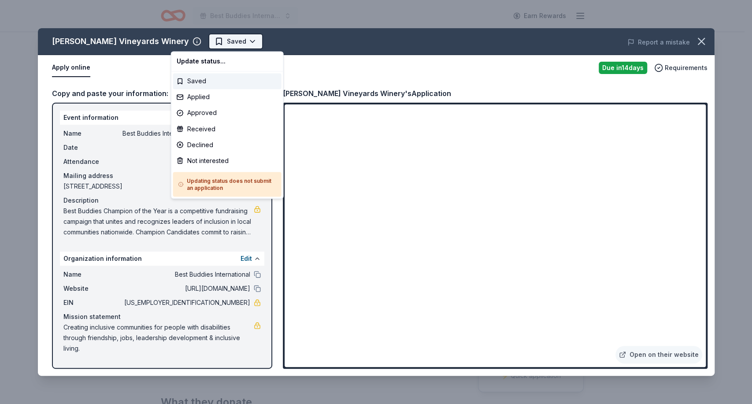
click at [214, 38] on html "Best Buddies International, Sacramento, Champion of the Year Gala Earn Rewards …" at bounding box center [376, 202] width 752 height 404
click at [199, 96] on div "Applied" at bounding box center [227, 97] width 108 height 16
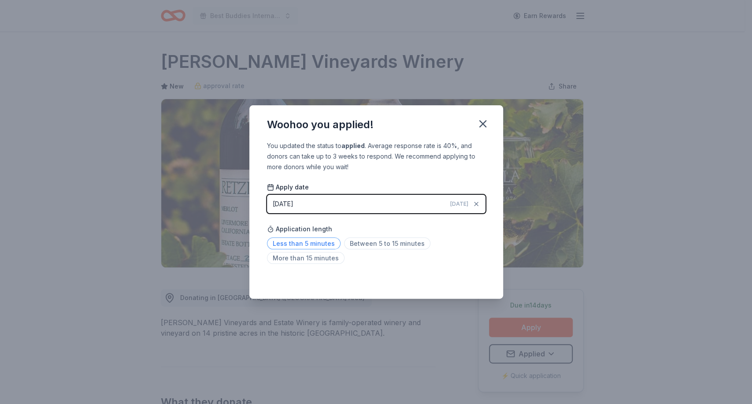
click at [288, 244] on span "Less than 5 minutes" at bounding box center [304, 243] width 74 height 12
click at [486, 124] on icon "button" at bounding box center [482, 124] width 12 height 12
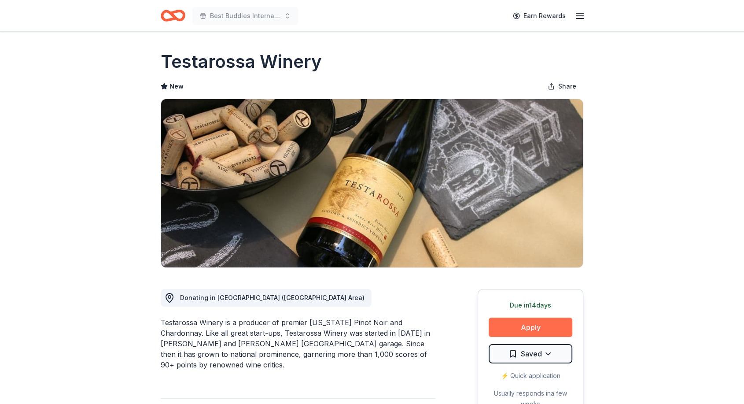
click at [523, 328] on button "Apply" at bounding box center [531, 326] width 84 height 19
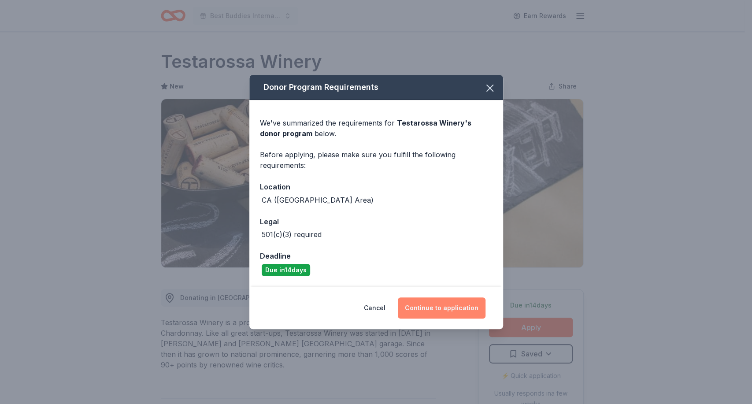
click at [416, 309] on button "Continue to application" at bounding box center [442, 307] width 88 height 21
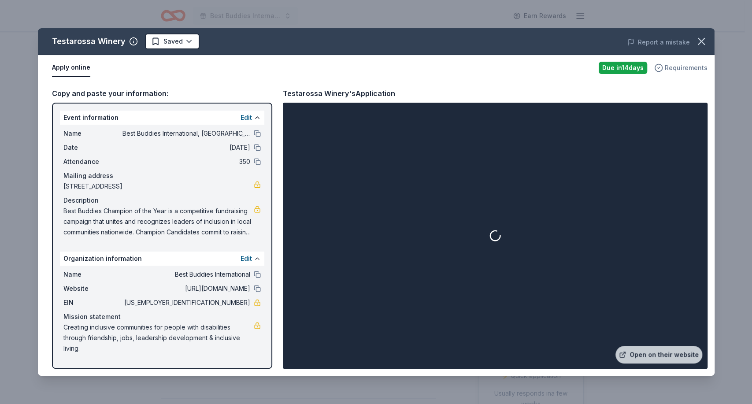
click at [677, 63] on span "Requirements" at bounding box center [685, 68] width 43 height 11
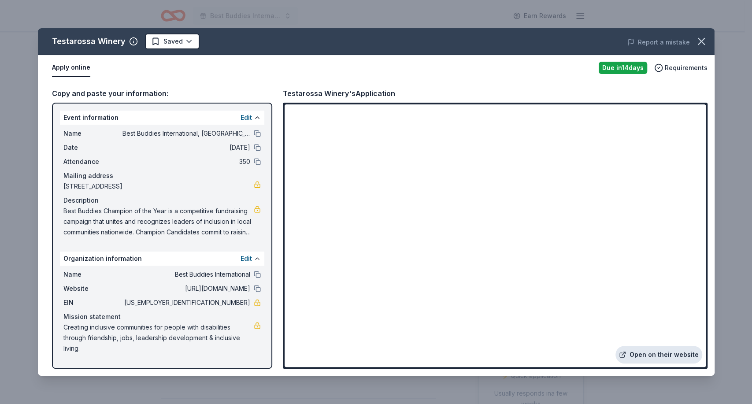
click at [645, 355] on link "Open on their website" at bounding box center [658, 355] width 87 height 18
click at [188, 39] on html "Best Buddies International, Sacramento, Champion of the Year Gala Earn Rewards …" at bounding box center [376, 202] width 752 height 404
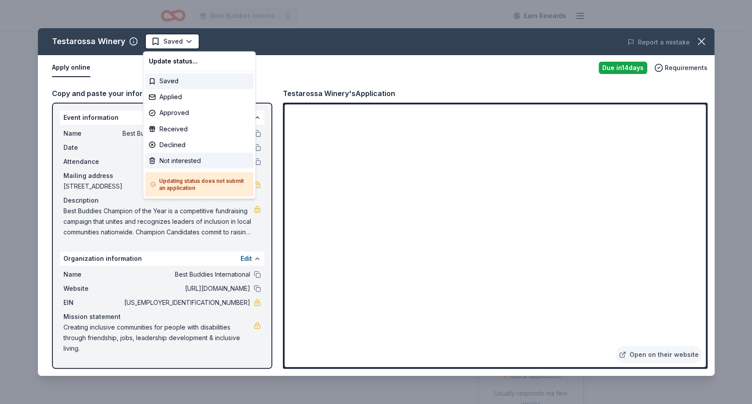
click at [179, 160] on div "Not interested" at bounding box center [199, 160] width 108 height 16
